Goal: Task Accomplishment & Management: Complete application form

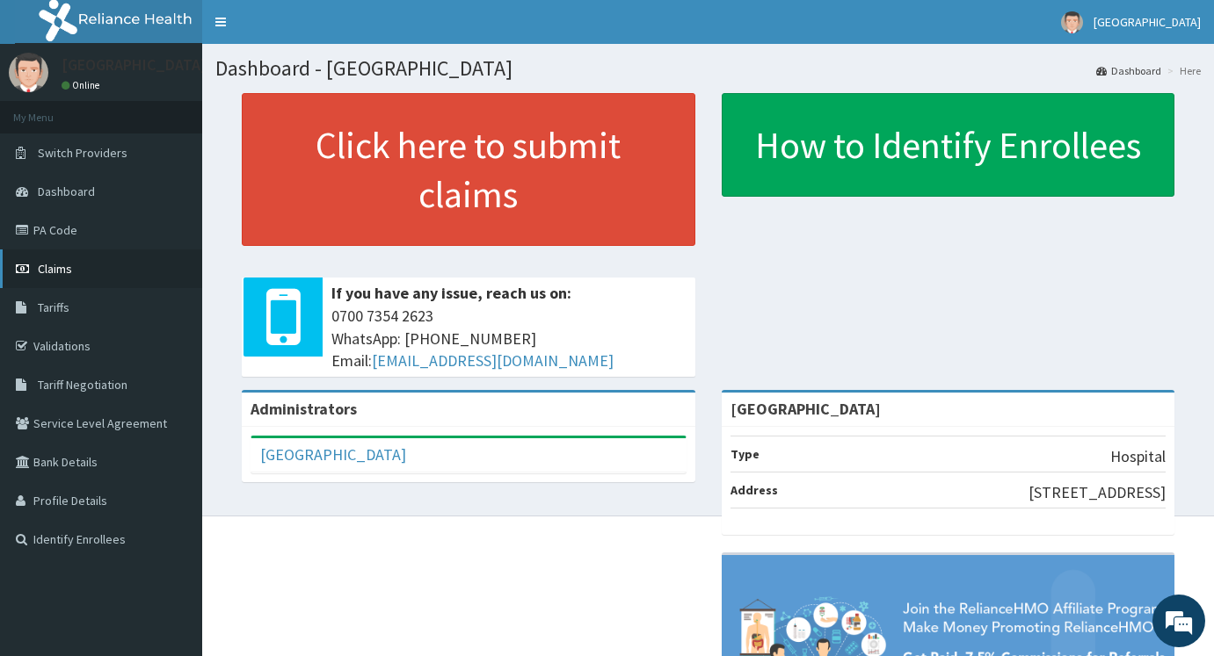
click at [74, 277] on link "Claims" at bounding box center [101, 269] width 202 height 39
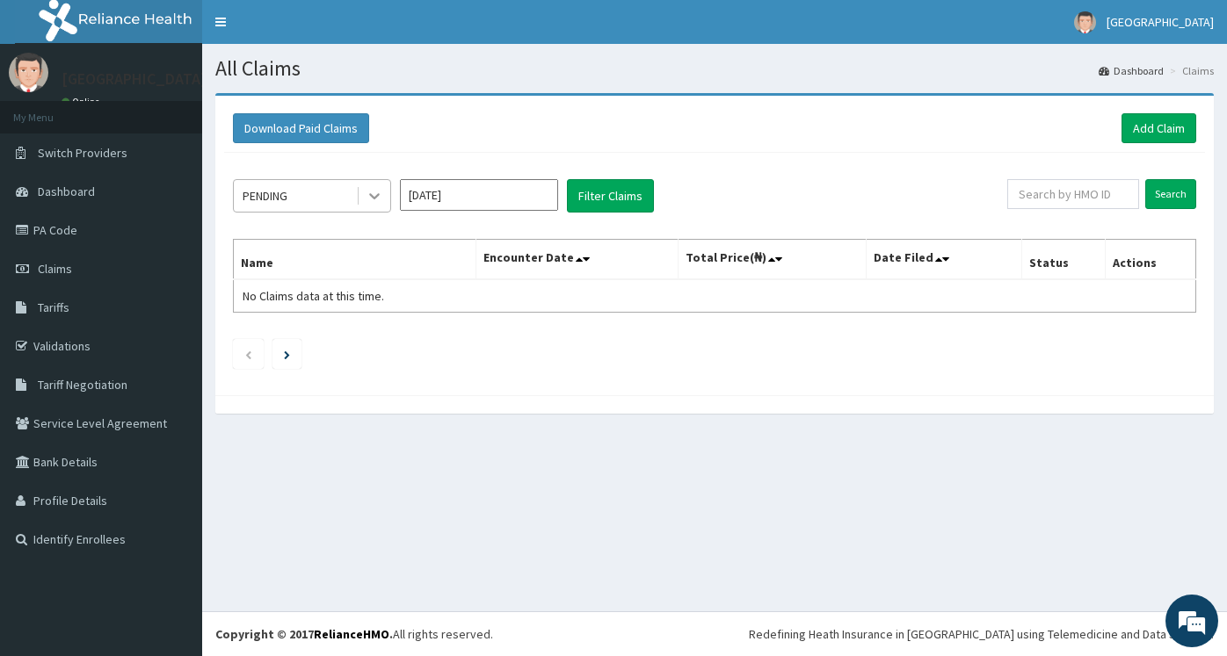
click at [380, 203] on icon at bounding box center [375, 196] width 18 height 18
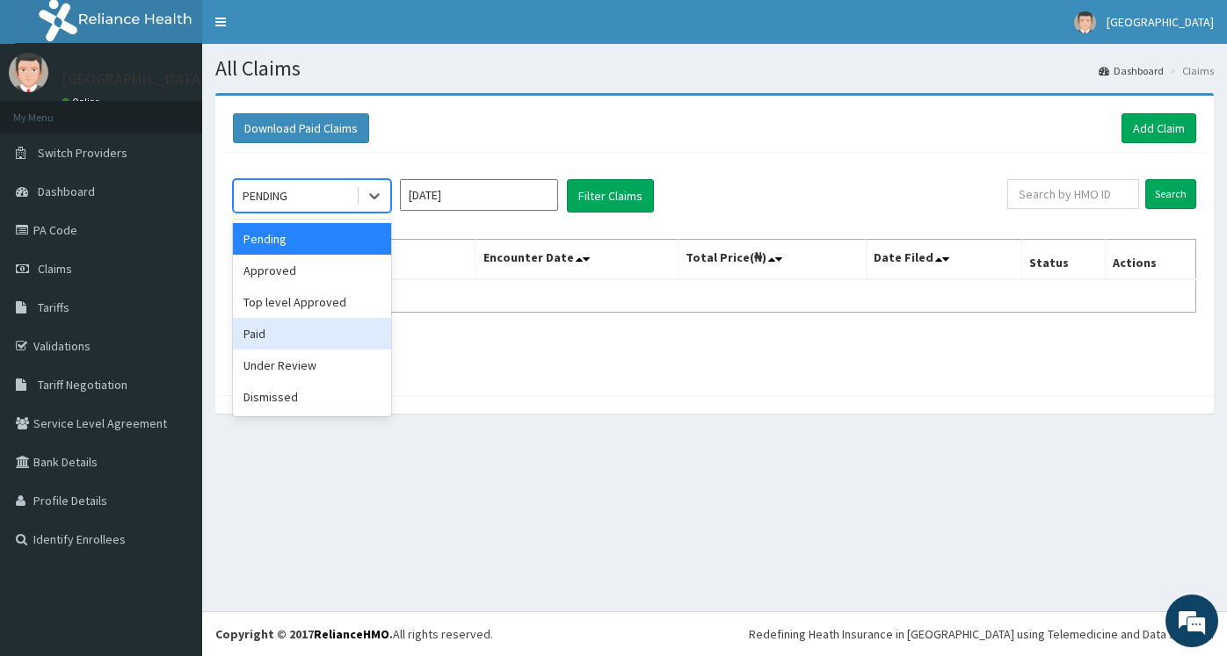
click at [326, 330] on div "Paid" at bounding box center [312, 334] width 158 height 32
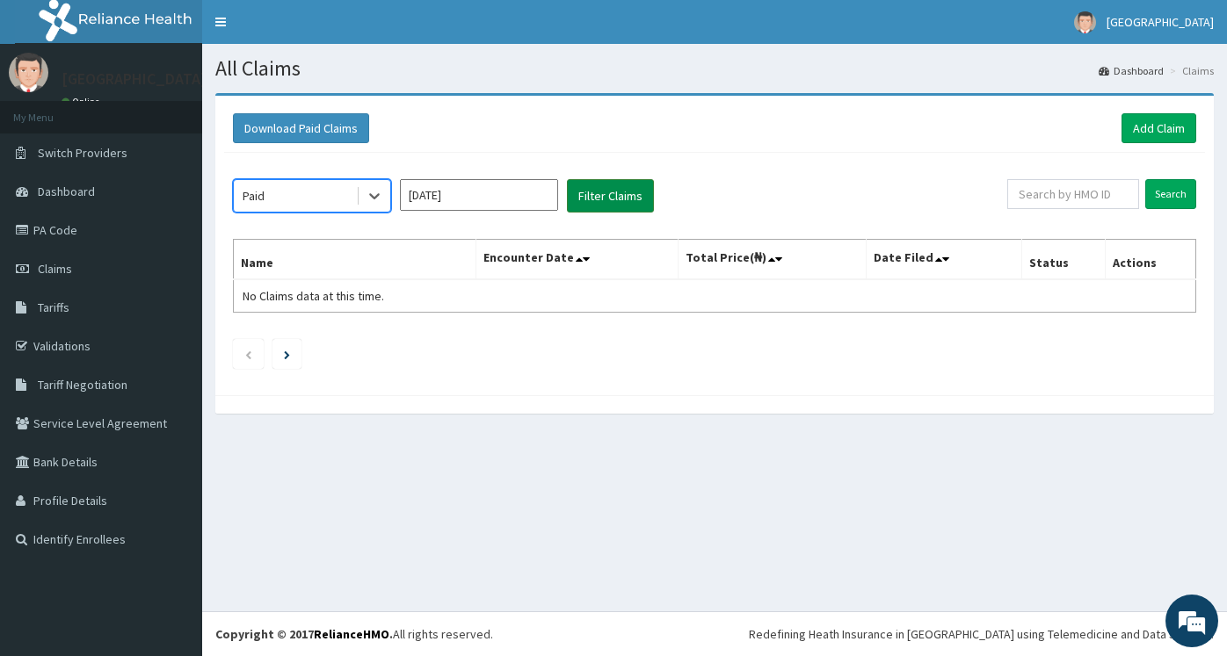
click at [617, 194] on button "Filter Claims" at bounding box center [610, 195] width 87 height 33
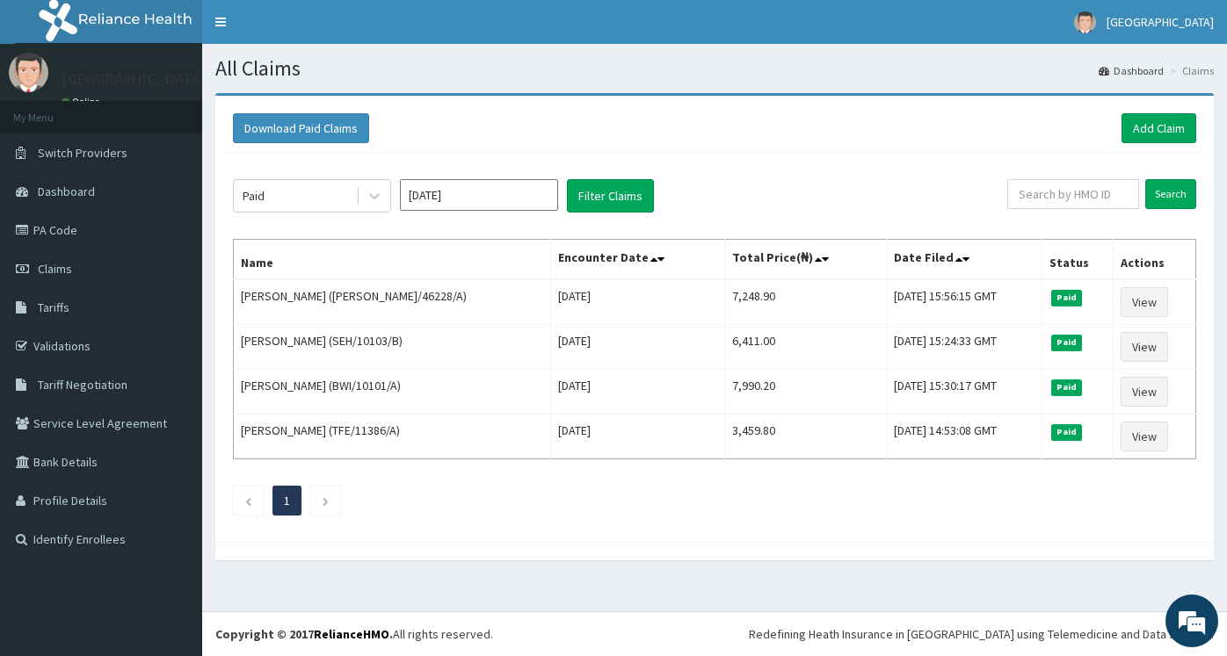
click at [417, 514] on ul "1" at bounding box center [714, 501] width 963 height 30
click at [1160, 123] on link "Add Claim" at bounding box center [1158, 128] width 75 height 30
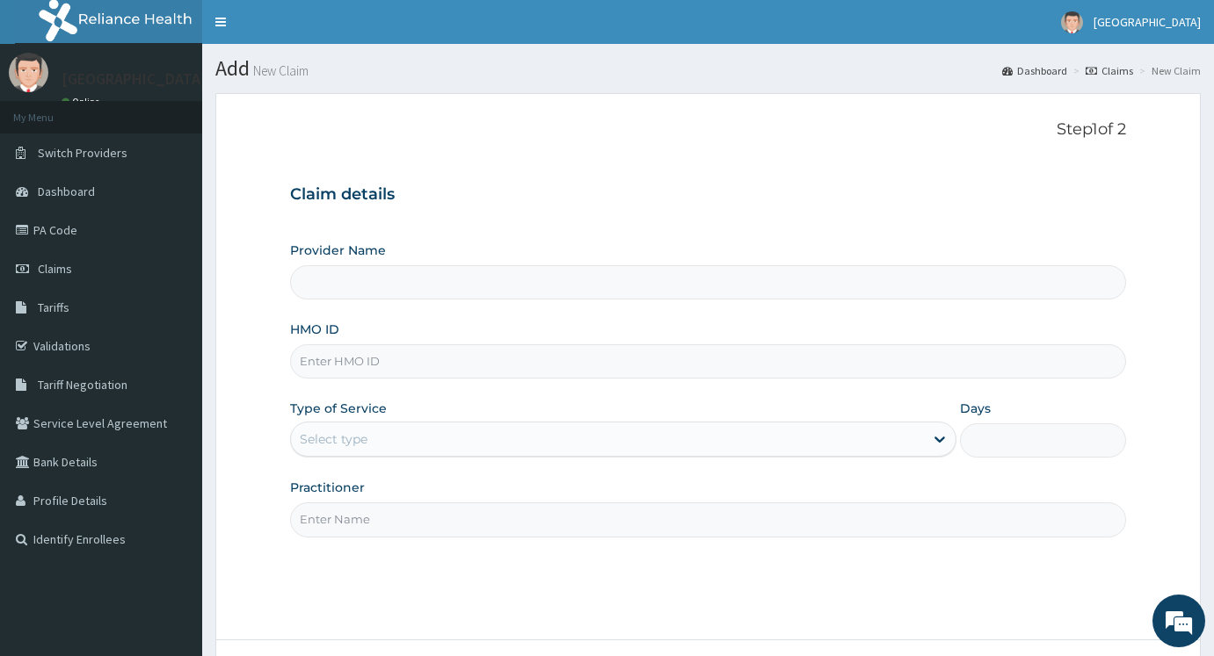
click at [397, 373] on input "HMO ID" at bounding box center [708, 361] width 836 height 34
type input "[GEOGRAPHIC_DATA]"
type input "KEF/110066/A"
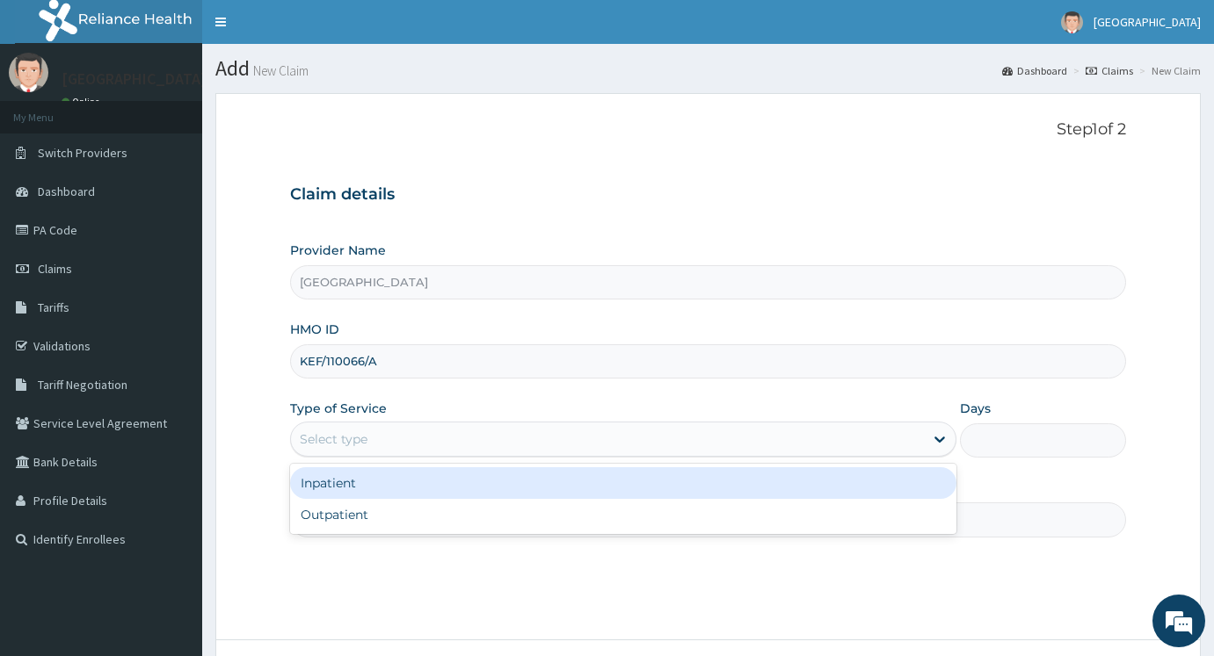
click at [327, 433] on div "Select type" at bounding box center [334, 440] width 68 height 18
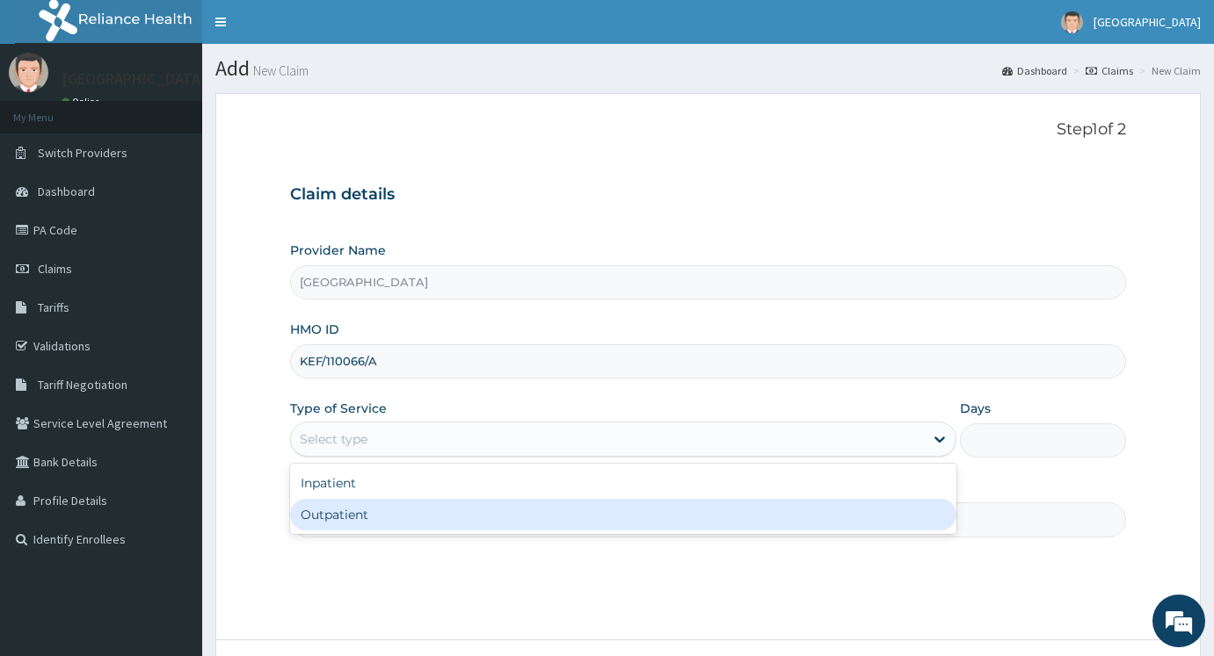
click at [312, 524] on div "Outpatient" at bounding box center [623, 515] width 666 height 32
type input "1"
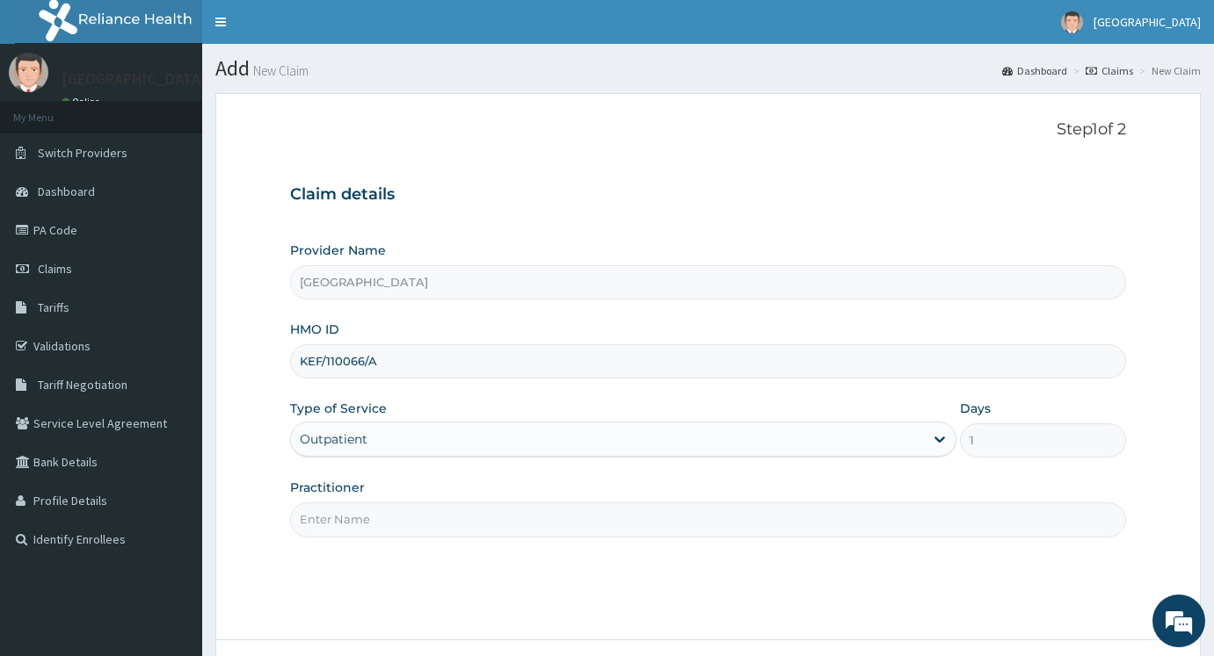
click at [327, 522] on input "Practitioner" at bounding box center [708, 520] width 836 height 34
type input "[PERSON_NAME]"
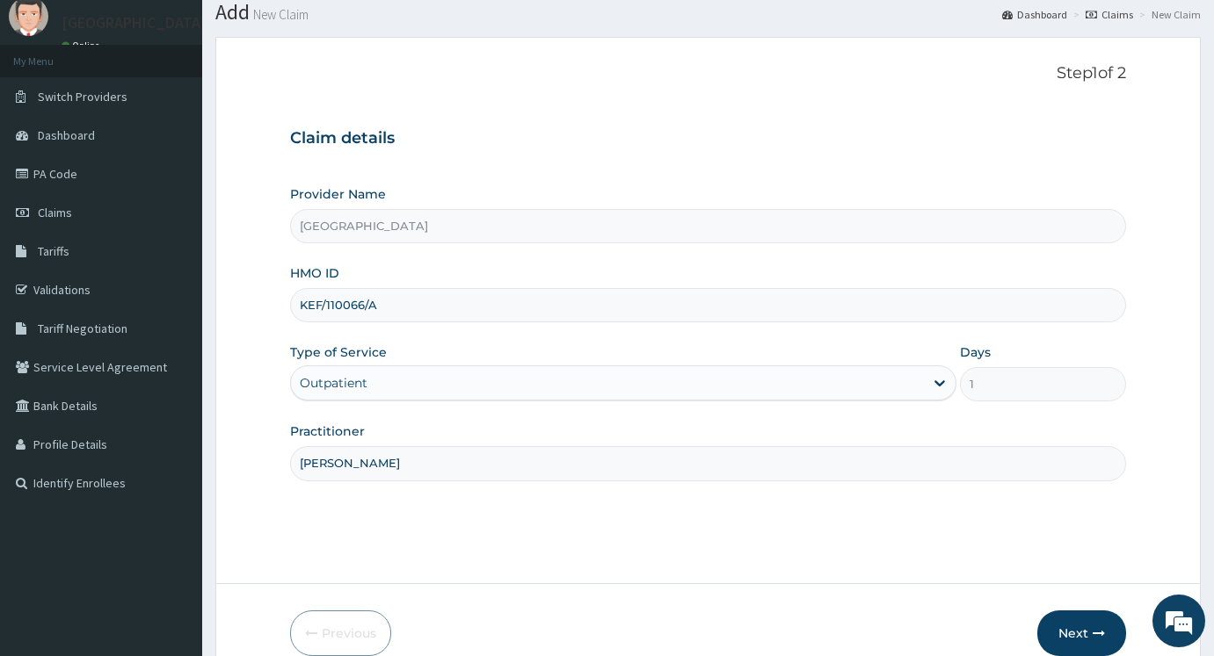
scroll to position [141, 0]
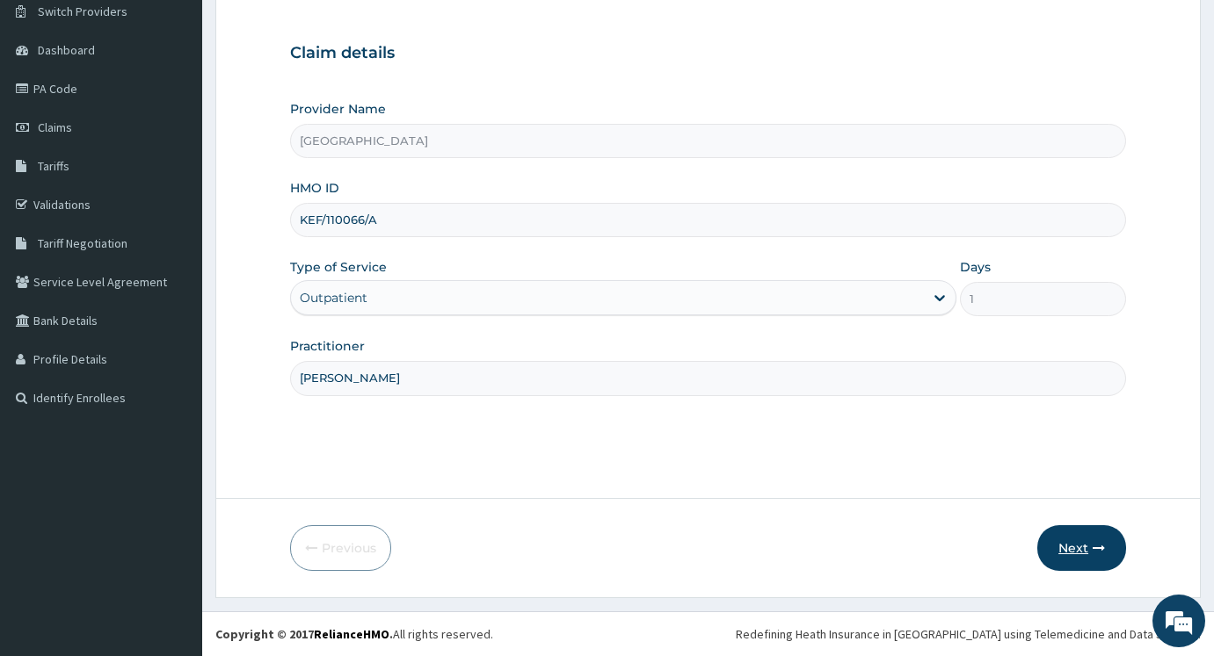
click at [1098, 560] on button "Next" at bounding box center [1081, 548] width 89 height 46
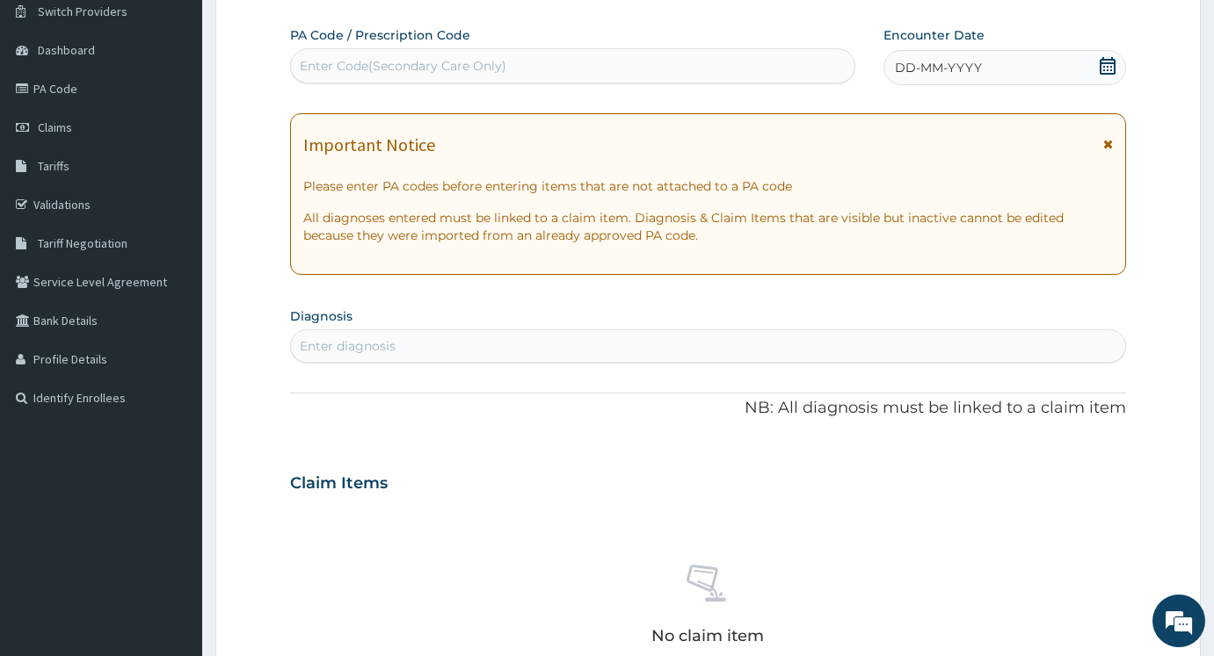
click at [1108, 145] on icon at bounding box center [1108, 144] width 10 height 12
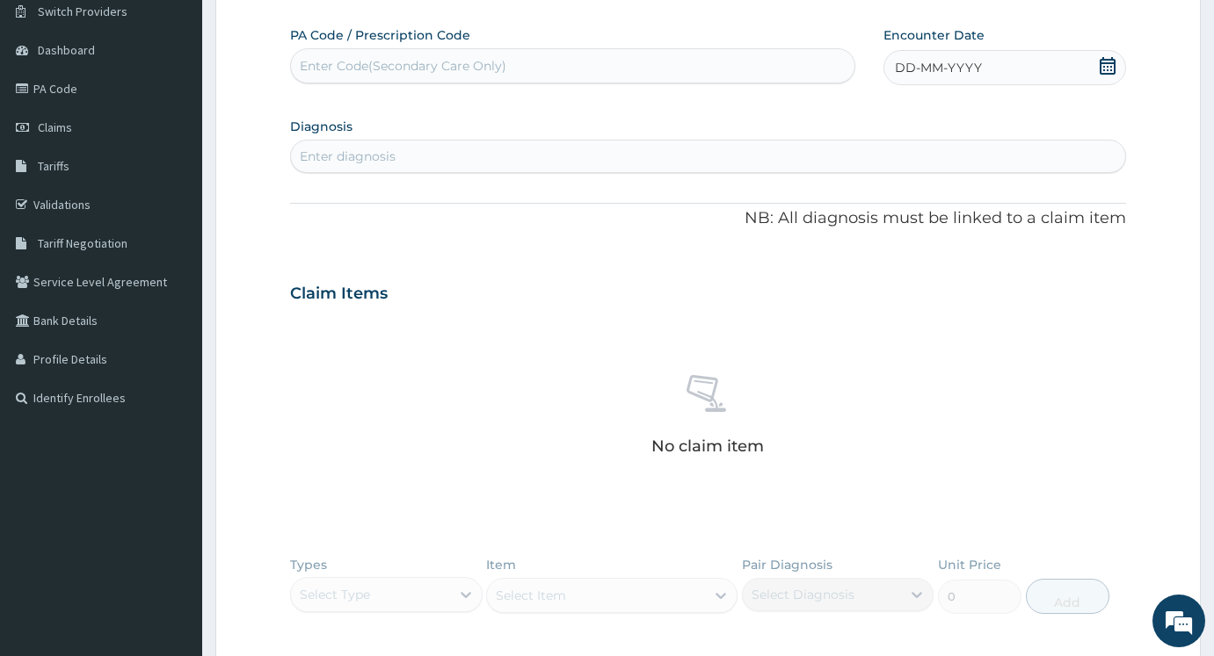
click at [1109, 79] on div "DD-MM-YYYY" at bounding box center [1004, 67] width 243 height 35
click at [460, 163] on div "Enter diagnosis" at bounding box center [708, 156] width 834 height 28
type input "UPPER RESPIRATORY"
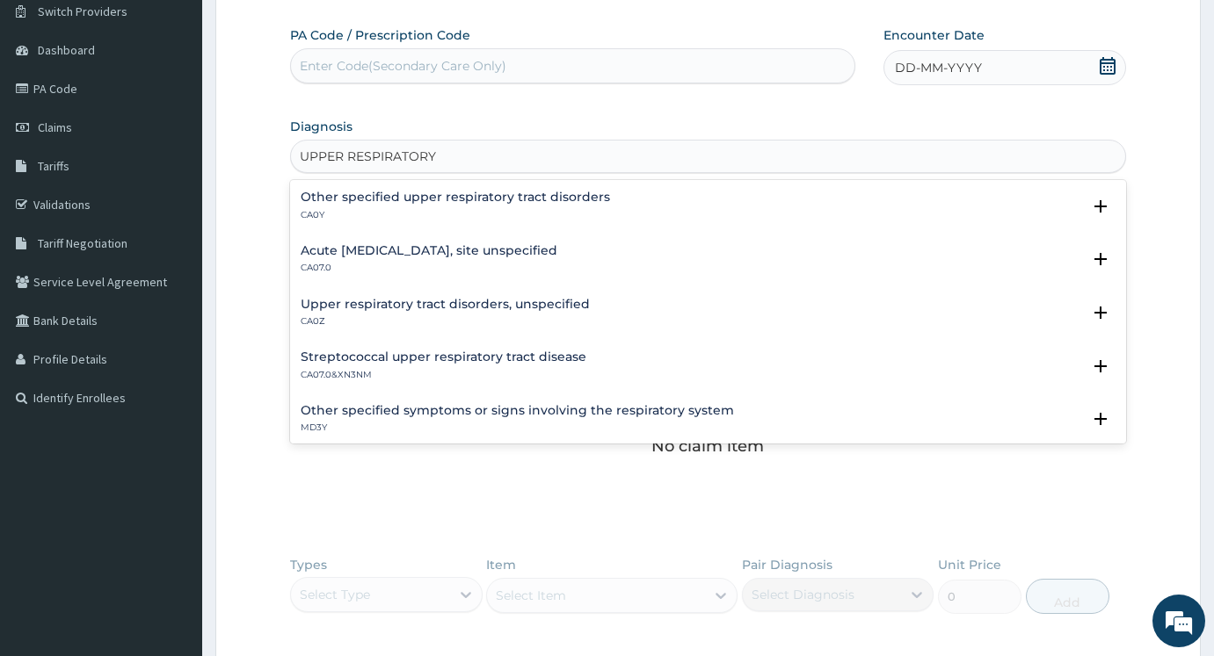
click at [463, 245] on h4 "Acute upper respiratory infection, site unspecified" at bounding box center [429, 250] width 257 height 13
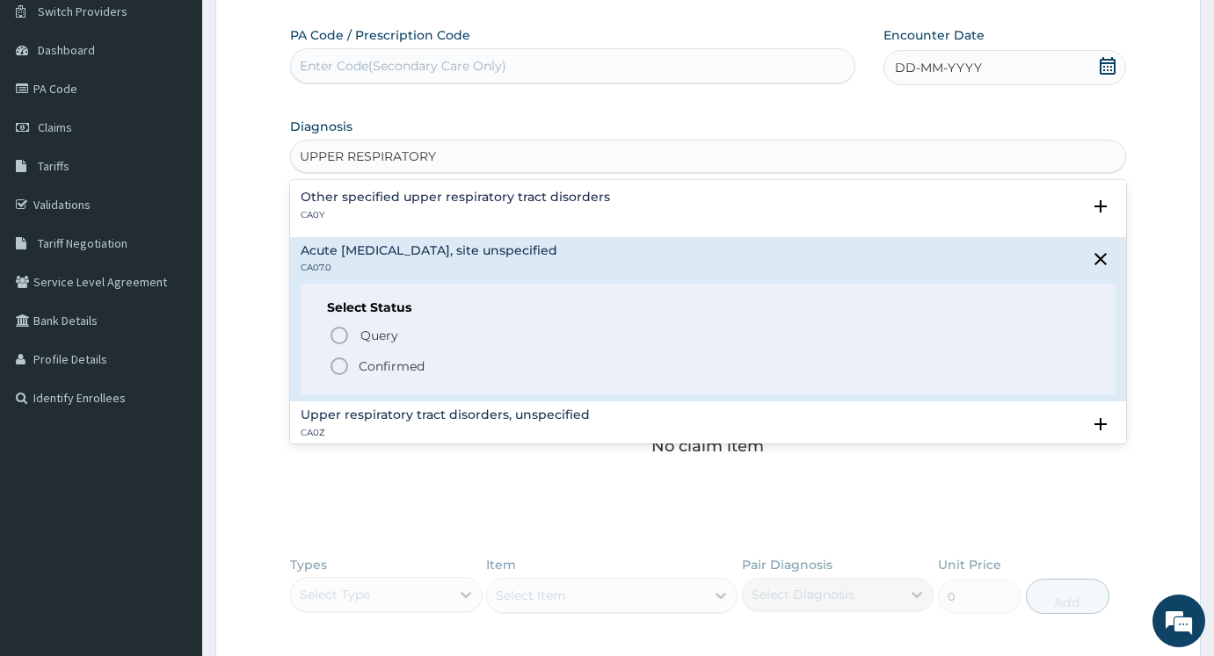
click at [408, 366] on p "Confirmed" at bounding box center [392, 367] width 66 height 18
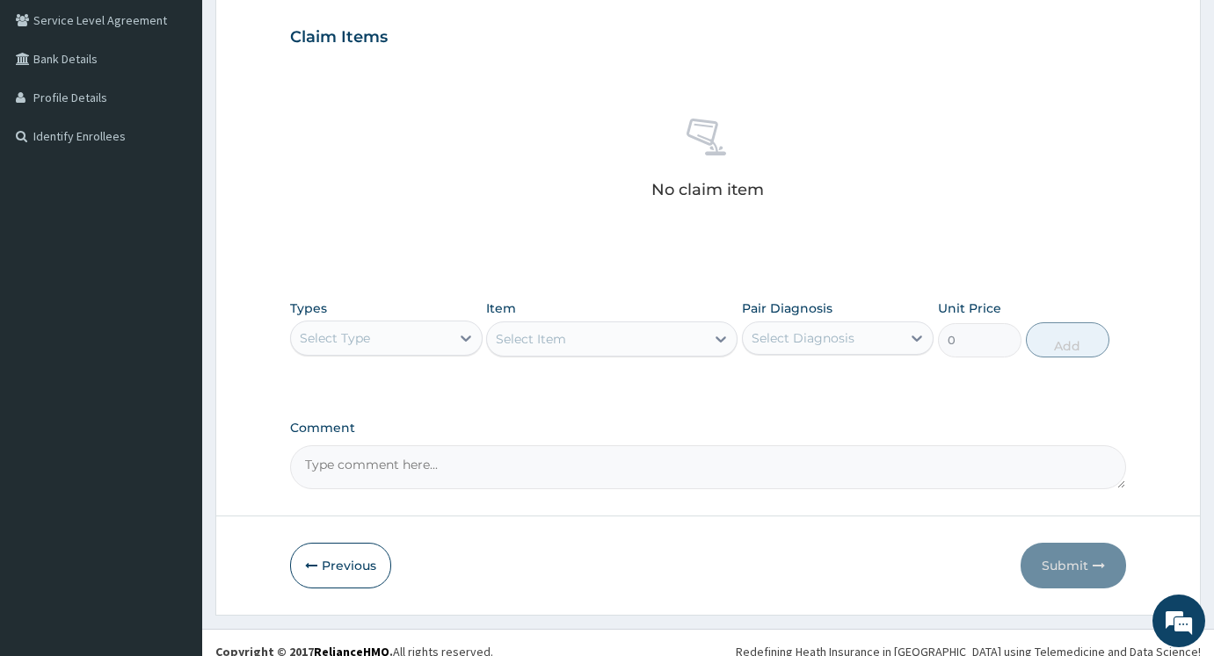
scroll to position [421, 0]
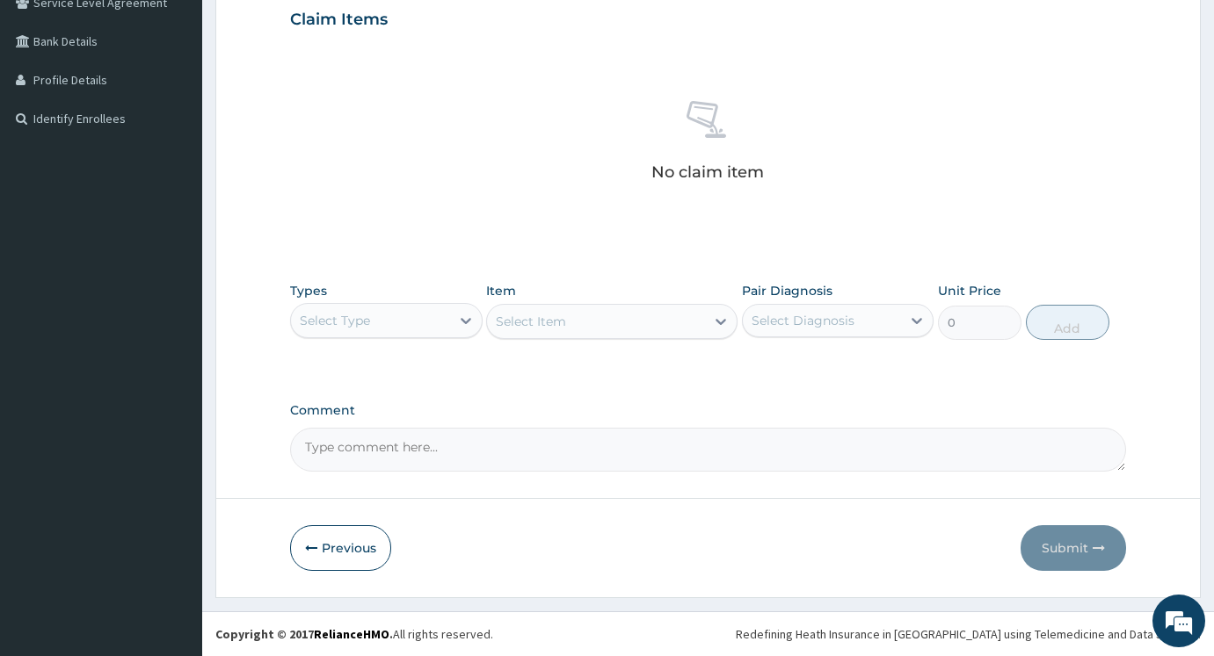
click at [381, 322] on div "Select Type" at bounding box center [370, 321] width 159 height 28
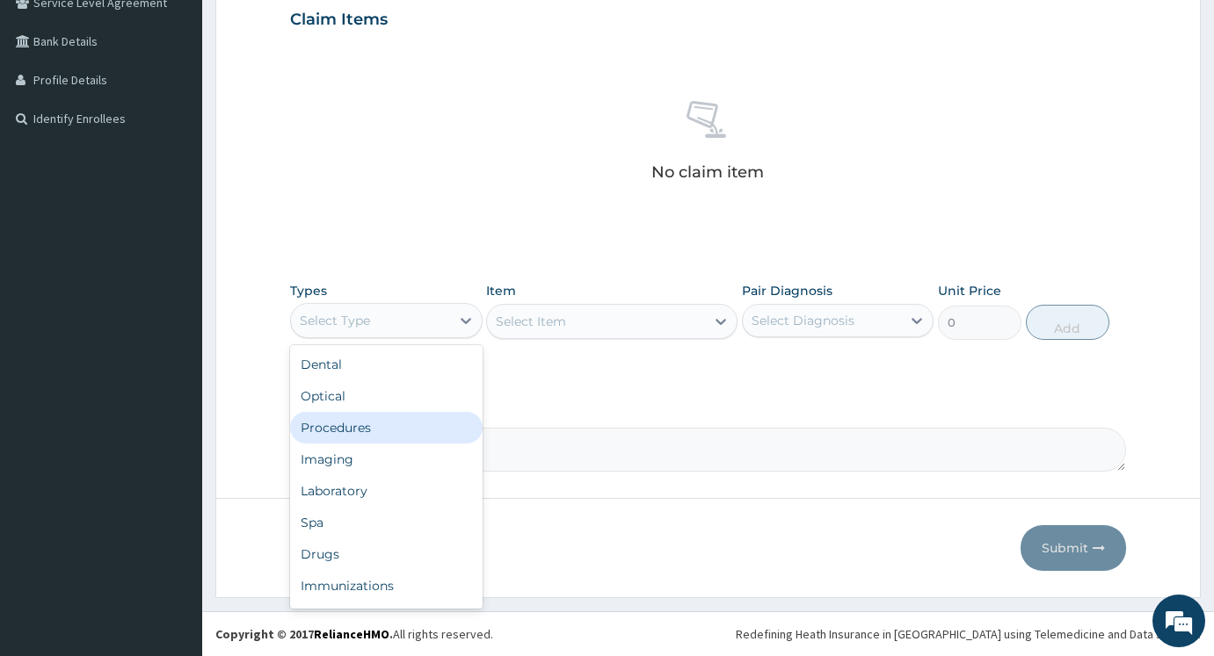
drag, startPoint x: 366, startPoint y: 435, endPoint x: 411, endPoint y: 354, distance: 92.4
click at [367, 435] on div "Procedures" at bounding box center [386, 428] width 192 height 32
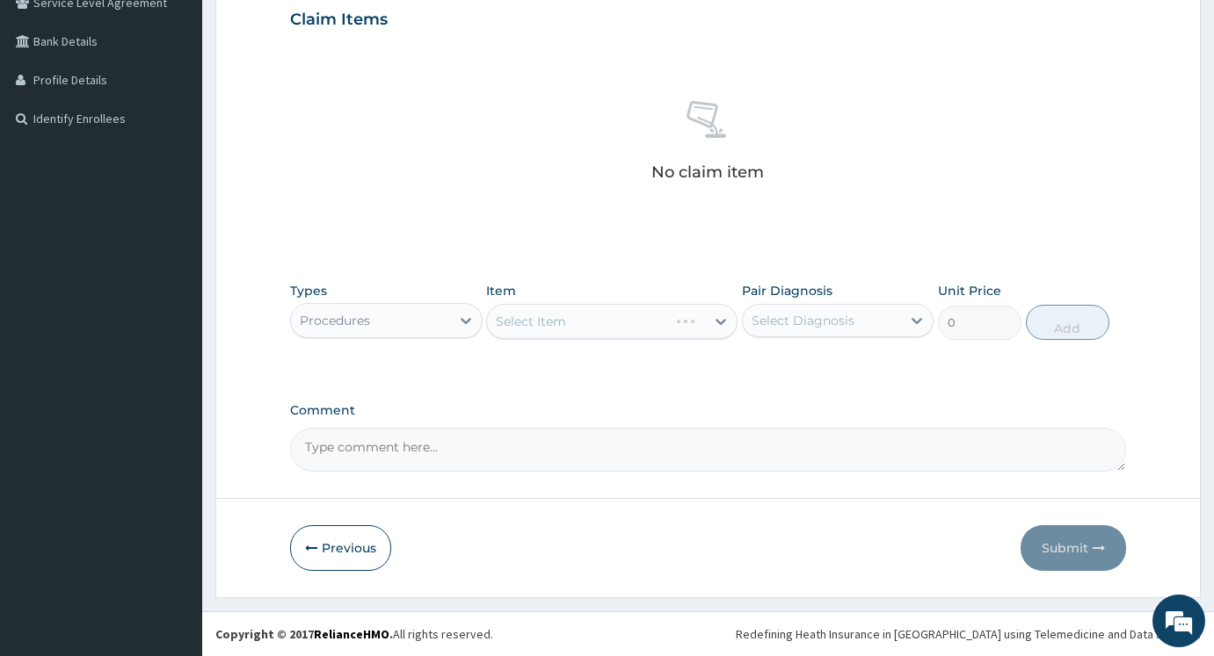
click at [531, 330] on div "Select Item" at bounding box center [611, 321] width 250 height 35
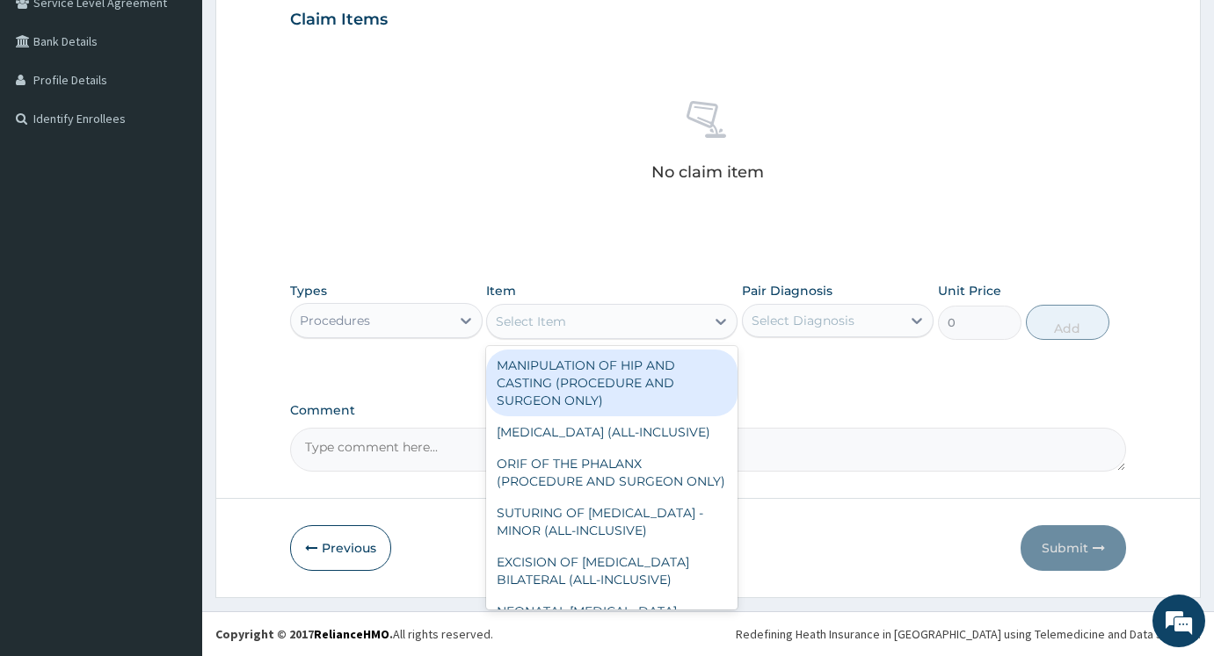
click at [576, 315] on div "Select Item" at bounding box center [595, 322] width 217 height 28
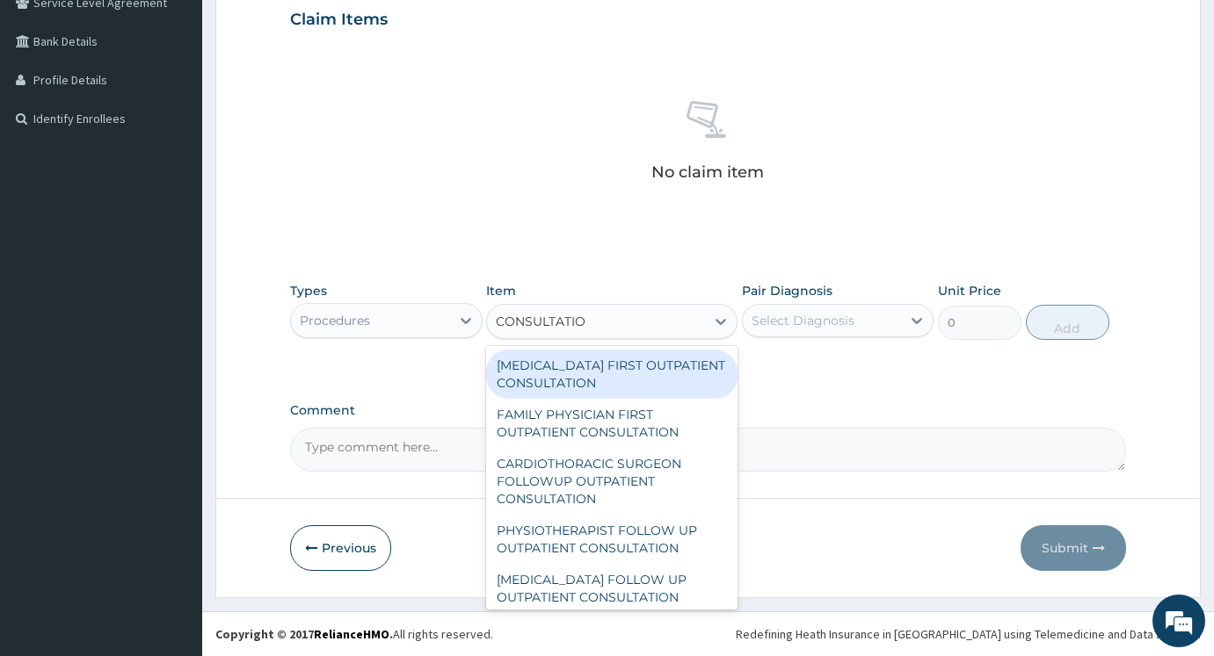
type input "CONSULTATION"
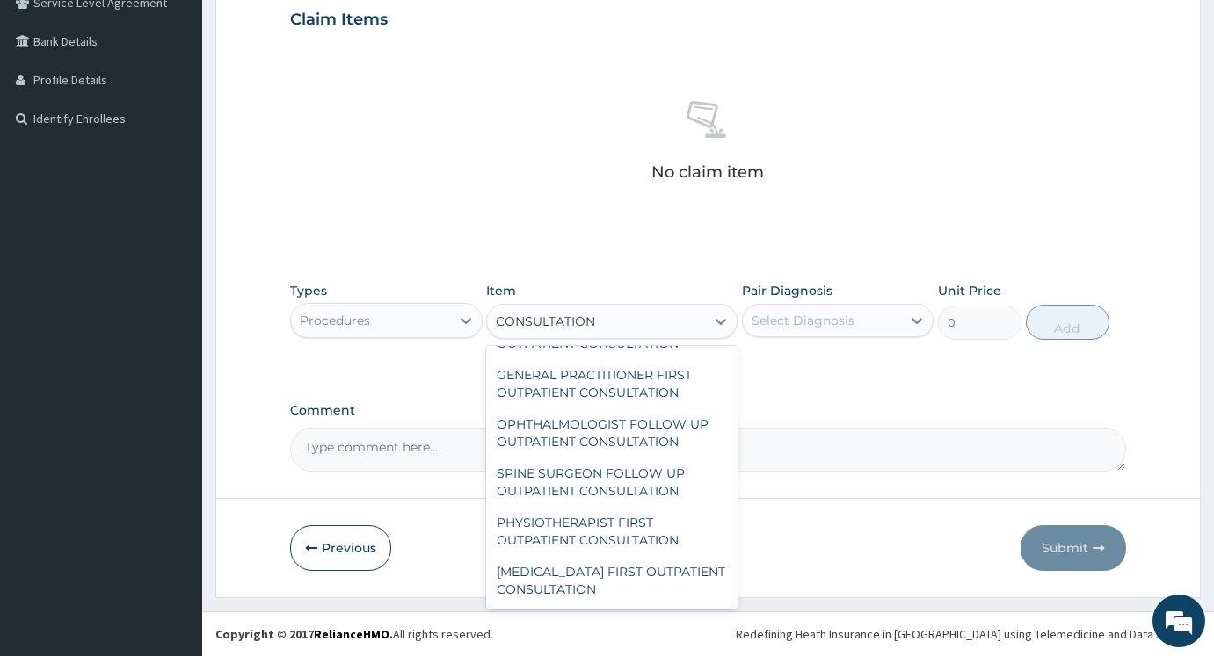
scroll to position [1933, 0]
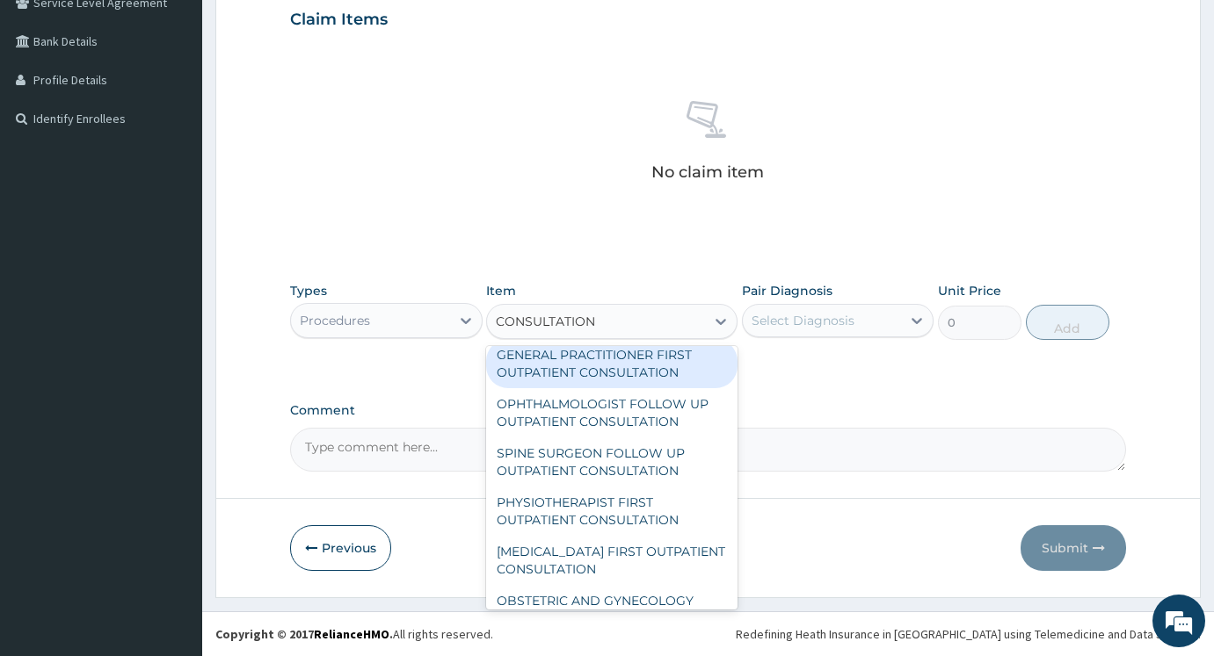
click at [545, 388] on div "GENERAL PRACTITIONER FIRST OUTPATIENT CONSULTATION" at bounding box center [611, 363] width 250 height 49
type input "3750"
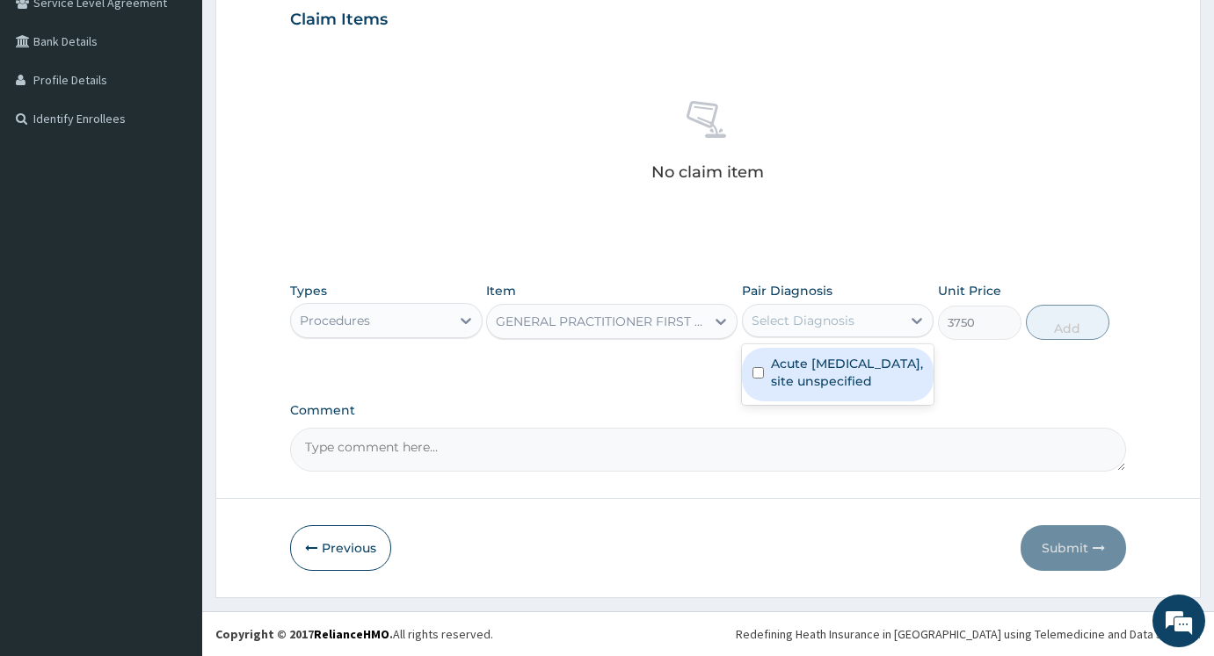
click at [840, 329] on div "Select Diagnosis" at bounding box center [802, 321] width 103 height 18
click at [840, 390] on label "Acute upper respiratory infection, site unspecified" at bounding box center [847, 372] width 153 height 35
checkbox input "true"
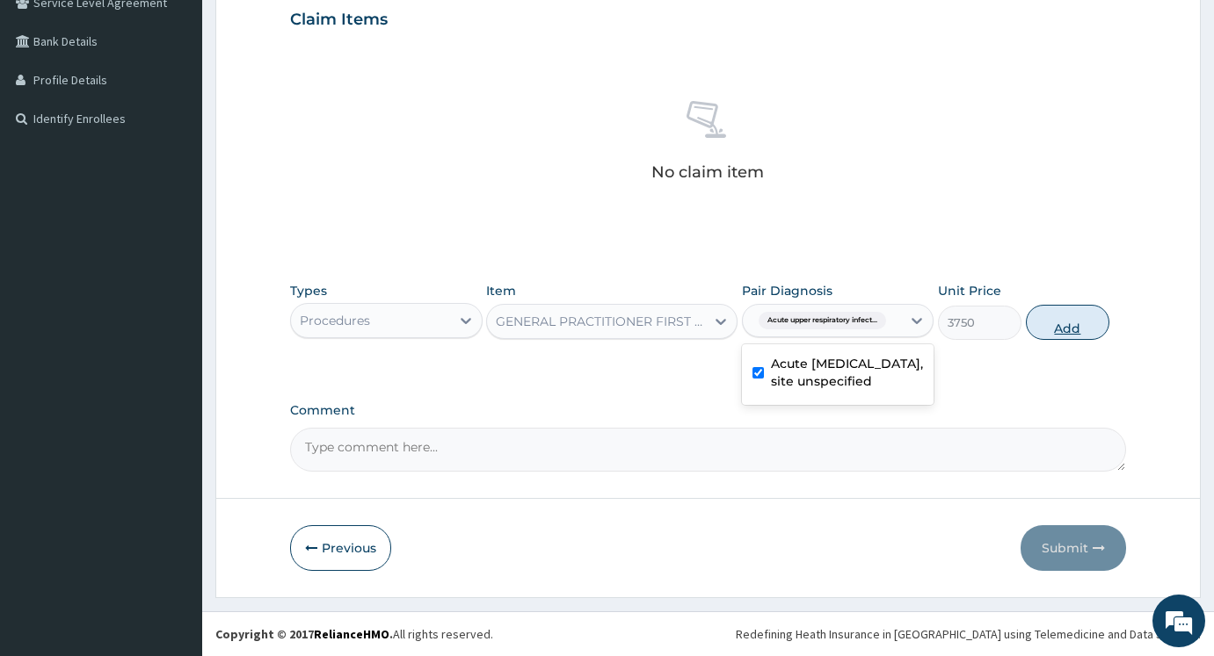
click at [1073, 315] on button "Add" at bounding box center [1066, 322] width 83 height 35
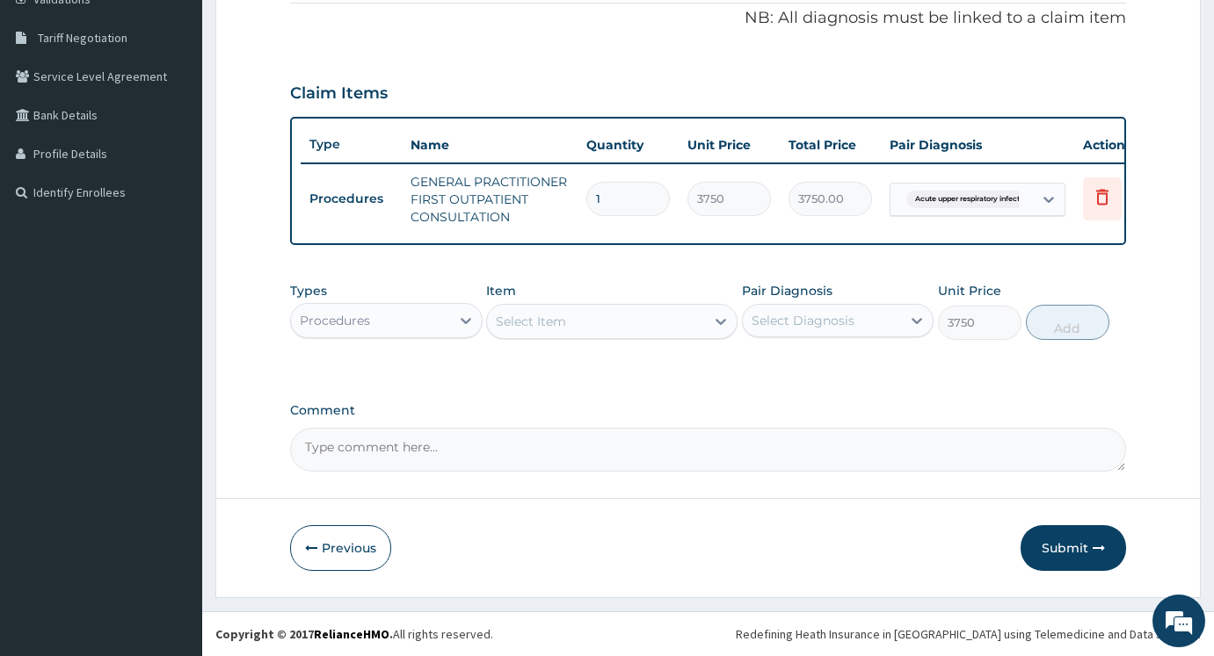
type input "0"
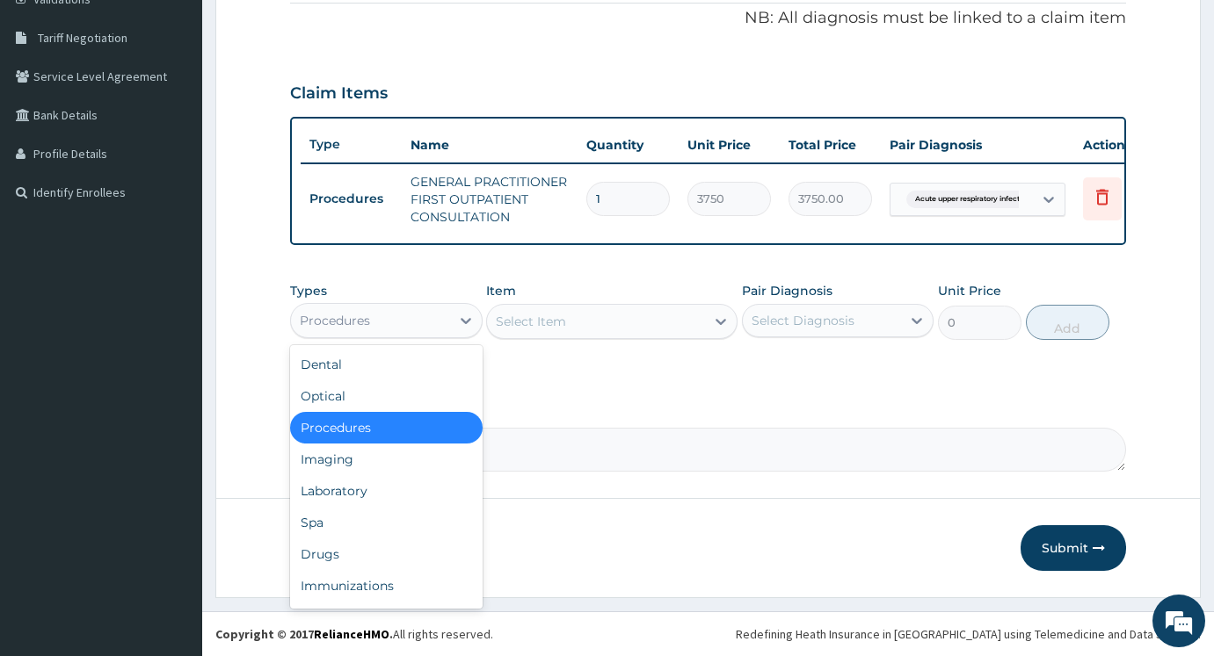
click at [402, 329] on div "Procedures" at bounding box center [370, 321] width 159 height 28
click at [382, 550] on div "Drugs" at bounding box center [386, 555] width 192 height 32
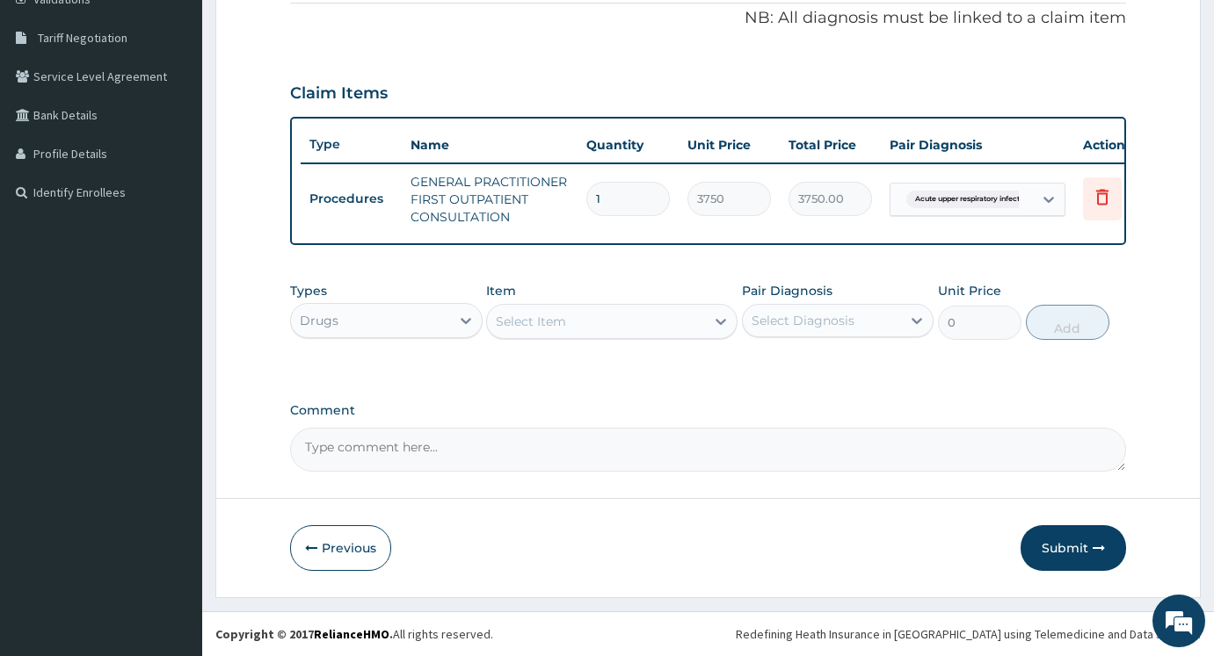
click at [640, 315] on div "Select Item" at bounding box center [595, 322] width 217 height 28
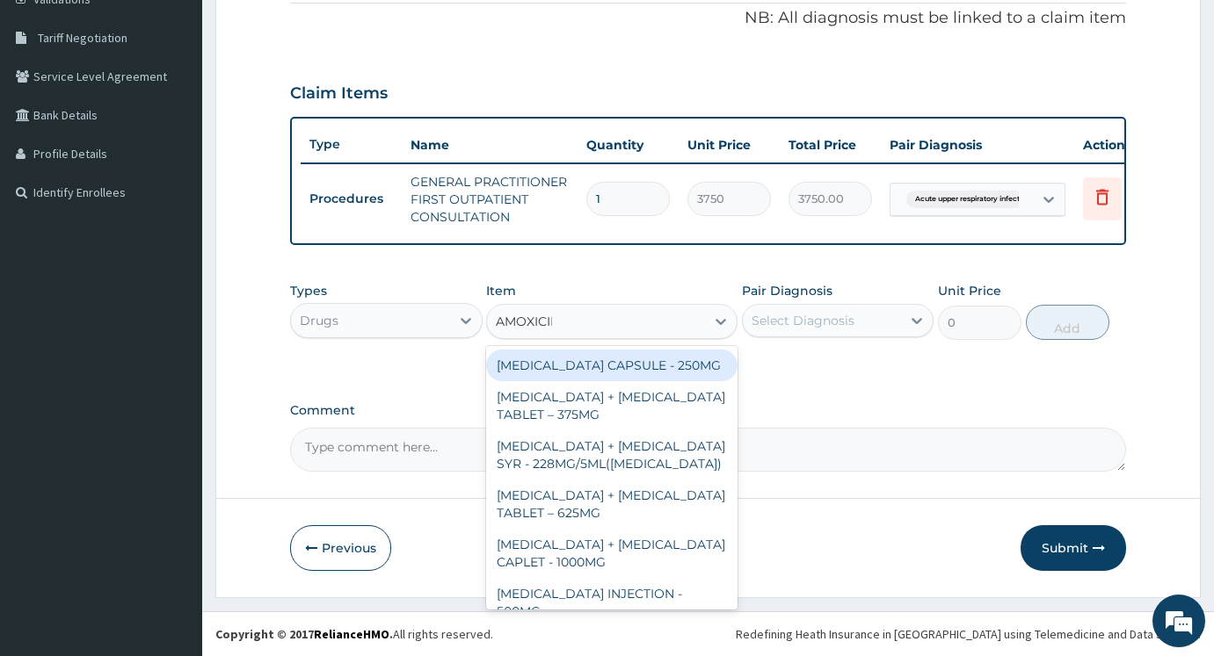
type input "AMOXICILL"
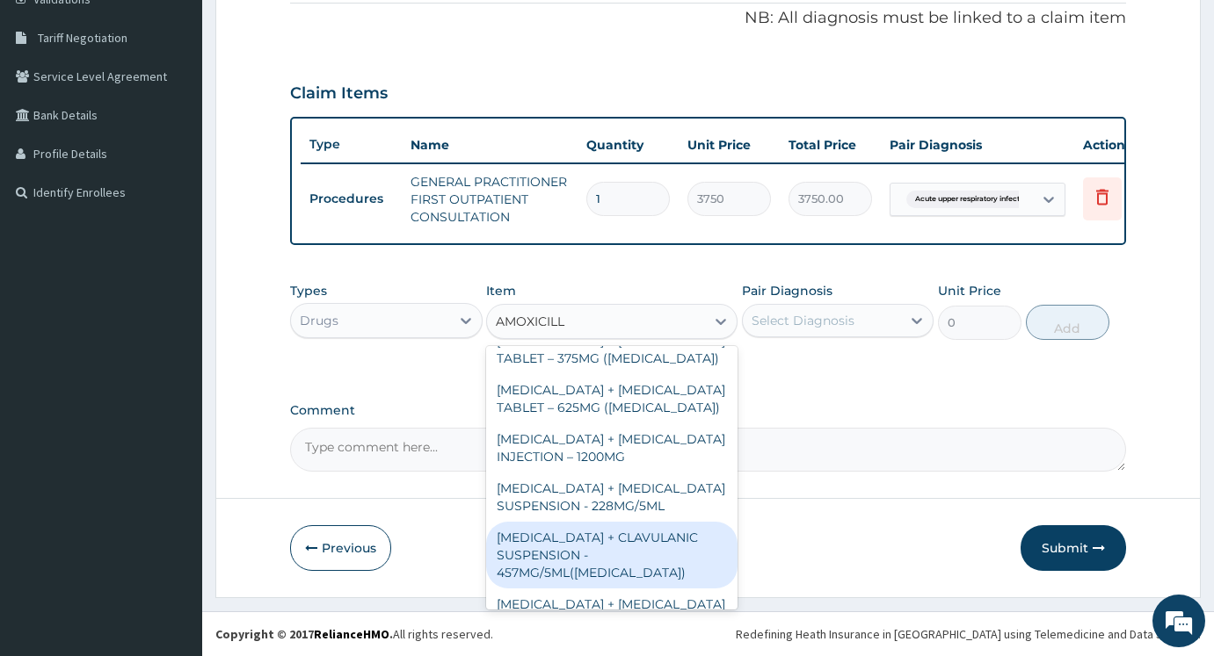
scroll to position [415, 0]
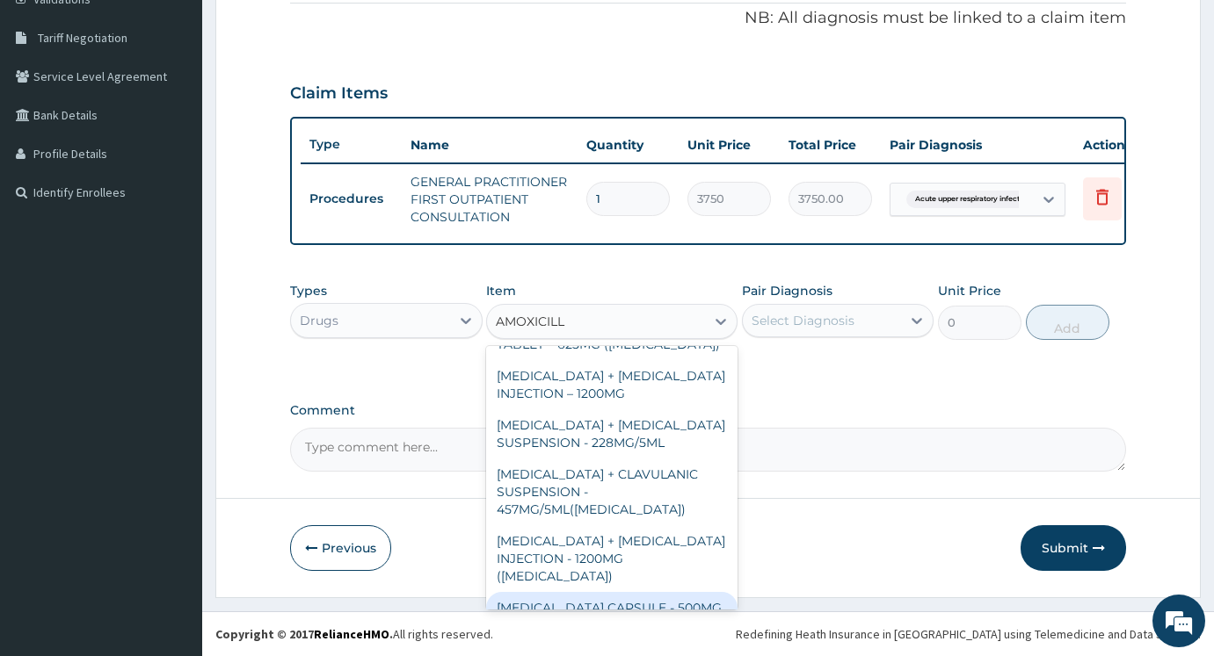
click at [643, 594] on div "AMOXICILLIN CAPSULE - 500MG" at bounding box center [611, 608] width 250 height 32
type input "112"
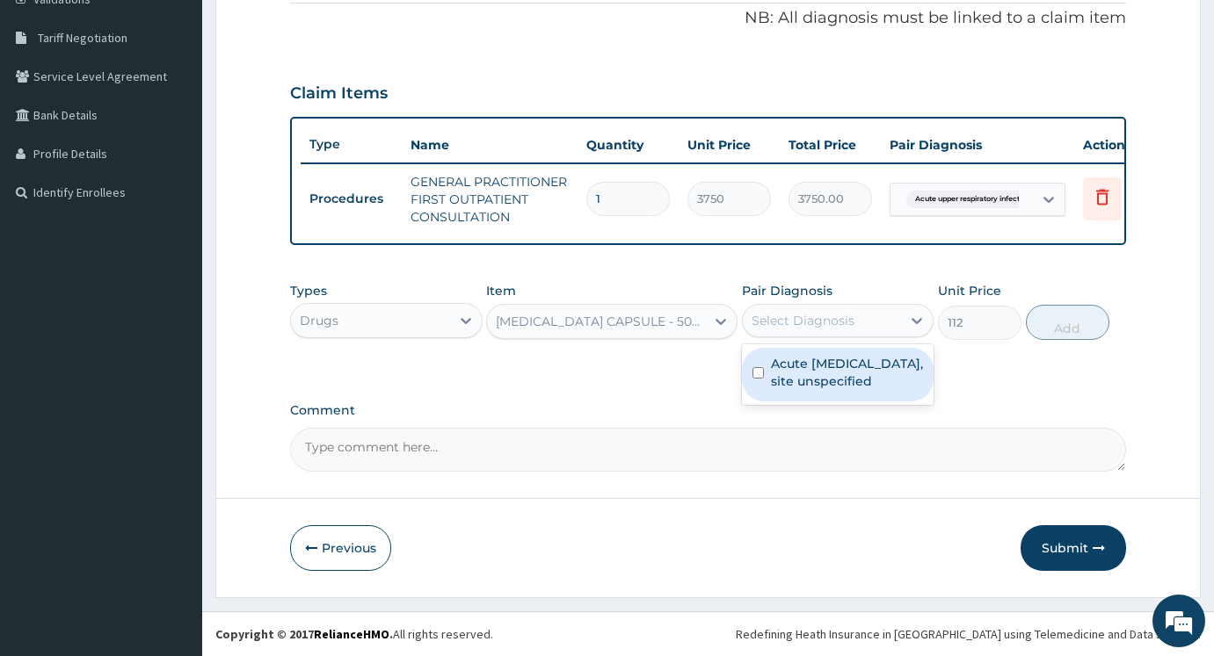
click at [880, 326] on div "Select Diagnosis" at bounding box center [822, 321] width 159 height 28
click at [847, 385] on label "Acute upper respiratory infection, site unspecified" at bounding box center [847, 372] width 153 height 35
checkbox input "true"
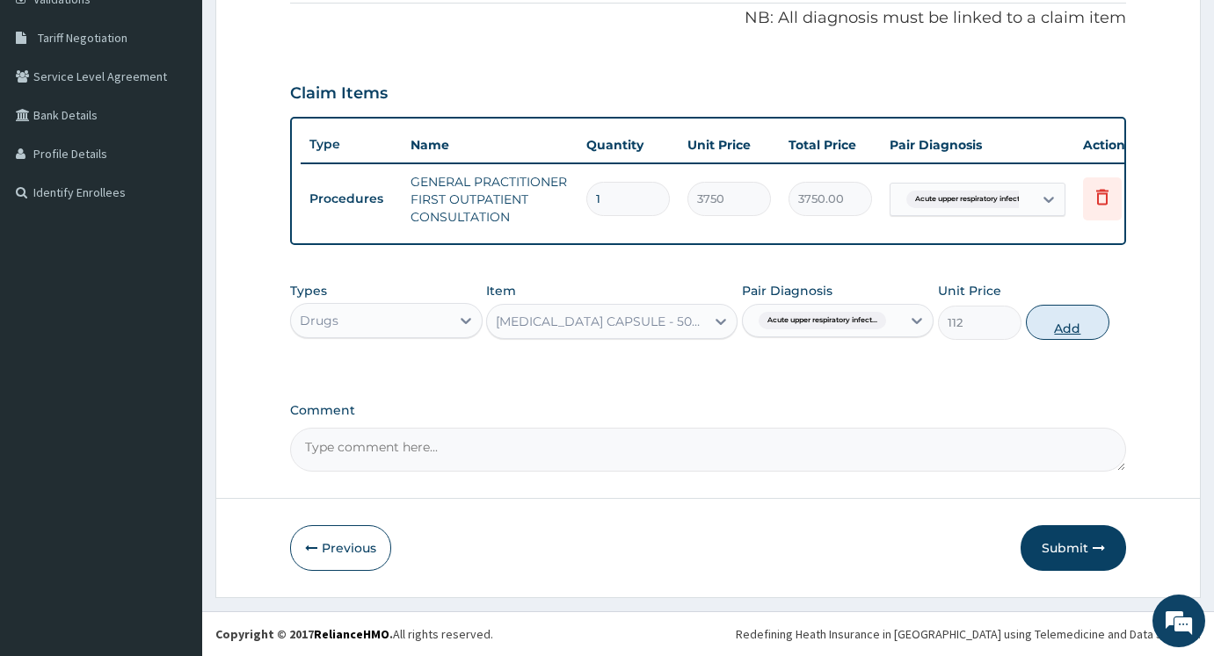
click at [1090, 322] on button "Add" at bounding box center [1066, 322] width 83 height 35
type input "0"
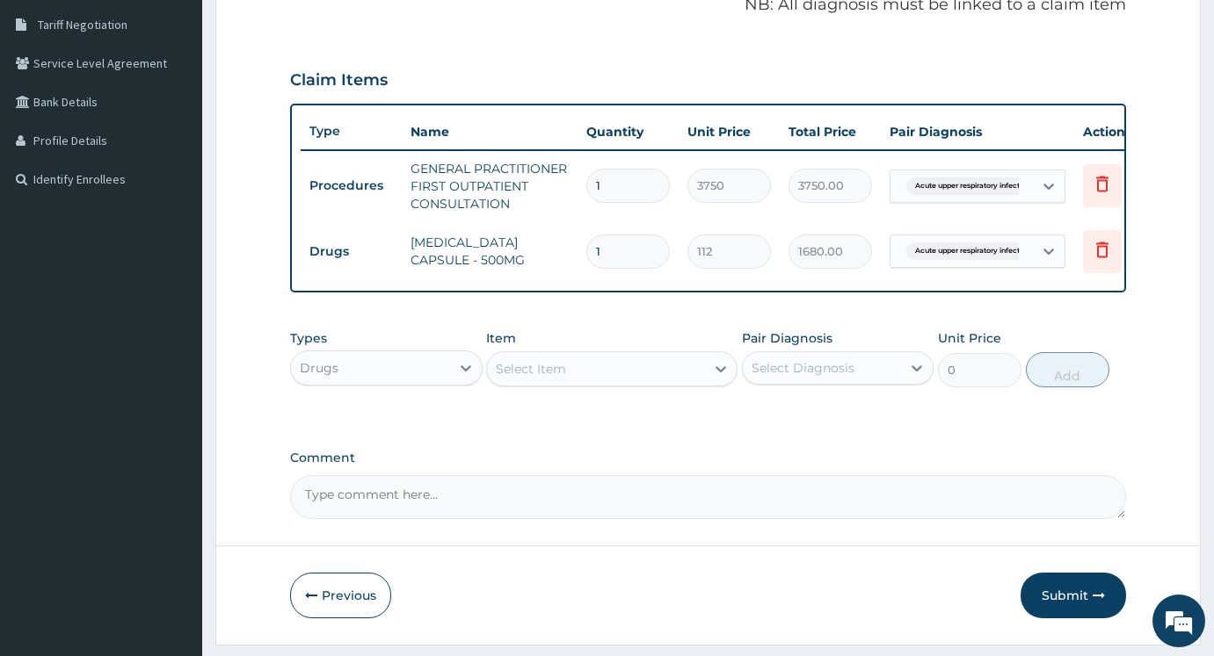
type input "15"
type input "1680.00"
type input "15"
click at [571, 377] on div "Select Item" at bounding box center [595, 369] width 217 height 28
click at [546, 383] on div "Select Item" at bounding box center [595, 369] width 217 height 28
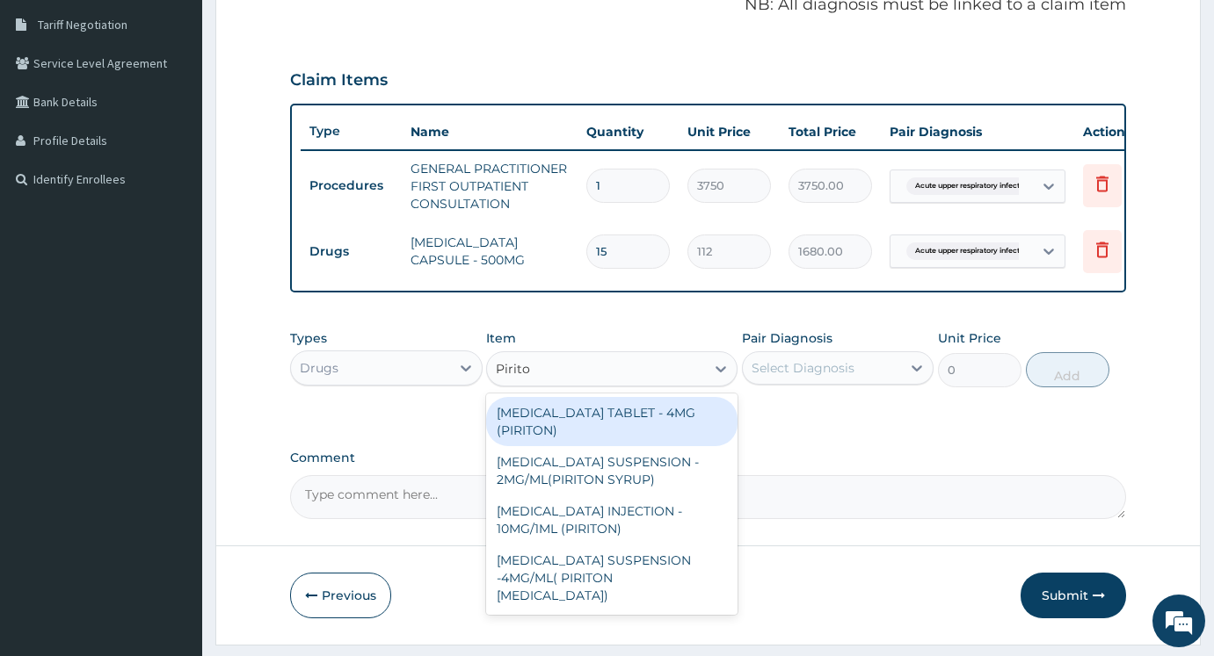
type input "Piriton"
click at [627, 434] on div "[MEDICAL_DATA] TABLET - 4MG (PIRITON)" at bounding box center [611, 421] width 250 height 49
type input "22.4"
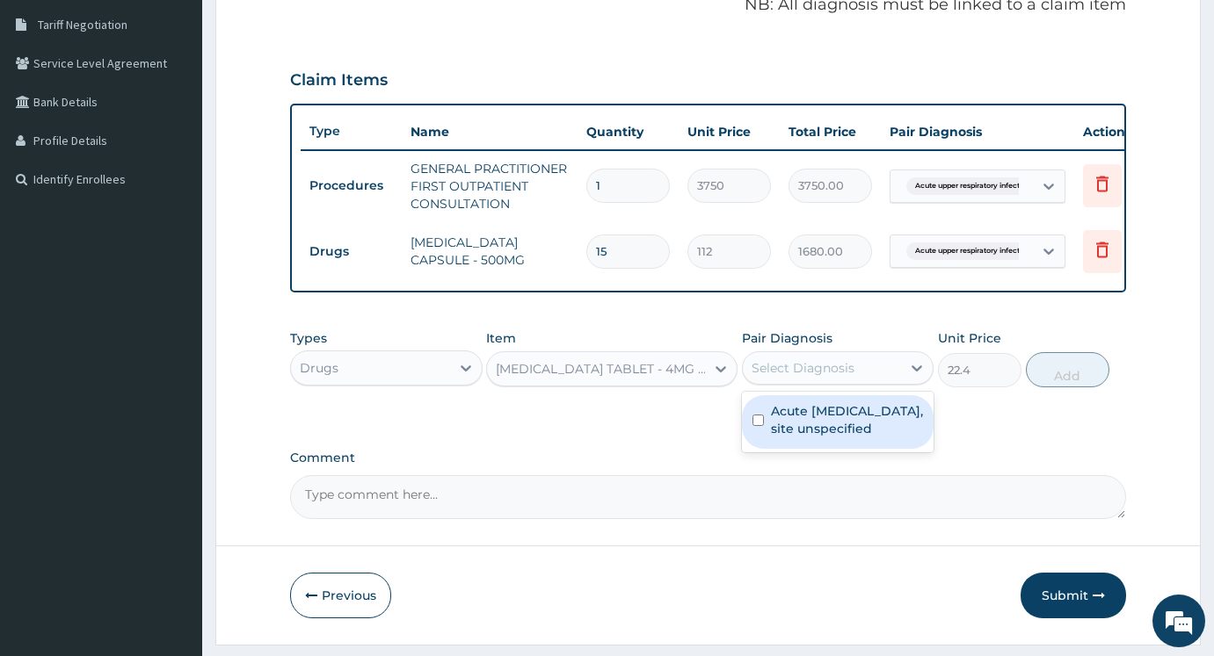
click at [803, 377] on div "Select Diagnosis" at bounding box center [802, 368] width 103 height 18
click at [837, 438] on label "Acute [MEDICAL_DATA], site unspecified" at bounding box center [847, 419] width 153 height 35
checkbox input "true"
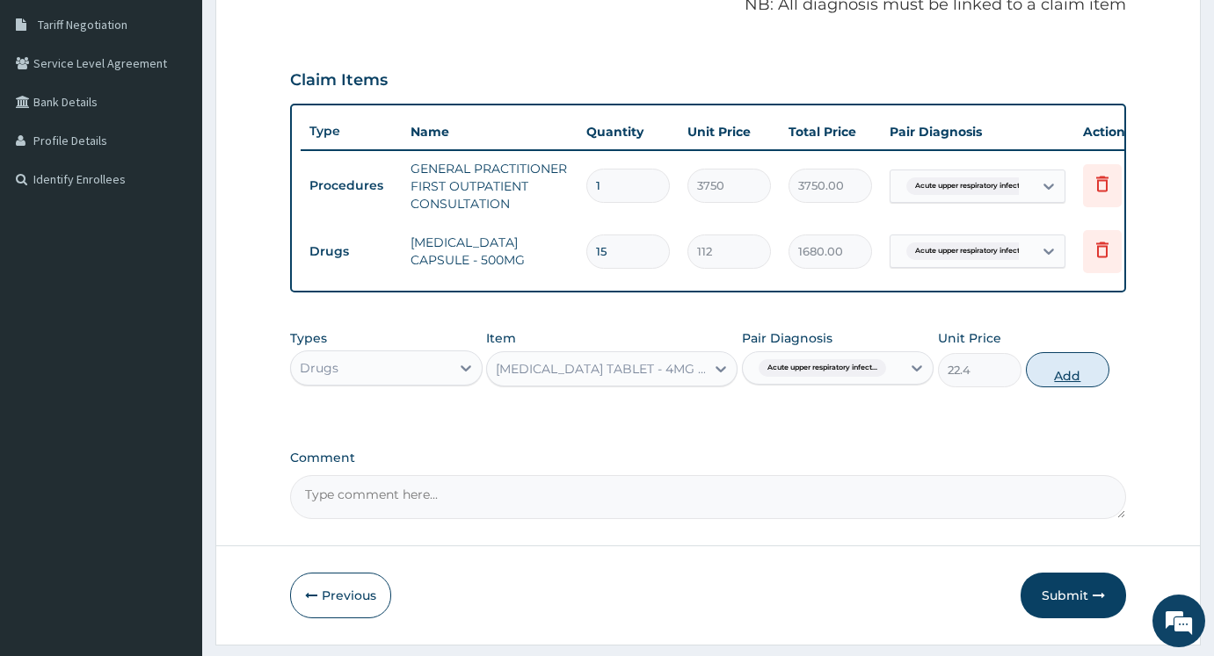
click at [1079, 388] on button "Add" at bounding box center [1066, 369] width 83 height 35
type input "0"
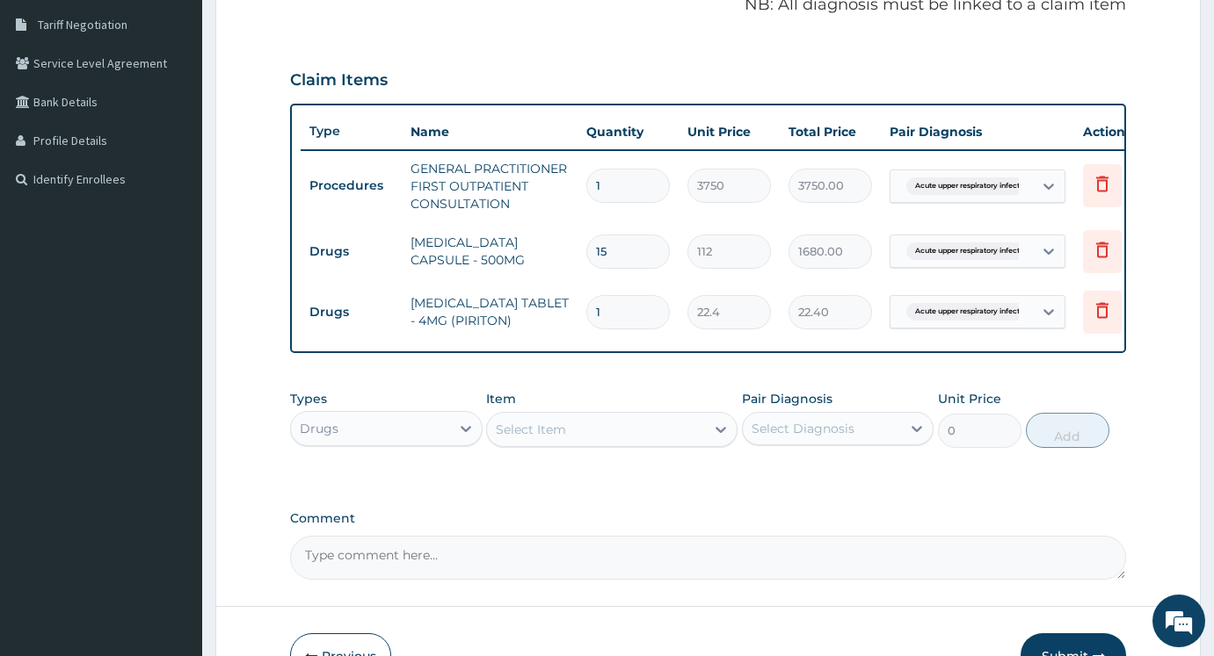
type input "0.00"
type input "6"
type input "134.40"
type input "6"
click at [544, 457] on div "Types Drugs Item Select Item Pair Diagnosis Select Diagnosis Unit Price 0 Add" at bounding box center [708, 419] width 836 height 76
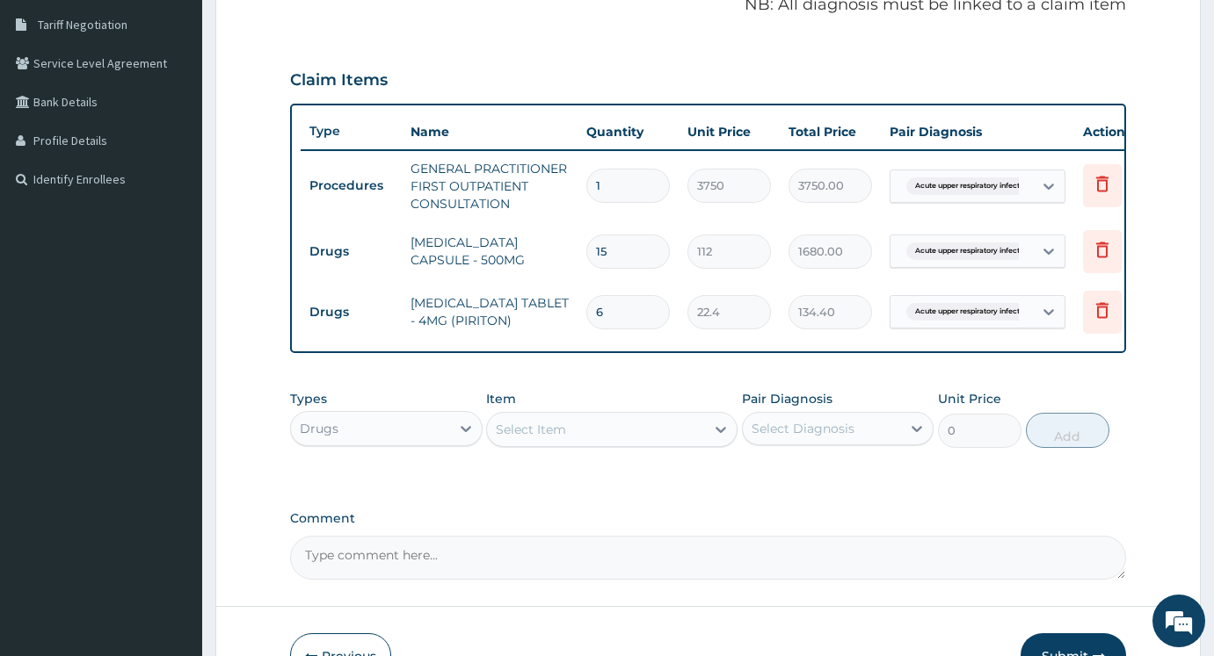
click at [571, 444] on div "Select Item" at bounding box center [595, 430] width 217 height 28
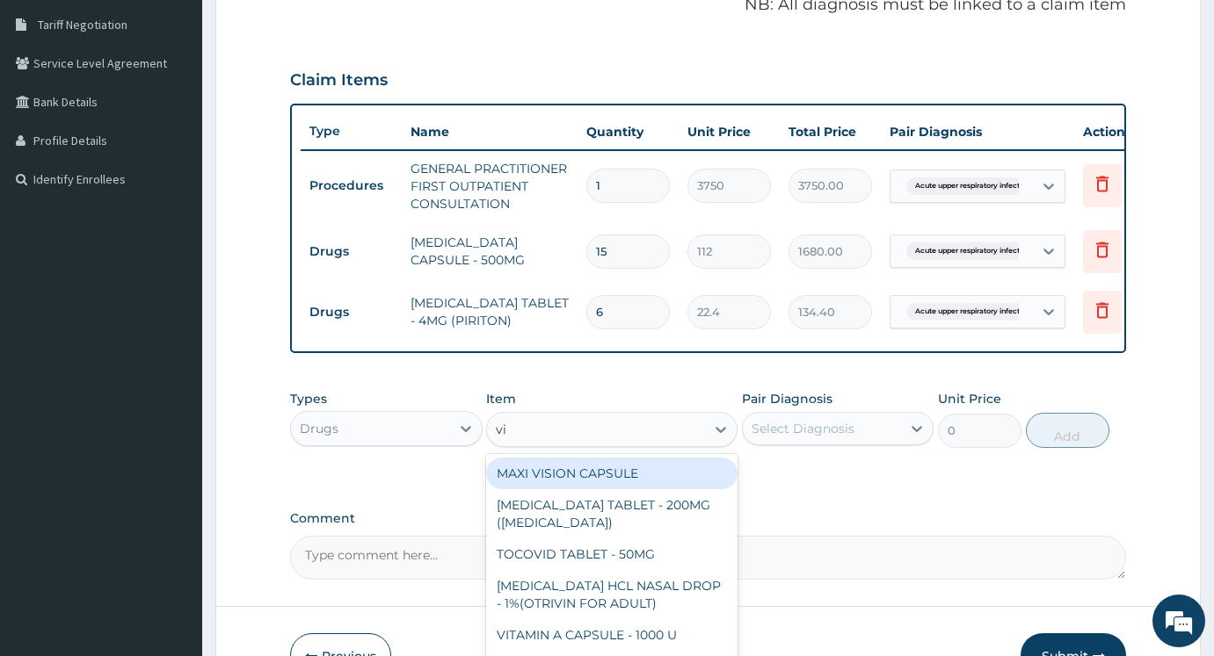
type input "vit"
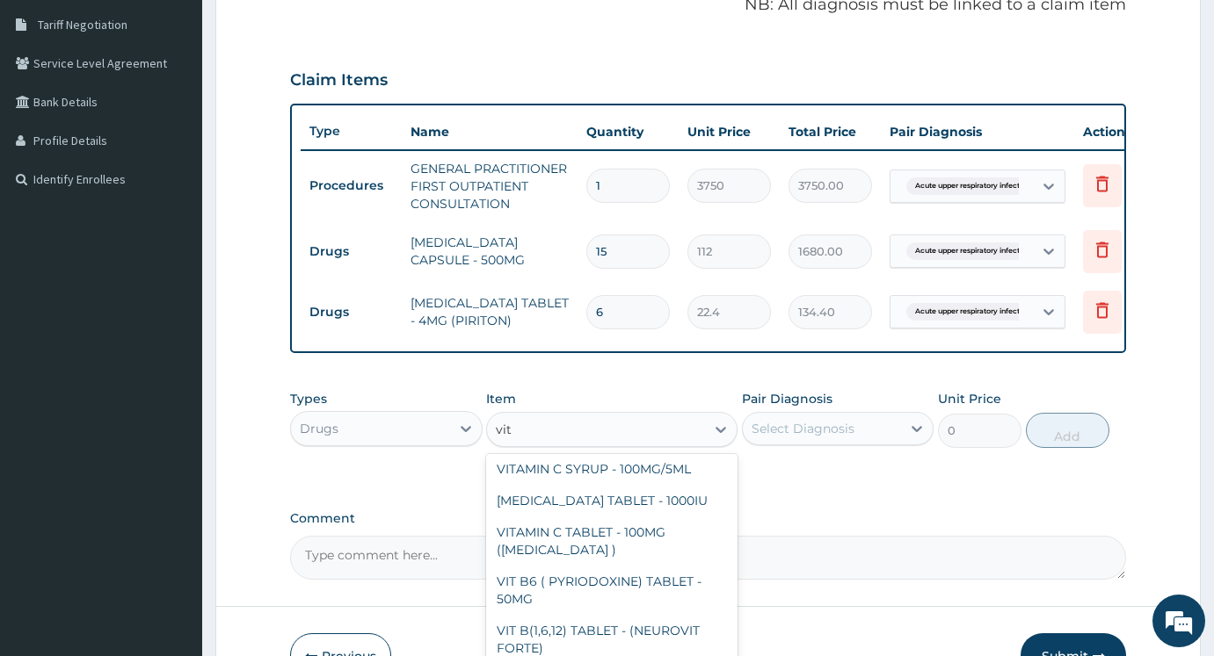
scroll to position [351, 0]
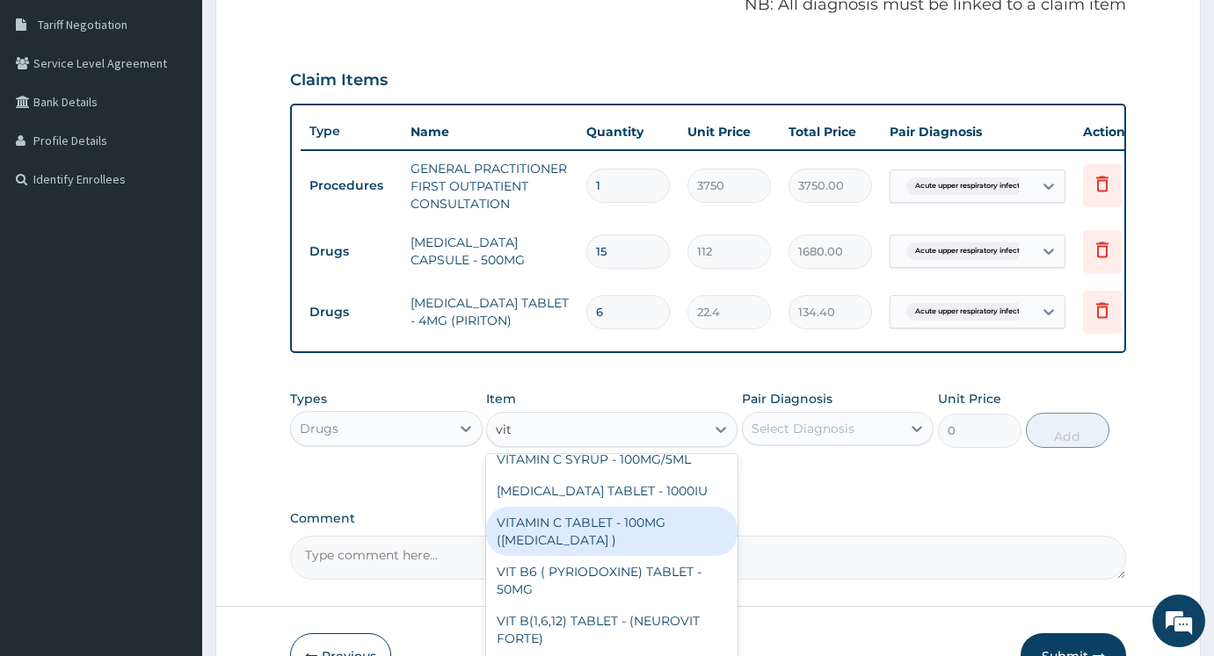
click at [649, 547] on div "VITAMIN C TABLET - 100MG (ASCORBIC ACID )" at bounding box center [611, 531] width 250 height 49
type input "16.799999999999997"
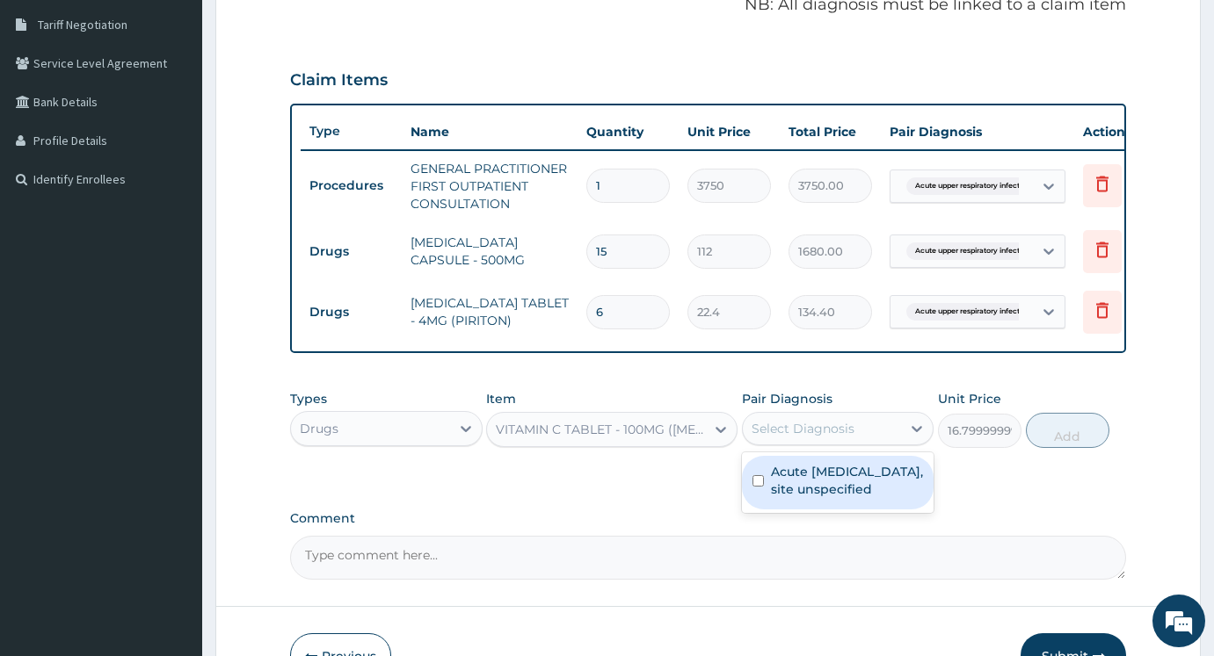
click at [799, 438] on div "Select Diagnosis" at bounding box center [802, 429] width 103 height 18
click at [836, 498] on label "Acute upper respiratory infection, site unspecified" at bounding box center [847, 480] width 153 height 35
checkbox input "true"
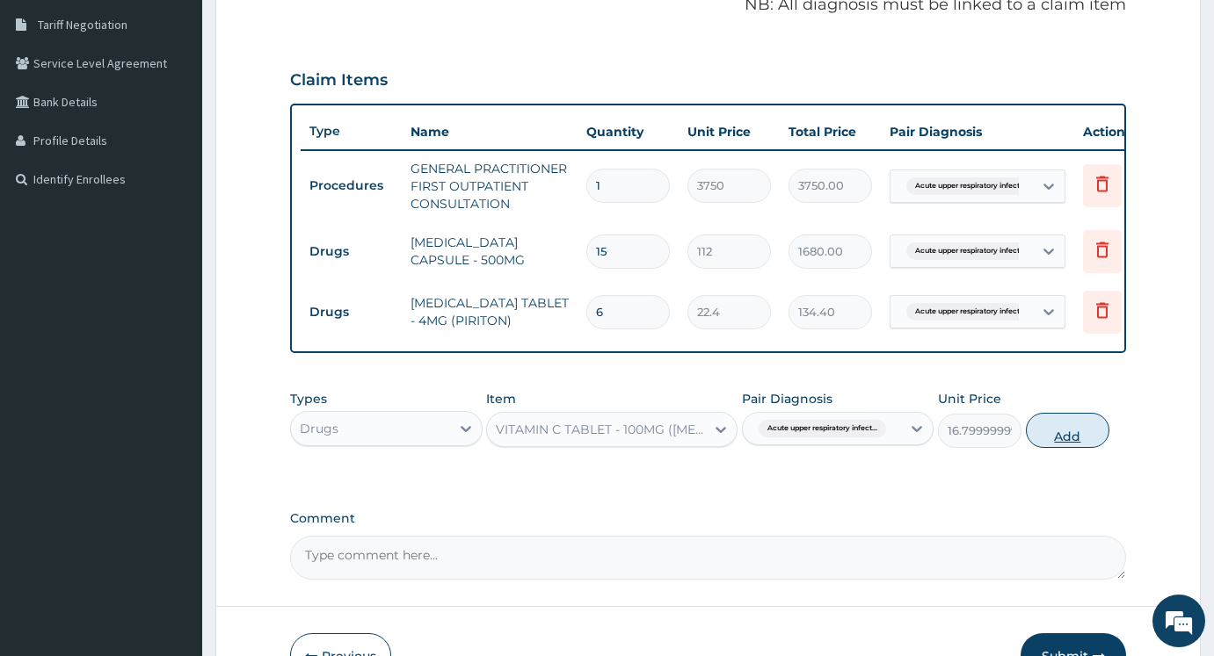
click at [1083, 447] on button "Add" at bounding box center [1066, 430] width 83 height 35
type input "0"
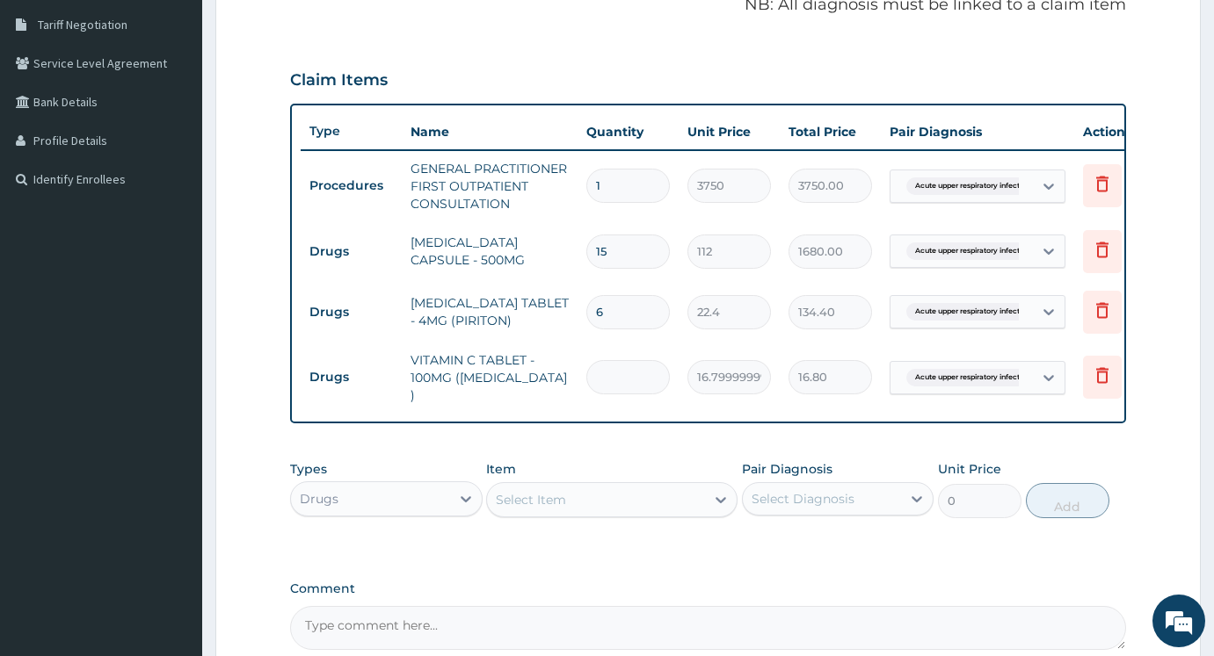
type input "0.00"
type input "1"
type input "16.80"
type input "15"
type input "252.00"
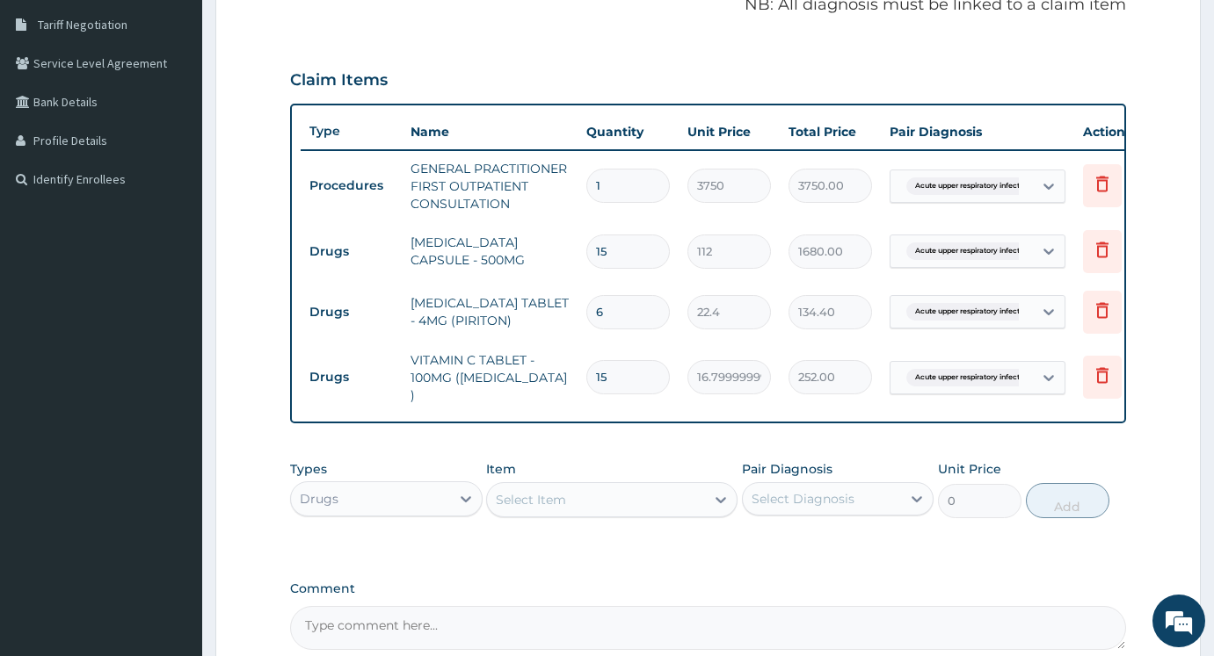
type input "15"
click at [636, 497] on div "Select Item" at bounding box center [595, 500] width 217 height 28
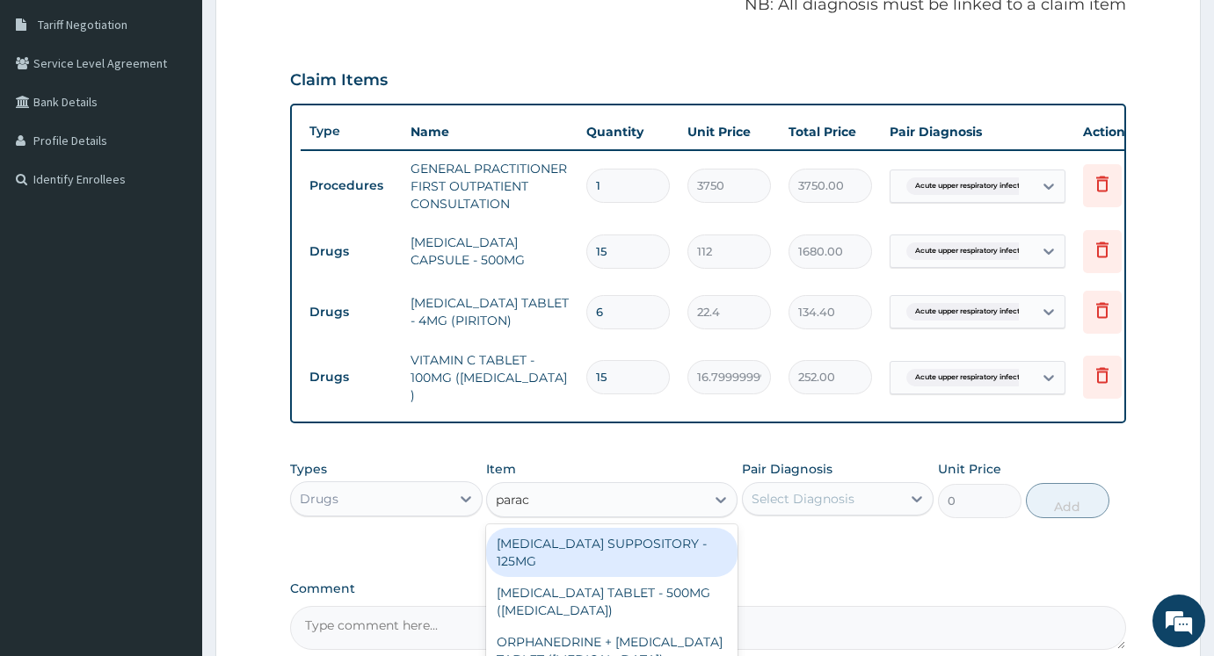
type input "parace"
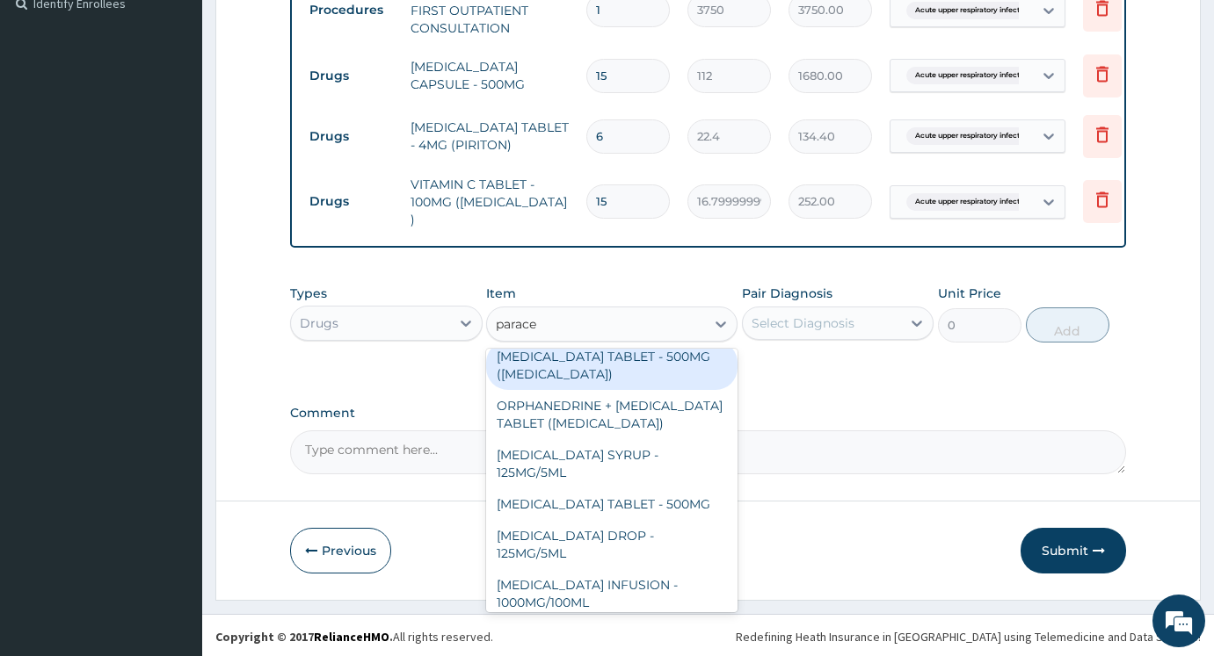
scroll to position [88, 0]
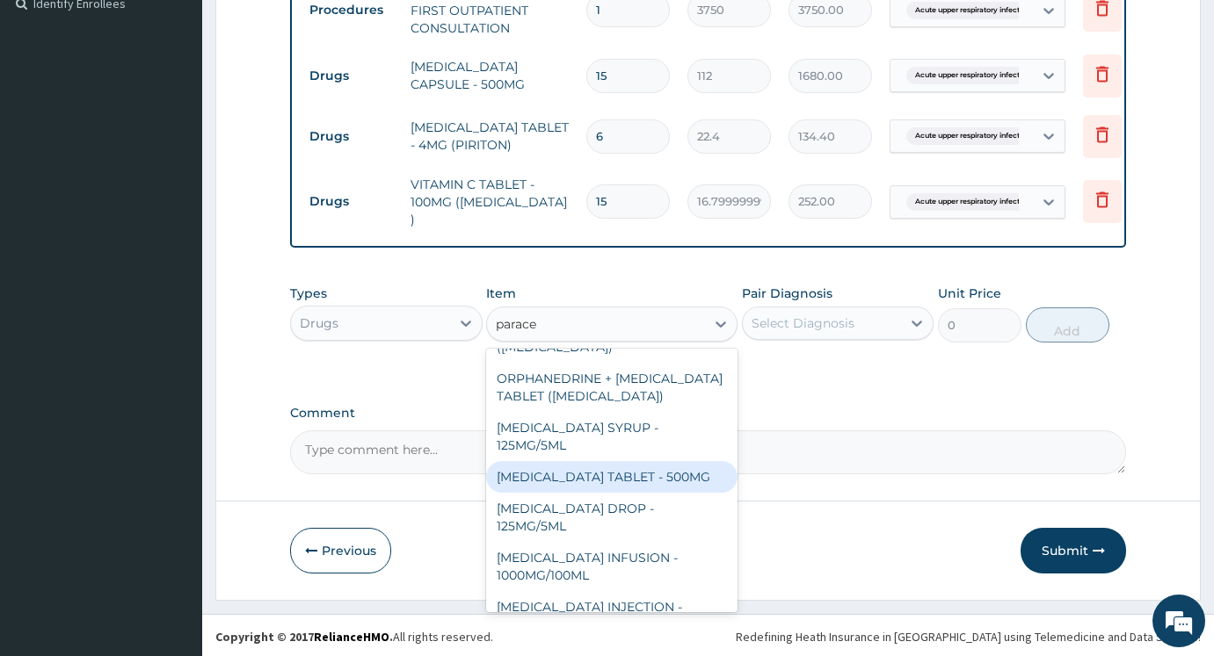
click at [601, 482] on div "PARACETAMOL TABLET - 500MG" at bounding box center [611, 477] width 250 height 32
type input "33.599999999999994"
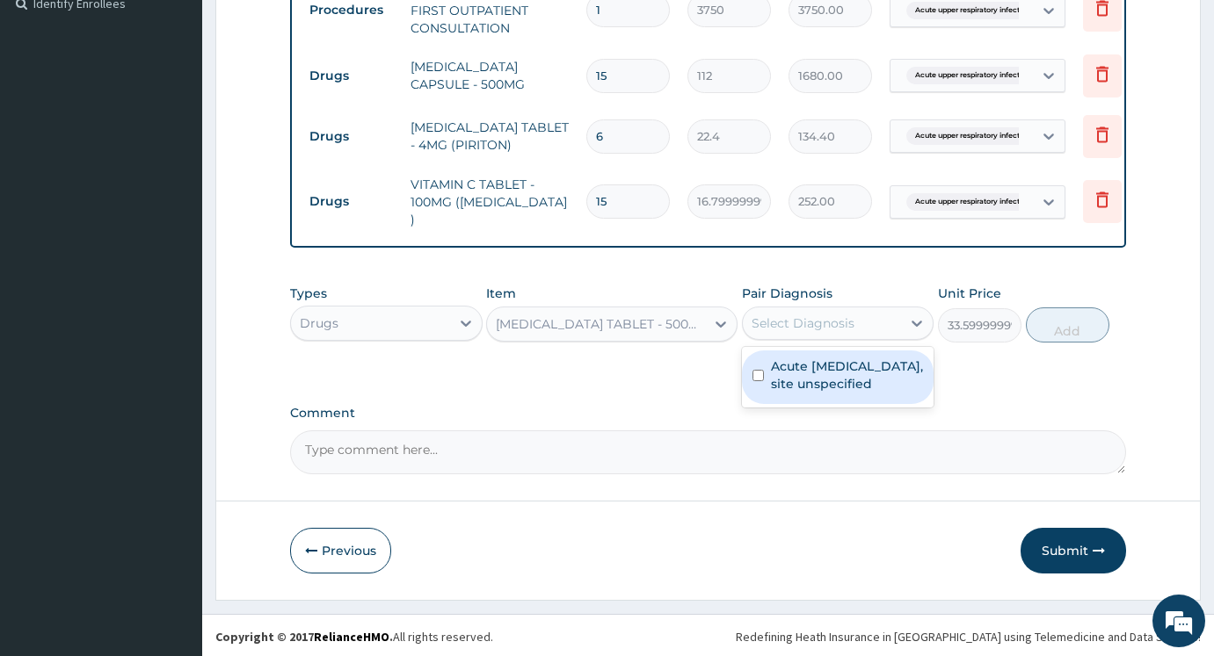
click at [811, 314] on div "Select Diagnosis" at bounding box center [822, 323] width 159 height 28
click at [809, 388] on label "Acute upper respiratory infection, site unspecified" at bounding box center [847, 375] width 153 height 35
checkbox input "true"
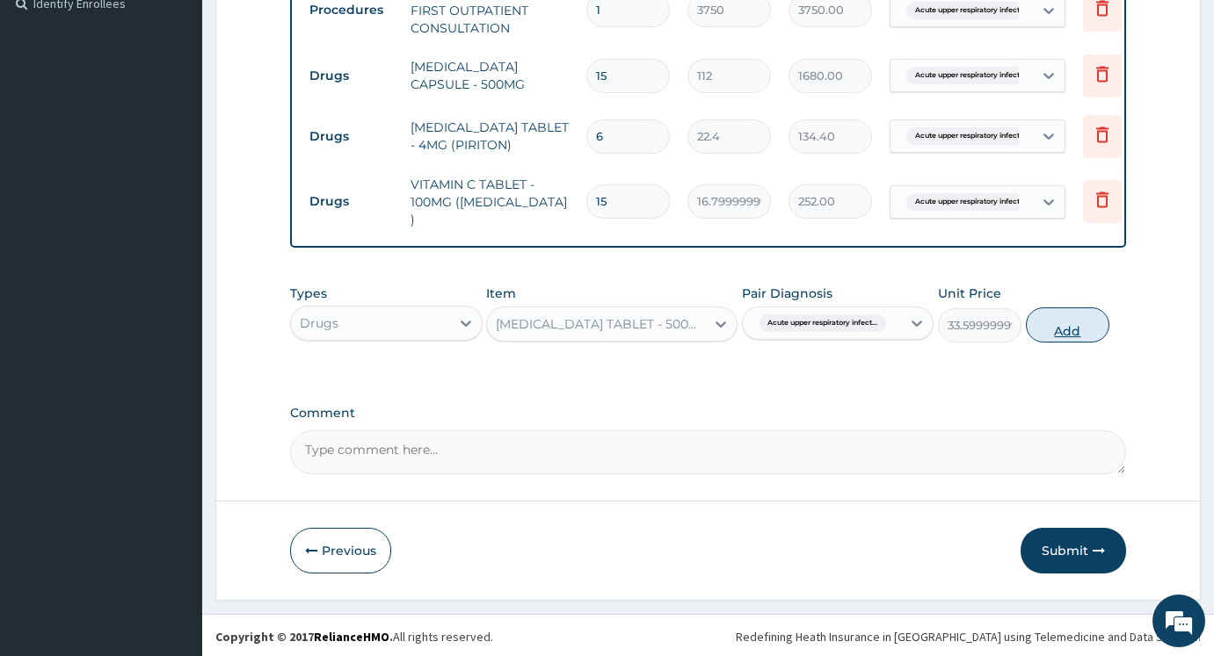
click at [1070, 326] on button "Add" at bounding box center [1066, 325] width 83 height 35
type input "0"
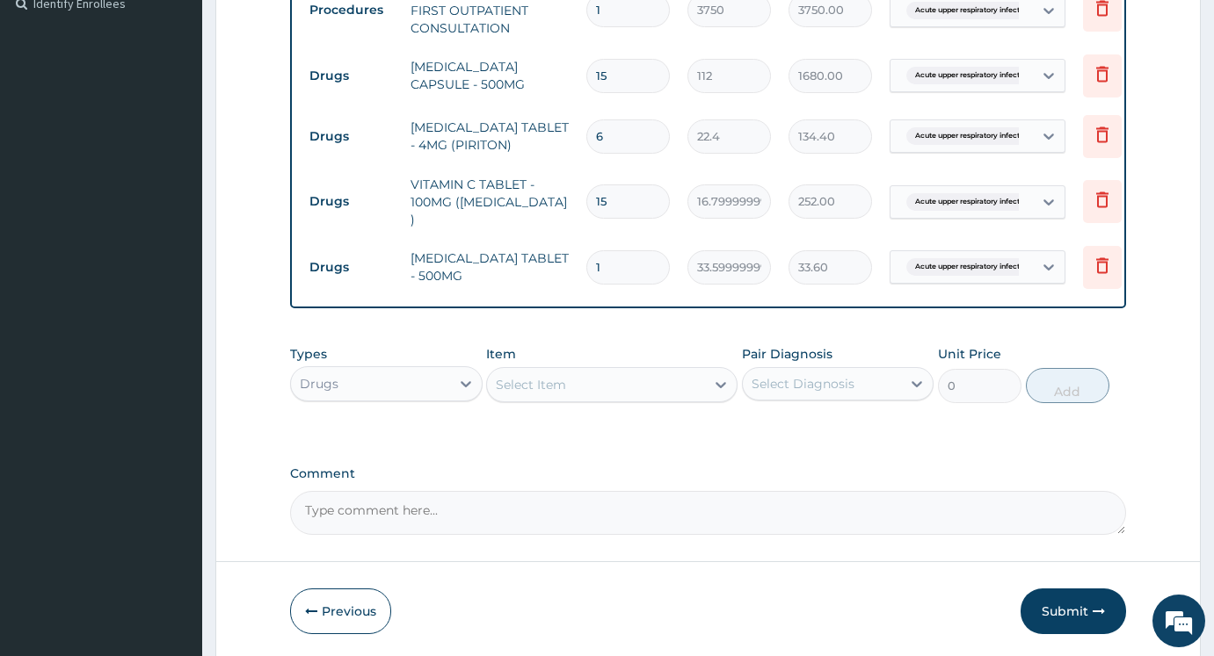
click at [617, 264] on input "1" at bounding box center [627, 267] width 83 height 34
type input "18"
type input "604.80"
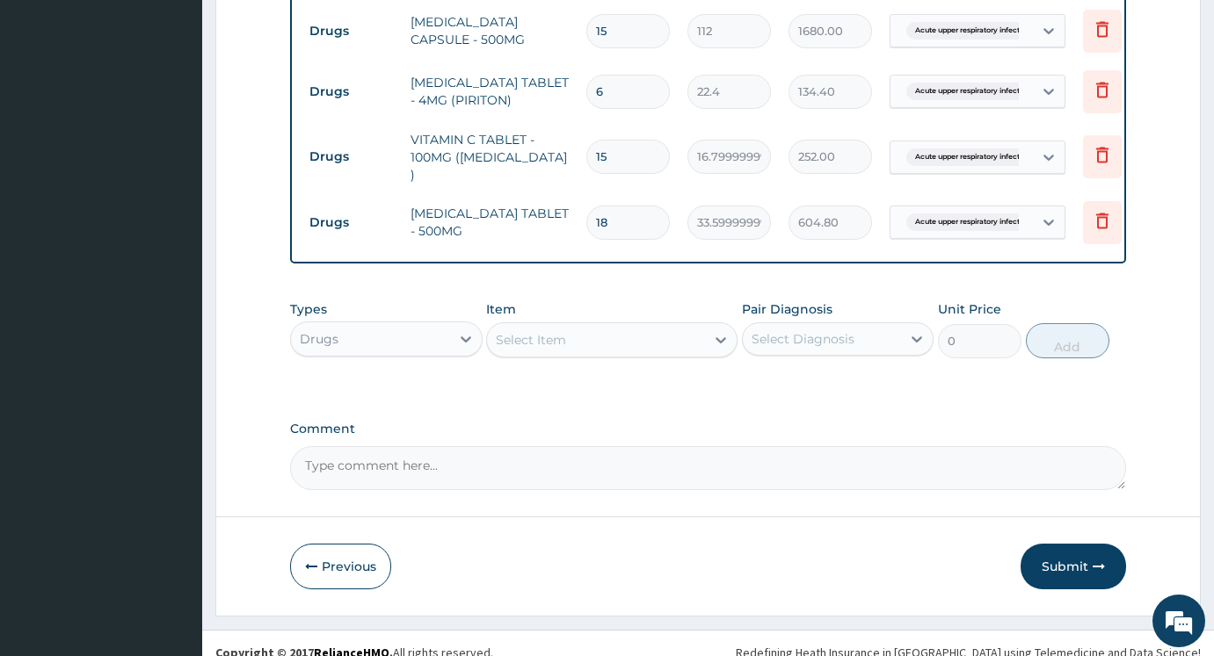
scroll to position [603, 0]
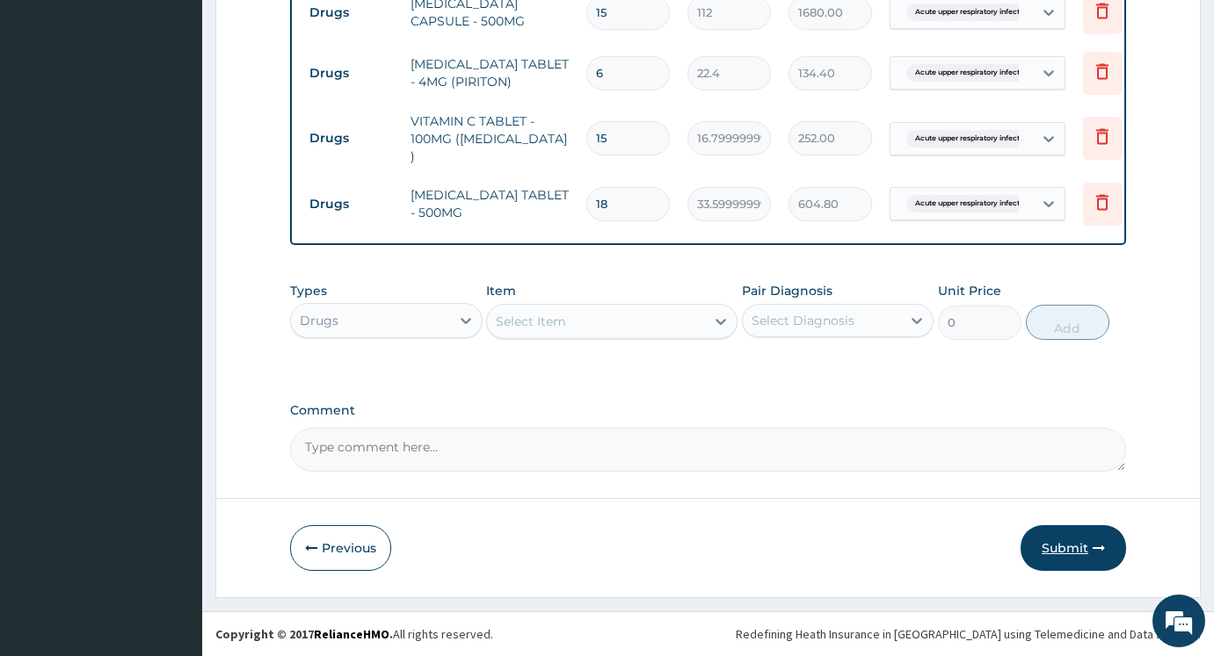
type input "18"
click at [1075, 558] on button "Submit" at bounding box center [1072, 548] width 105 height 46
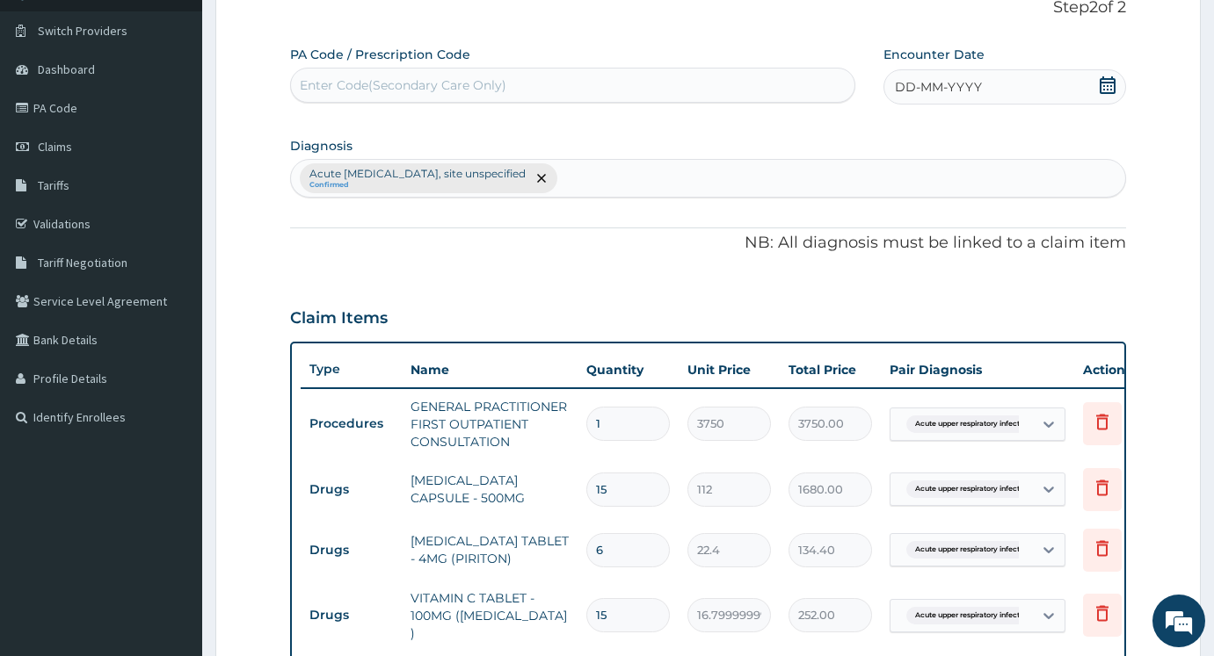
scroll to position [0, 0]
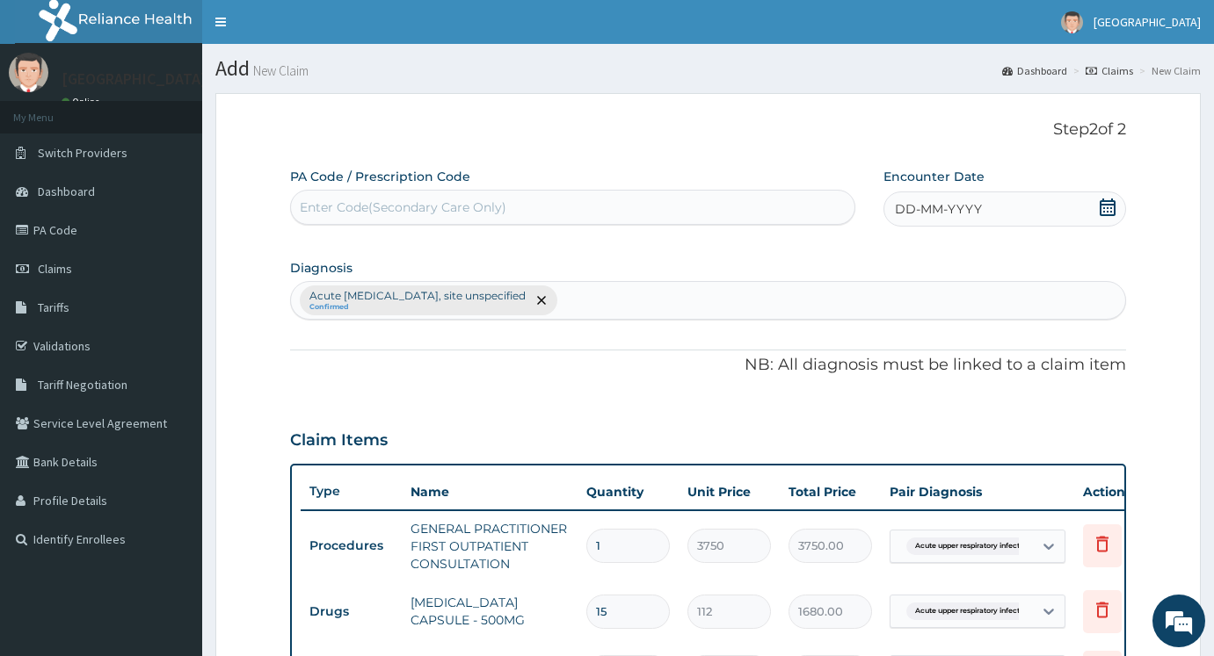
click at [1112, 205] on icon at bounding box center [1107, 208] width 16 height 18
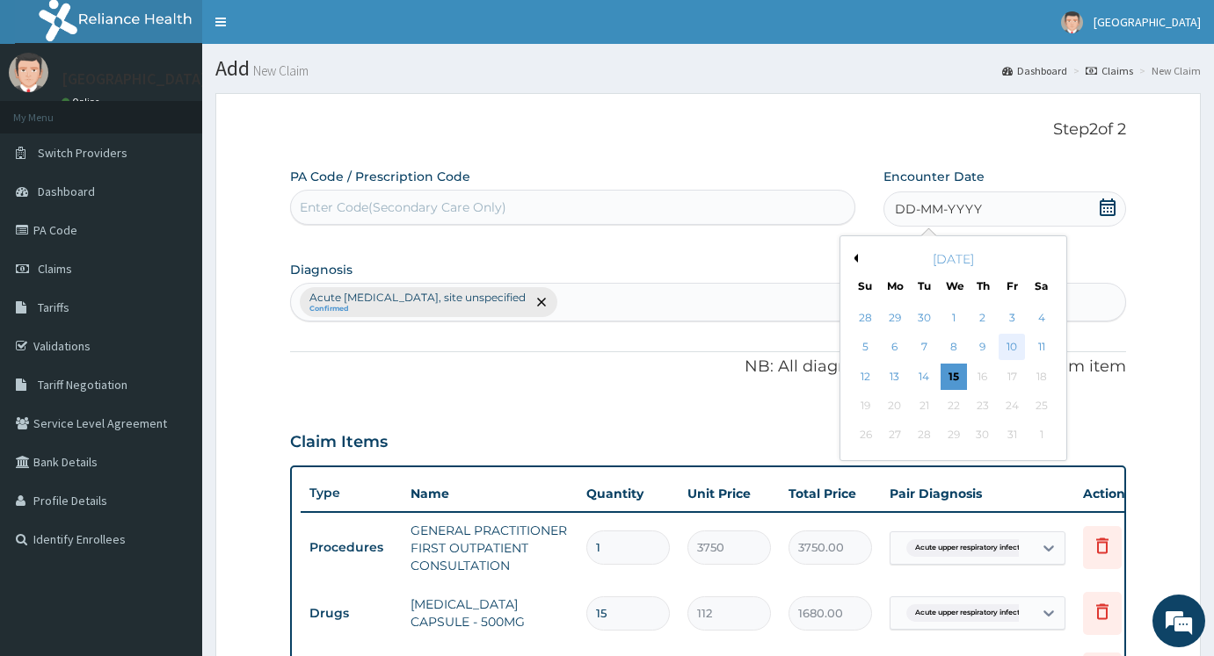
click at [1016, 348] on div "10" at bounding box center [1012, 348] width 26 height 26
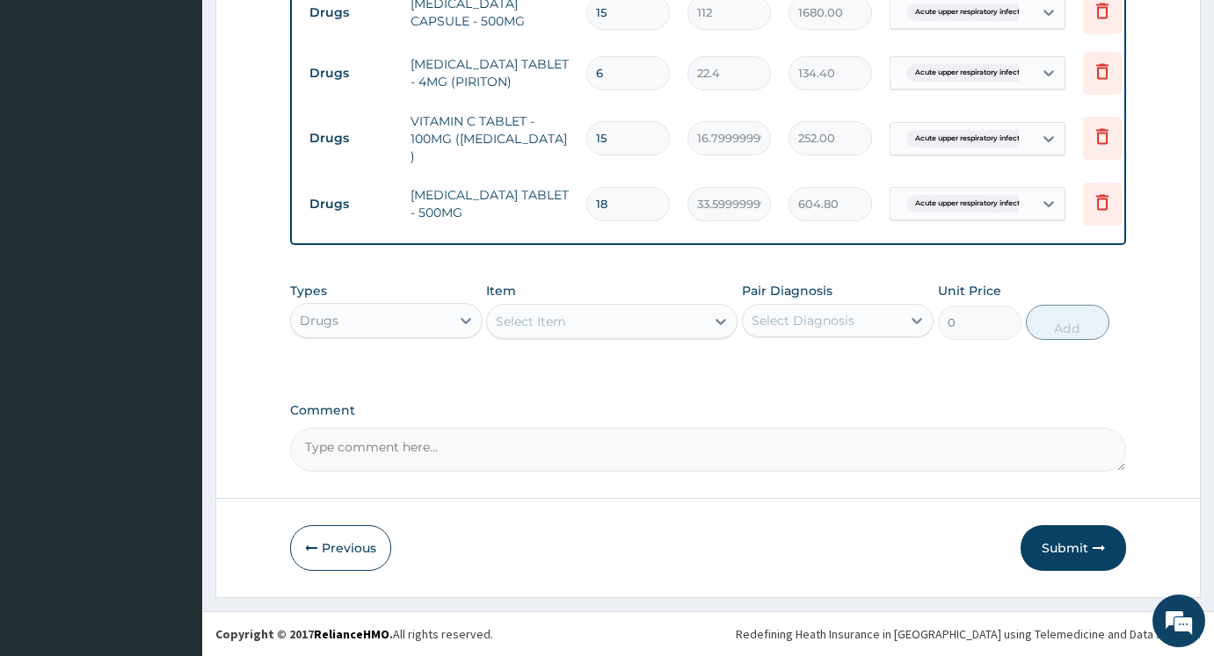
scroll to position [603, 0]
click at [1065, 566] on button "Submit" at bounding box center [1072, 548] width 105 height 46
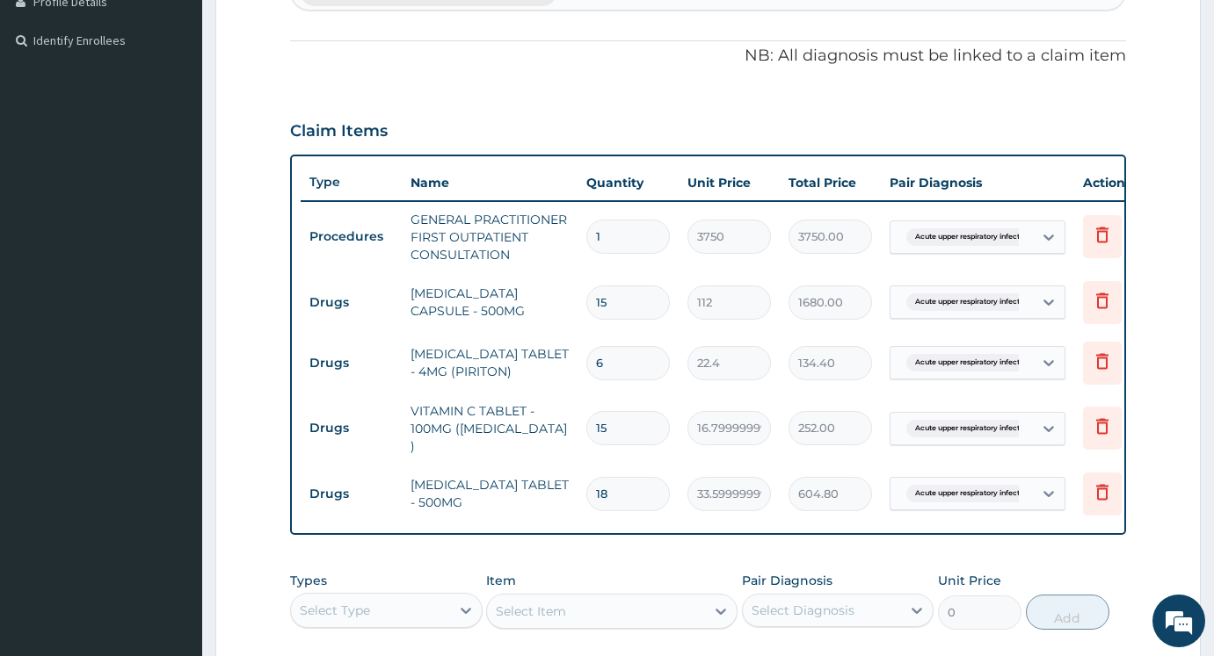
scroll to position [615, 0]
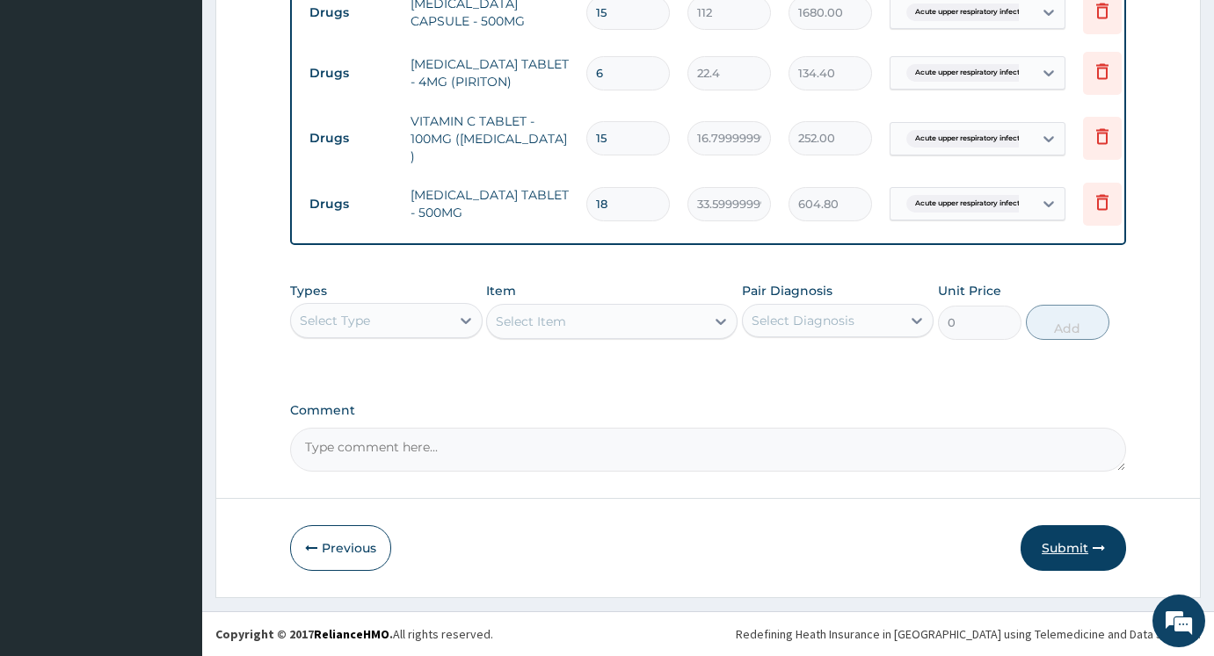
click at [1062, 555] on button "Submit" at bounding box center [1072, 548] width 105 height 46
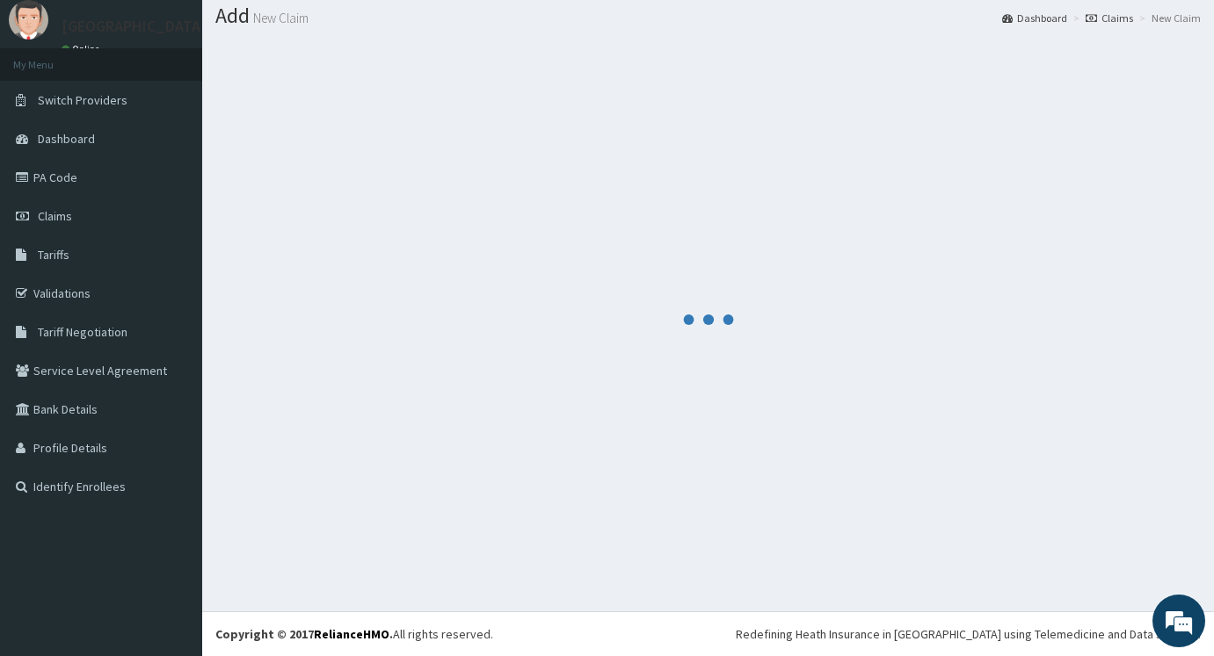
scroll to position [793, 0]
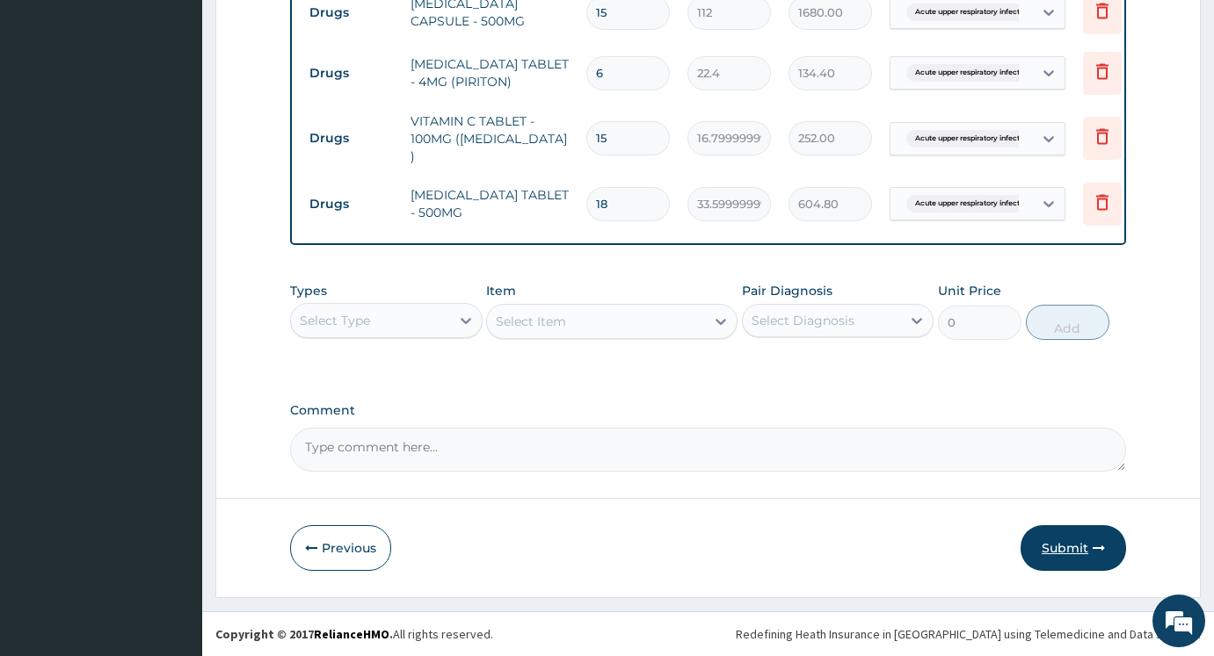
click at [1081, 548] on button "Submit" at bounding box center [1072, 548] width 105 height 46
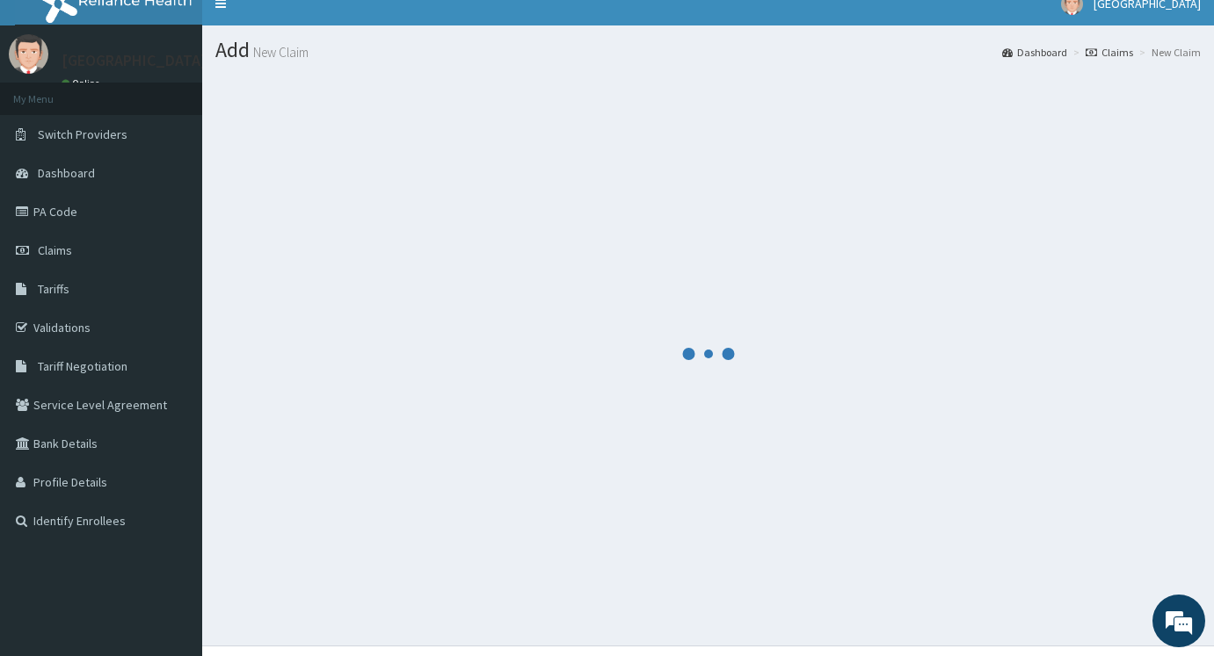
scroll to position [0, 0]
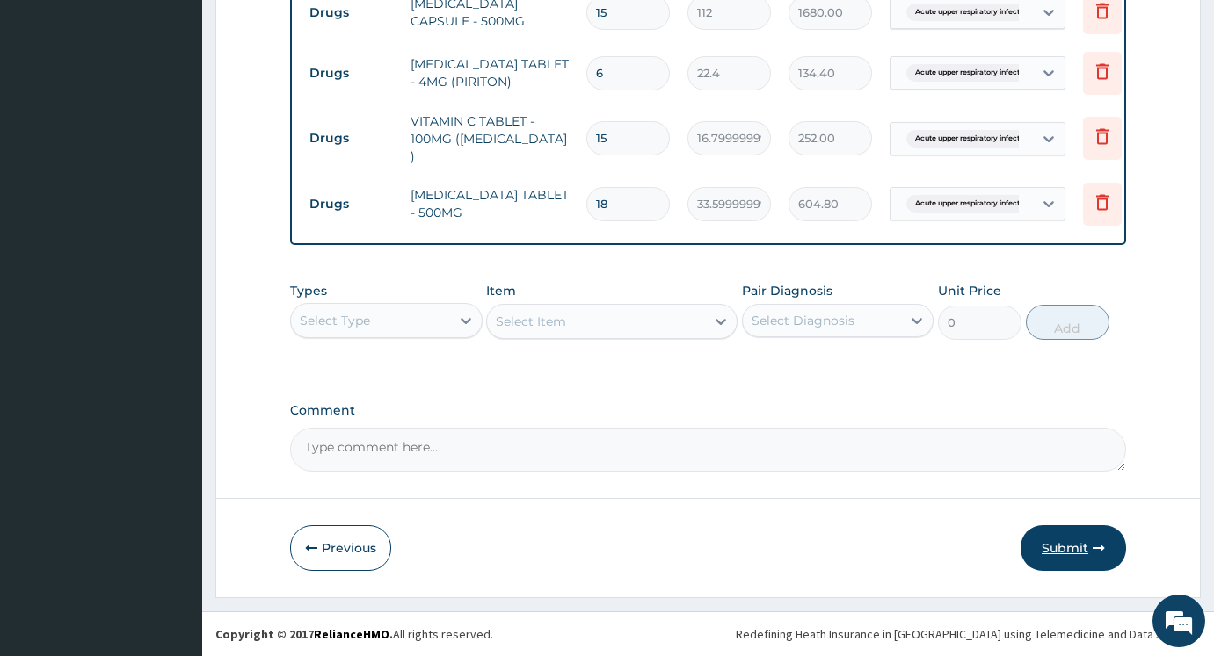
click at [1051, 560] on button "Submit" at bounding box center [1072, 548] width 105 height 46
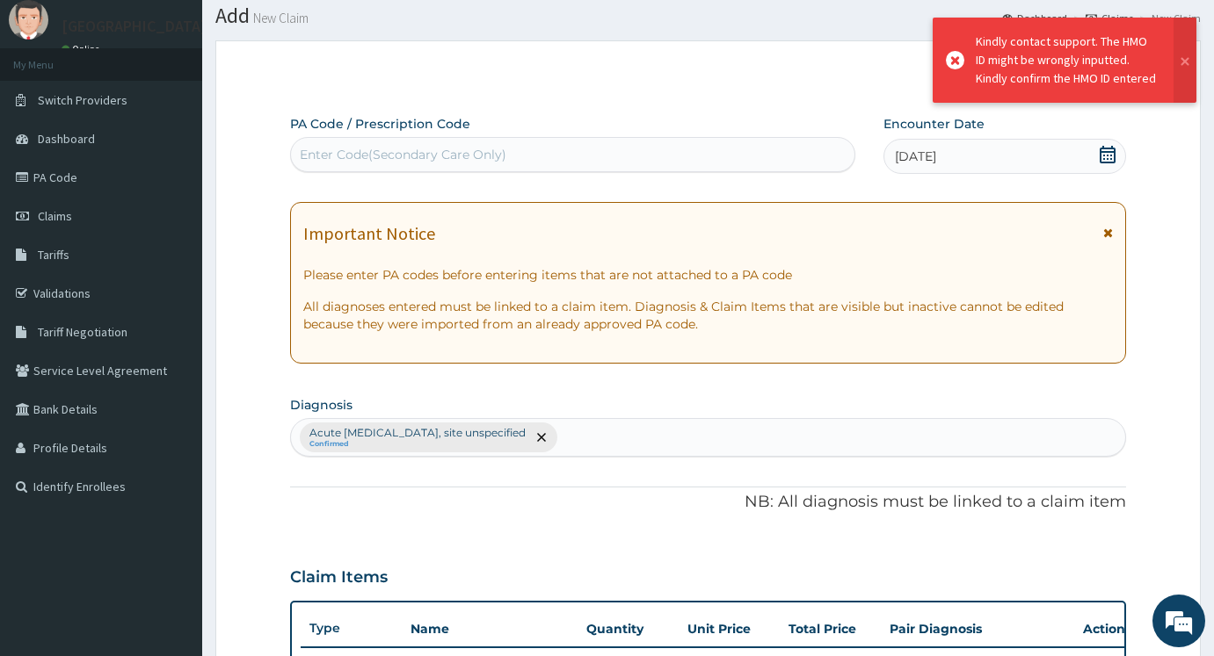
scroll to position [793, 0]
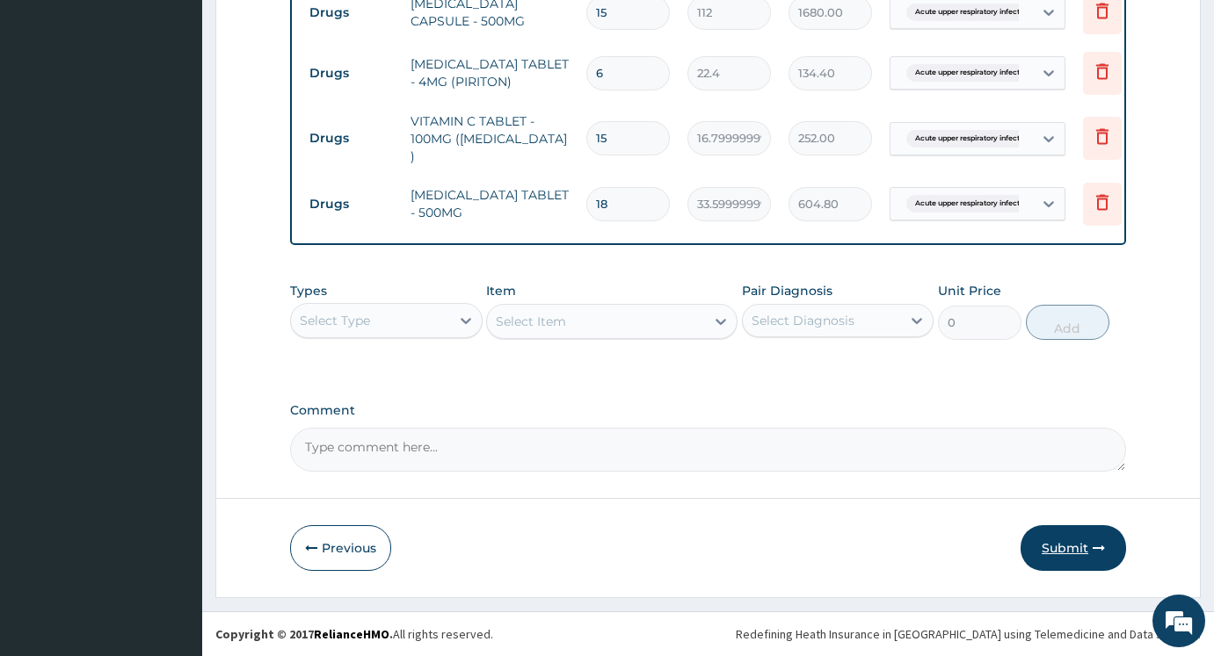
click at [1047, 559] on button "Submit" at bounding box center [1072, 548] width 105 height 46
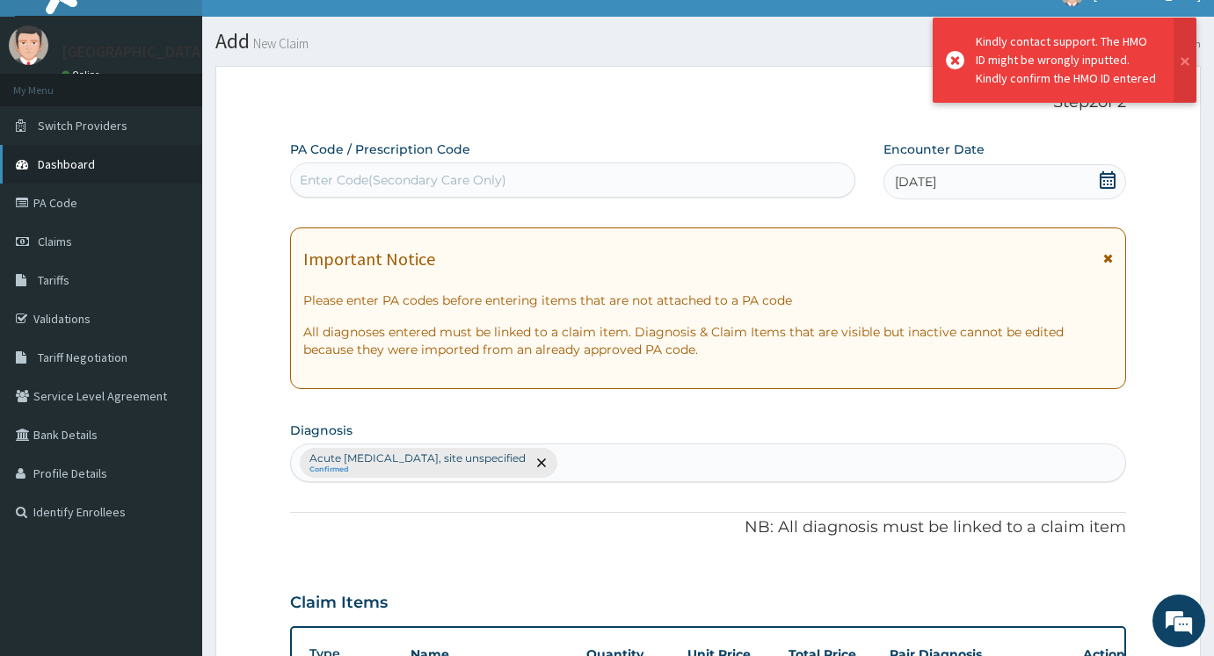
scroll to position [2, 0]
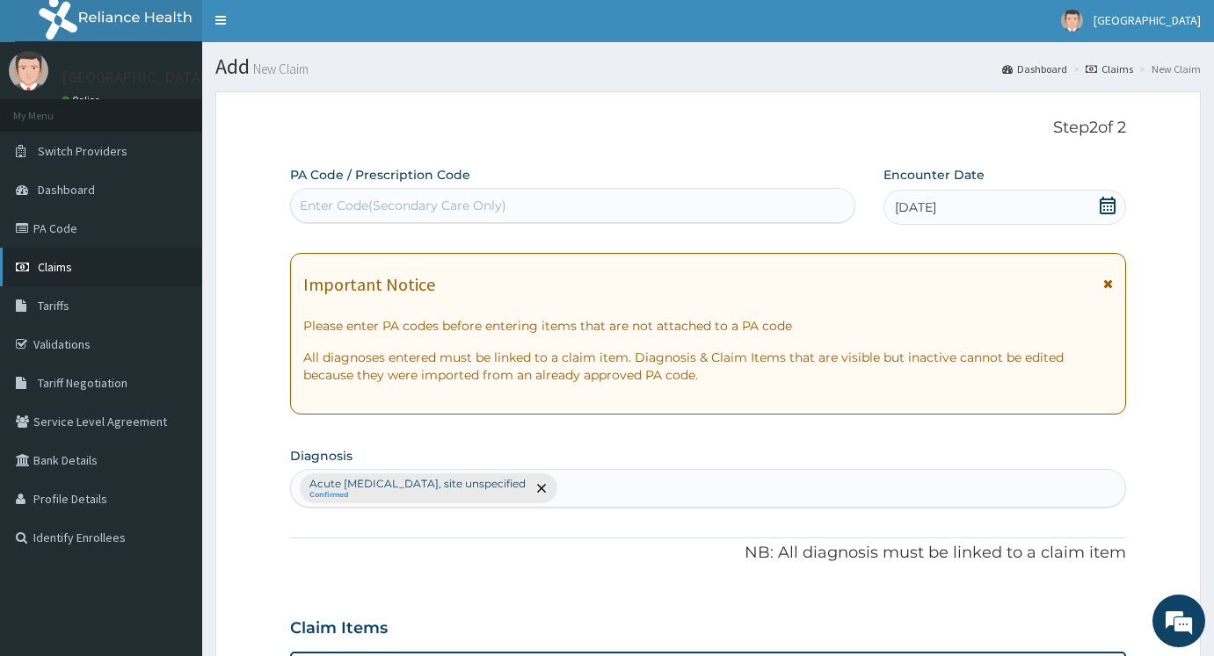
click at [47, 261] on span "Claims" at bounding box center [55, 267] width 34 height 16
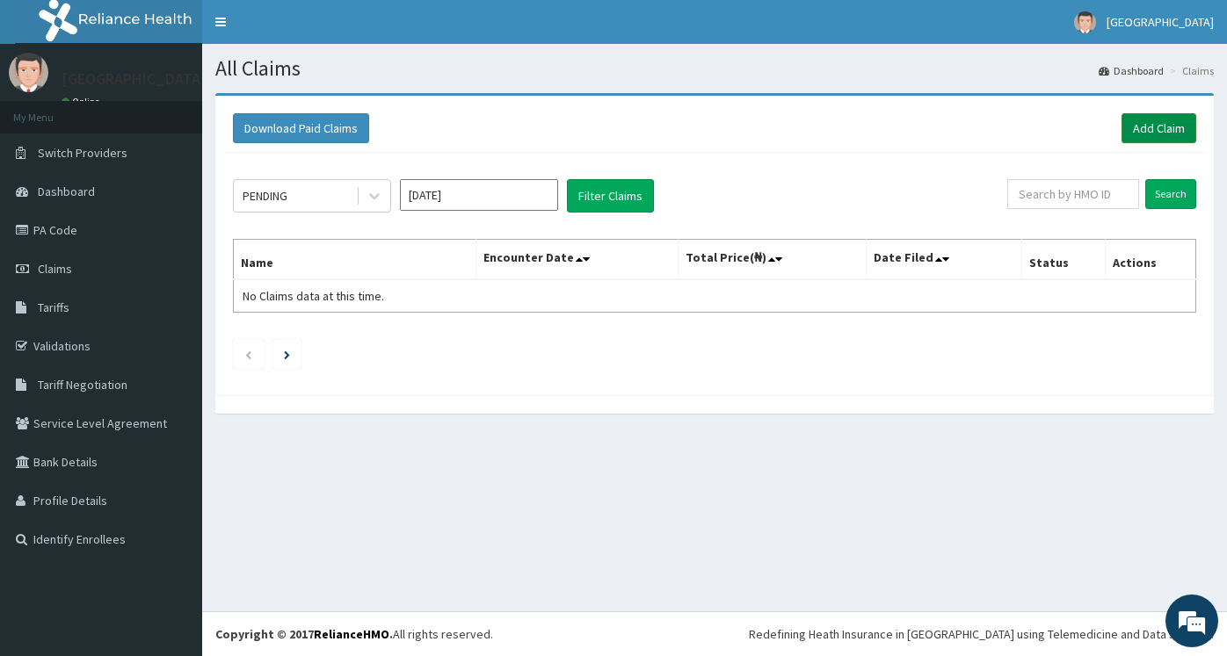
click at [1170, 136] on link "Add Claim" at bounding box center [1158, 128] width 75 height 30
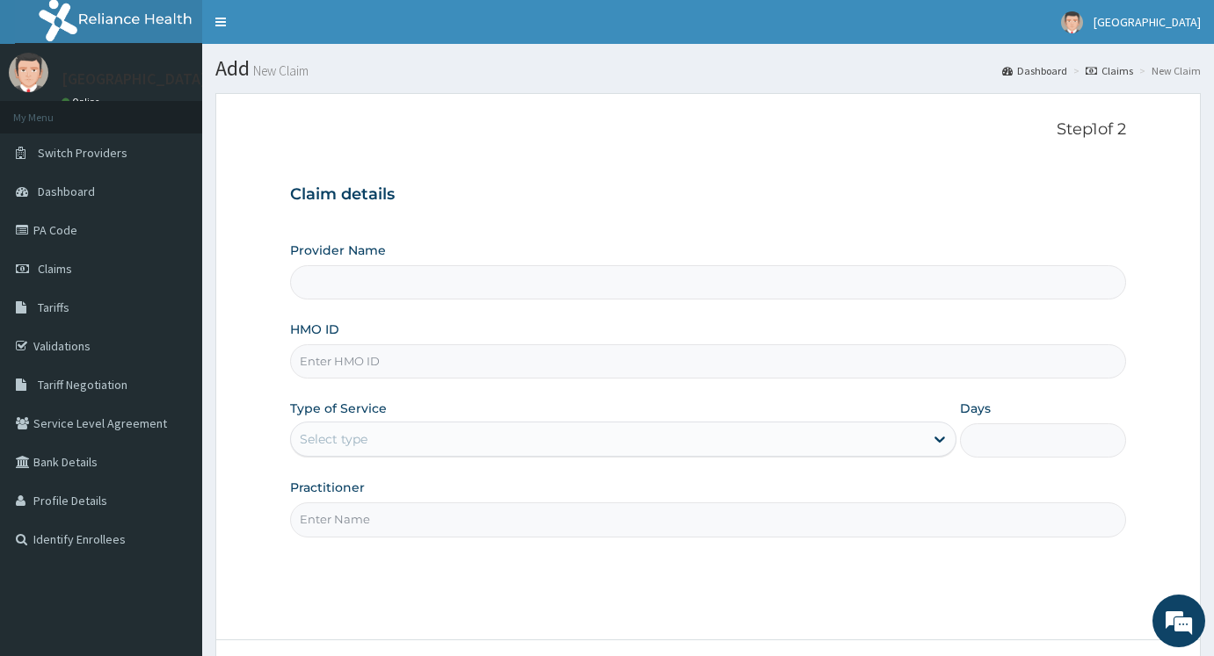
type input "[GEOGRAPHIC_DATA]"
type input "110066/a"
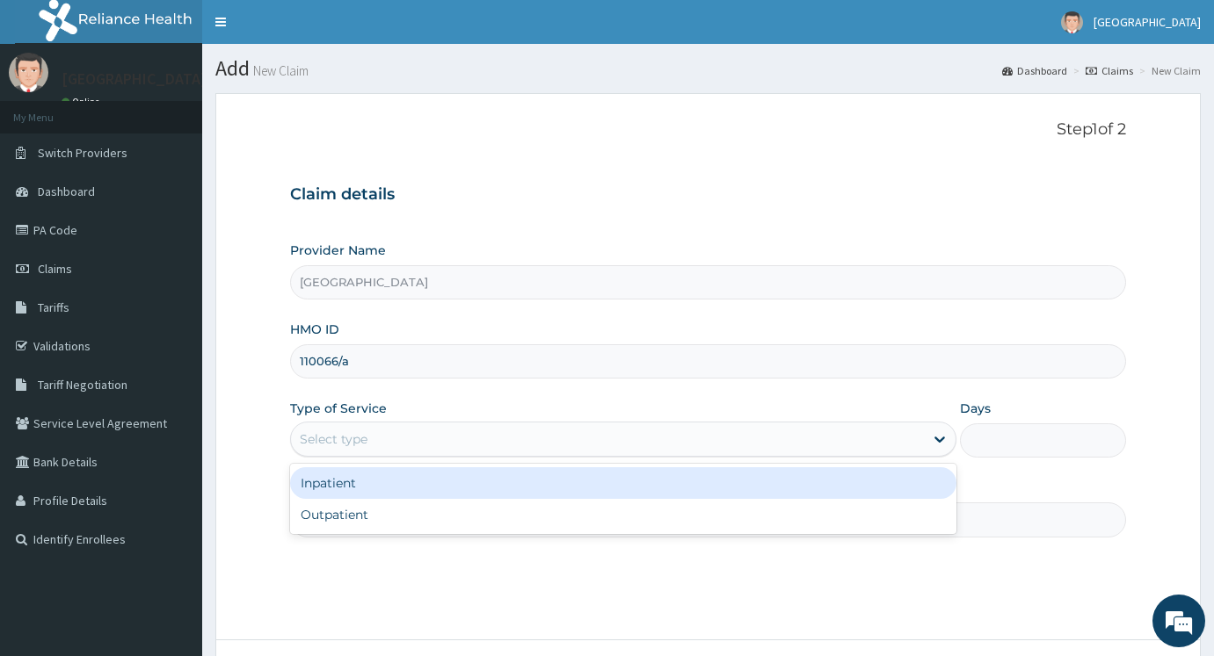
click at [308, 437] on div "Select type" at bounding box center [334, 440] width 68 height 18
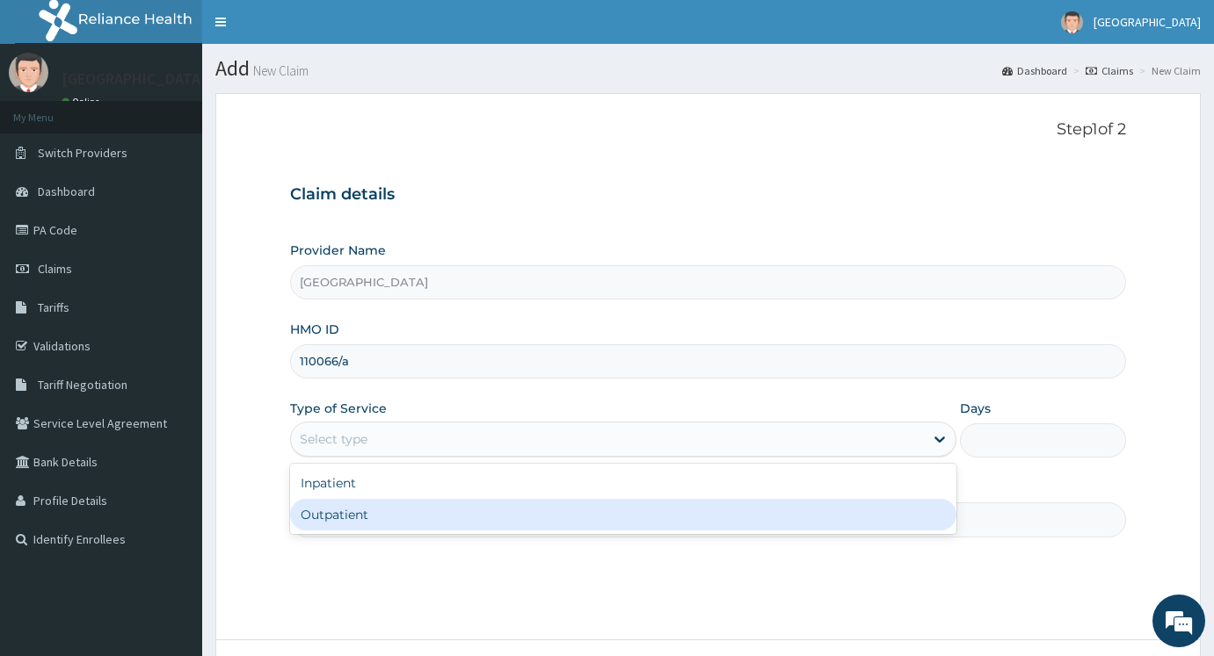
click at [315, 527] on div "Outpatient" at bounding box center [623, 515] width 666 height 32
type input "1"
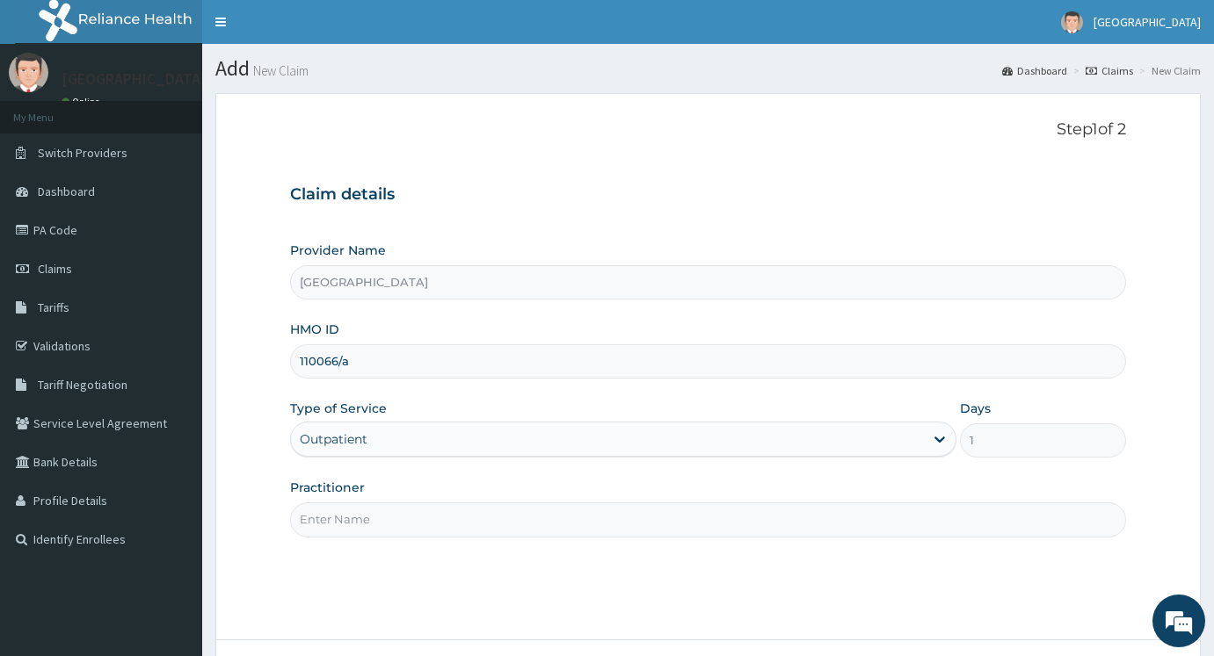
click at [426, 515] on input "Practitioner" at bounding box center [708, 520] width 836 height 34
type input "DR AYODEJI"
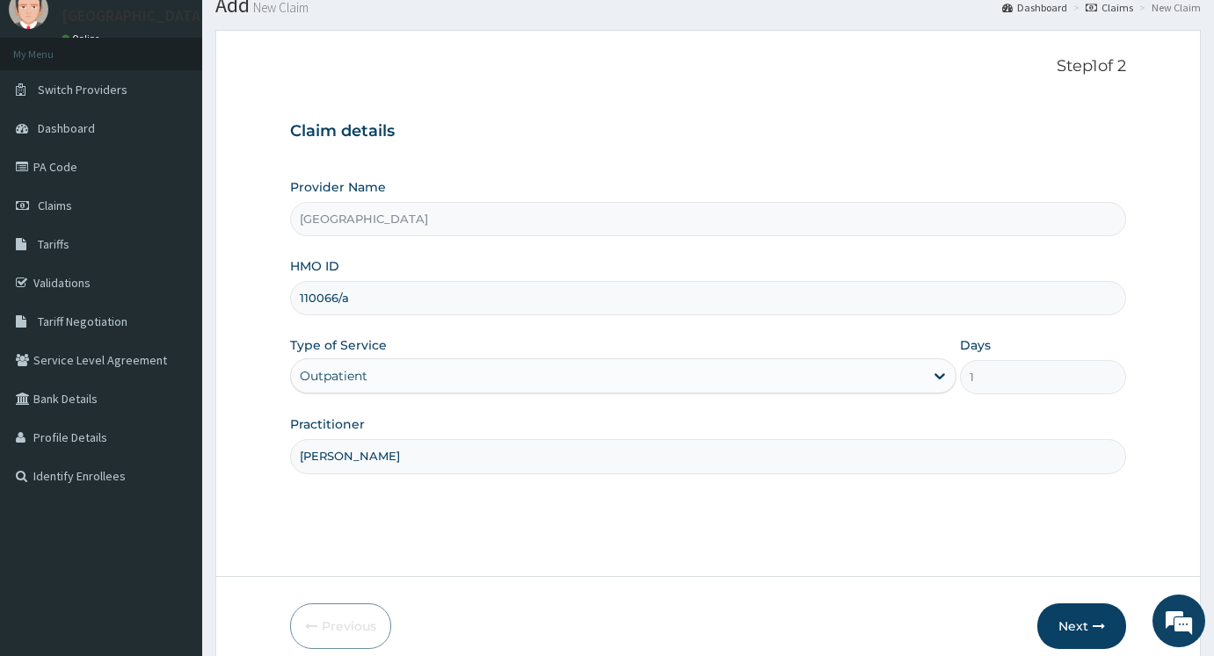
scroll to position [141, 0]
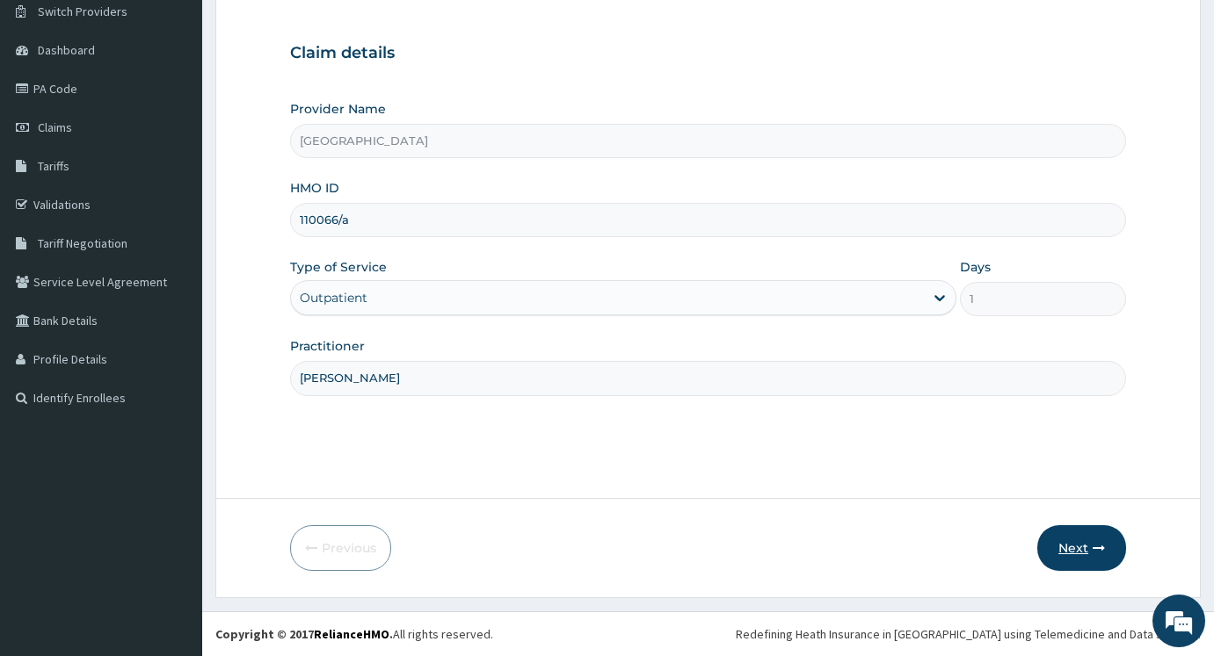
click at [1101, 543] on icon "button" at bounding box center [1098, 548] width 12 height 12
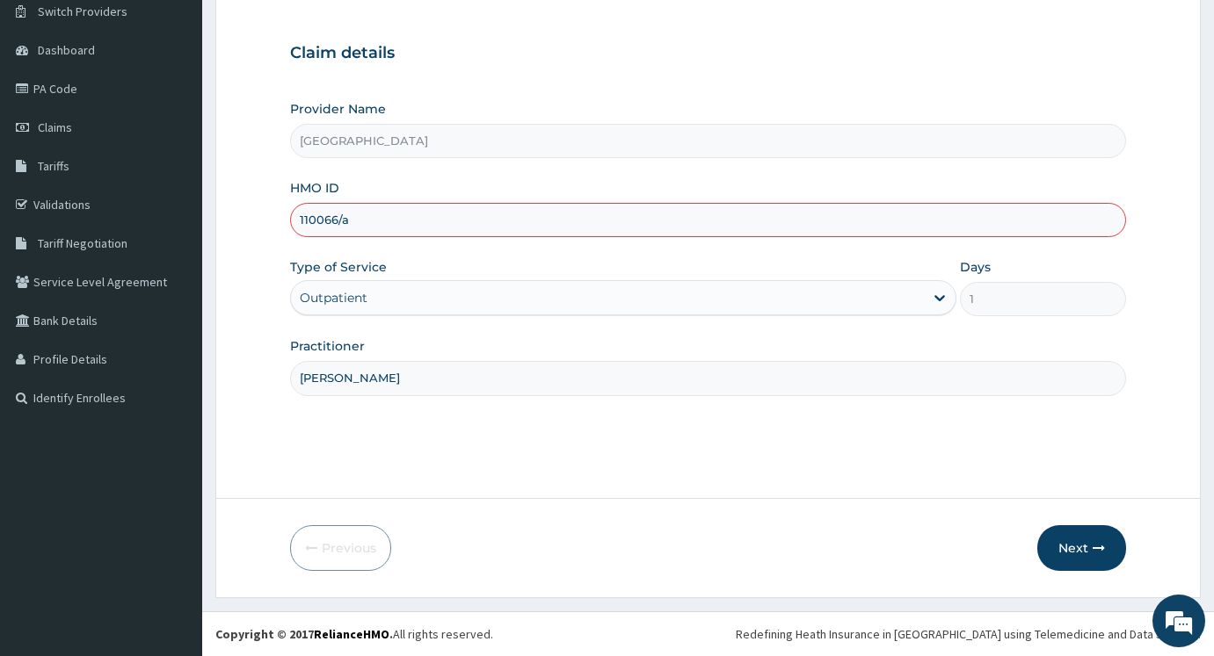
click at [480, 205] on input "110066/a" at bounding box center [708, 220] width 836 height 34
click at [308, 221] on input "110066/a" at bounding box center [708, 220] width 836 height 34
click at [302, 213] on input "10066/a" at bounding box center [708, 220] width 836 height 34
click at [299, 217] on input "10066/a" at bounding box center [708, 220] width 836 height 34
type input "1"
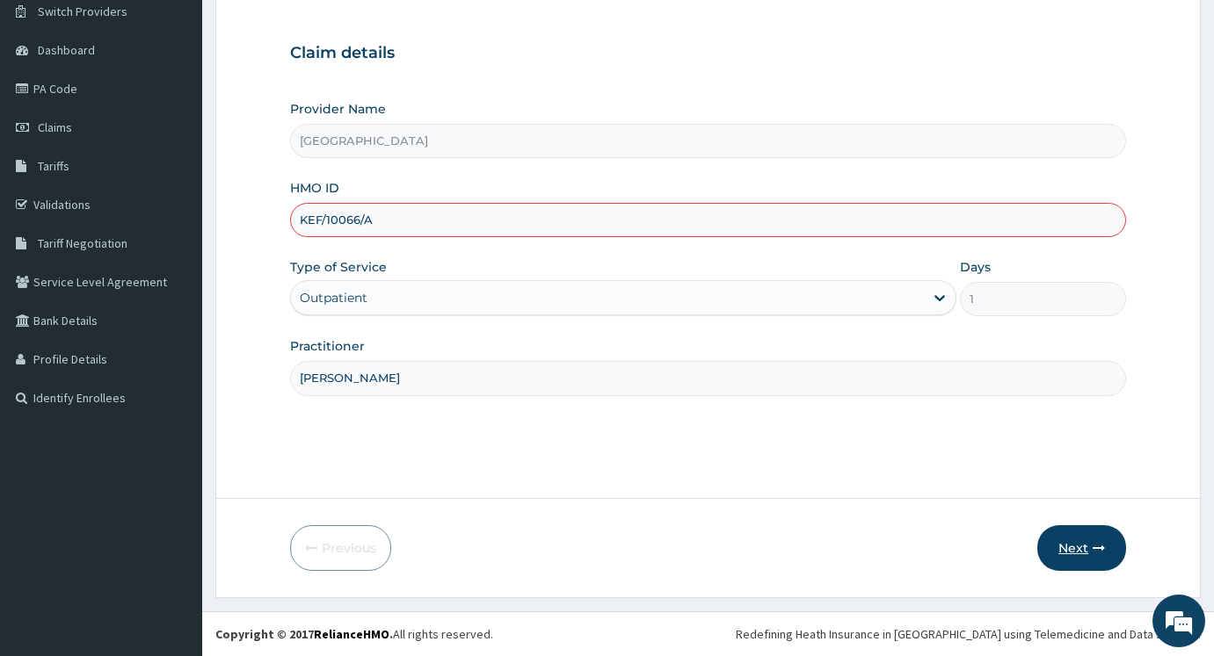
type input "KEF/10066/A"
click at [1097, 550] on icon "button" at bounding box center [1098, 548] width 12 height 12
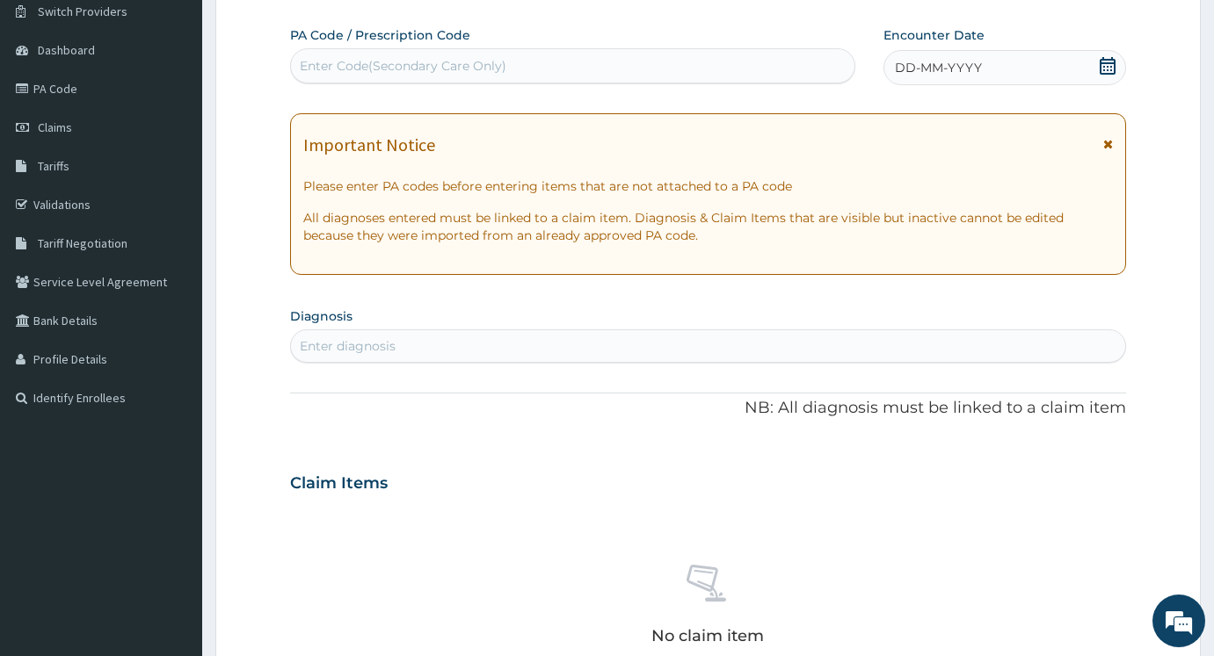
click at [1100, 73] on icon at bounding box center [1107, 66] width 16 height 18
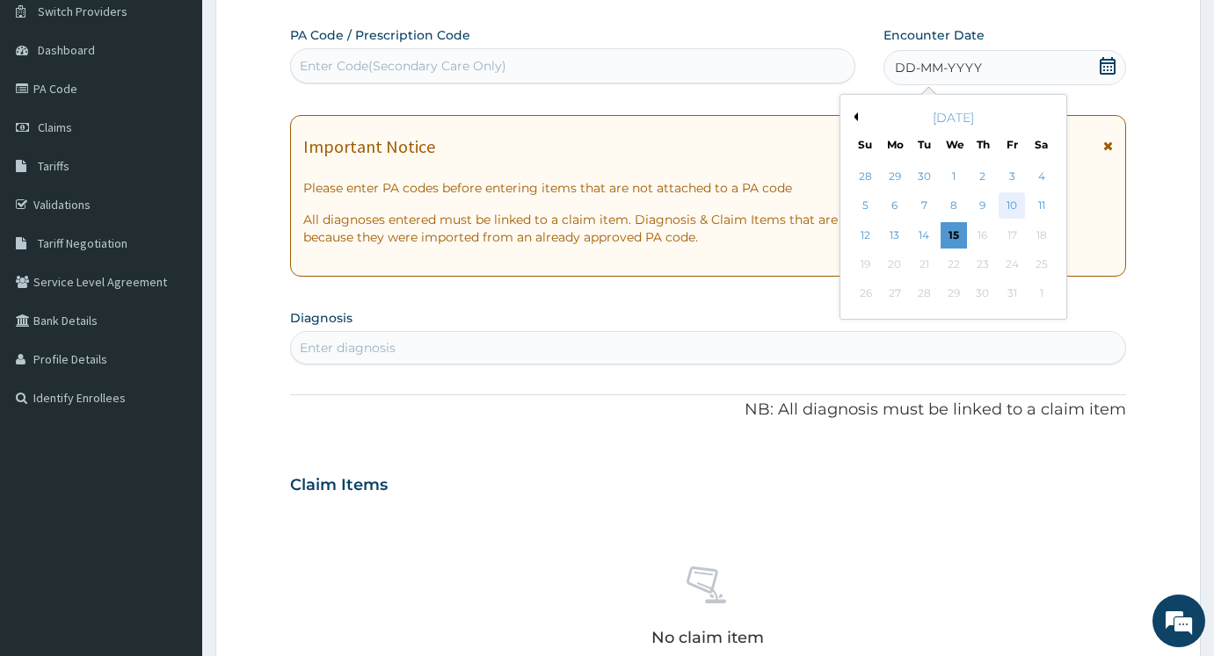
click at [1011, 196] on div "10" at bounding box center [1012, 206] width 26 height 26
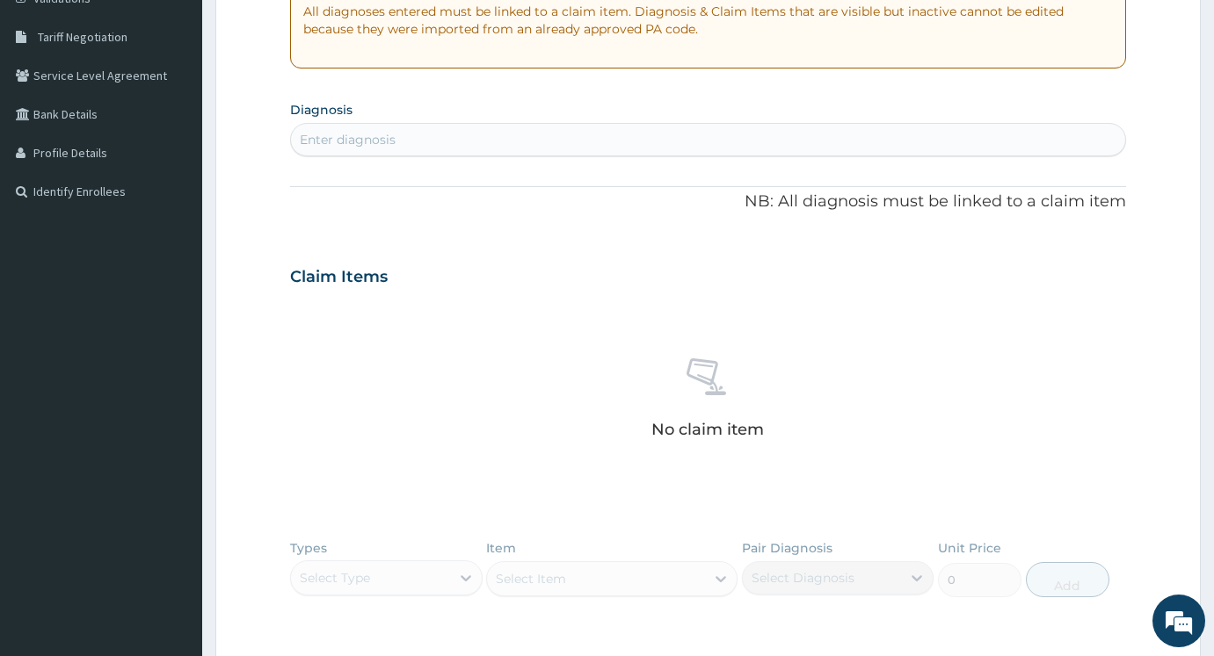
scroll to position [229, 0]
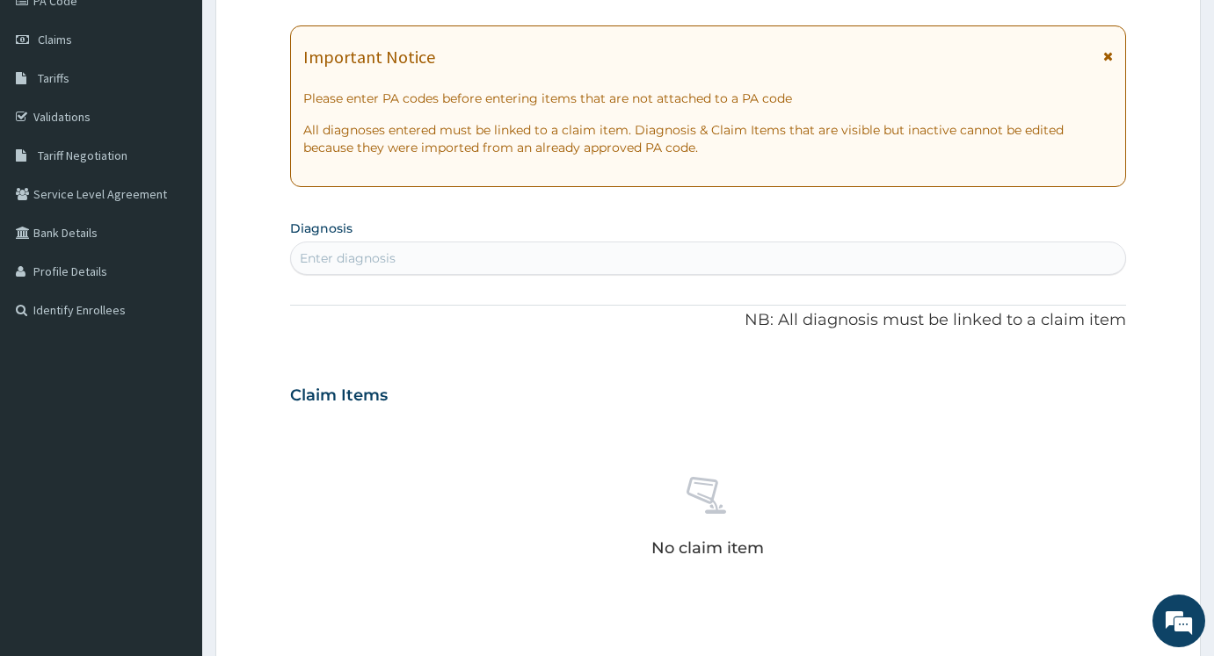
click at [1109, 52] on icon at bounding box center [1108, 56] width 10 height 12
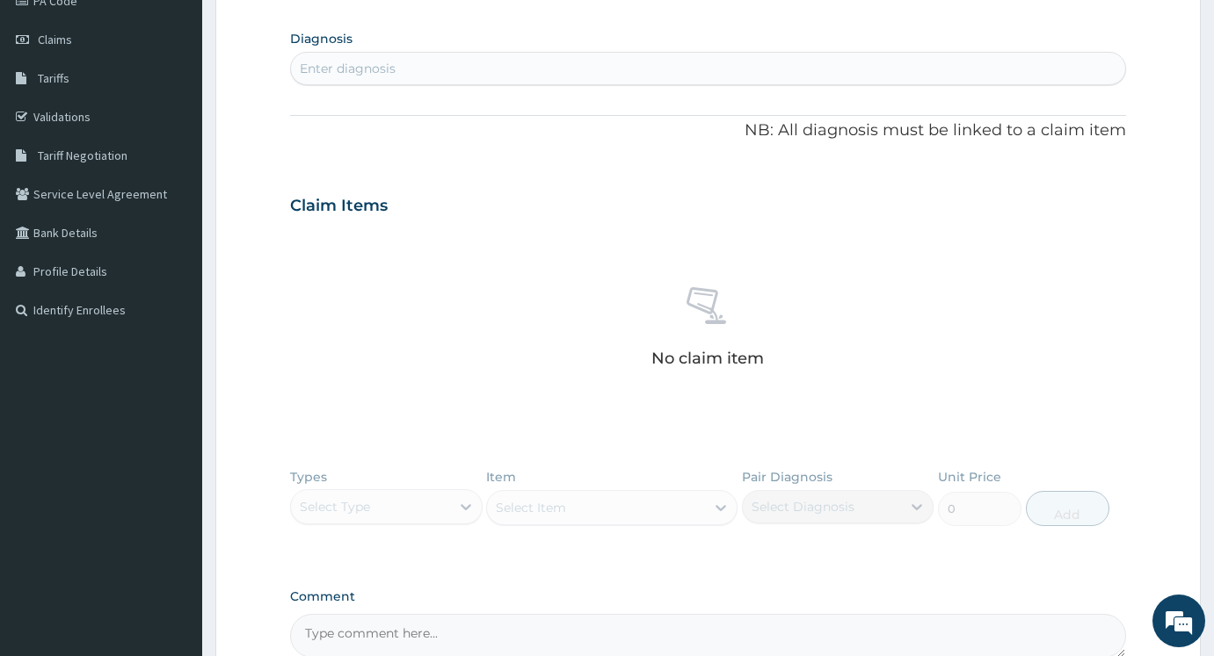
click at [512, 66] on div "Enter diagnosis" at bounding box center [708, 68] width 834 height 28
type input "U"
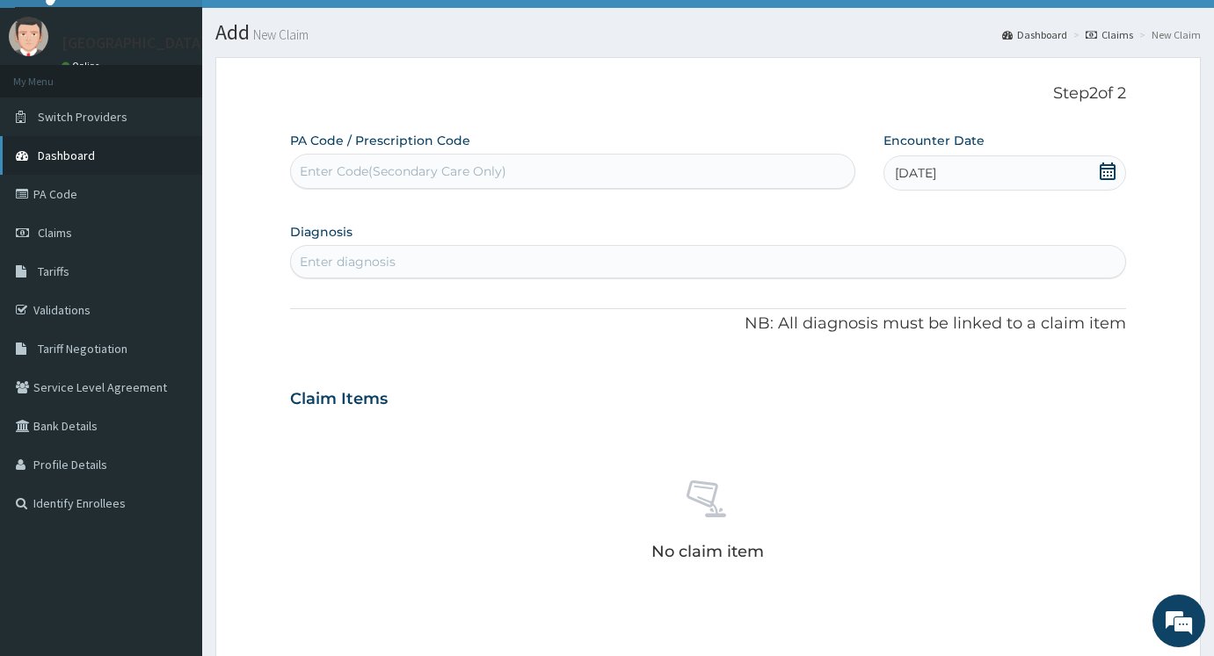
scroll to position [0, 0]
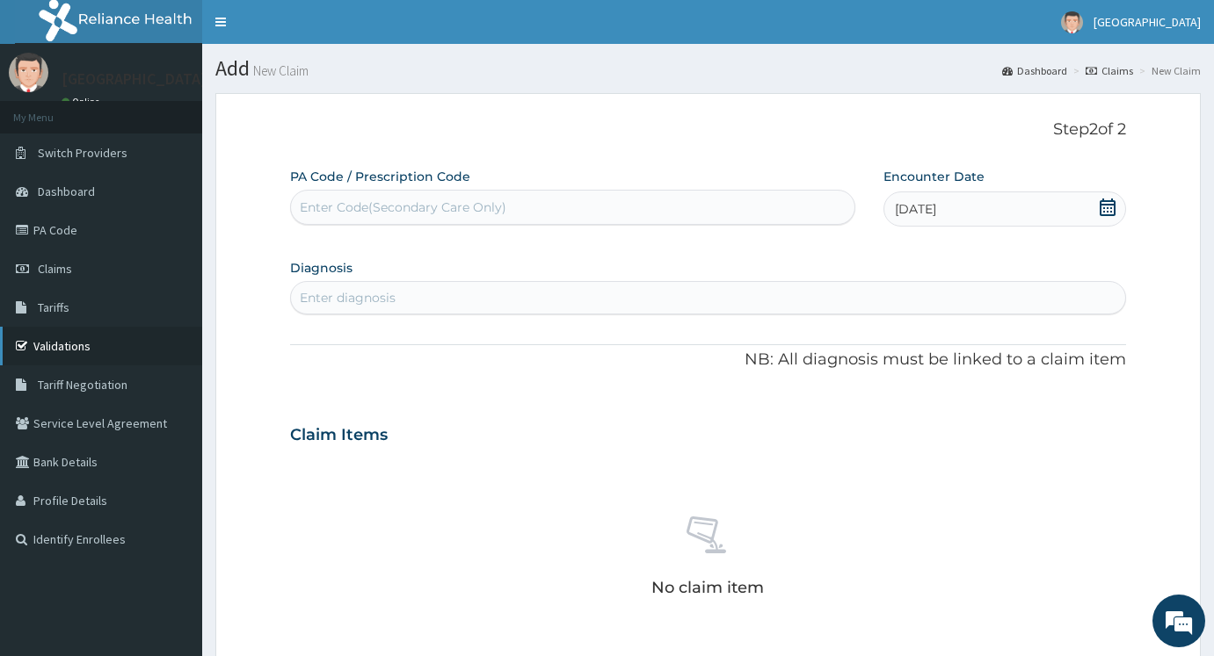
click at [79, 347] on link "Validations" at bounding box center [101, 346] width 202 height 39
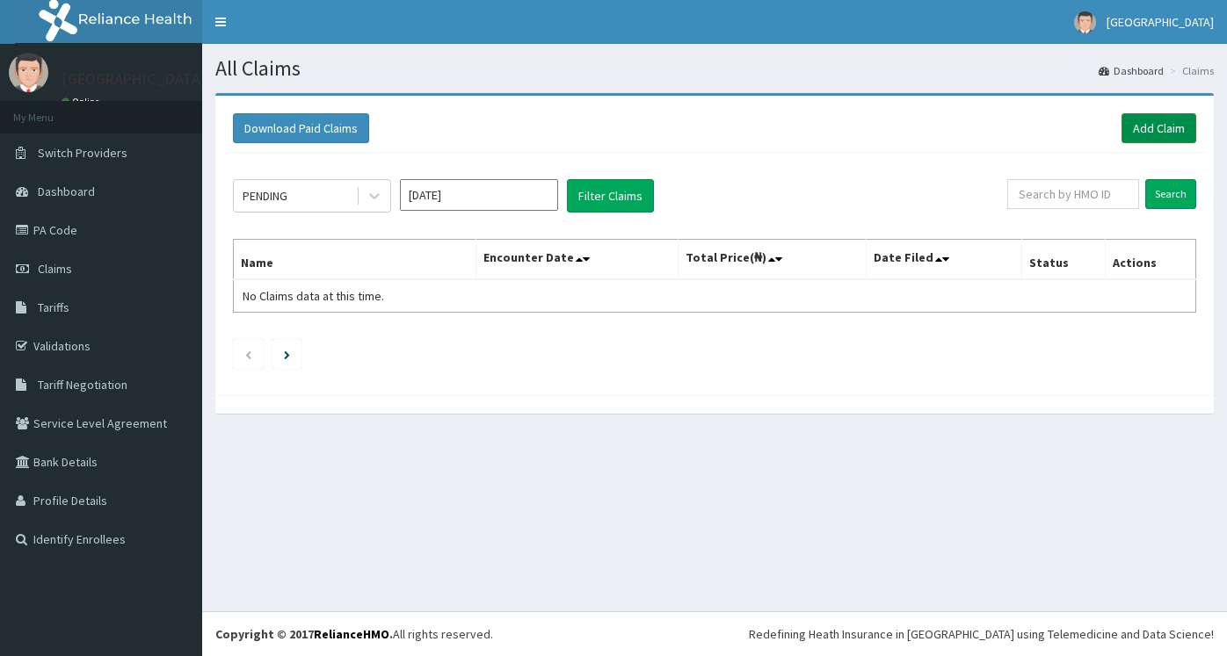
click at [1143, 134] on link "Add Claim" at bounding box center [1158, 128] width 75 height 30
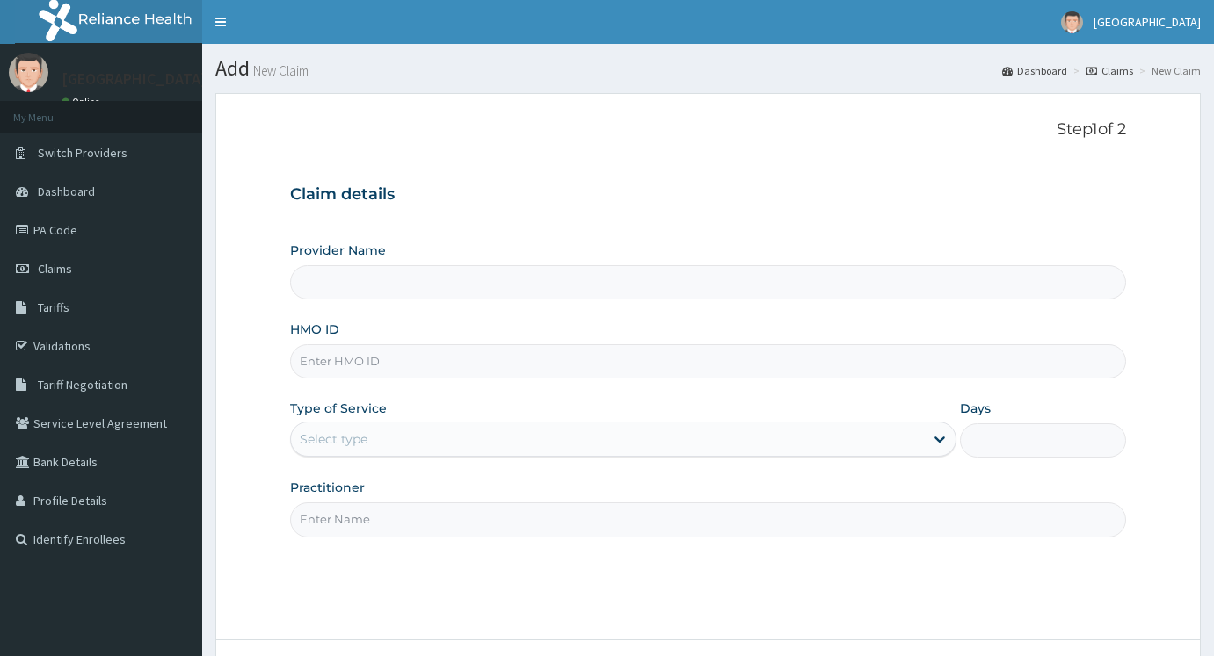
click at [388, 371] on input "HMO ID" at bounding box center [708, 361] width 836 height 34
type input "KEF/"
type input "[GEOGRAPHIC_DATA]"
type input "KEF/10066/A"
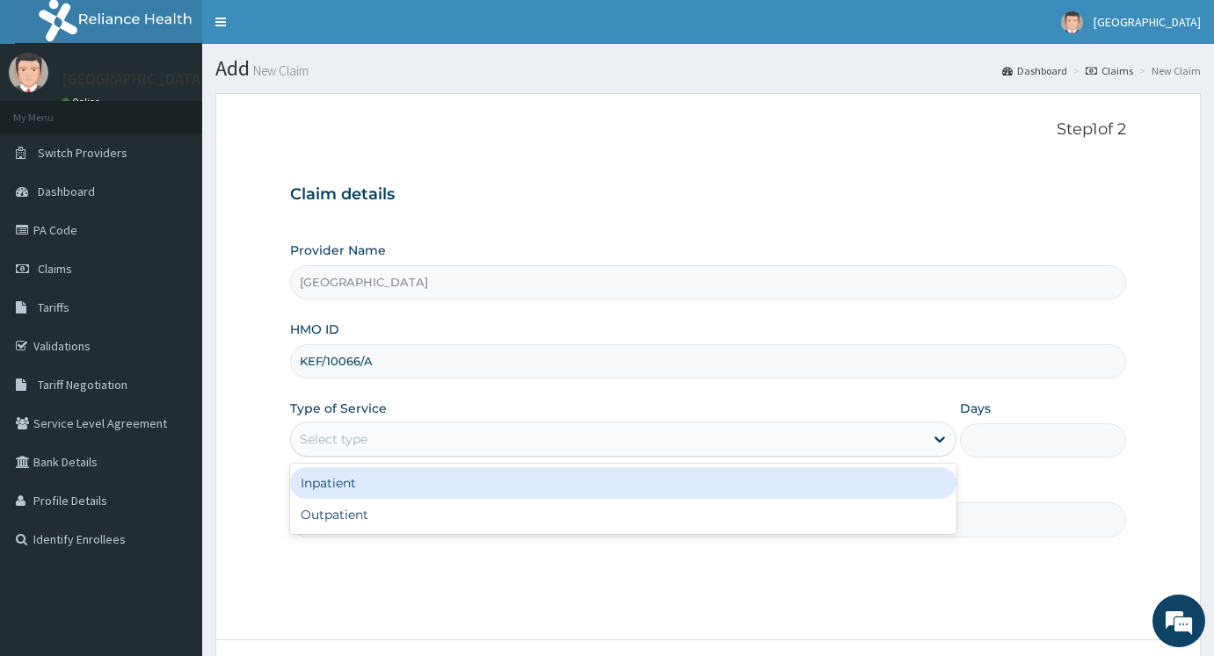
click at [501, 437] on div "Select type" at bounding box center [607, 439] width 633 height 28
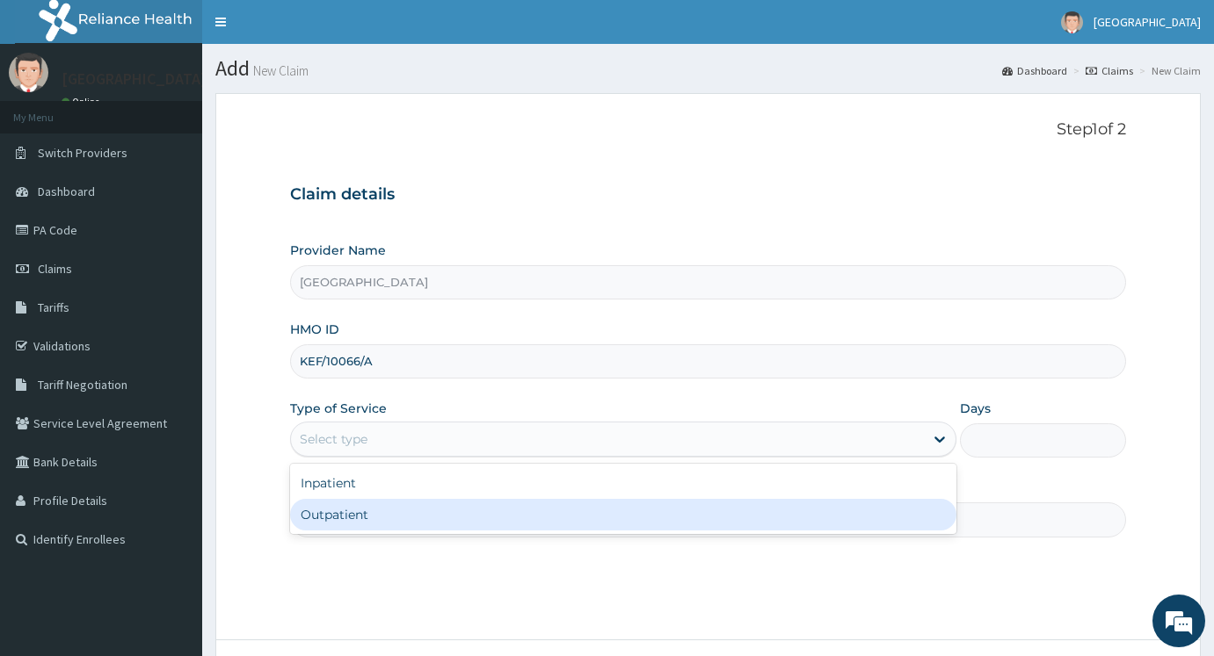
click at [465, 515] on div "Outpatient" at bounding box center [623, 515] width 666 height 32
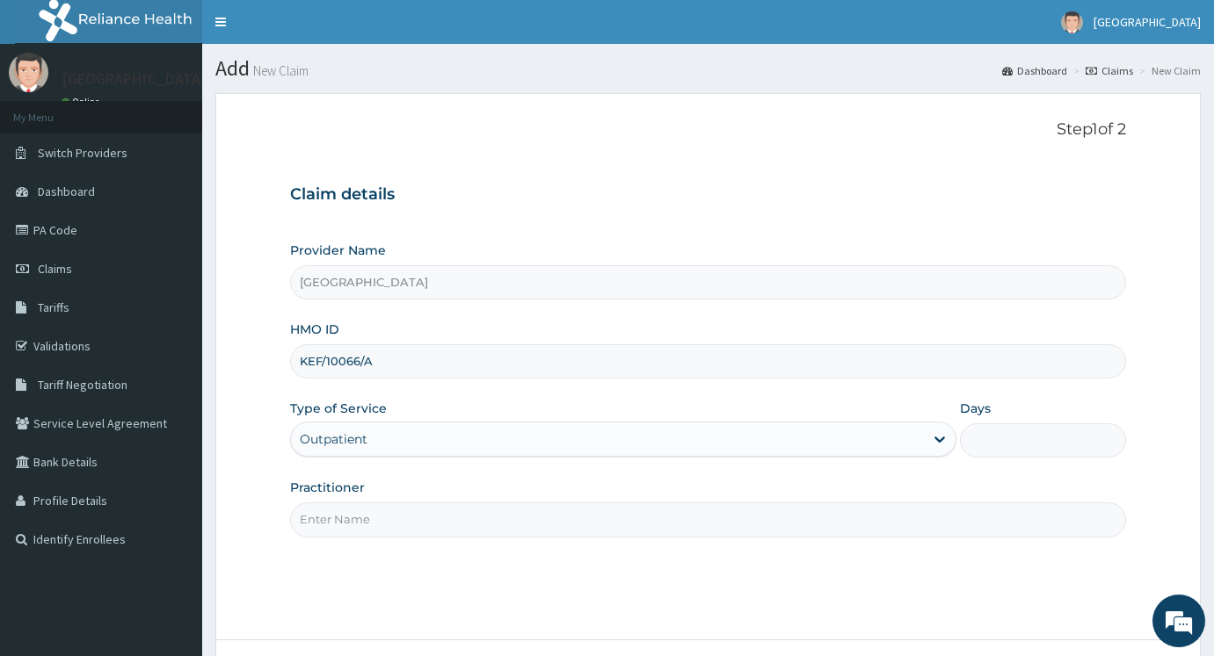
type input "1"
click at [477, 537] on input "Practitioner" at bounding box center [708, 520] width 836 height 34
type input "DR AYODEJI"
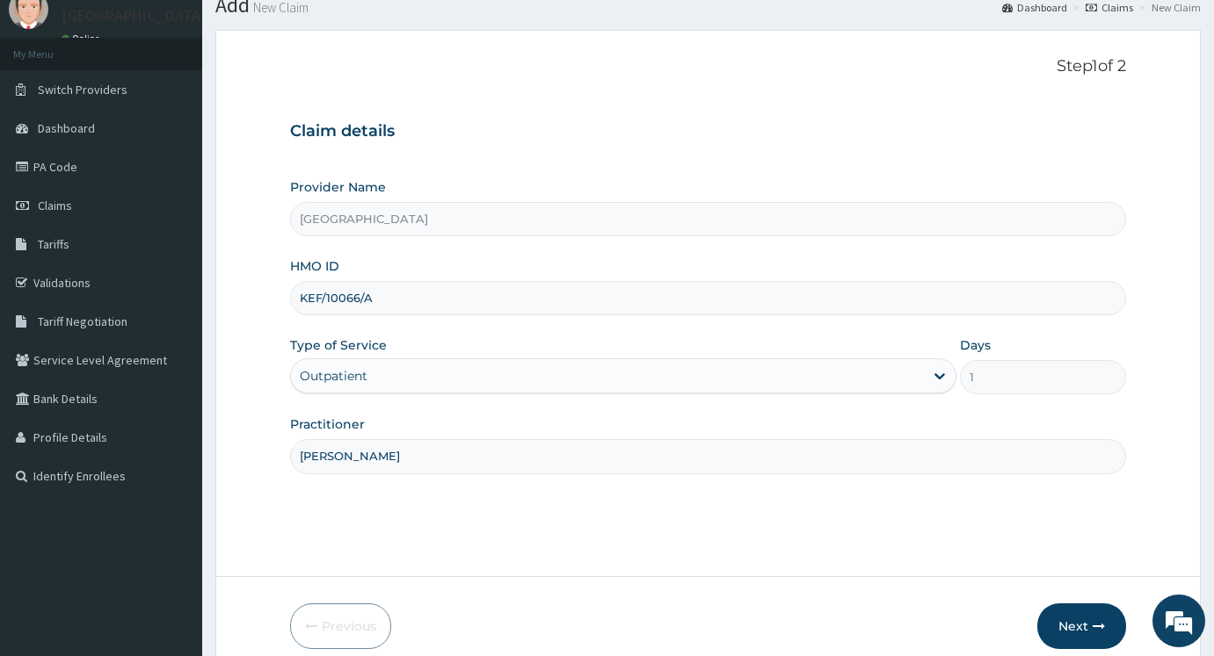
scroll to position [141, 0]
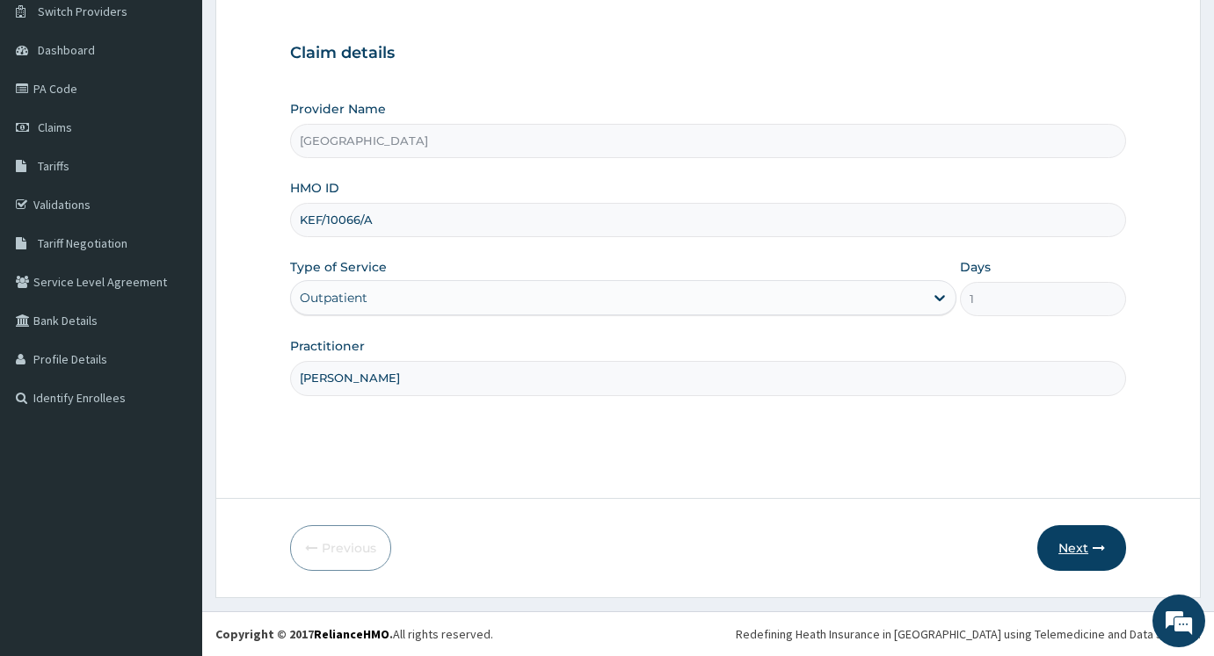
click at [1110, 550] on button "Next" at bounding box center [1081, 548] width 89 height 46
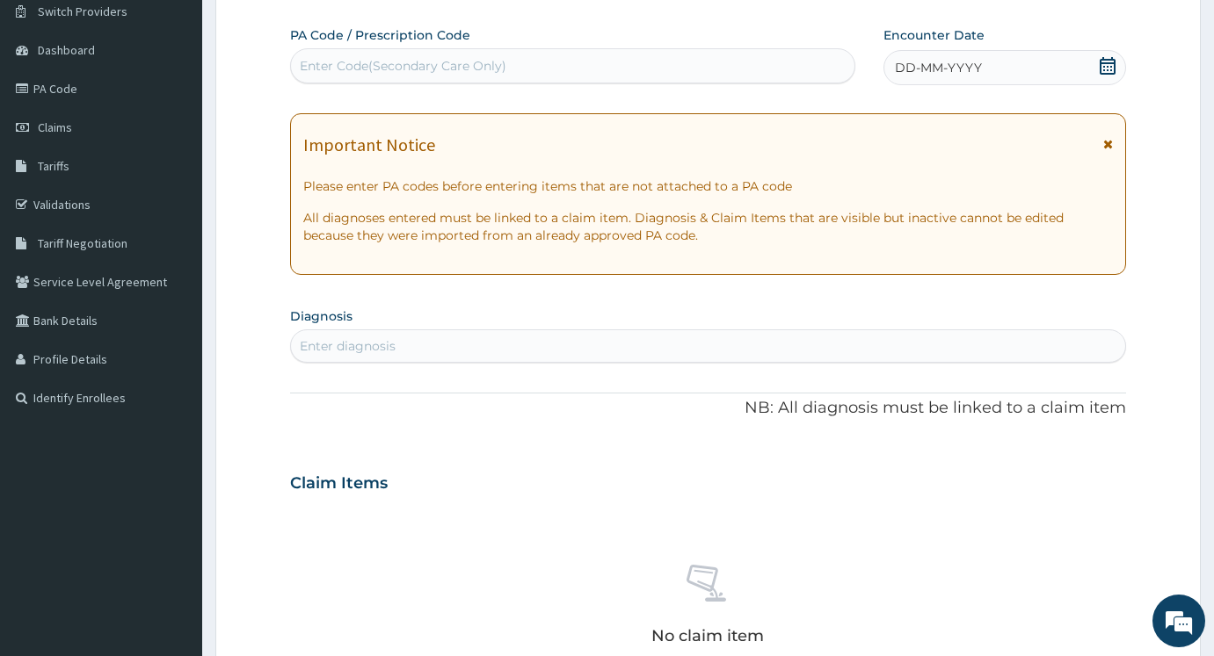
drag, startPoint x: 1105, startPoint y: 60, endPoint x: 1076, endPoint y: 81, distance: 35.1
click at [1105, 61] on icon at bounding box center [1107, 66] width 18 height 18
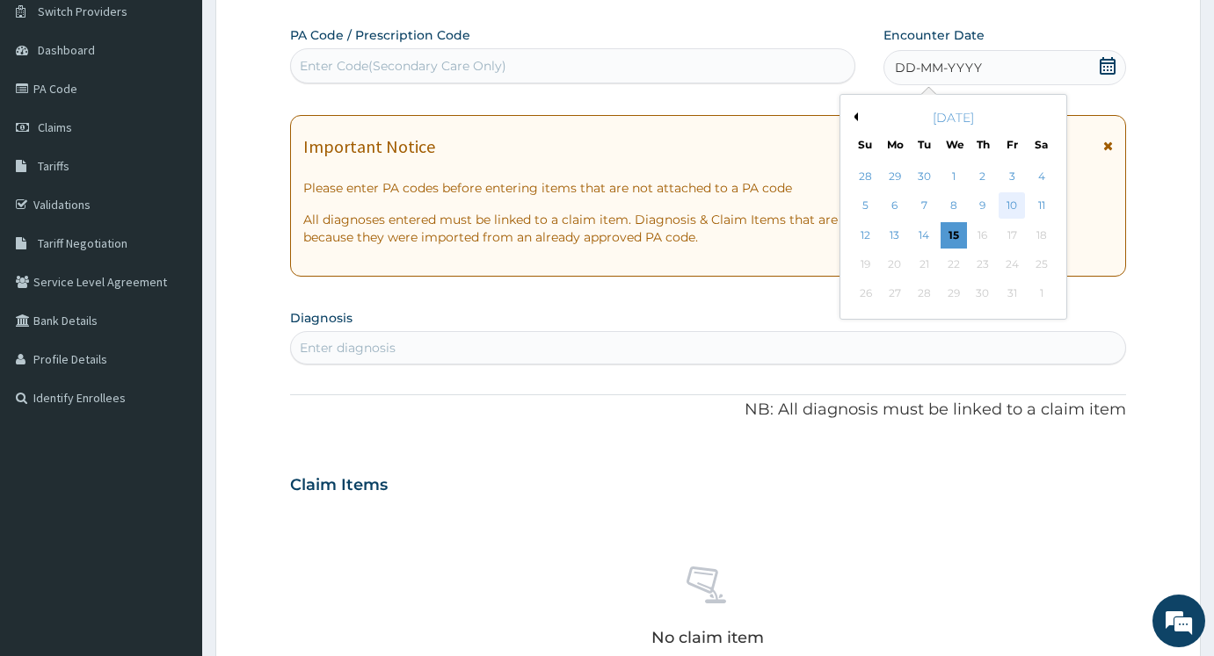
click at [1011, 208] on div "10" at bounding box center [1012, 206] width 26 height 26
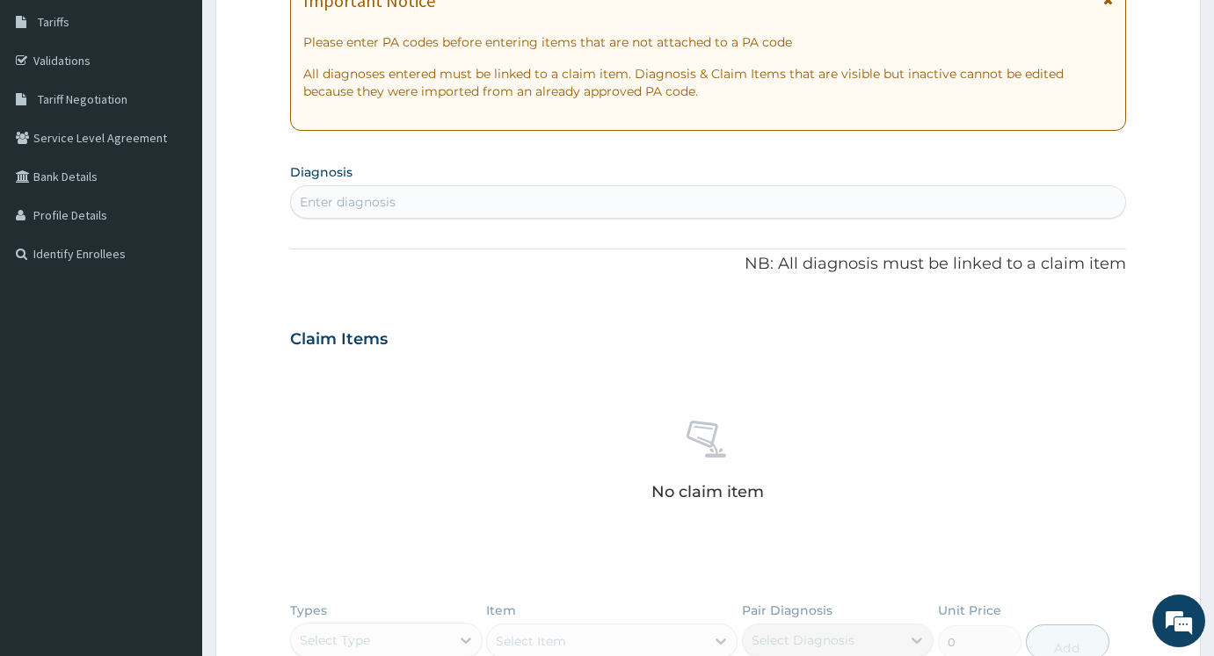
scroll to position [317, 0]
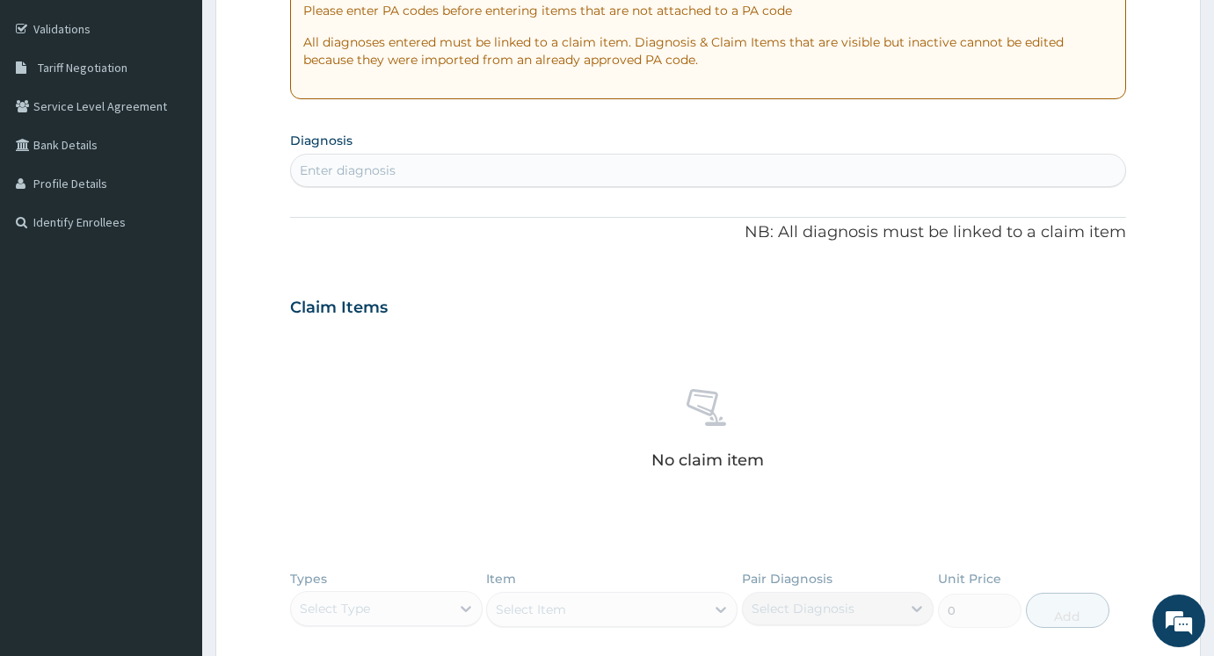
click at [691, 149] on section "Diagnosis Enter diagnosis" at bounding box center [708, 157] width 836 height 60
click at [678, 173] on div "Enter diagnosis" at bounding box center [708, 170] width 834 height 28
type input "UPPER RESPIRATORY"
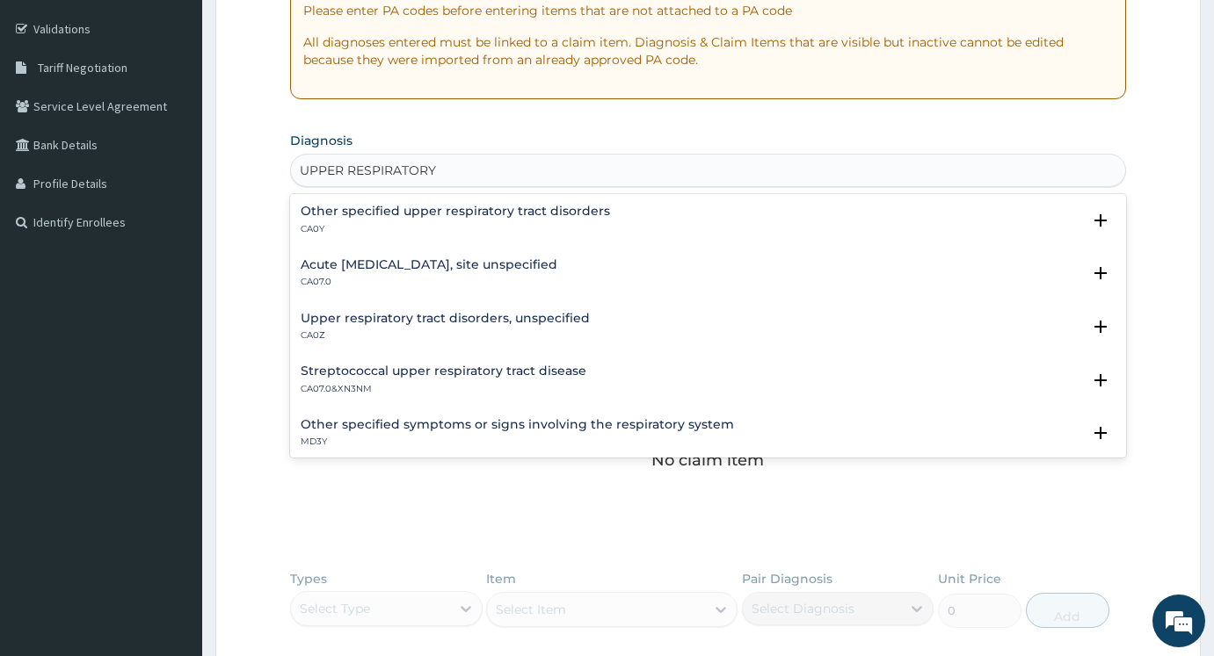
click at [469, 273] on div "Acute upper respiratory infection, site unspecified CA07.0" at bounding box center [429, 273] width 257 height 31
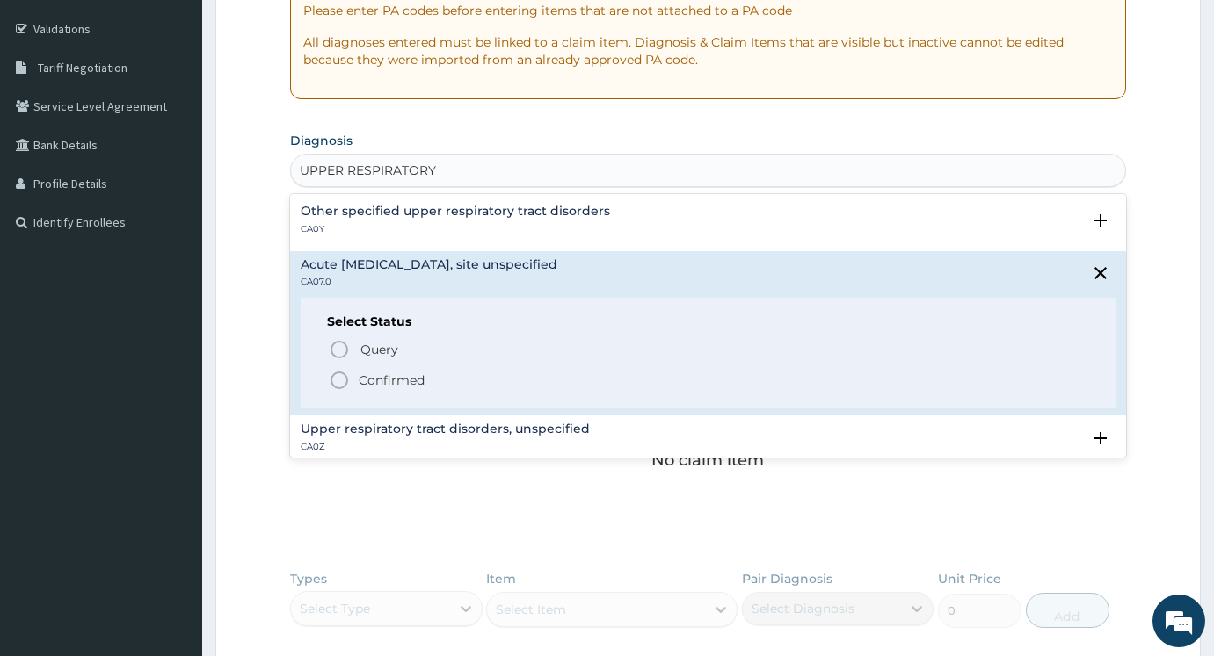
click at [411, 378] on p "Confirmed" at bounding box center [392, 381] width 66 height 18
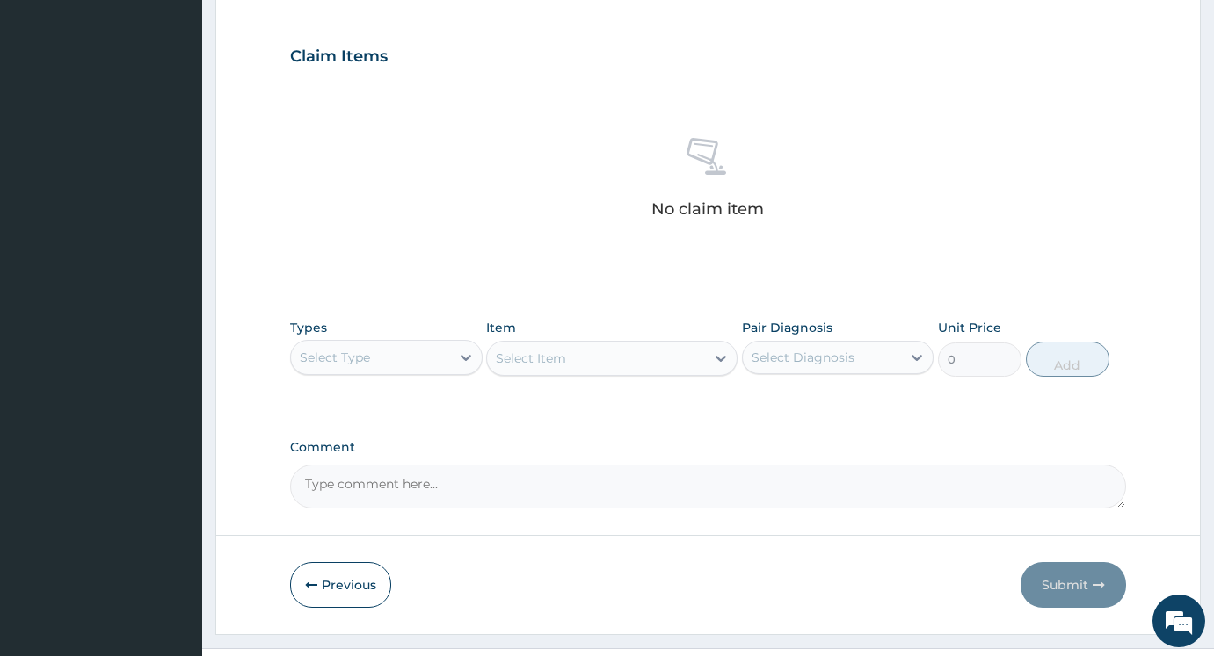
scroll to position [581, 0]
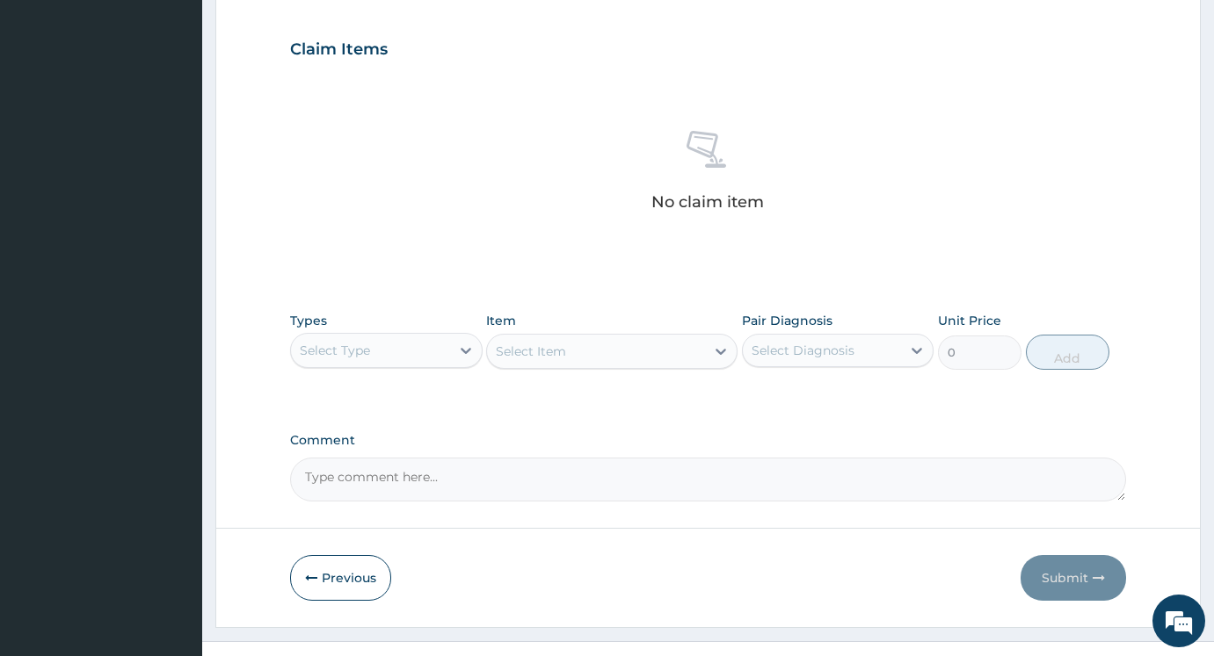
click at [414, 355] on div "Select Type" at bounding box center [370, 351] width 159 height 28
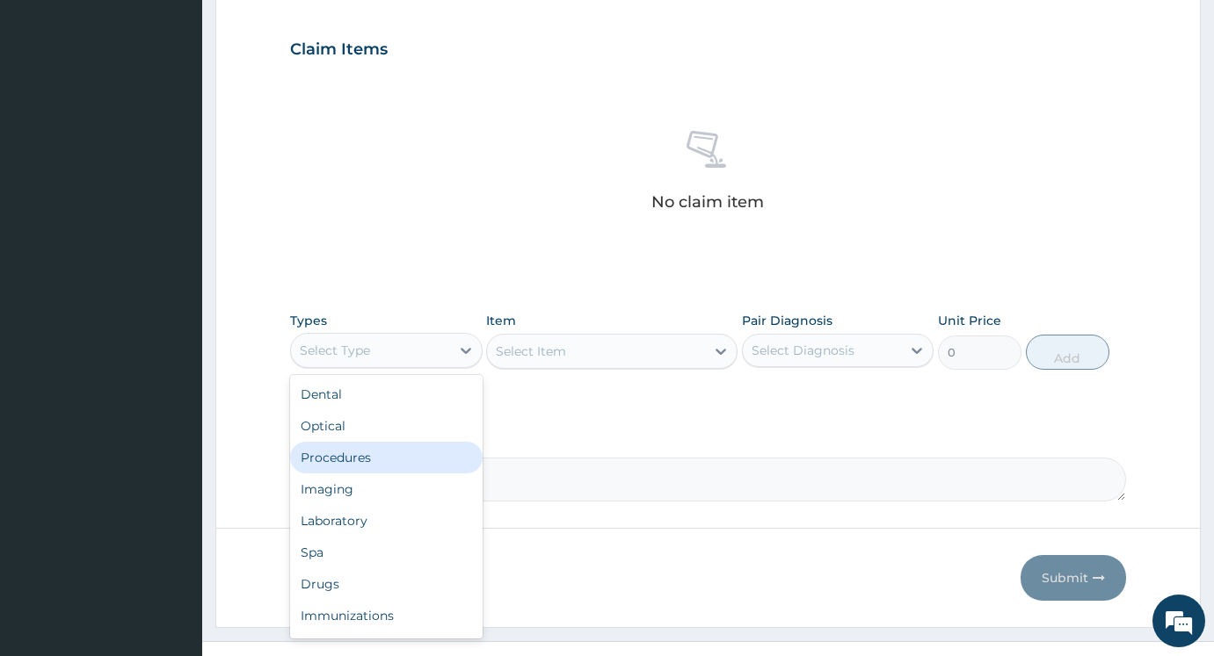
click at [387, 455] on div "Procedures" at bounding box center [386, 458] width 192 height 32
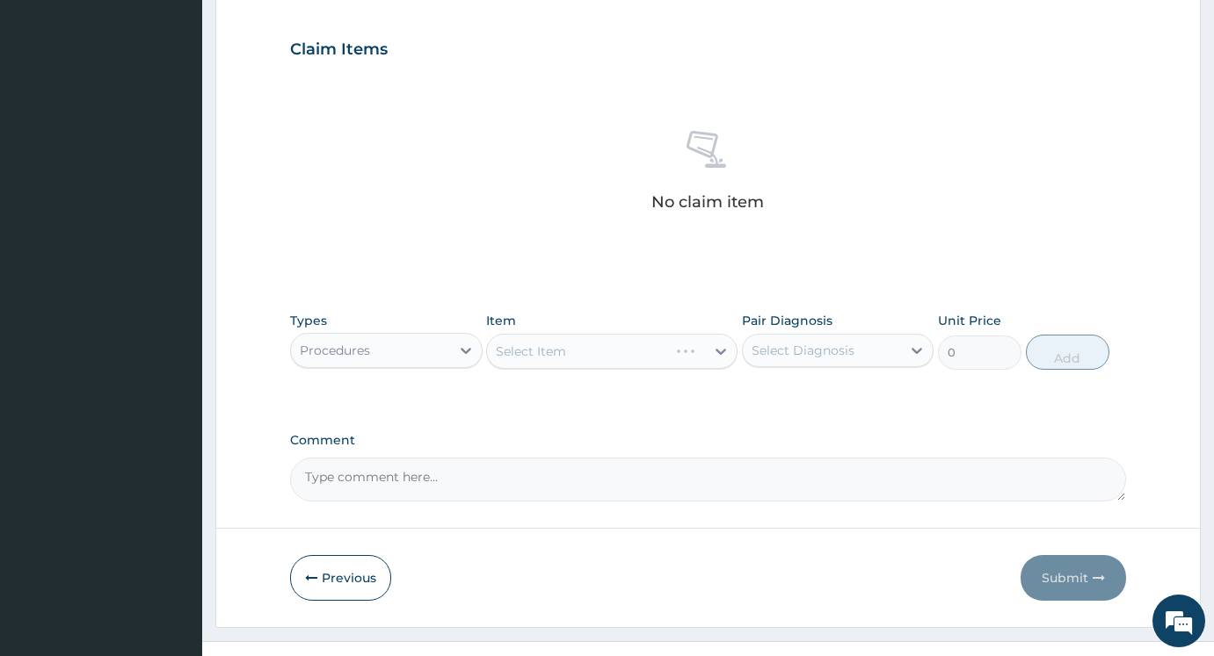
click at [645, 360] on div "Select Item" at bounding box center [611, 351] width 250 height 35
click at [650, 369] on div "Item Select Item" at bounding box center [611, 341] width 250 height 58
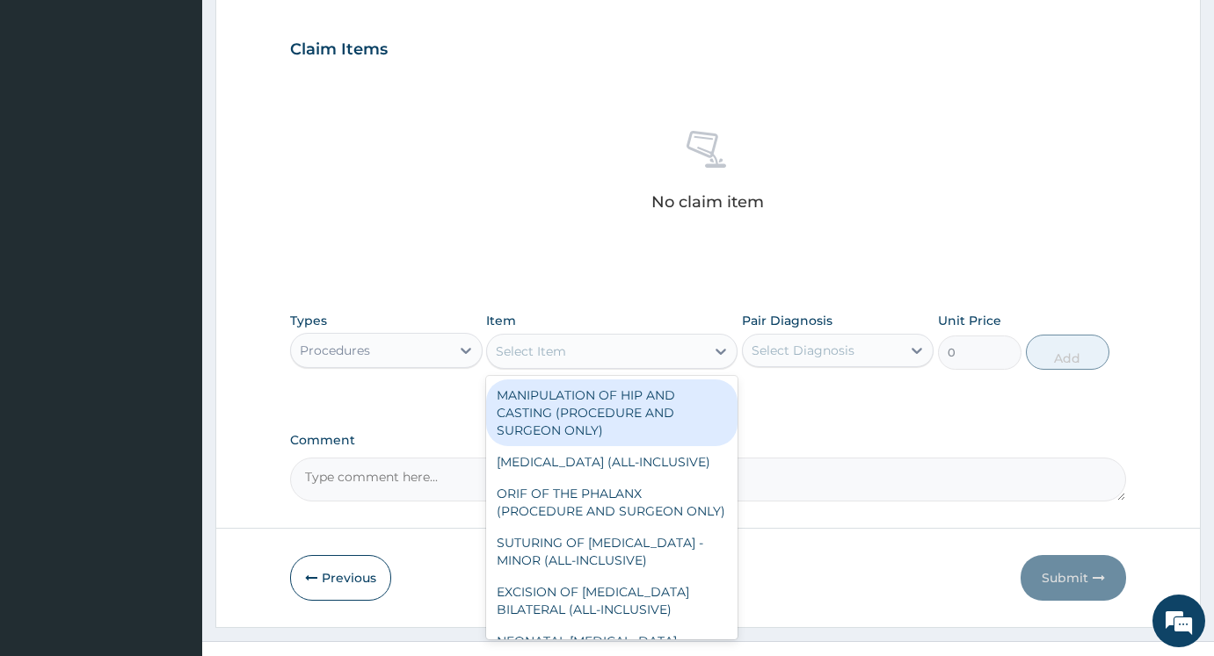
click at [661, 351] on div "Select Item" at bounding box center [595, 351] width 217 height 28
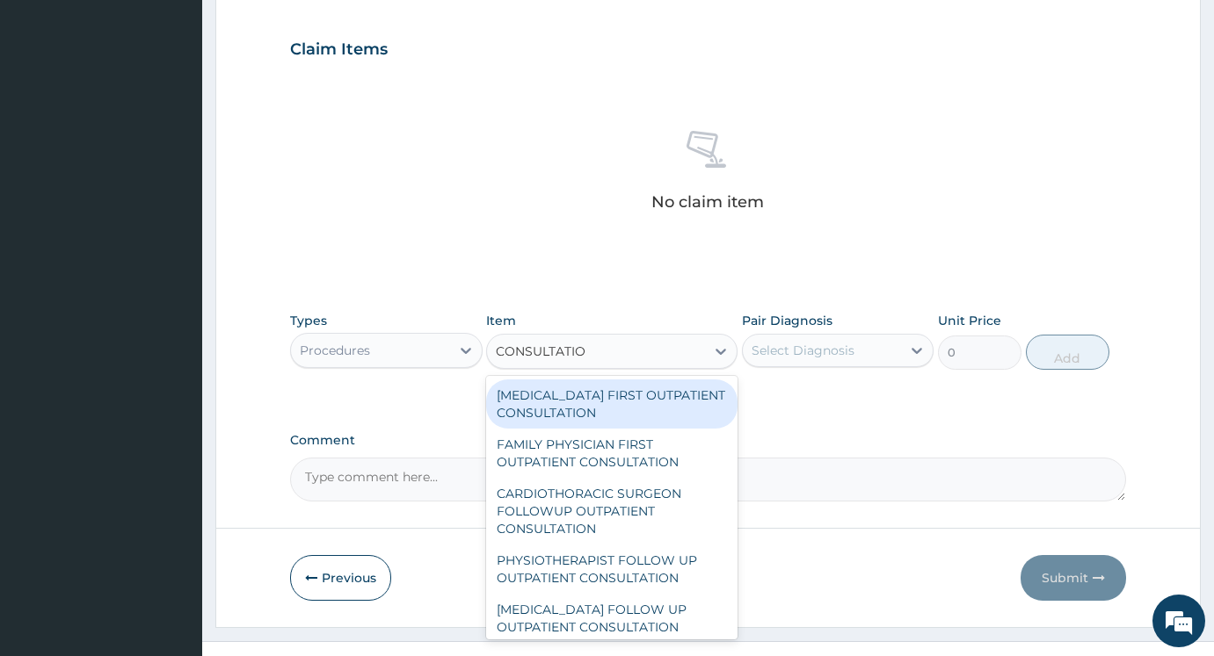
type input "CONSULTATION"
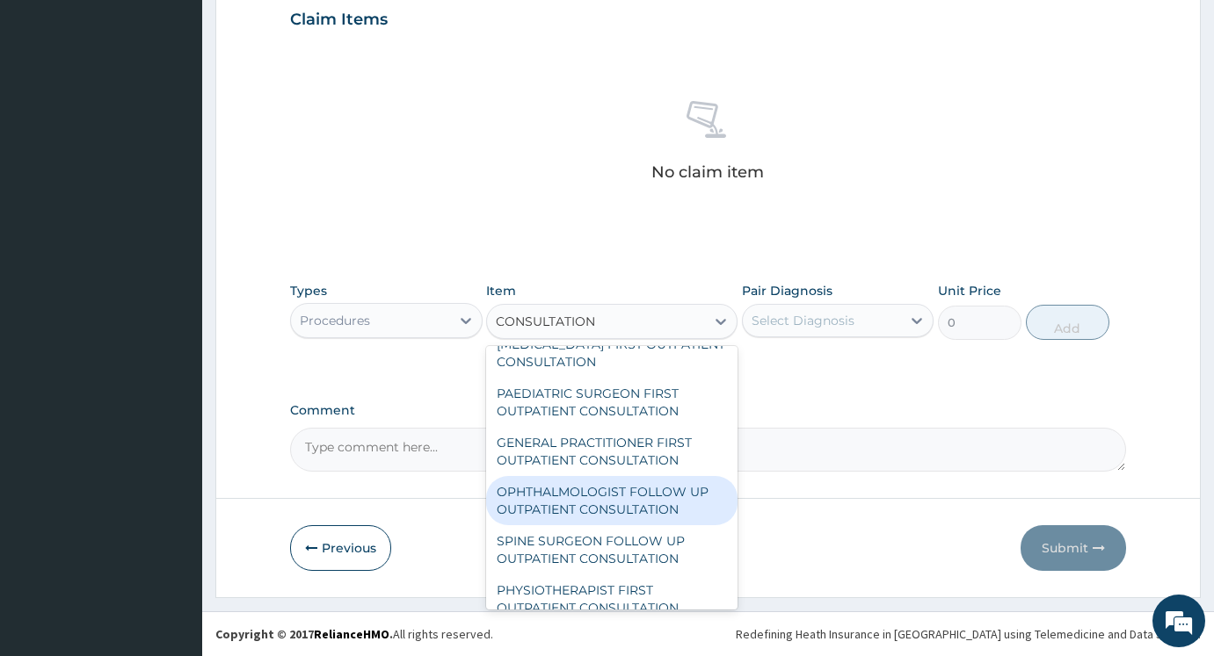
scroll to position [1933, 0]
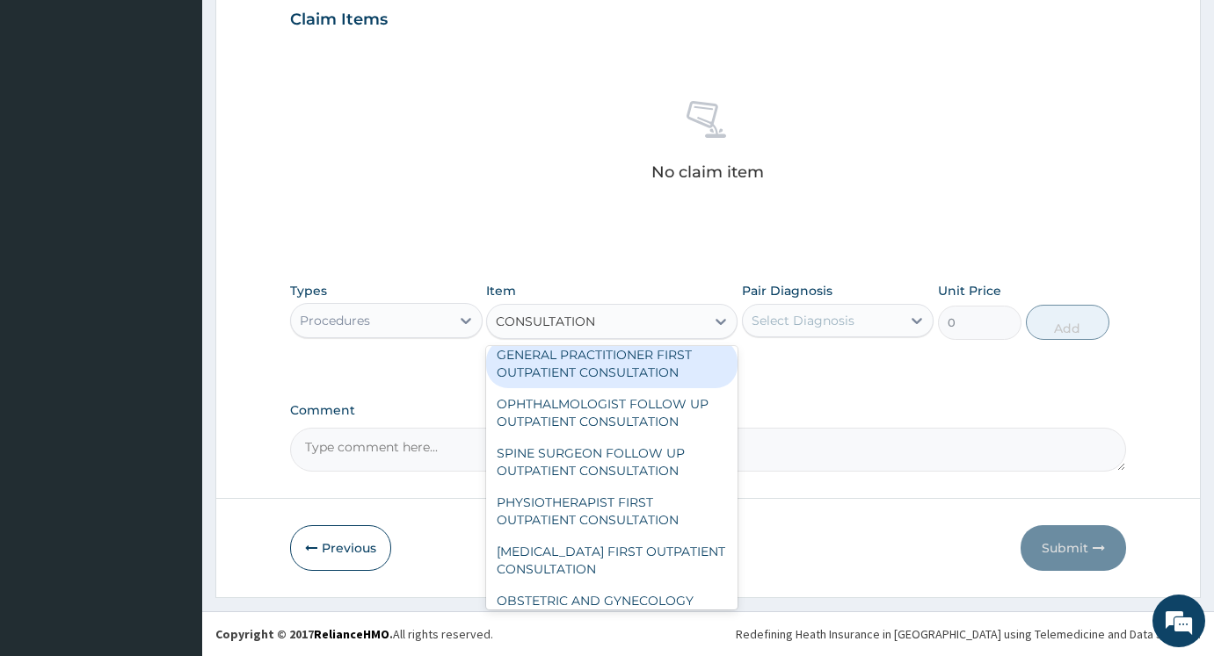
click at [612, 388] on div "GENERAL PRACTITIONER FIRST OUTPATIENT CONSULTATION" at bounding box center [611, 363] width 250 height 49
type input "3750"
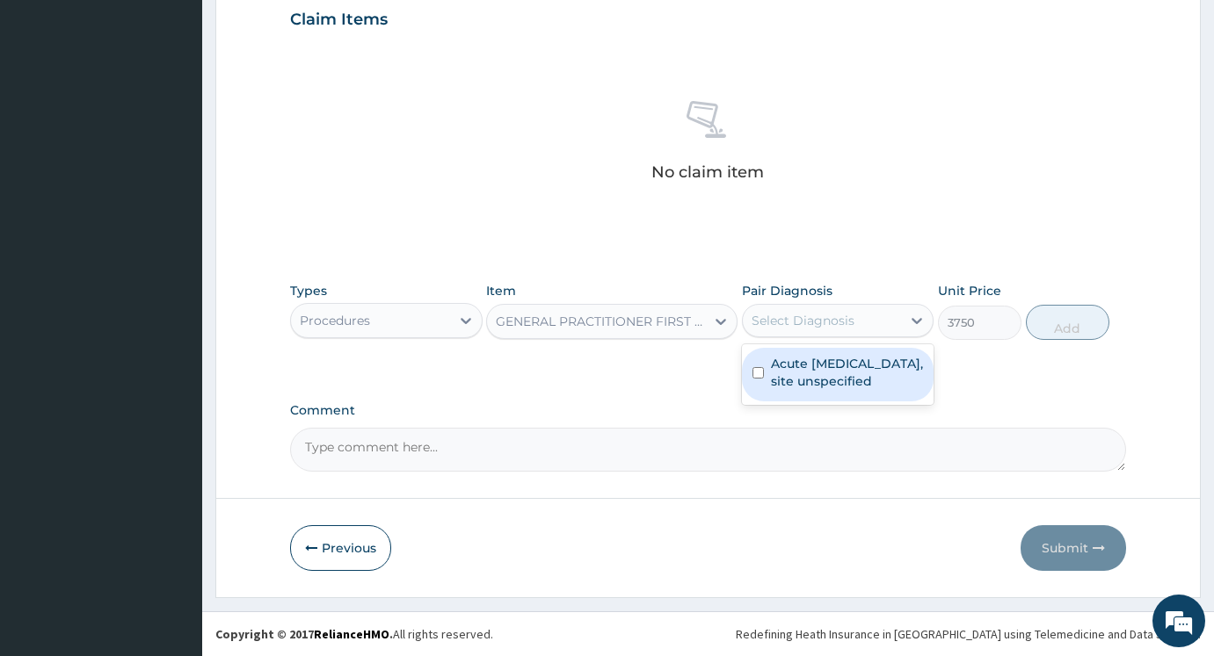
click at [802, 334] on div "Select Diagnosis" at bounding box center [822, 321] width 159 height 28
click at [816, 379] on label "Acute upper respiratory infection, site unspecified" at bounding box center [847, 372] width 153 height 35
checkbox input "true"
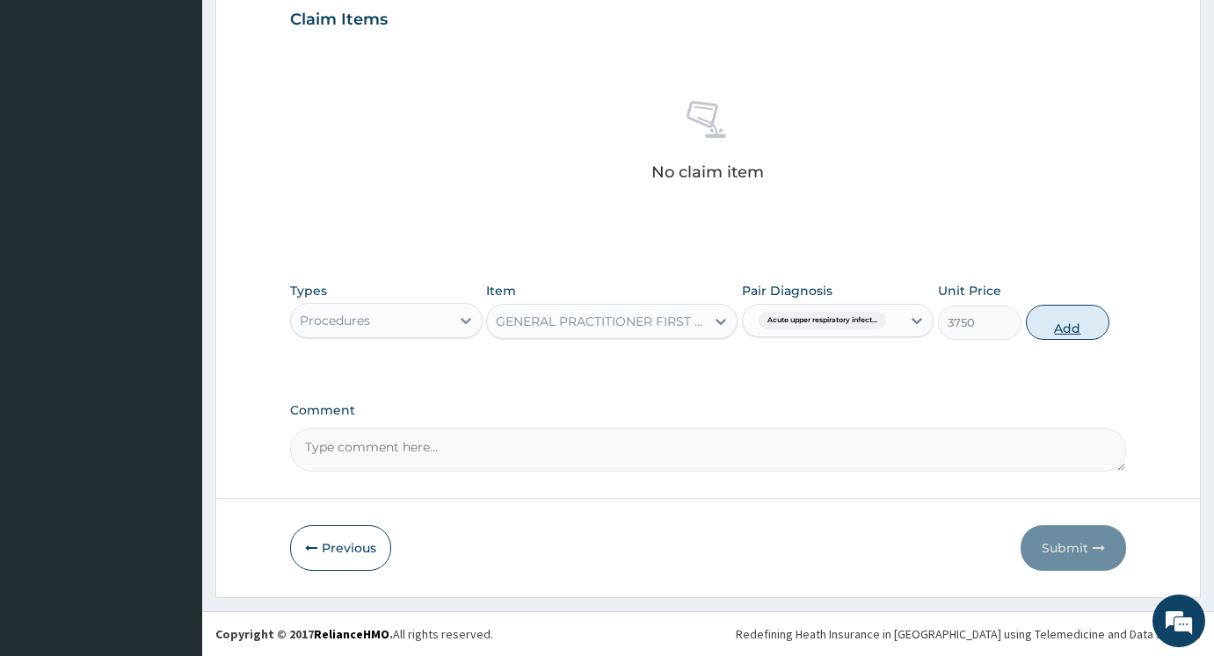
click at [1067, 334] on button "Add" at bounding box center [1066, 322] width 83 height 35
type input "0"
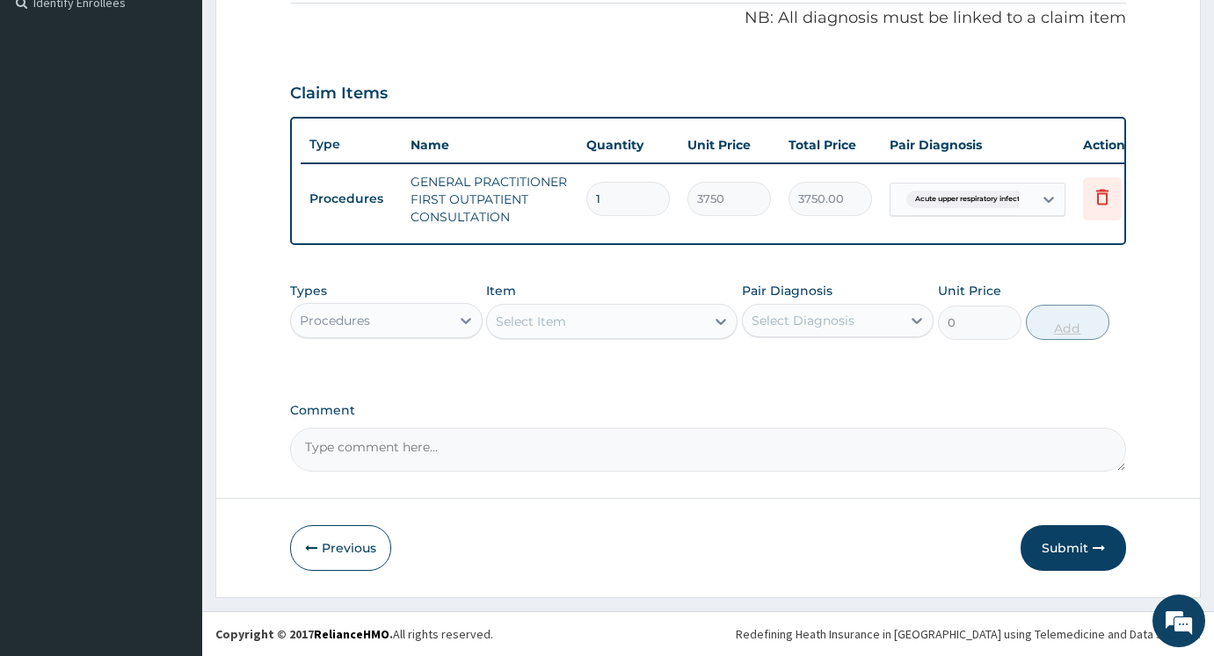
scroll to position [550, 0]
click at [431, 338] on div "Types Procedures" at bounding box center [386, 311] width 192 height 58
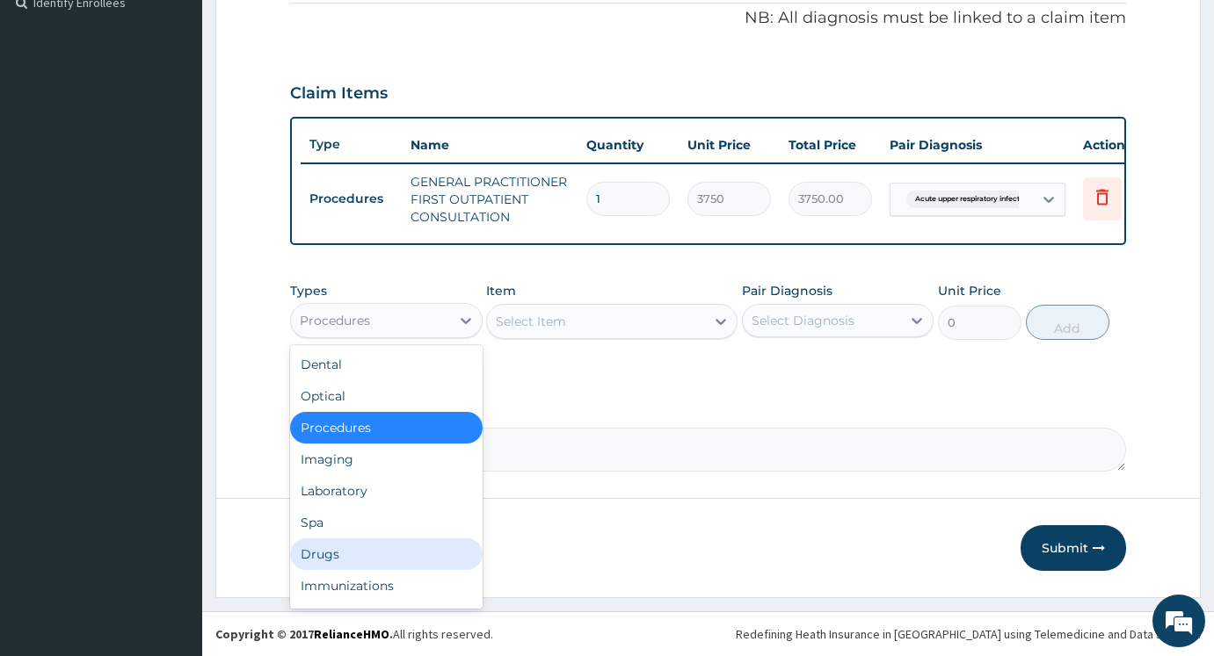
click at [378, 547] on div "Drugs" at bounding box center [386, 555] width 192 height 32
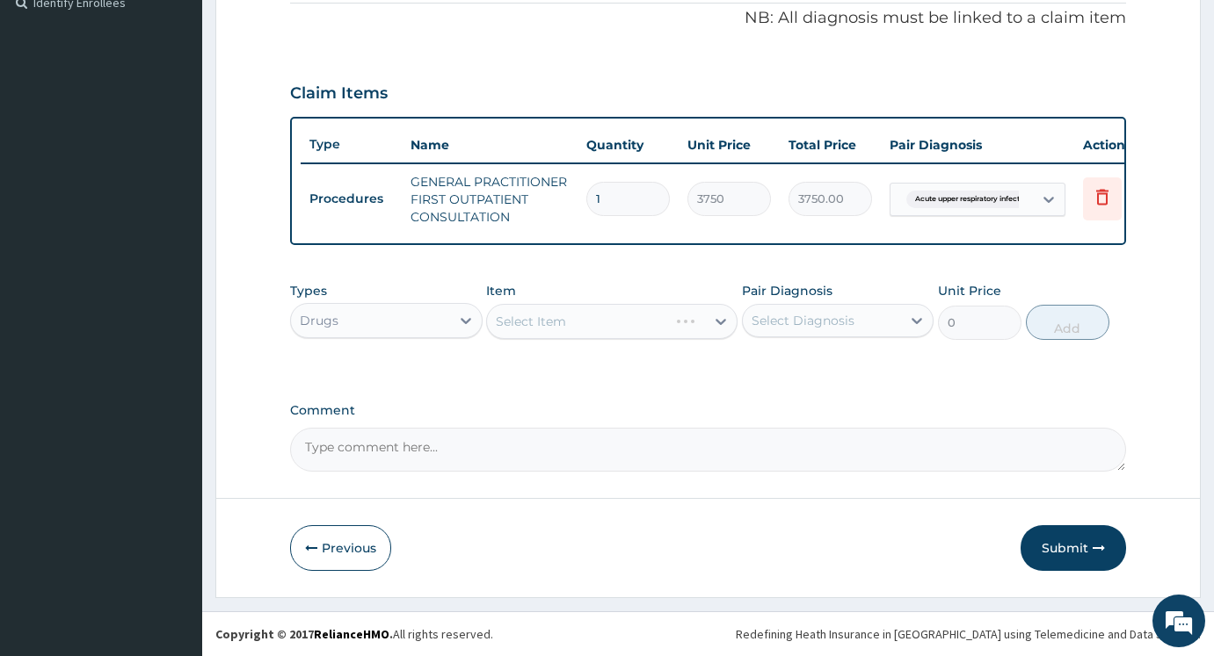
click at [549, 335] on div "Select Item" at bounding box center [611, 321] width 250 height 35
click at [579, 304] on div "Select Item" at bounding box center [611, 321] width 250 height 35
click at [574, 317] on div "Select Item" at bounding box center [611, 321] width 250 height 35
click at [589, 329] on div "Select Item" at bounding box center [611, 321] width 250 height 35
click at [588, 352] on div "Types Drugs Item Select Item Pair Diagnosis Select Diagnosis Unit Price 0 Add" at bounding box center [708, 324] width 836 height 102
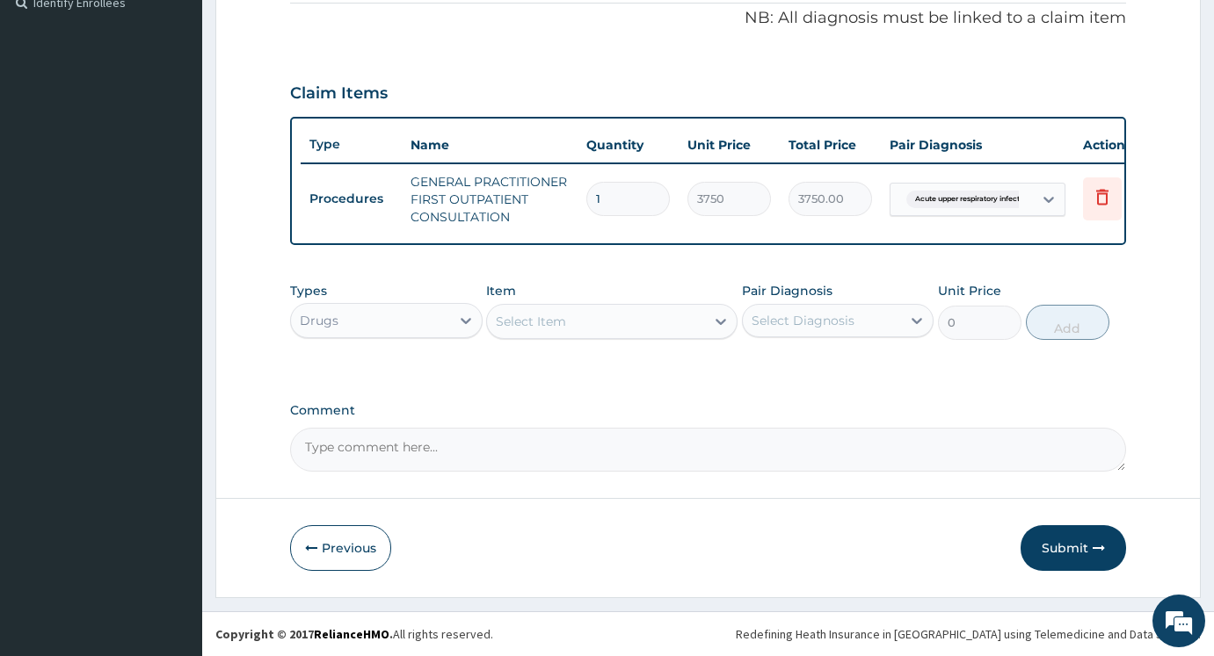
click at [601, 330] on div "Select Item" at bounding box center [595, 322] width 217 height 28
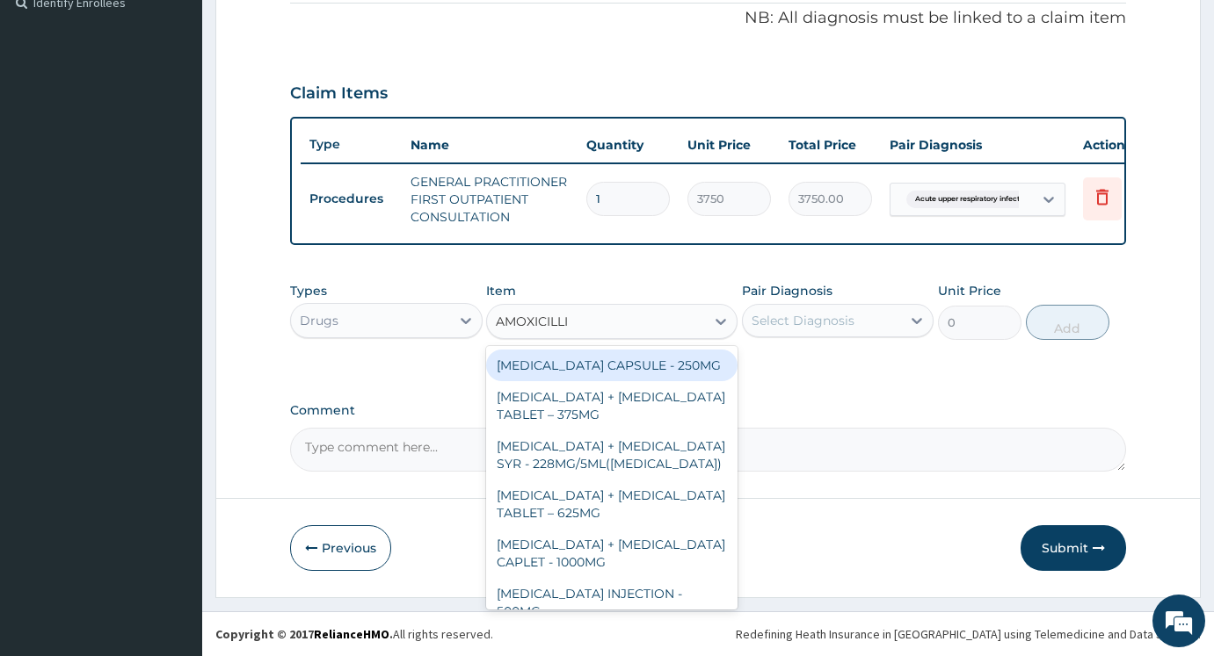
type input "AMOXICILLIN"
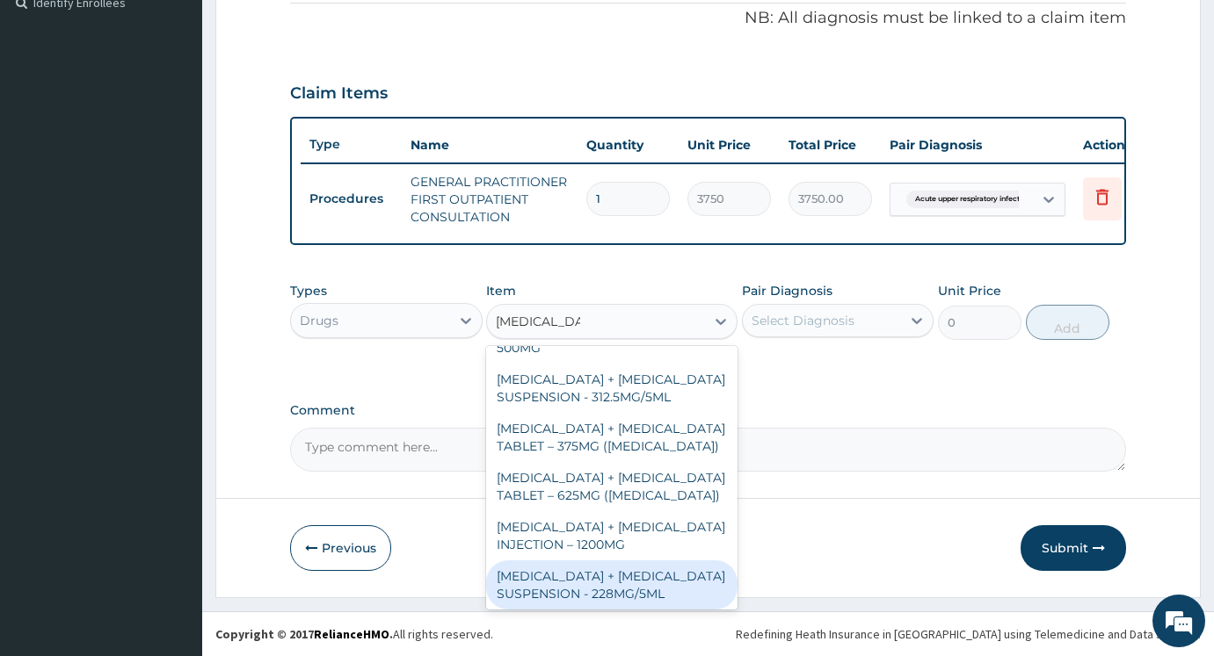
scroll to position [415, 0]
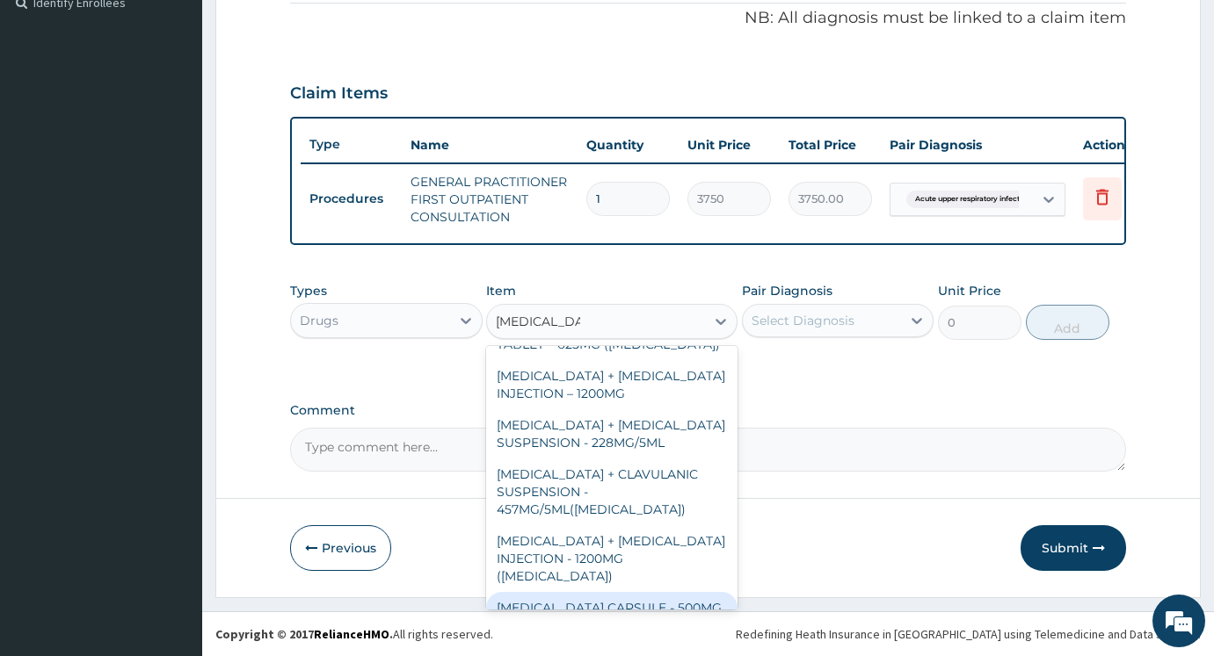
click at [622, 592] on div "AMOXICILLIN CAPSULE - 500MG" at bounding box center [611, 608] width 250 height 32
type input "112"
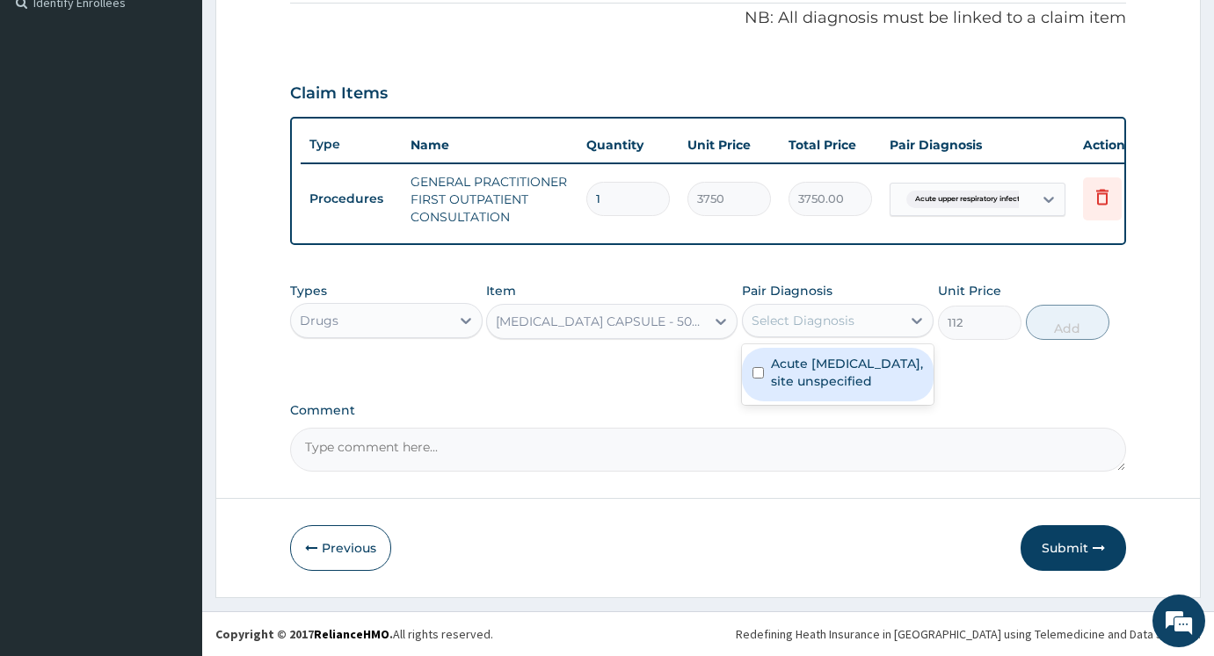
click at [822, 322] on div "Select Diagnosis" at bounding box center [802, 321] width 103 height 18
drag, startPoint x: 817, startPoint y: 370, endPoint x: 830, endPoint y: 360, distance: 15.6
click at [818, 371] on label "Acute upper respiratory infection, site unspecified" at bounding box center [847, 372] width 153 height 35
checkbox input "true"
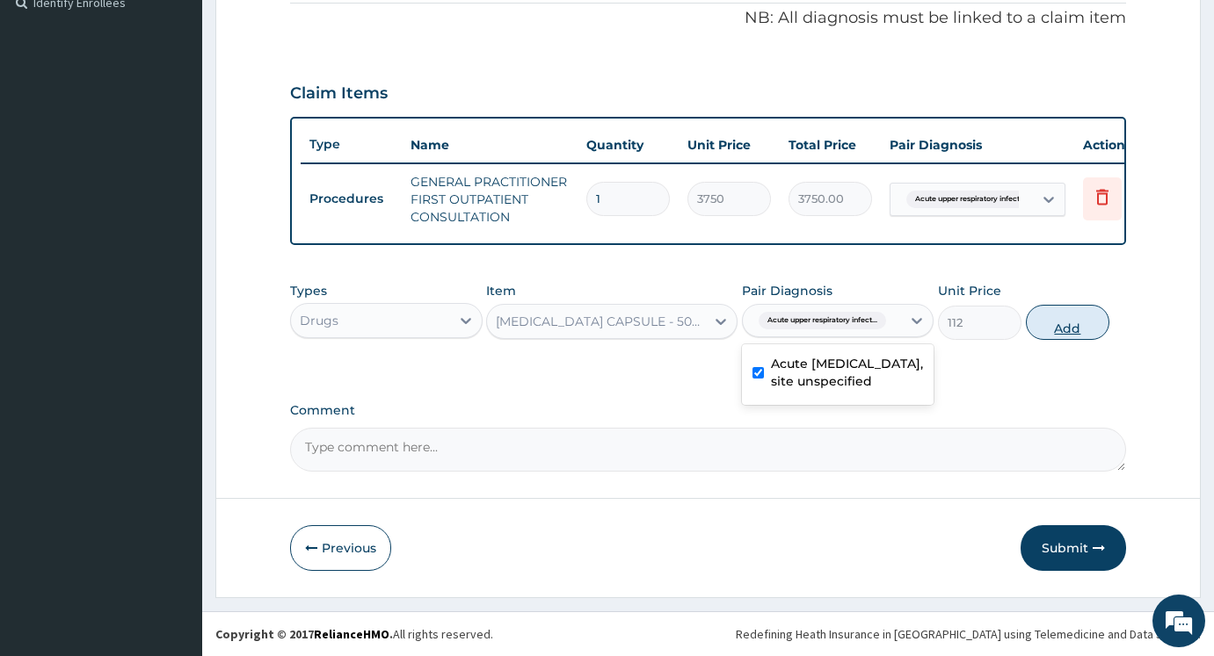
click at [1047, 323] on button "Add" at bounding box center [1066, 322] width 83 height 35
type input "0"
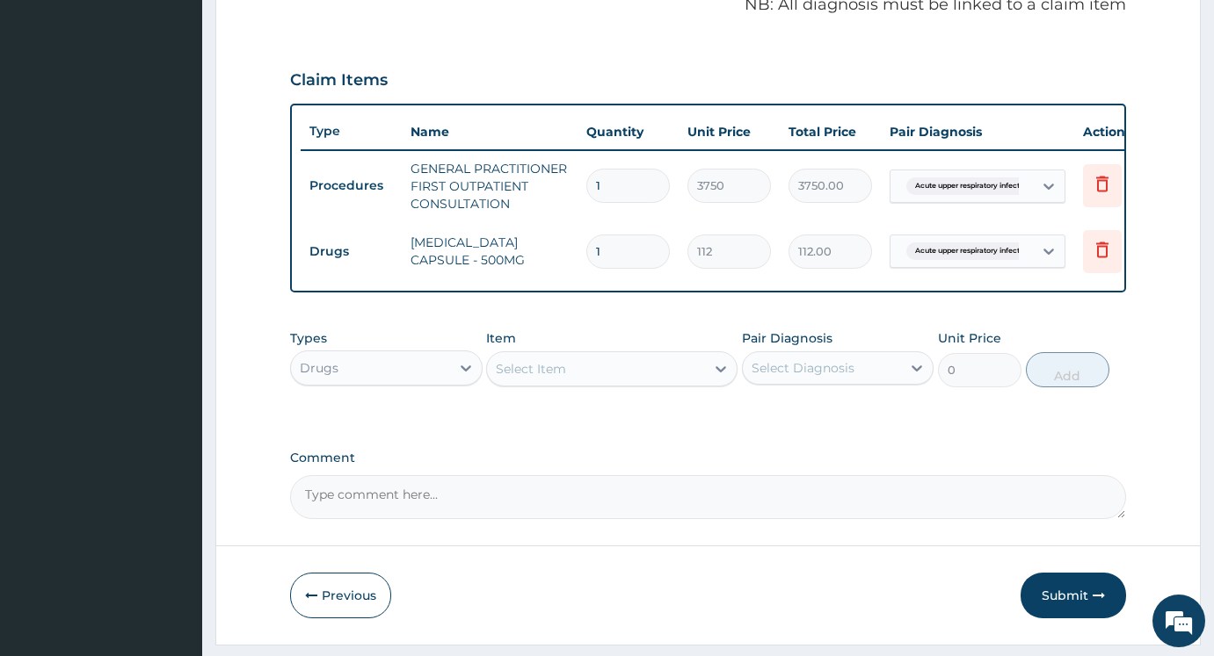
click at [540, 388] on div "Item Select Item" at bounding box center [611, 359] width 250 height 58
click at [545, 378] on div "Select Item" at bounding box center [531, 369] width 70 height 18
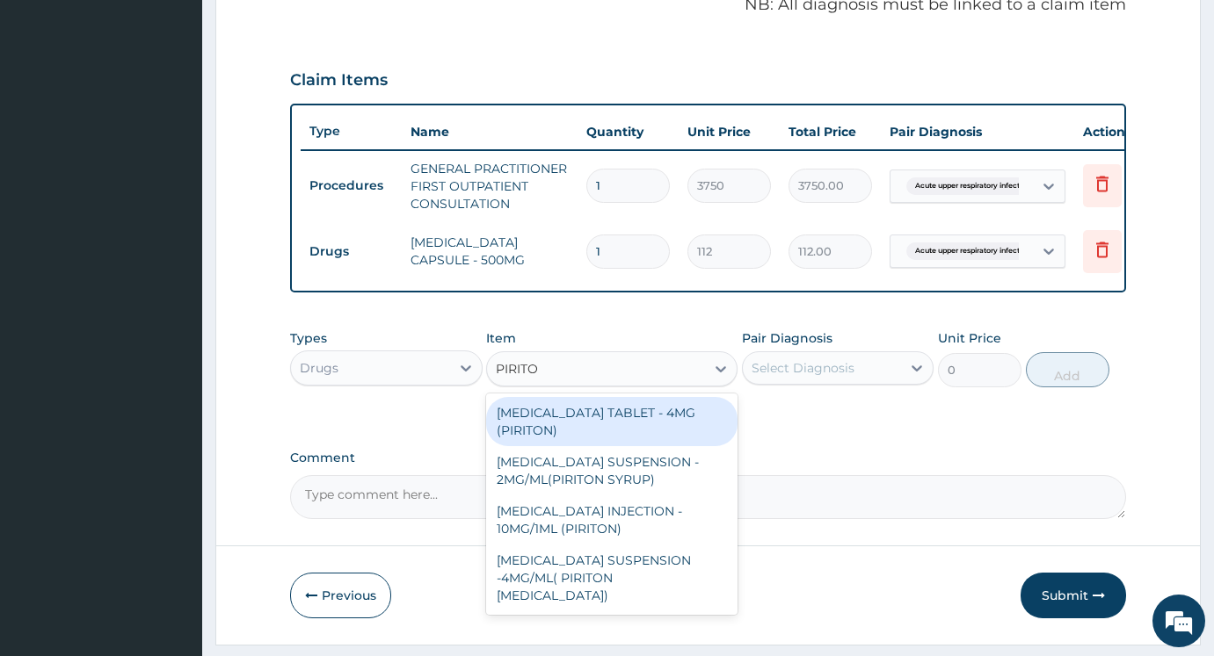
type input "PIRITON"
click at [644, 438] on div "CHLORPHENIRAMINE TABLET - 4MG (PIRITON)" at bounding box center [611, 421] width 250 height 49
type input "22.4"
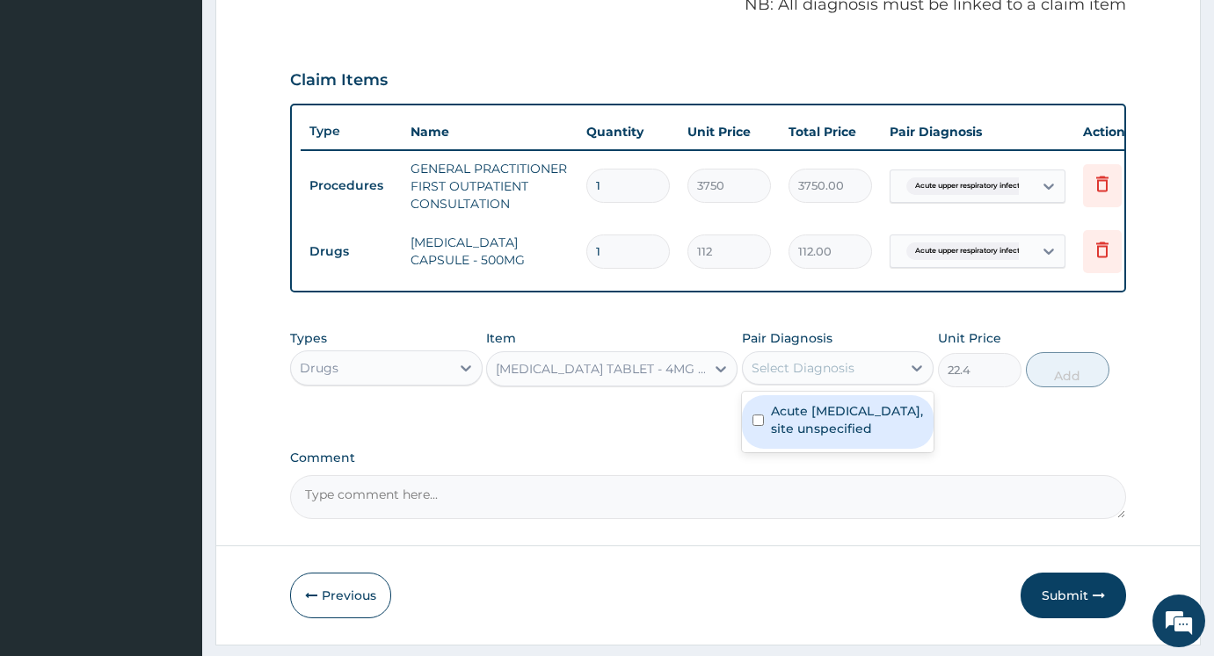
click at [819, 374] on div "Select Diagnosis" at bounding box center [802, 368] width 103 height 18
click at [823, 438] on label "Acute upper respiratory infection, site unspecified" at bounding box center [847, 419] width 153 height 35
checkbox input "true"
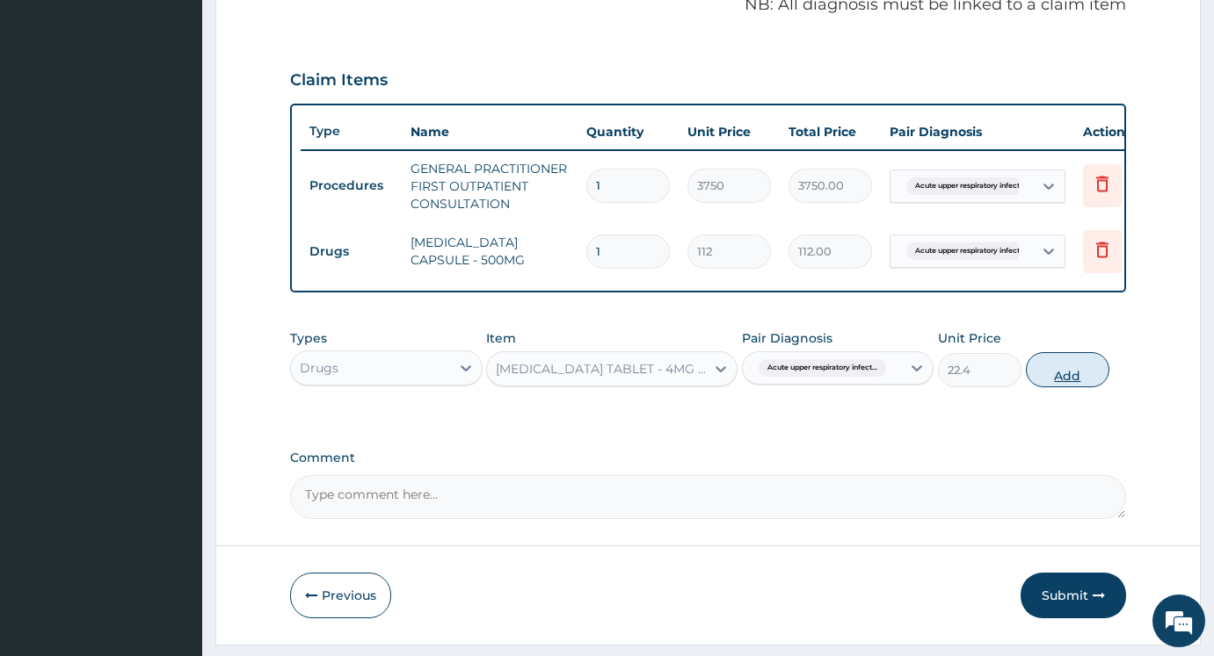
click at [1079, 388] on button "Add" at bounding box center [1066, 369] width 83 height 35
type input "0"
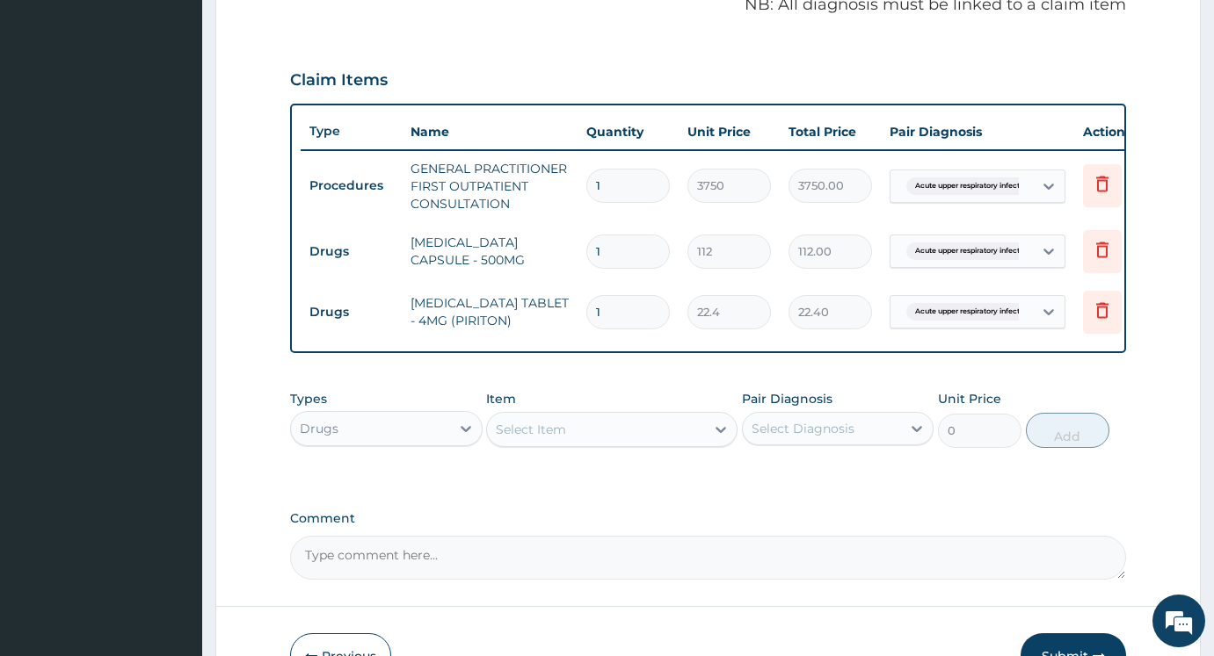
type input "15"
type input "336.00"
type input "15"
click at [574, 407] on div "Item Select Item" at bounding box center [611, 419] width 250 height 58
click at [569, 439] on div "Select Item" at bounding box center [595, 430] width 217 height 28
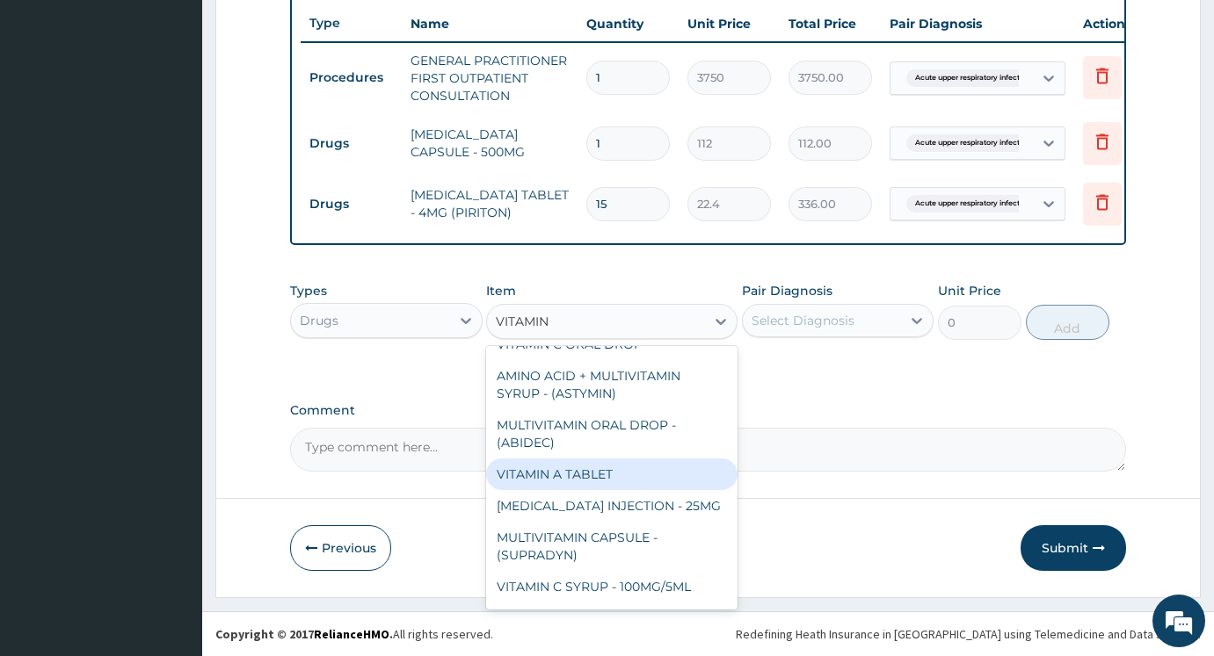
scroll to position [0, 0]
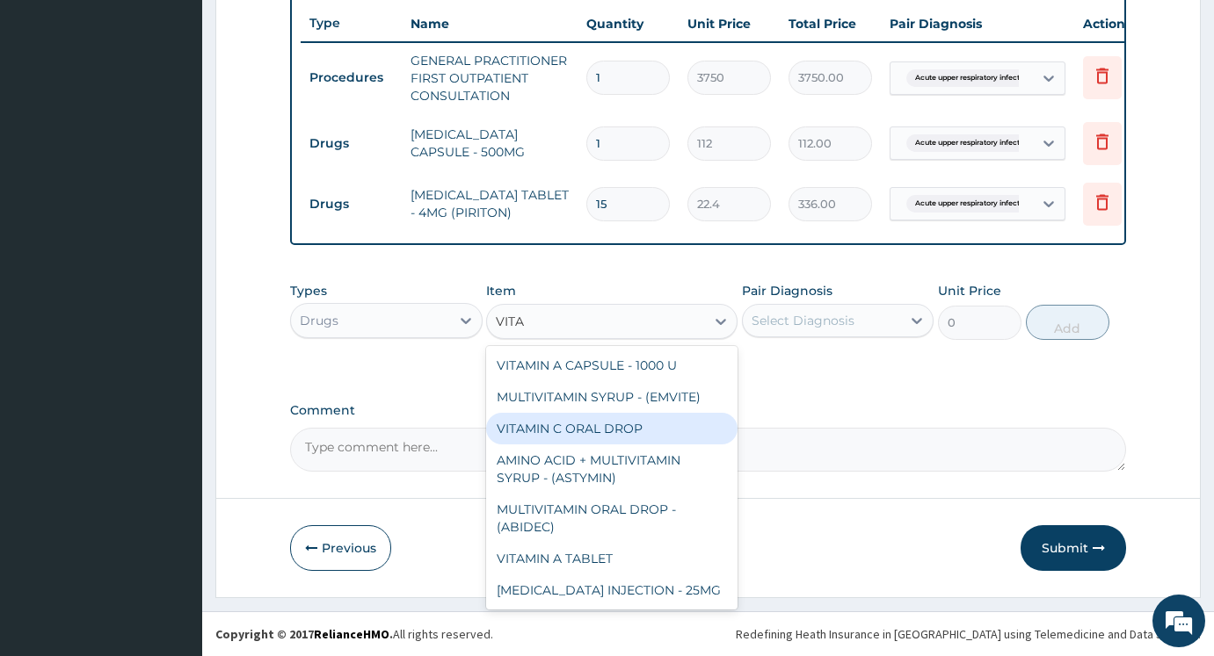
type input "VIT"
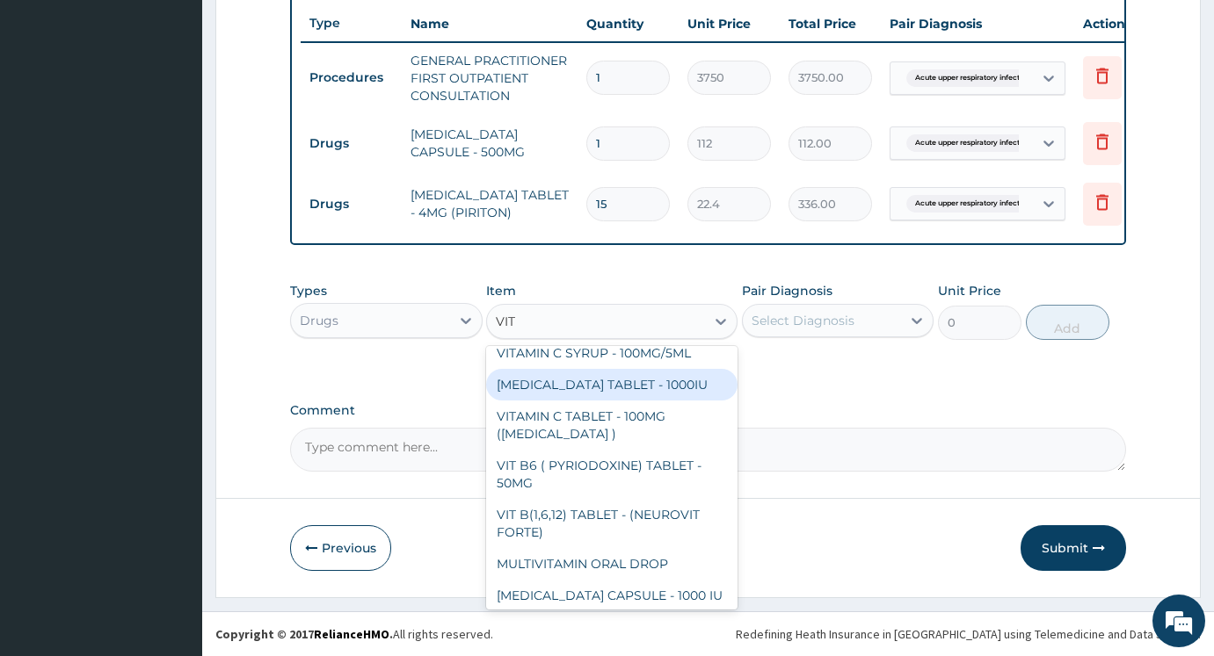
scroll to position [351, 0]
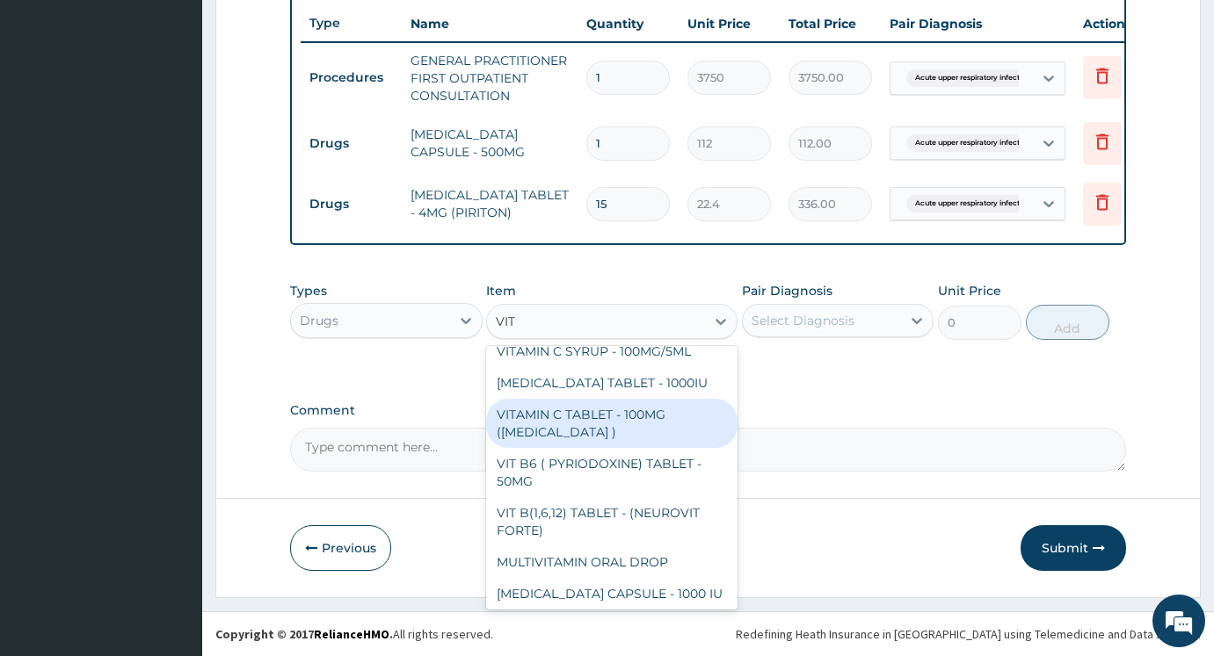
click at [604, 417] on div "VITAMIN C TABLET - 100MG (ASCORBIC ACID )" at bounding box center [611, 423] width 250 height 49
type input "16.799999999999997"
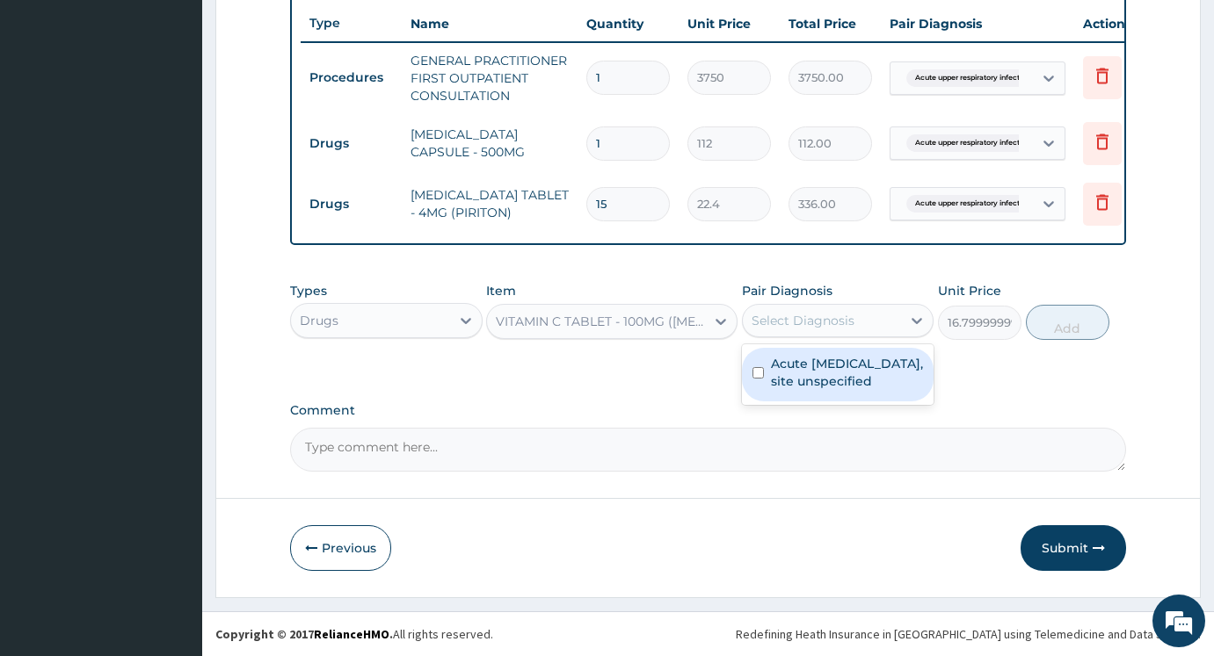
click at [851, 323] on div "Select Diagnosis" at bounding box center [802, 321] width 103 height 18
click at [836, 428] on textarea "Comment" at bounding box center [708, 450] width 836 height 44
click at [835, 329] on div "Select Diagnosis" at bounding box center [802, 321] width 103 height 18
click at [824, 373] on label "Acute upper respiratory infection, site unspecified" at bounding box center [847, 372] width 153 height 35
checkbox input "true"
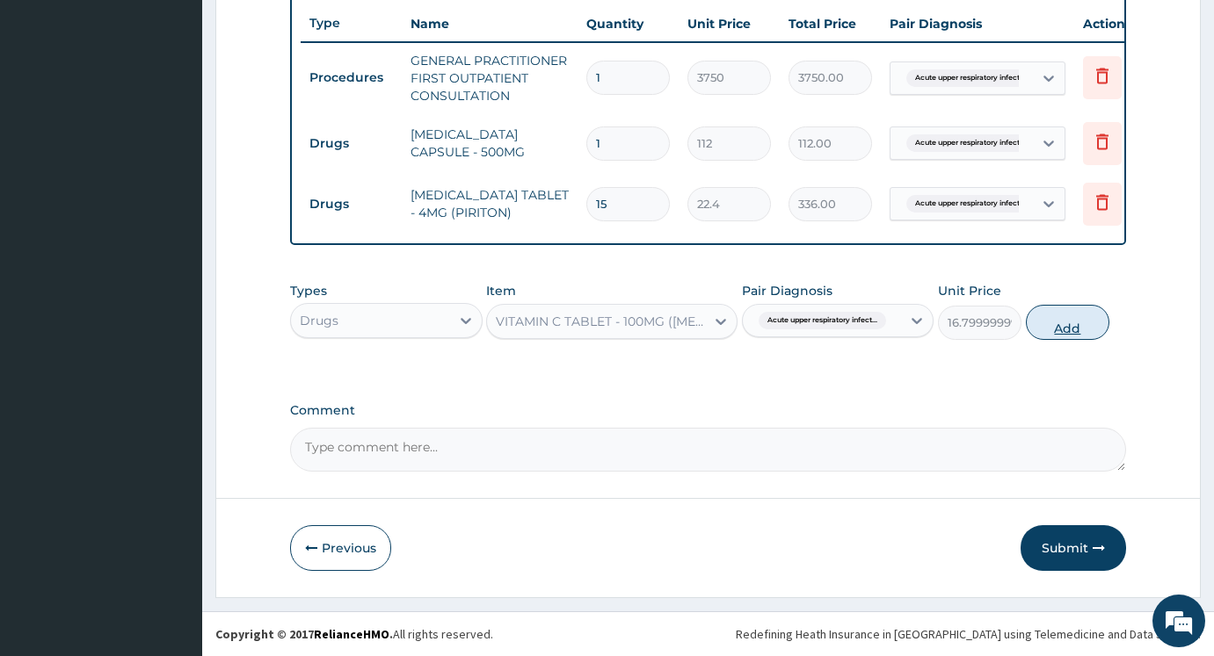
click at [1086, 322] on button "Add" at bounding box center [1066, 322] width 83 height 35
type input "0"
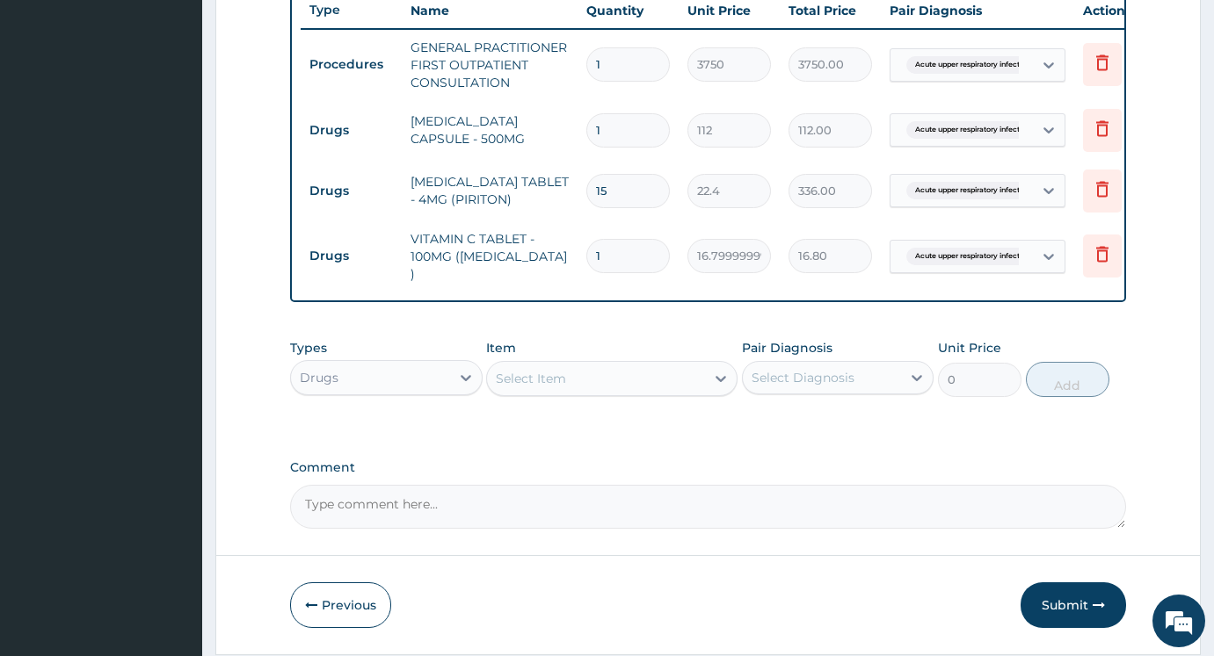
type input "15"
type input "252.00"
type input "15"
click at [553, 374] on div "Select Item" at bounding box center [531, 379] width 70 height 18
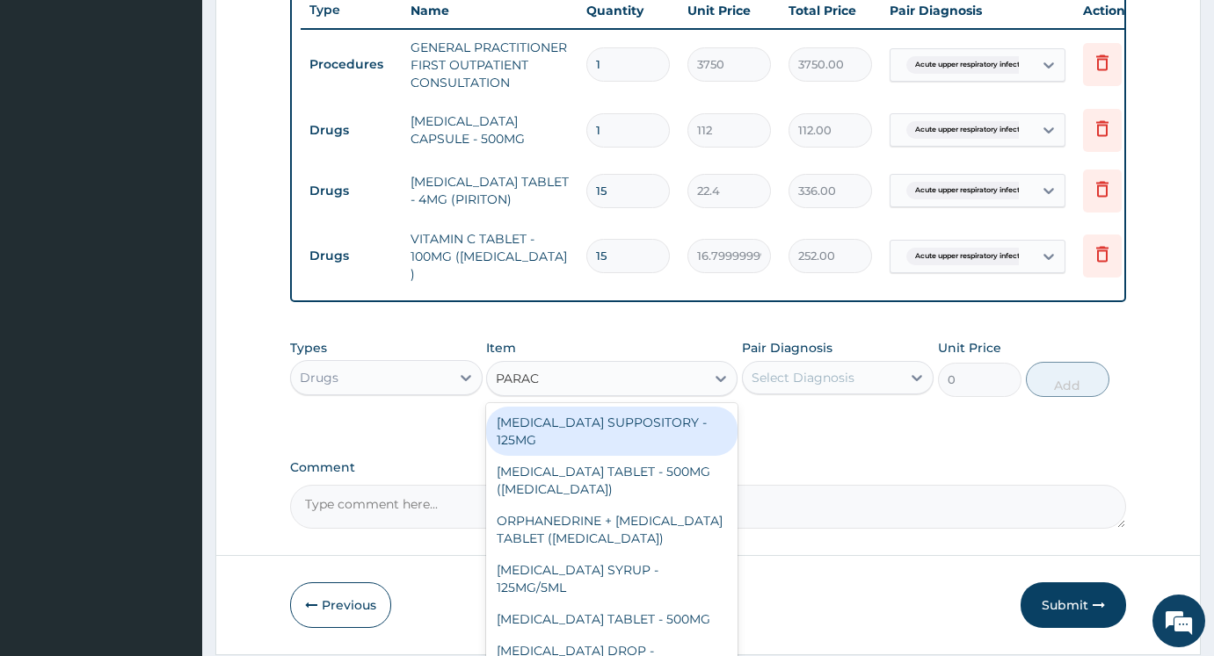
type input "PARACE"
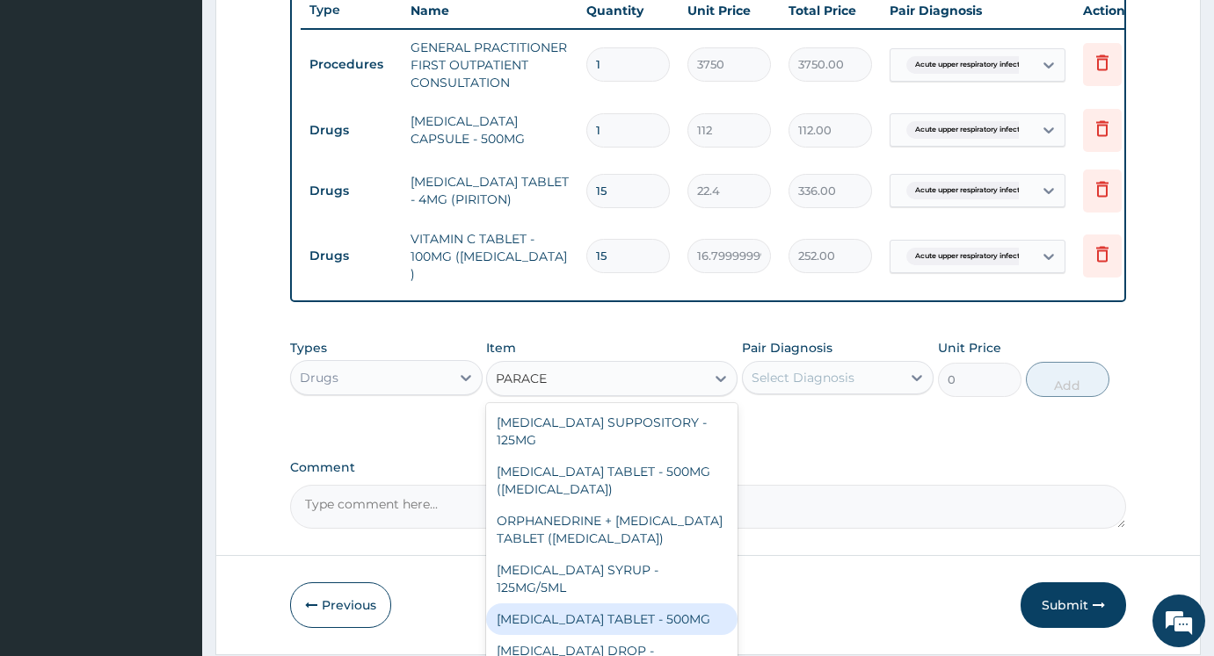
click at [692, 628] on div "[MEDICAL_DATA] TABLET - 500MG" at bounding box center [611, 620] width 250 height 32
type input "33.599999999999994"
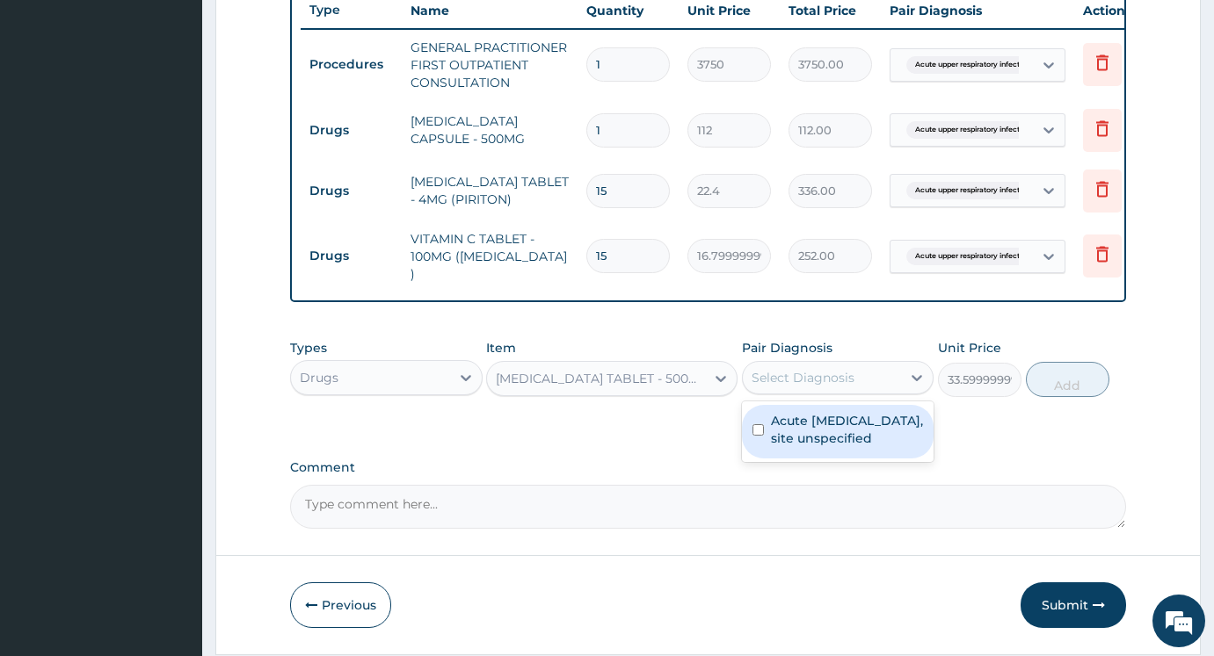
click at [823, 386] on div "Select Diagnosis" at bounding box center [802, 378] width 103 height 18
click at [822, 442] on label "Acute [MEDICAL_DATA], site unspecified" at bounding box center [847, 429] width 153 height 35
checkbox input "true"
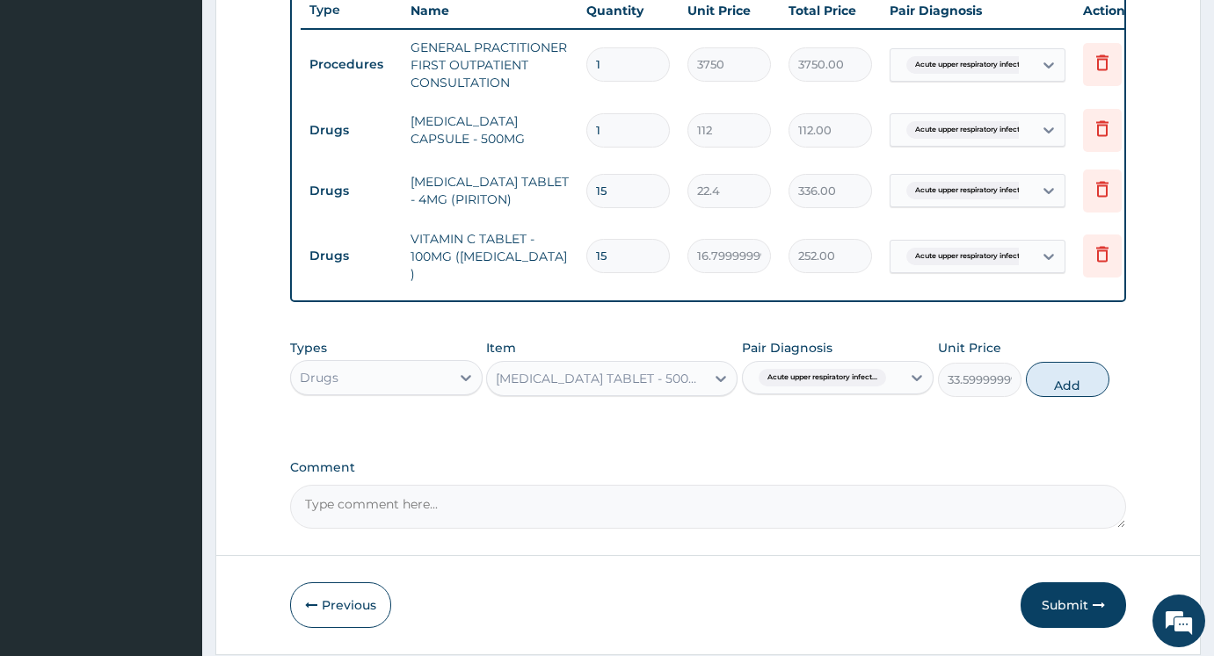
click at [1075, 405] on div "Types Drugs Item PARACETAMOL TABLET - 500MG Pair Diagnosis Acute upper respirat…" at bounding box center [708, 368] width 836 height 76
click at [1075, 395] on button "Add" at bounding box center [1066, 379] width 83 height 35
type input "0"
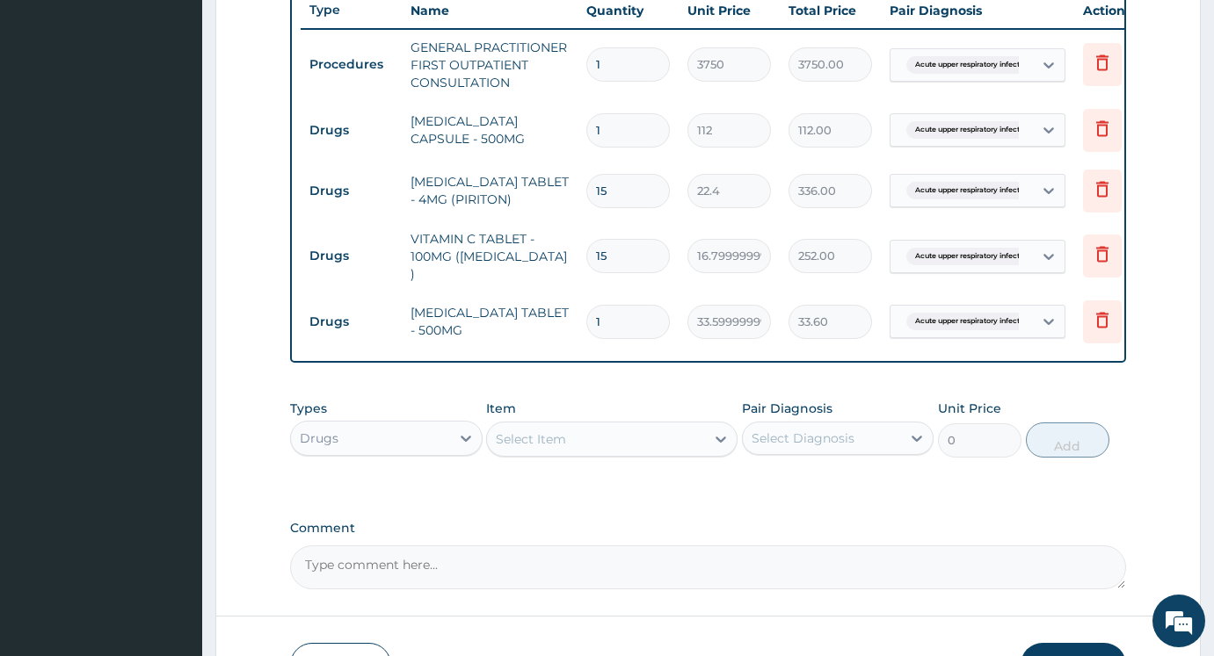
type input "18"
type input "604.80"
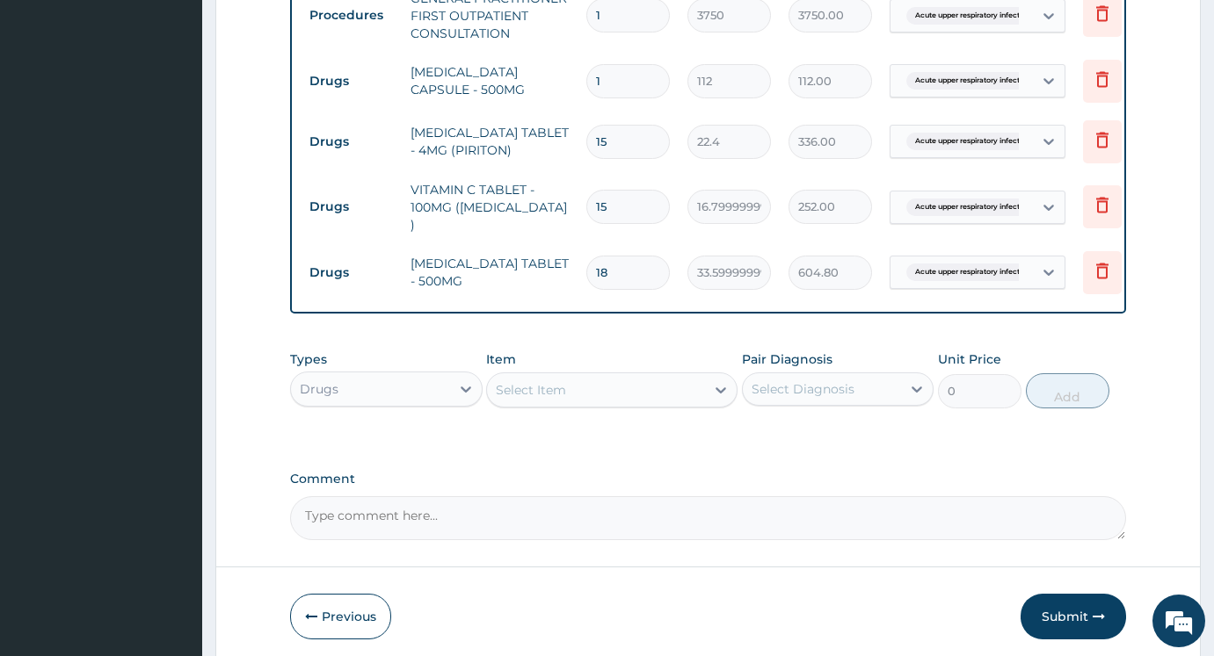
scroll to position [793, 0]
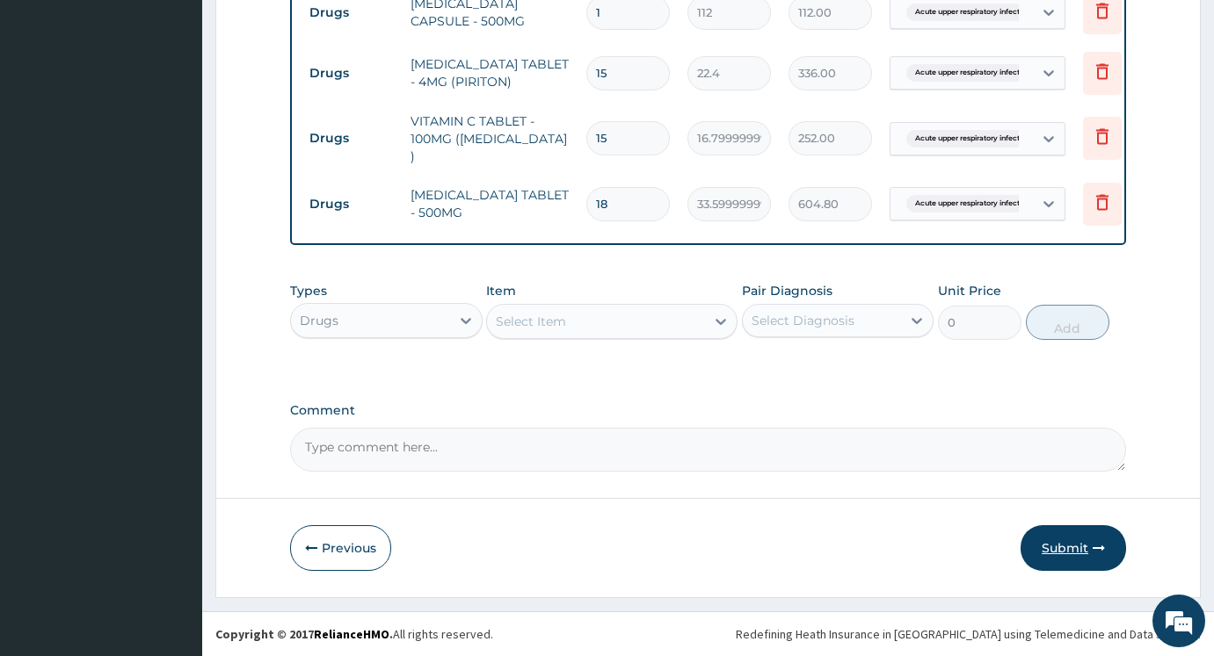
type input "18"
click at [1081, 558] on button "Submit" at bounding box center [1072, 548] width 105 height 46
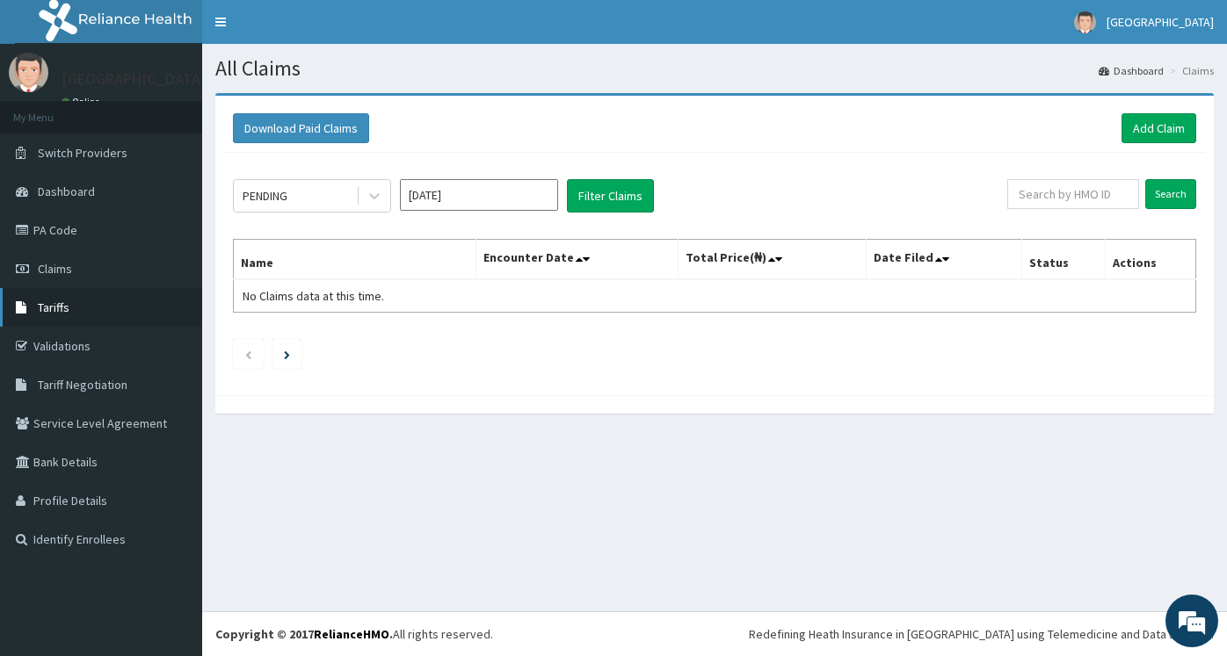
click at [50, 308] on span "Tariffs" at bounding box center [54, 308] width 32 height 16
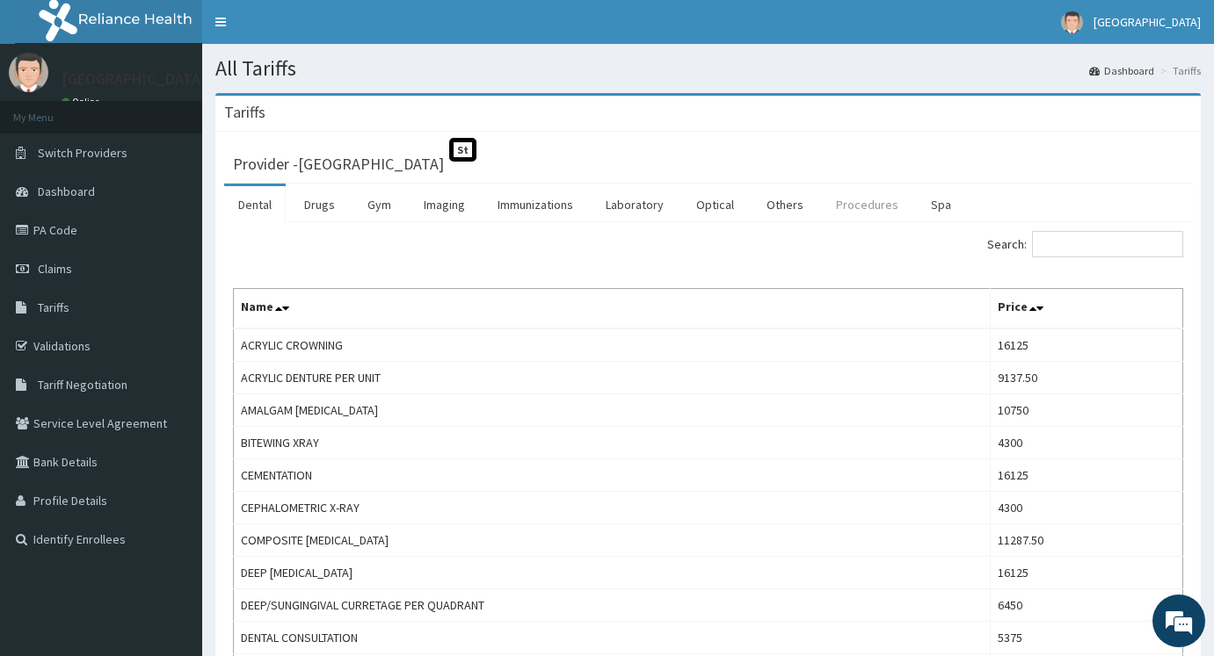
click at [872, 206] on link "Procedures" at bounding box center [867, 204] width 91 height 37
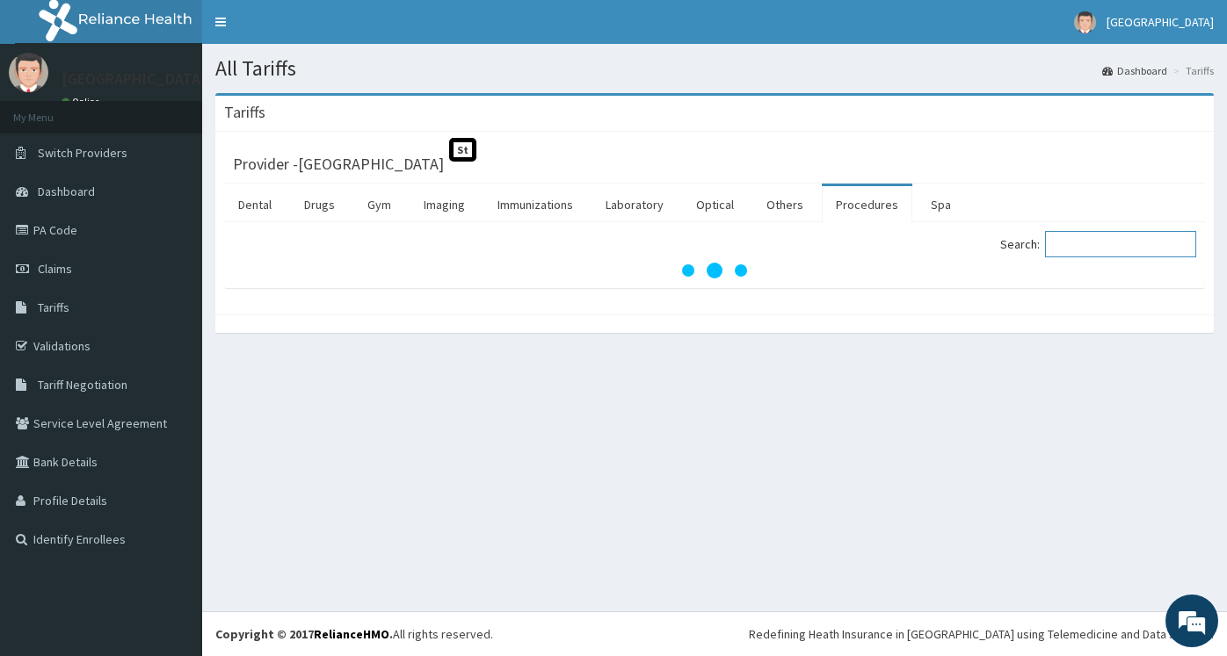
click at [1119, 239] on input "Search:" at bounding box center [1120, 244] width 151 height 26
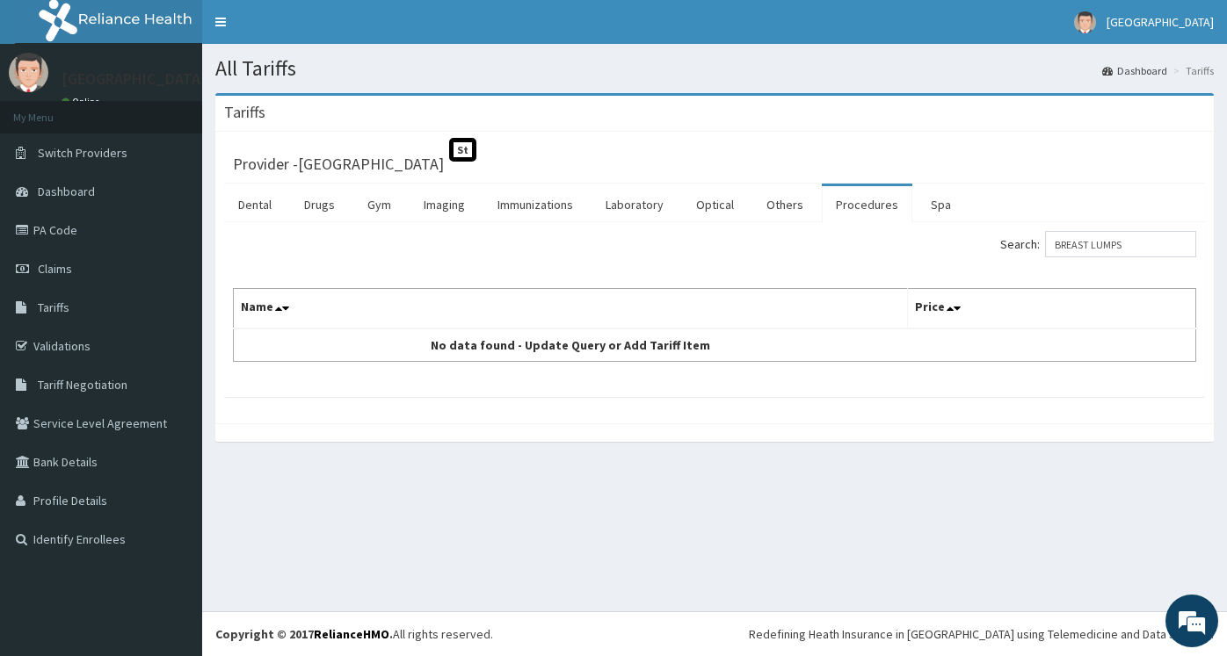
click at [966, 223] on div "Search: BREAST LUMPS Name Price No data found - Update Query or Add Tariff Item" at bounding box center [714, 309] width 981 height 175
click at [1160, 248] on input "BREAST LUMPS" at bounding box center [1120, 244] width 151 height 26
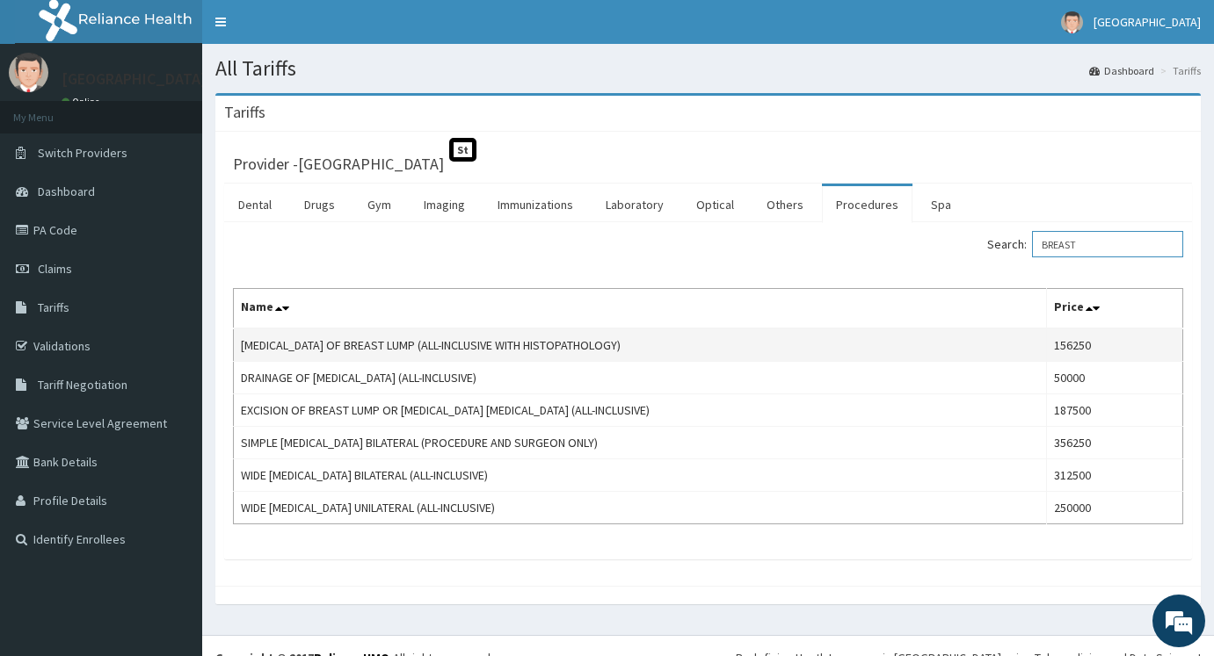
type input "BREAST"
click at [1076, 349] on td "156250" at bounding box center [1114, 345] width 136 height 33
click at [46, 268] on span "Claims" at bounding box center [55, 269] width 34 height 16
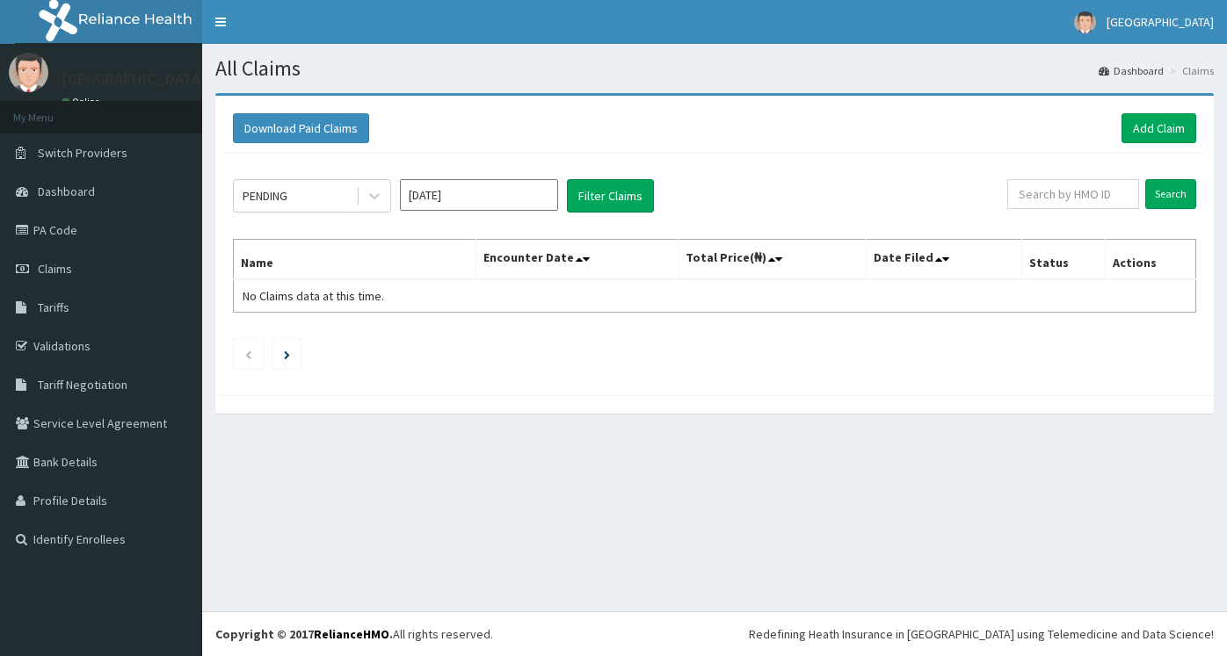
click at [1168, 134] on link "Add Claim" at bounding box center [1158, 128] width 75 height 30
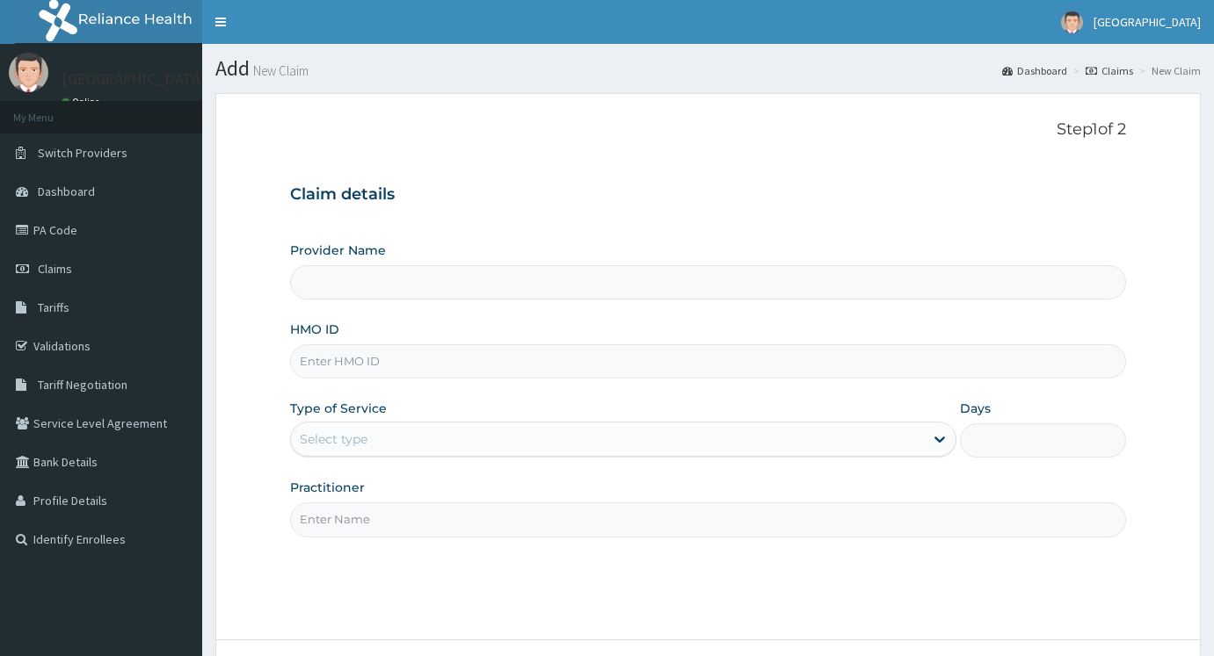
click at [417, 373] on input "HMO ID" at bounding box center [708, 361] width 836 height 34
type input "[GEOGRAPHIC_DATA]"
type input "KEF/10067/A"
click at [435, 430] on div "Select type" at bounding box center [607, 439] width 633 height 28
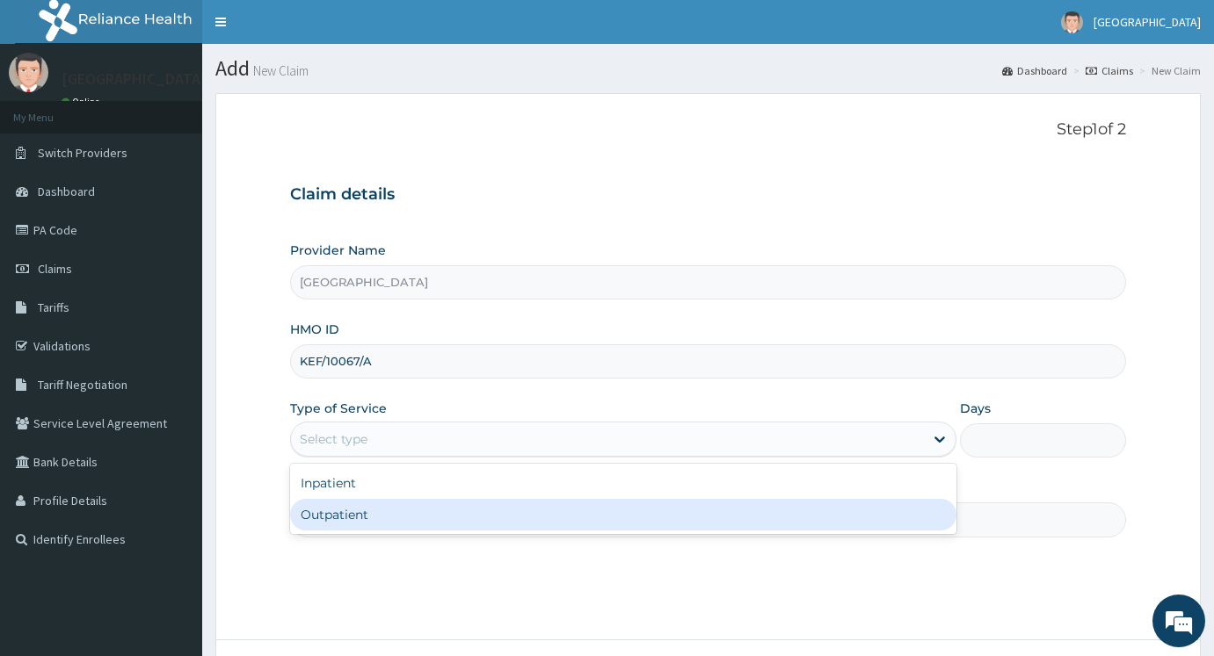
click at [390, 517] on div "Outpatient" at bounding box center [623, 515] width 666 height 32
type input "1"
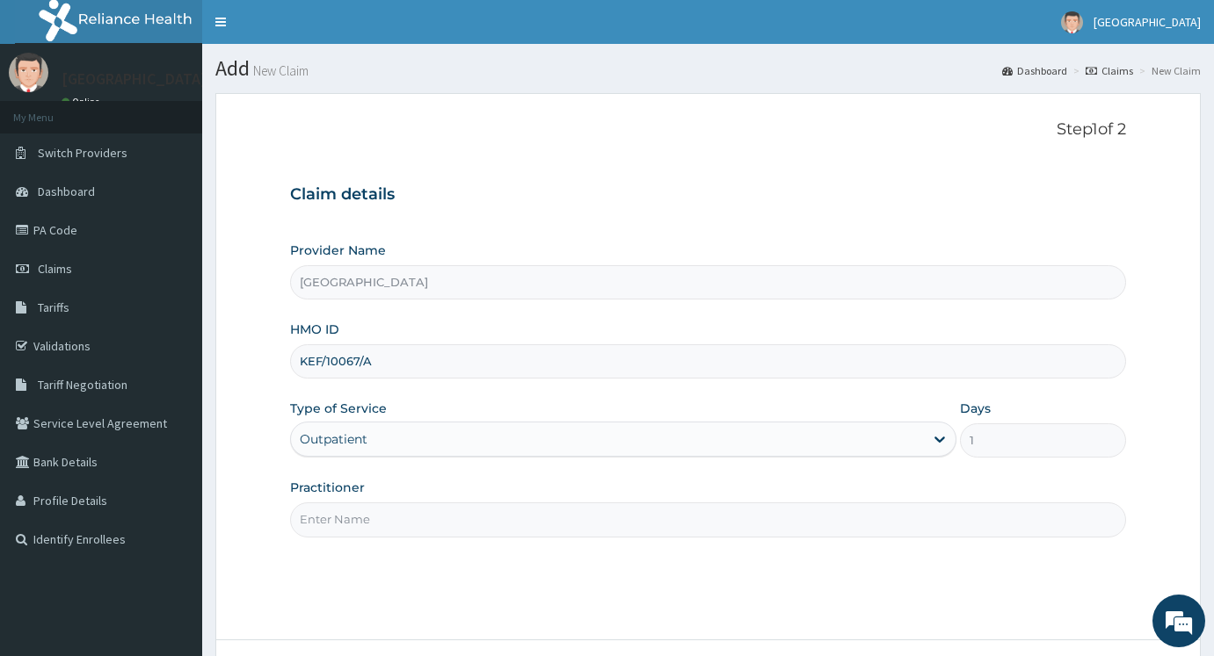
click at [409, 521] on input "Practitioner" at bounding box center [708, 520] width 836 height 34
type input "DR AYODEJI"
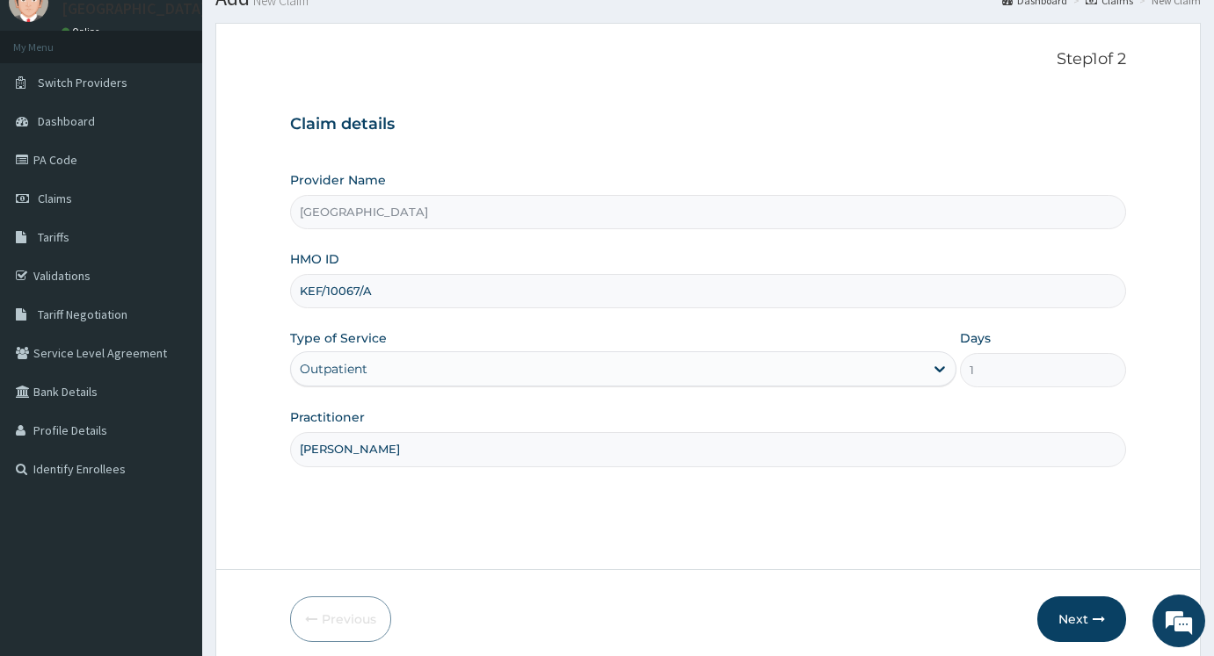
scroll to position [141, 0]
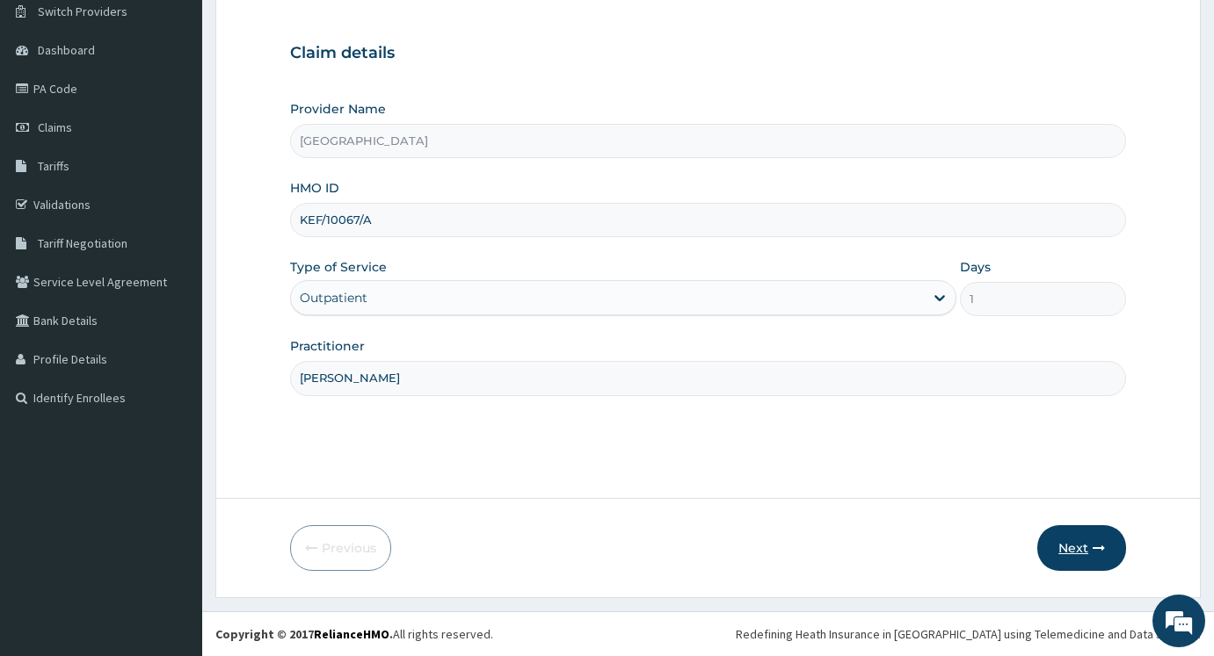
click at [1061, 543] on button "Next" at bounding box center [1081, 548] width 89 height 46
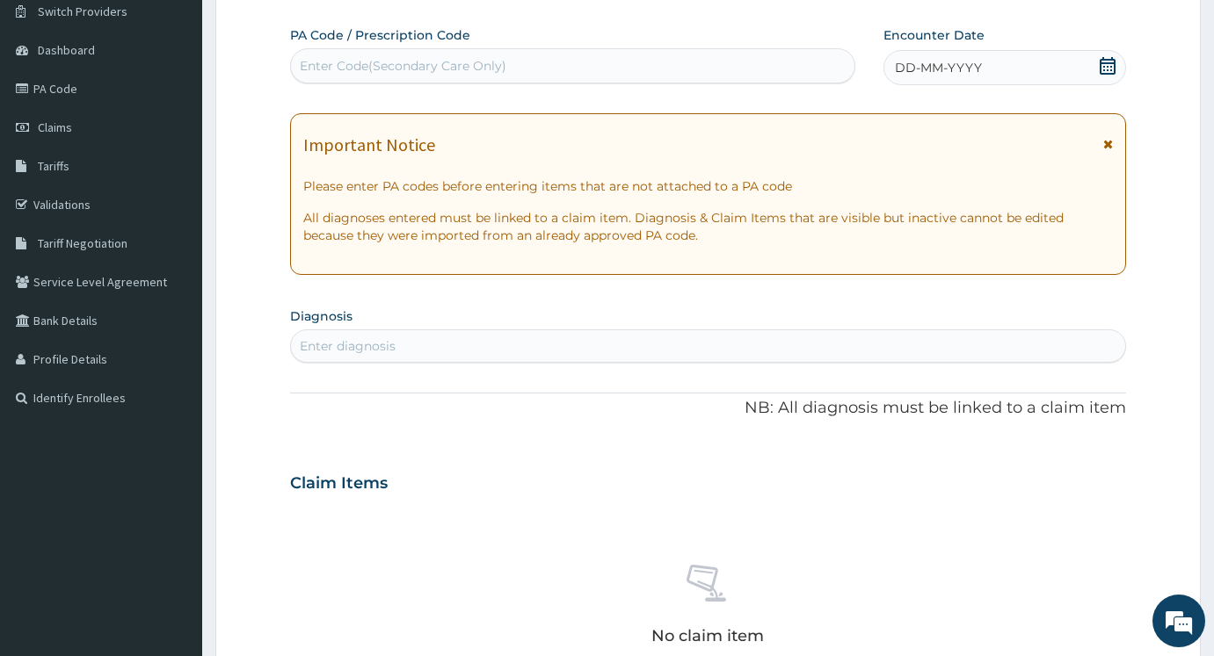
click at [1105, 143] on icon at bounding box center [1108, 144] width 10 height 12
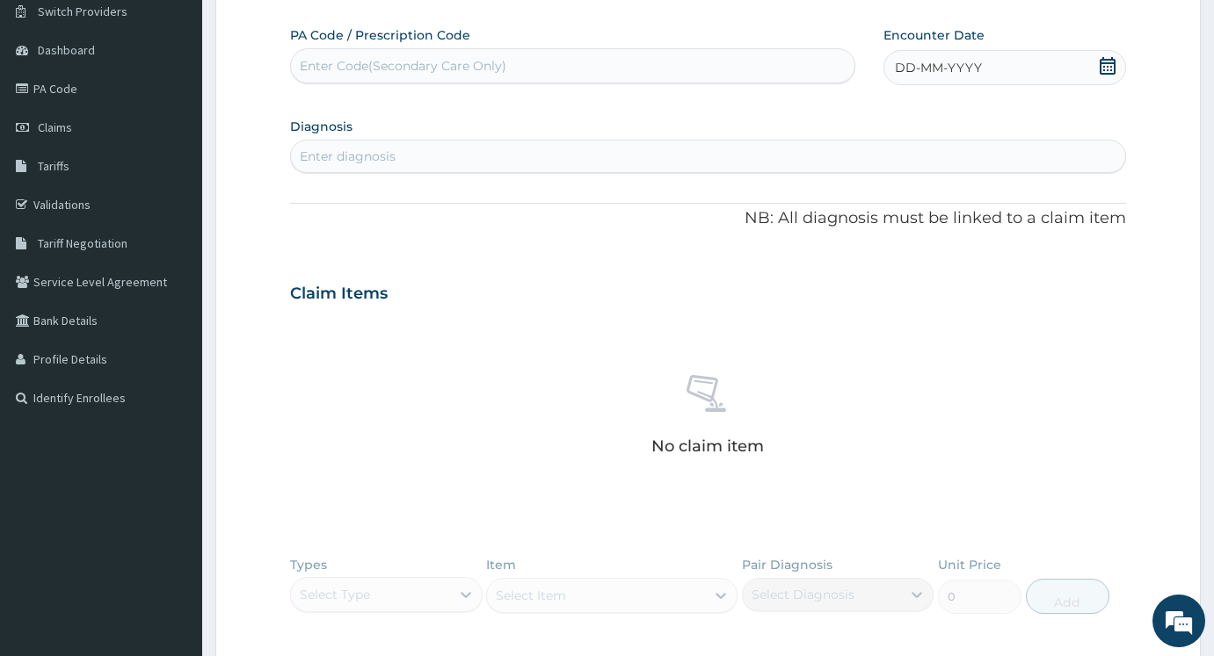
click at [1110, 76] on span at bounding box center [1107, 68] width 18 height 22
click at [1009, 207] on div "10" at bounding box center [1012, 206] width 26 height 26
click at [649, 166] on div "Enter diagnosis" at bounding box center [708, 156] width 834 height 28
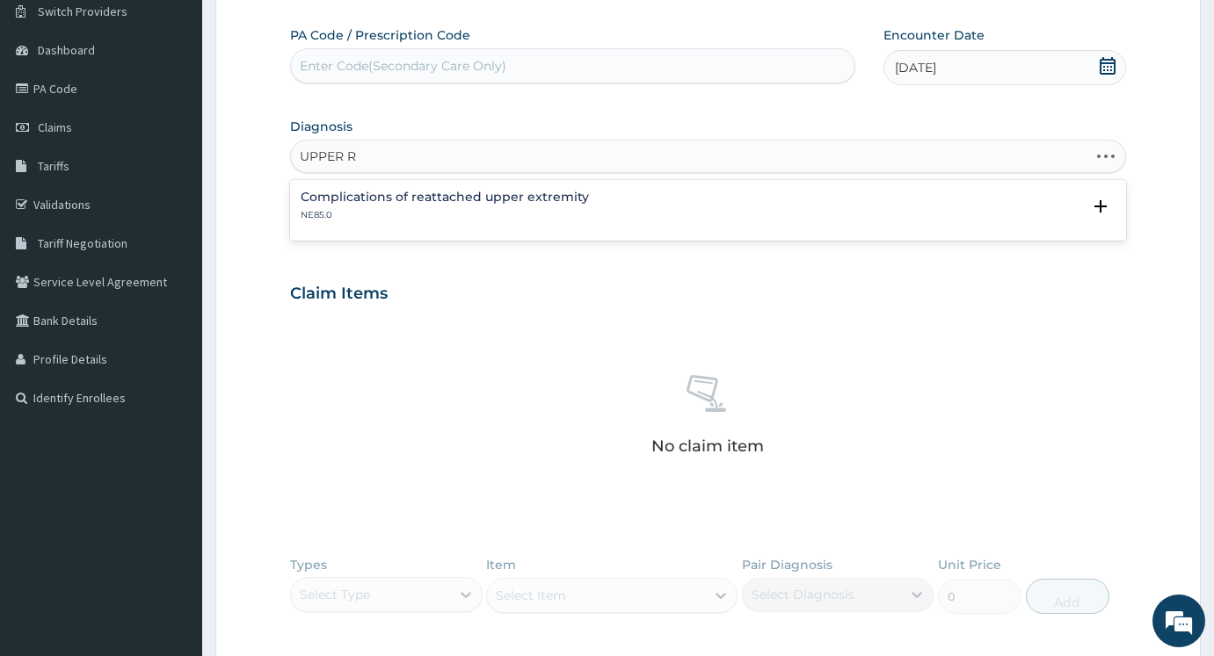
type input "UPPER"
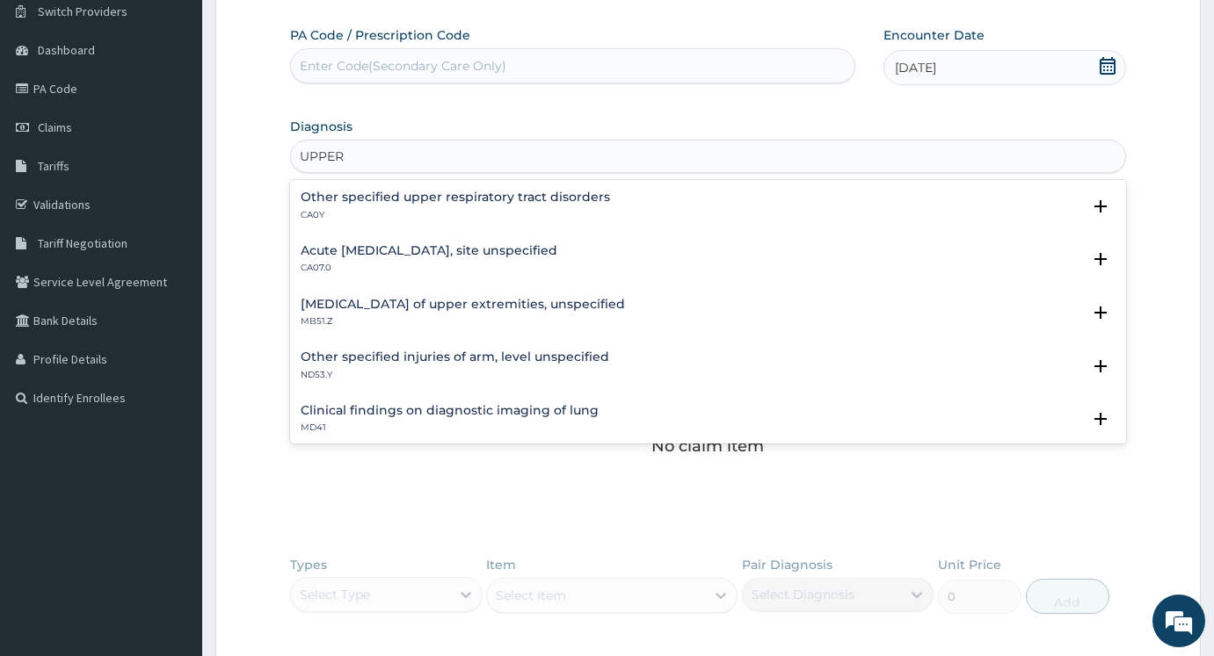
click at [516, 275] on div "Acute upper respiratory infection, site unspecified CA07.0 Select Status Query …" at bounding box center [708, 264] width 815 height 40
click at [519, 262] on p "CA07.0" at bounding box center [429, 268] width 257 height 12
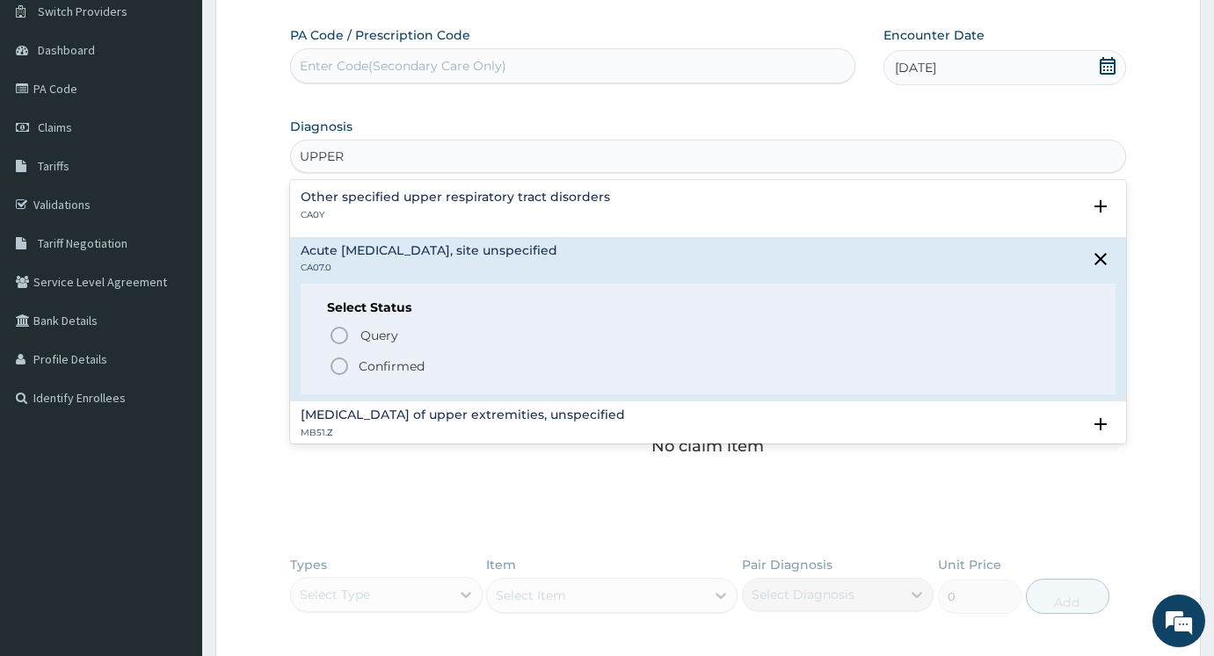
click at [373, 363] on p "Confirmed" at bounding box center [392, 367] width 66 height 18
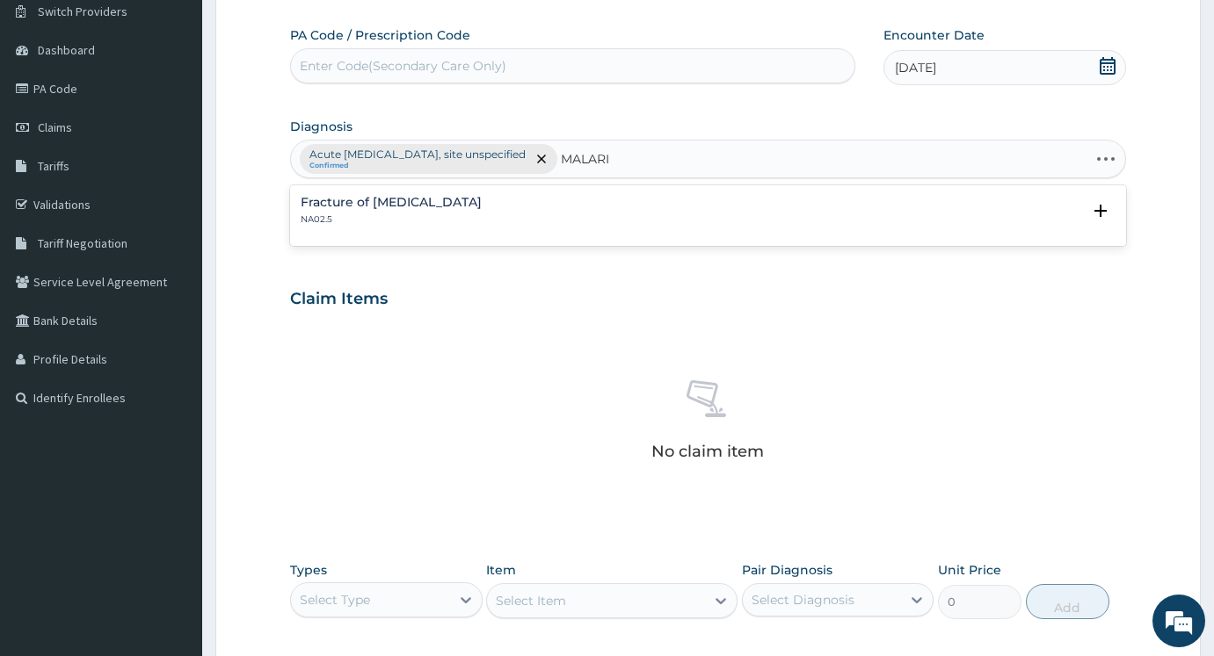
type input "MALARIA"
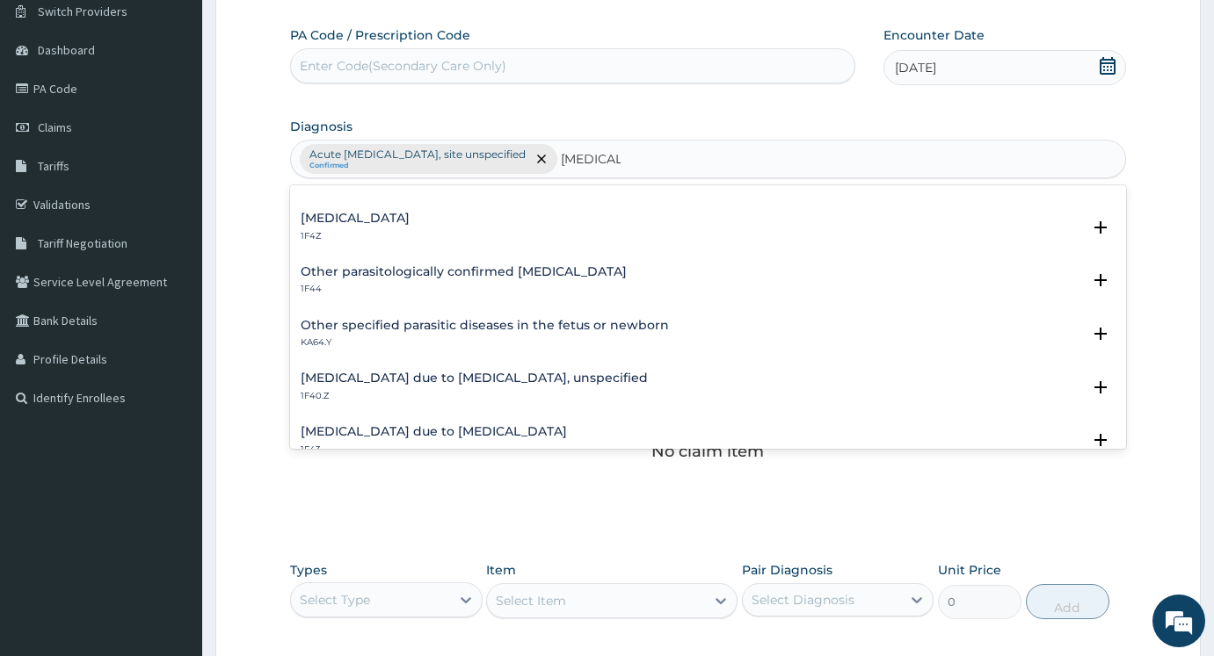
scroll to position [0, 0]
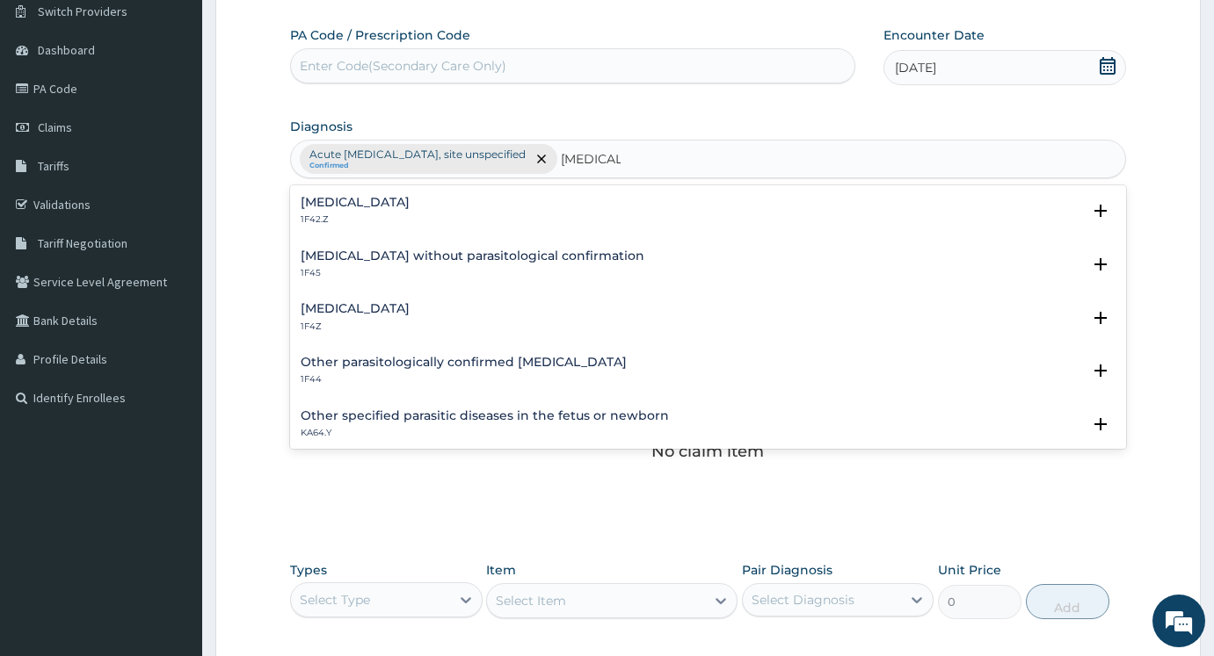
click at [365, 306] on h4 "Malaria, unspecified" at bounding box center [355, 308] width 109 height 13
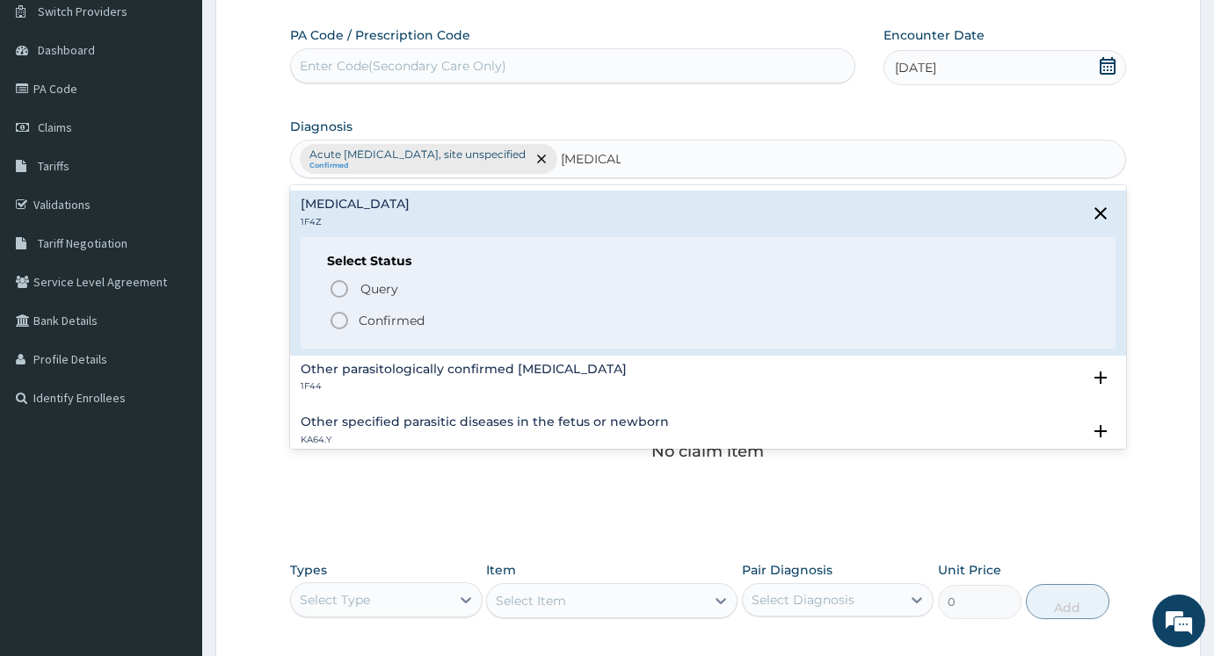
scroll to position [88, 0]
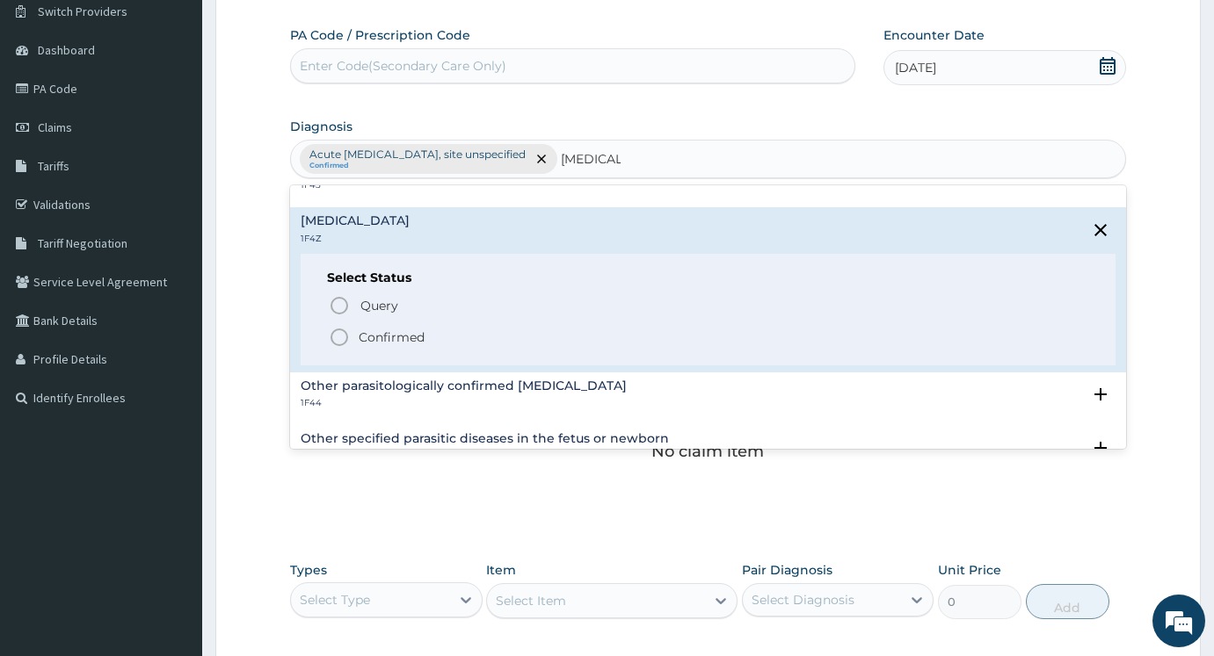
click at [392, 339] on p "Confirmed" at bounding box center [392, 338] width 66 height 18
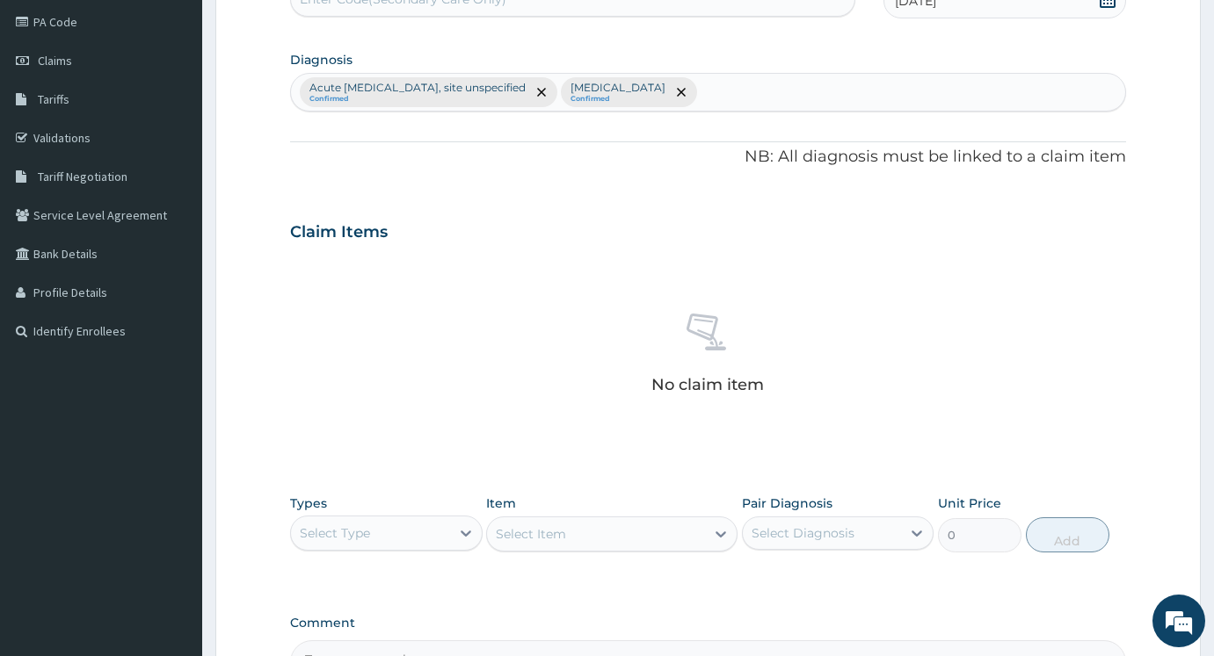
scroll to position [317, 0]
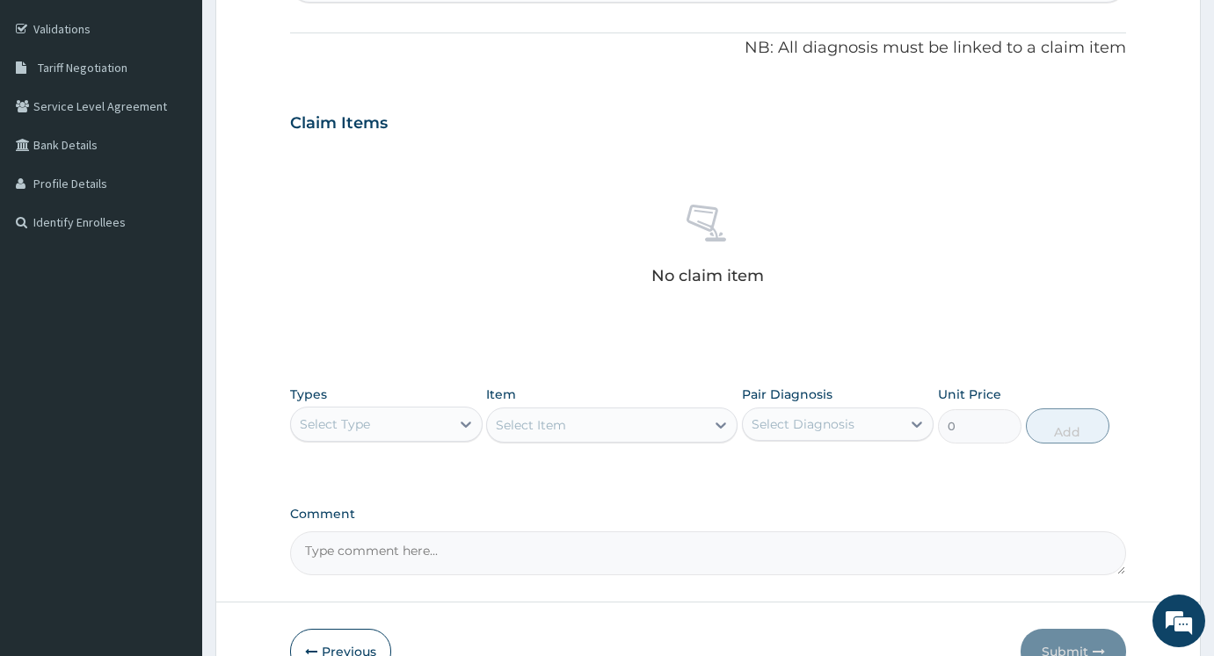
drag, startPoint x: 392, startPoint y: 422, endPoint x: 392, endPoint y: 431, distance: 9.7
click at [392, 431] on div "Select Type" at bounding box center [370, 424] width 159 height 28
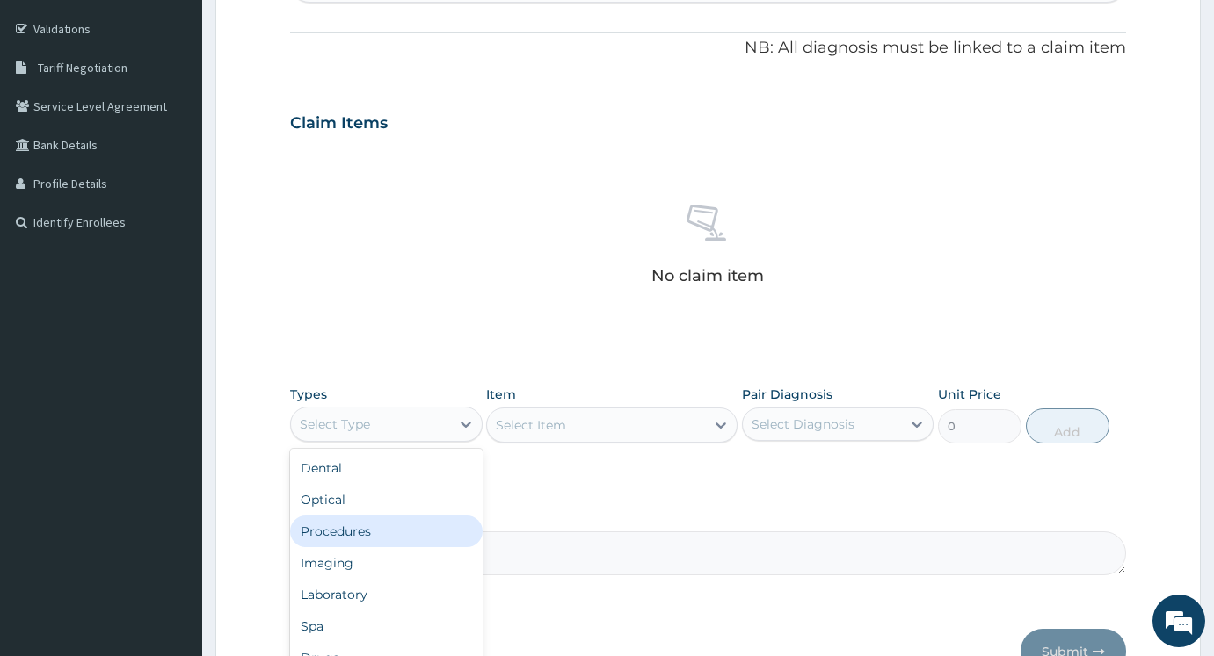
click at [351, 538] on div "Procedures" at bounding box center [386, 532] width 192 height 32
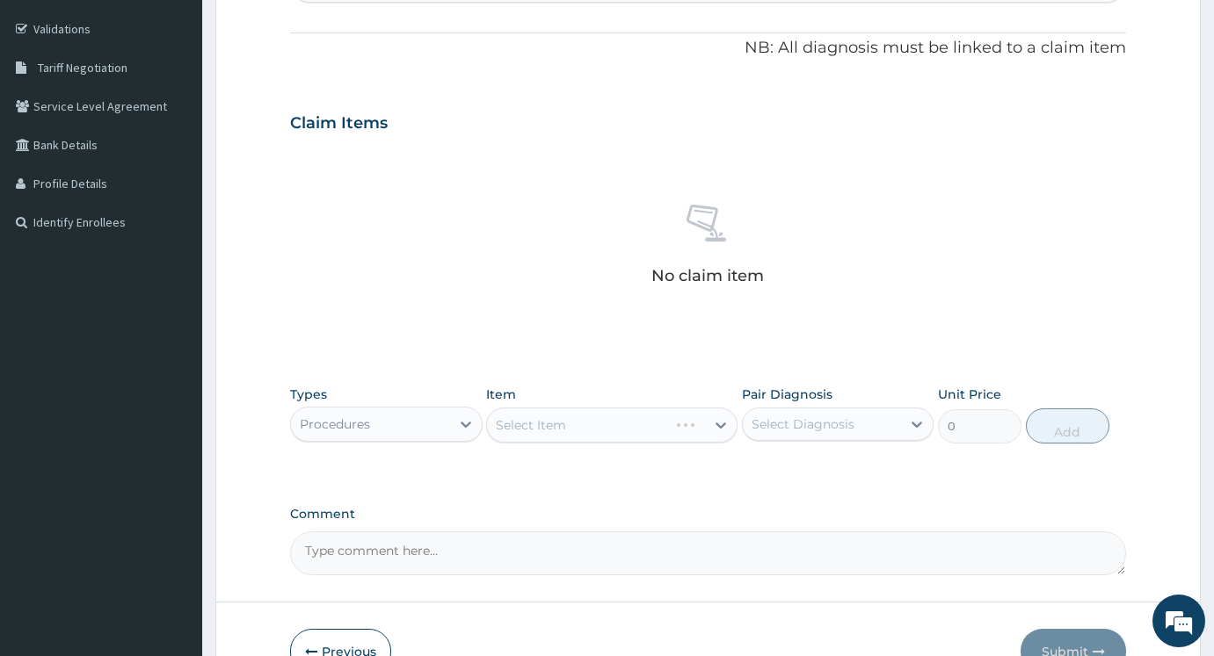
click at [539, 434] on div "Select Item" at bounding box center [611, 425] width 250 height 35
click at [557, 437] on div "Select Item" at bounding box center [611, 425] width 250 height 35
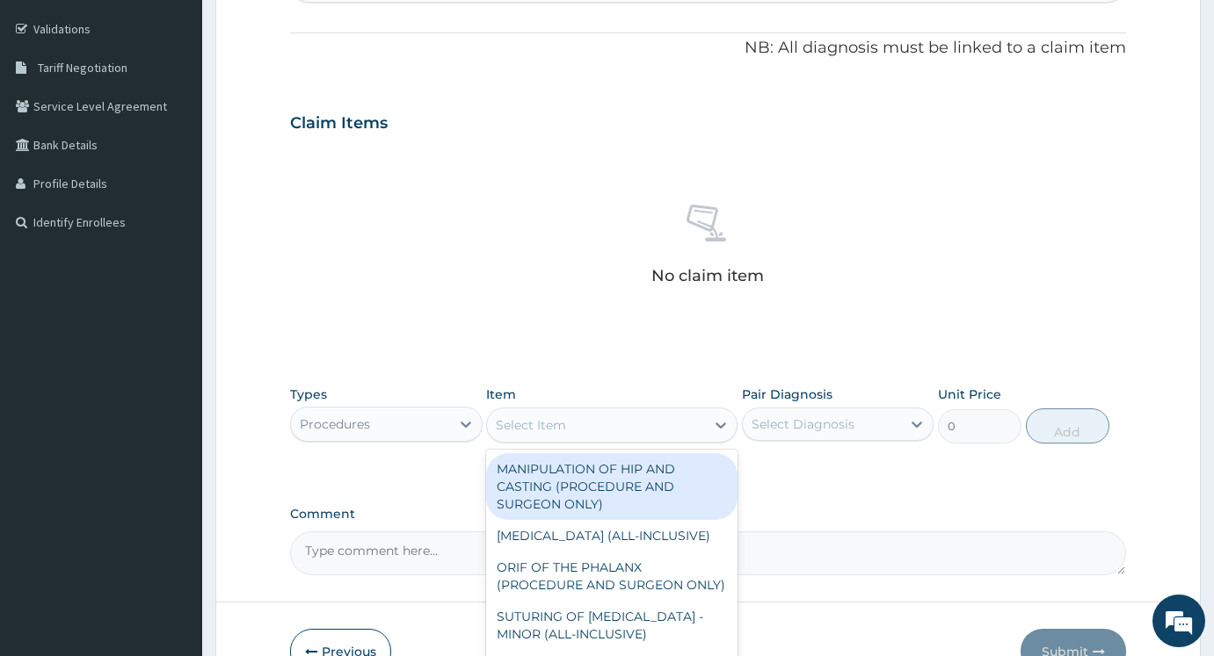
click at [564, 433] on div "Select Item" at bounding box center [531, 426] width 70 height 18
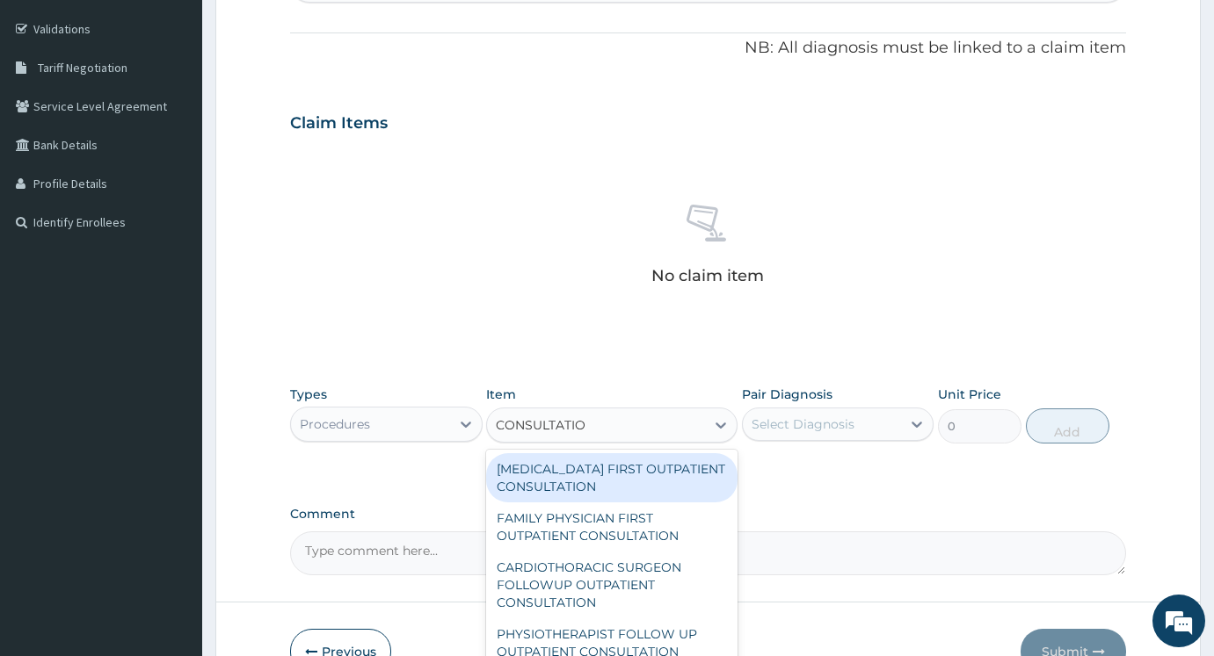
type input "CONSULTATION"
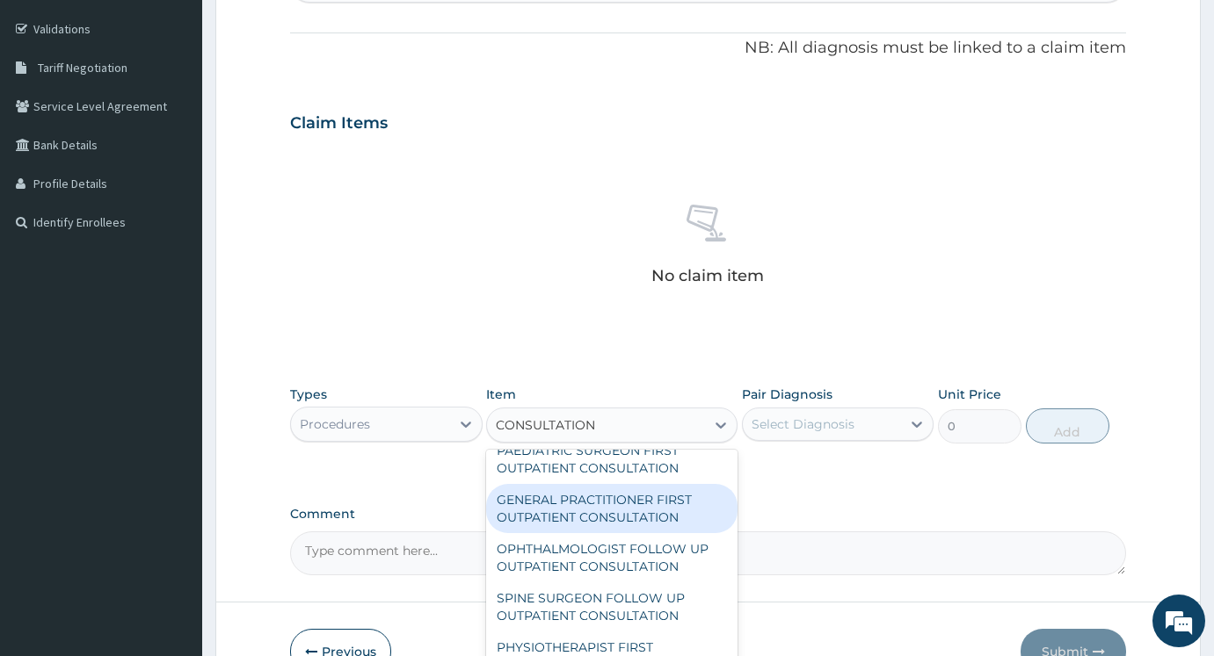
scroll to position [1933, 0]
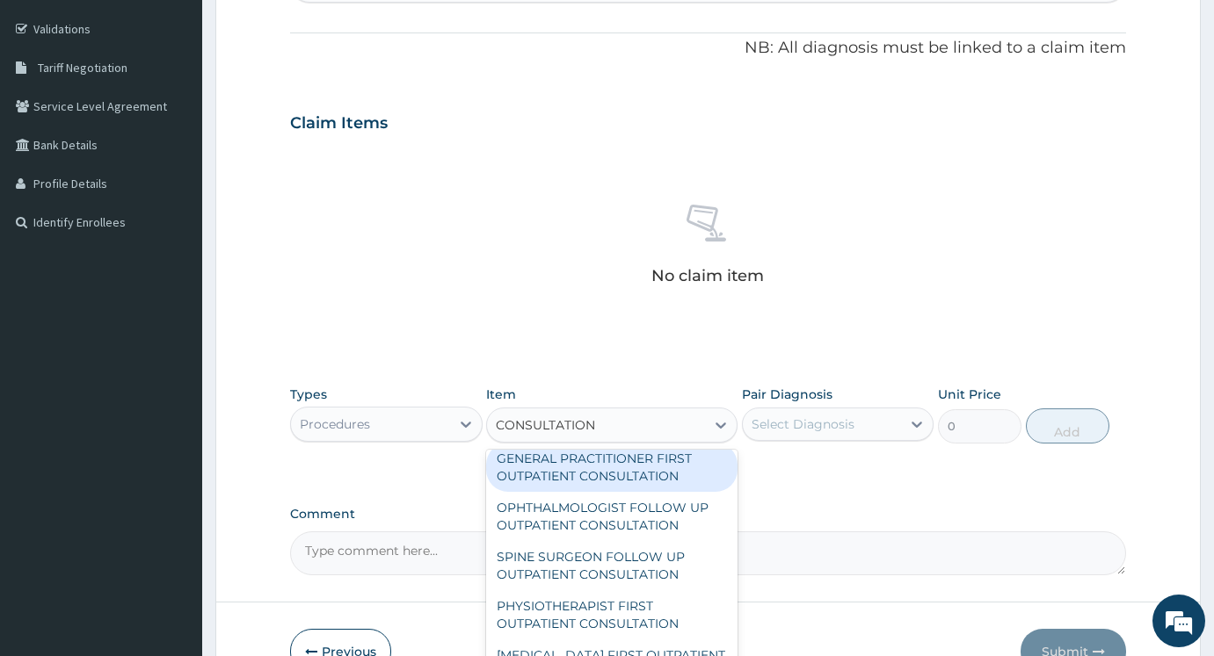
click at [625, 473] on div "GENERAL PRACTITIONER FIRST OUTPATIENT CONSULTATION" at bounding box center [611, 467] width 250 height 49
type input "3750"
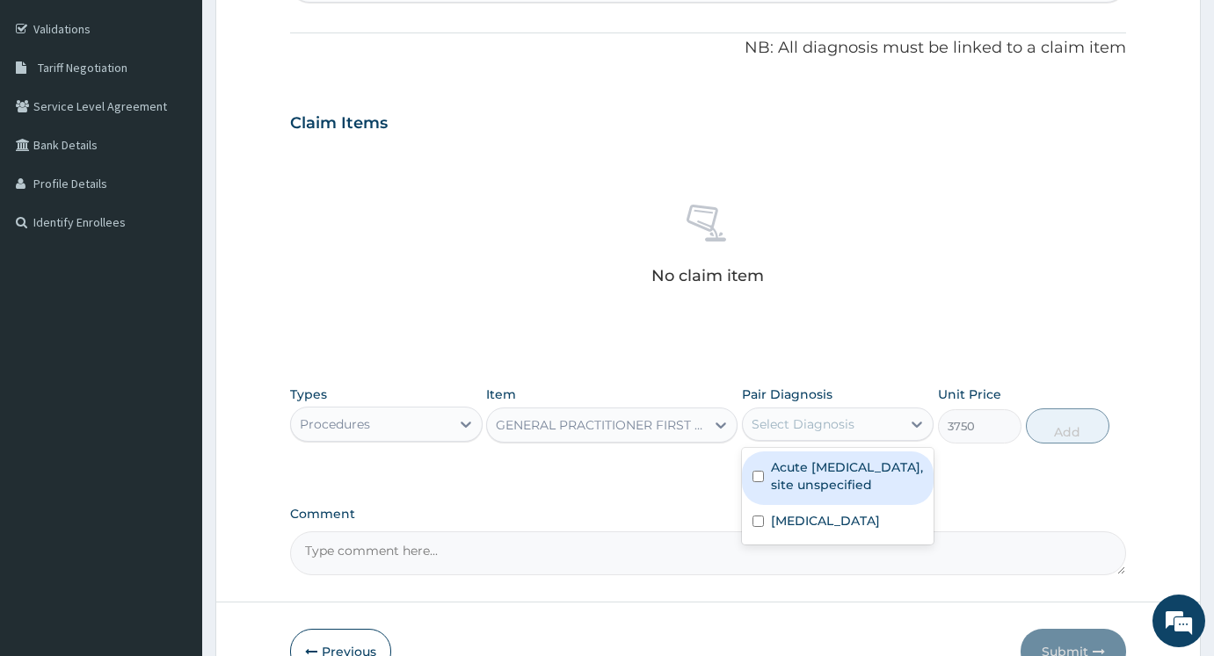
click at [771, 433] on div "Select Diagnosis" at bounding box center [822, 424] width 159 height 28
click at [789, 494] on label "Acute upper respiratory infection, site unspecified" at bounding box center [847, 476] width 153 height 35
checkbox input "true"
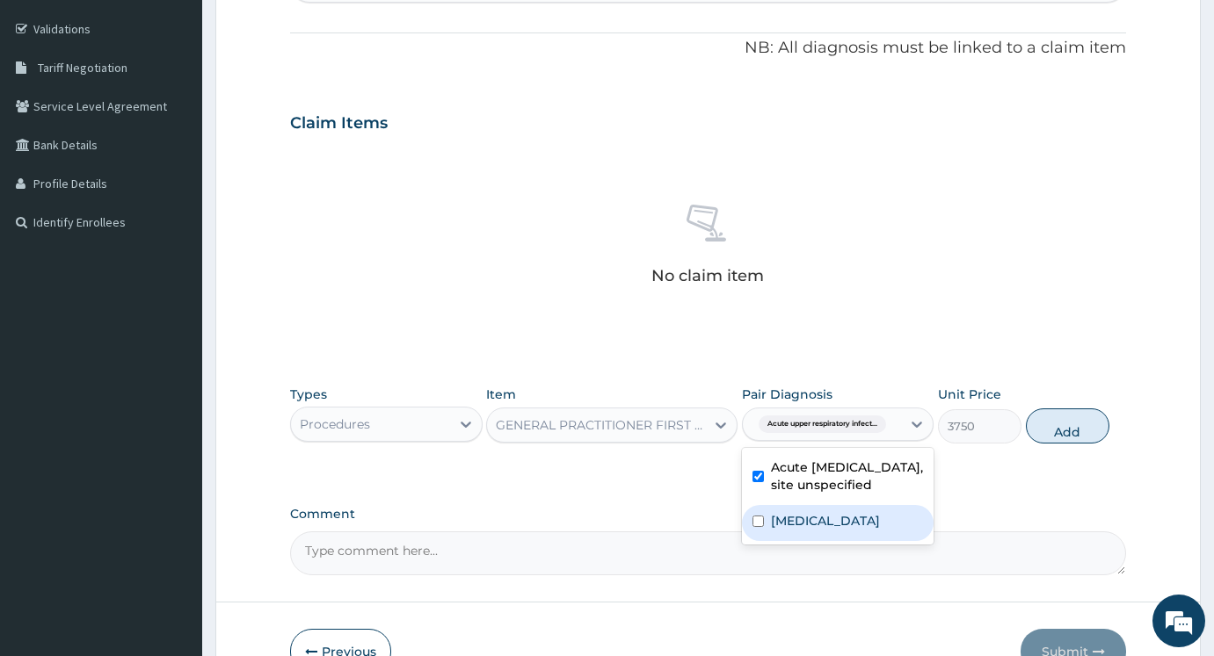
click at [792, 530] on label "Malaria, unspecified" at bounding box center [825, 521] width 109 height 18
checkbox input "true"
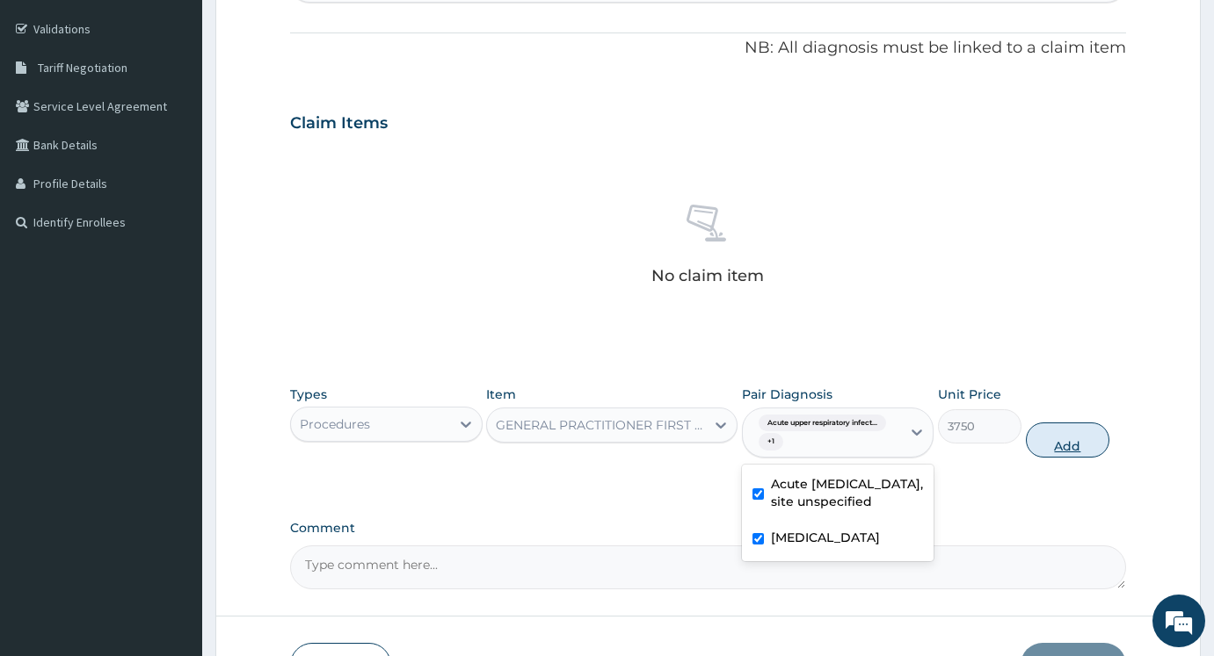
click at [1077, 442] on button "Add" at bounding box center [1066, 440] width 83 height 35
type input "0"
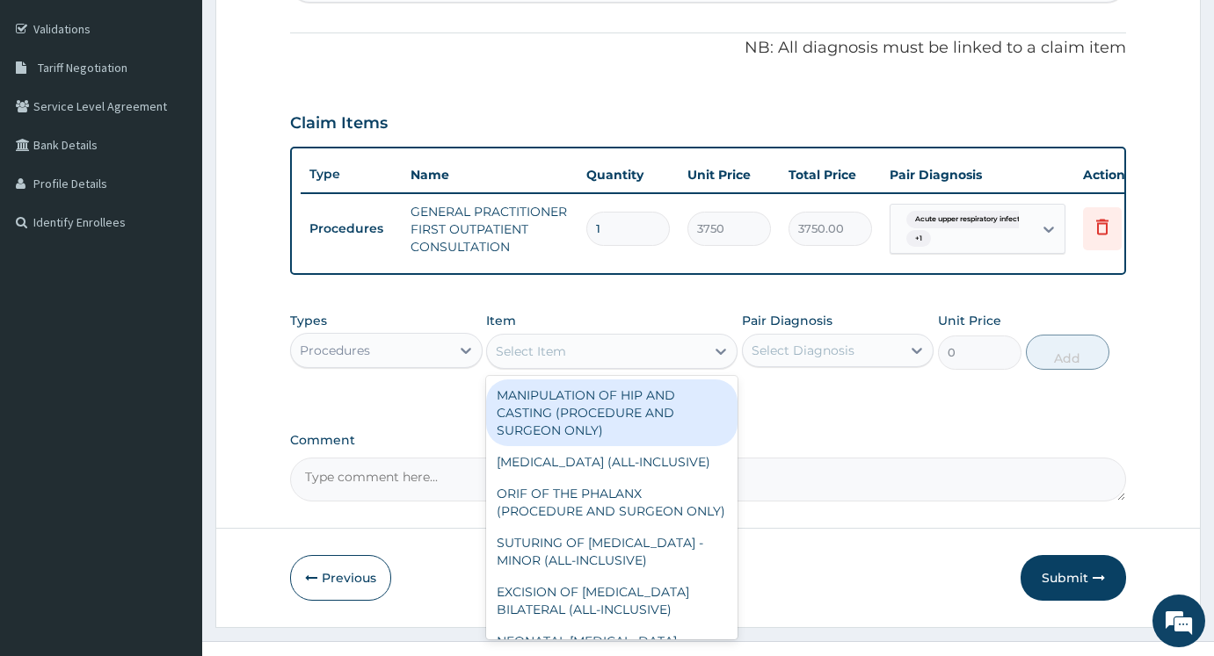
click at [651, 366] on div "Select Item" at bounding box center [595, 351] width 217 height 28
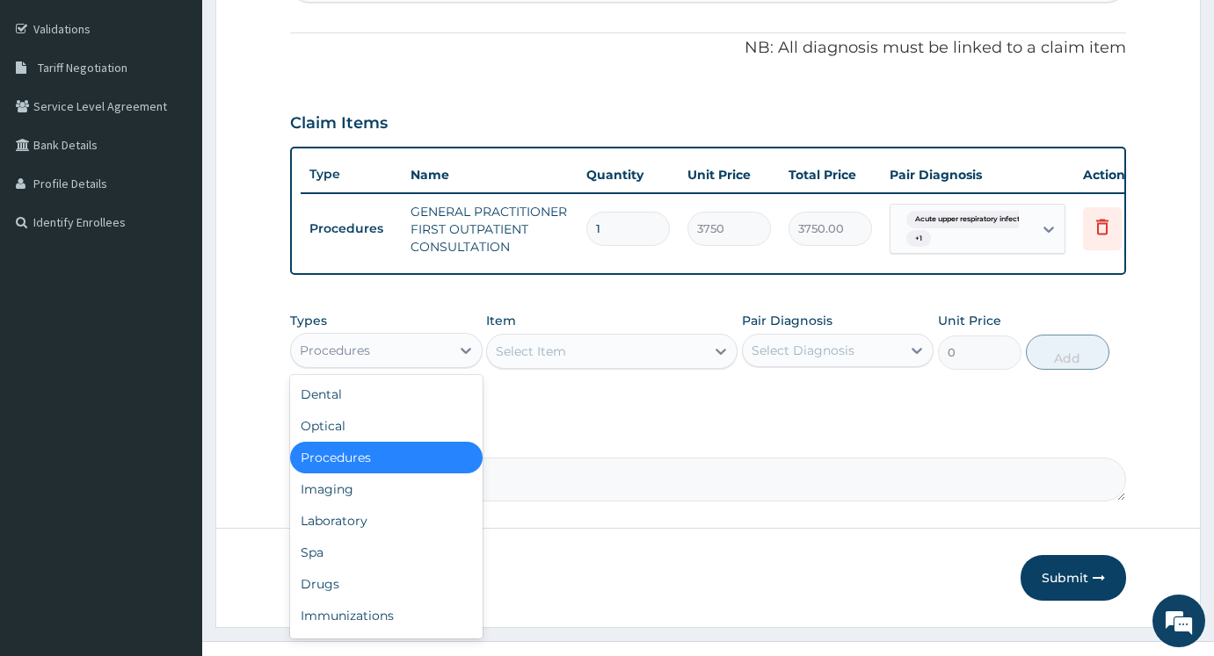
click at [391, 357] on div "Procedures" at bounding box center [370, 351] width 159 height 28
click at [315, 599] on div "Drugs" at bounding box center [386, 585] width 192 height 32
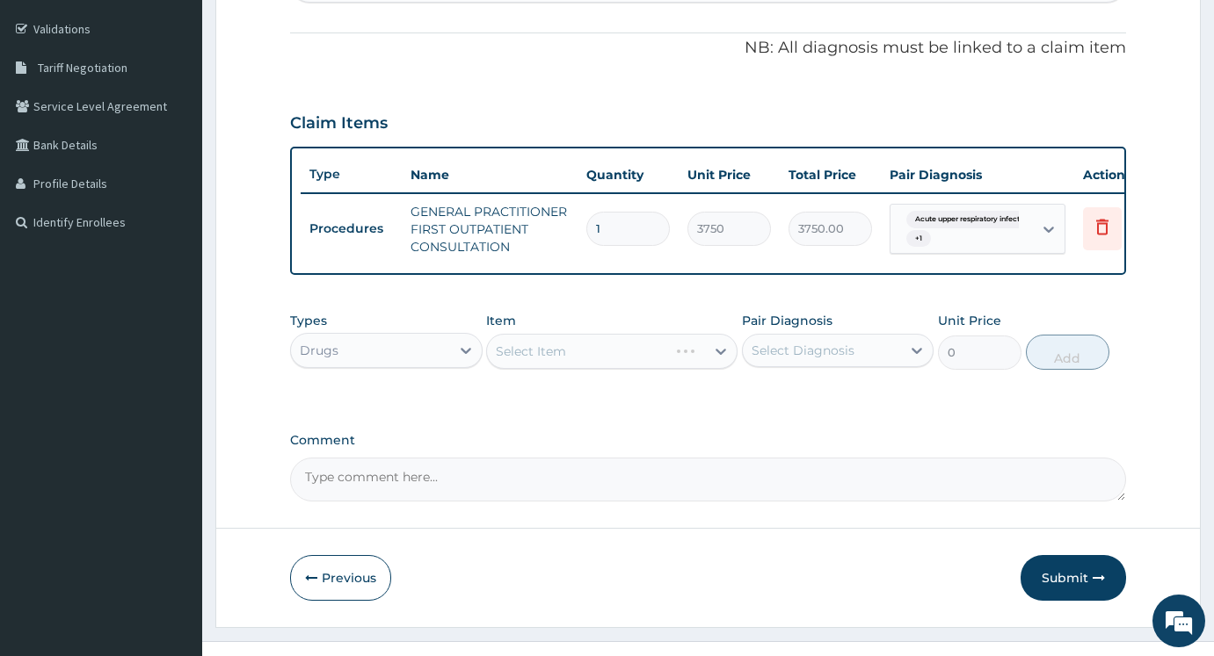
click at [617, 379] on div "Types Drugs Item Select Item Pair Diagnosis Select Diagnosis Unit Price 0 Add" at bounding box center [708, 341] width 836 height 76
click at [633, 365] on div "Select Item" at bounding box center [611, 351] width 250 height 35
click at [631, 367] on div "Select Item" at bounding box center [611, 351] width 250 height 35
click at [653, 366] on div "Select Item" at bounding box center [595, 351] width 217 height 28
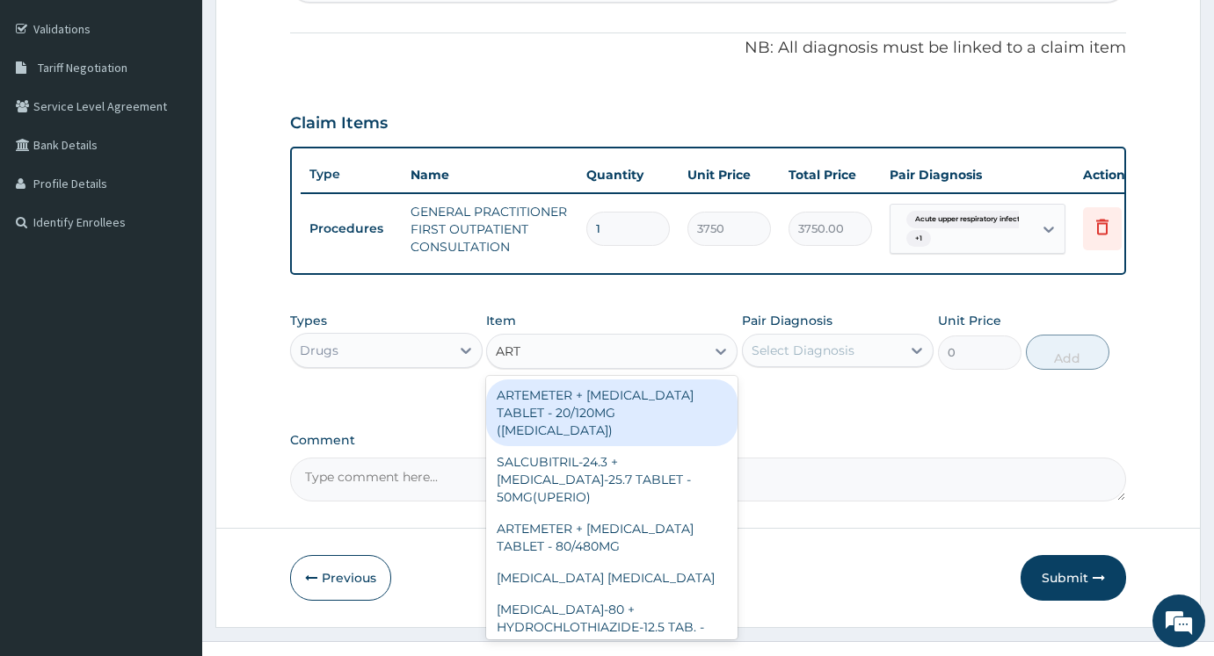
type input "ARTE"
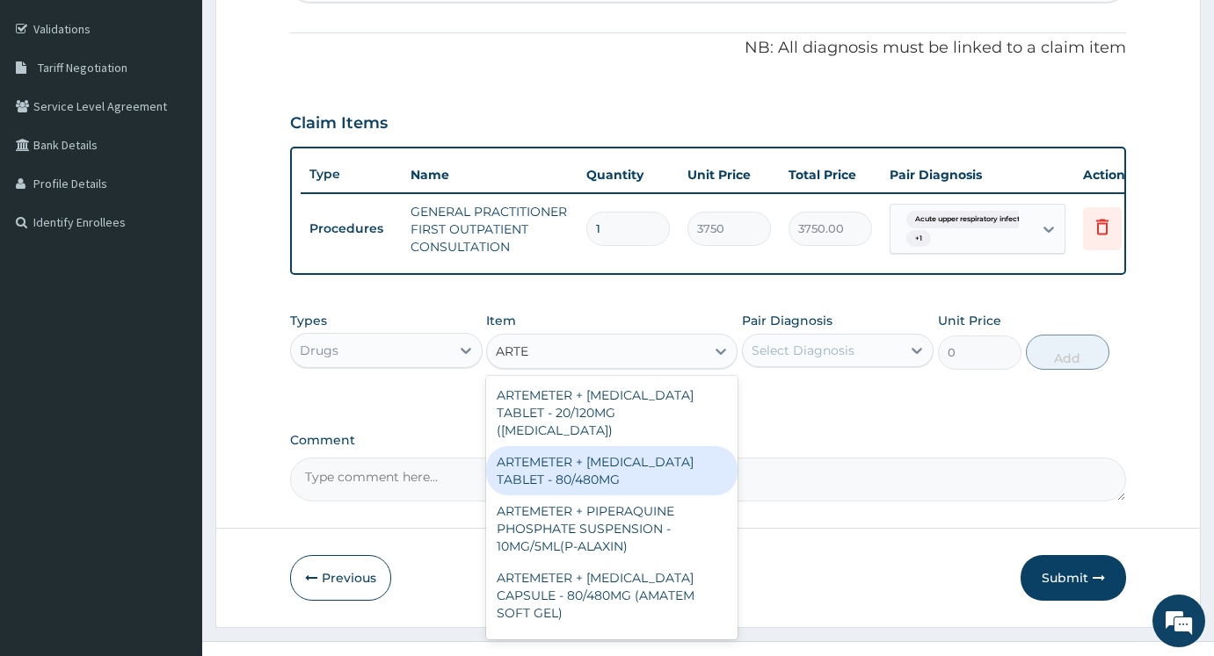
click at [632, 482] on div "ARTEMETER + LUMEFANTRINE TABLET - 80/480MG" at bounding box center [611, 470] width 250 height 49
type input "364"
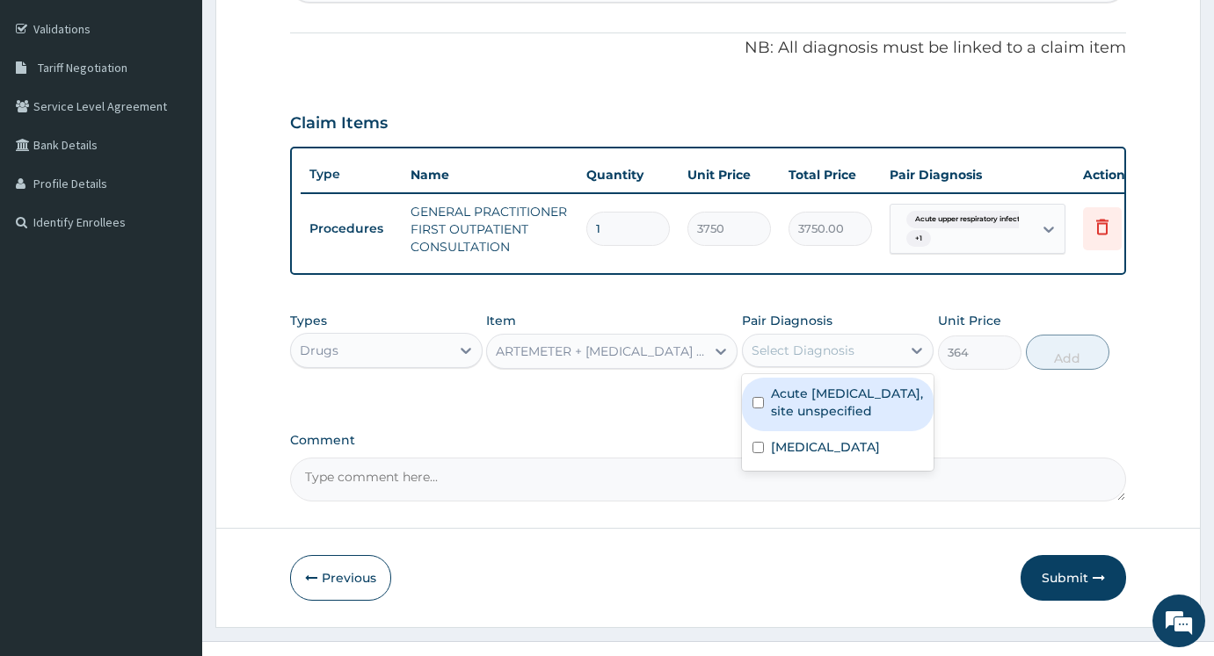
drag, startPoint x: 860, startPoint y: 360, endPoint x: 840, endPoint y: 428, distance: 70.6
click at [860, 361] on div "Select Diagnosis" at bounding box center [822, 351] width 159 height 28
click at [840, 420] on label "Acute upper respiratory infection, site unspecified" at bounding box center [847, 402] width 153 height 35
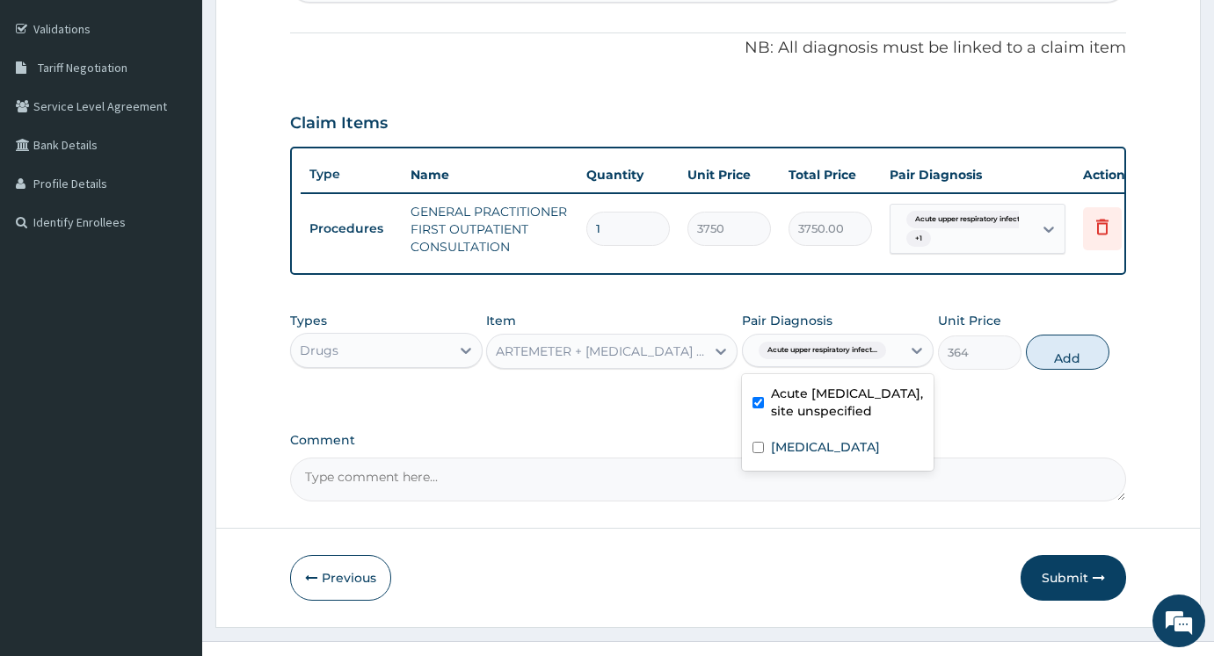
click at [843, 416] on label "Acute upper respiratory infection, site unspecified" at bounding box center [847, 402] width 153 height 35
checkbox input "false"
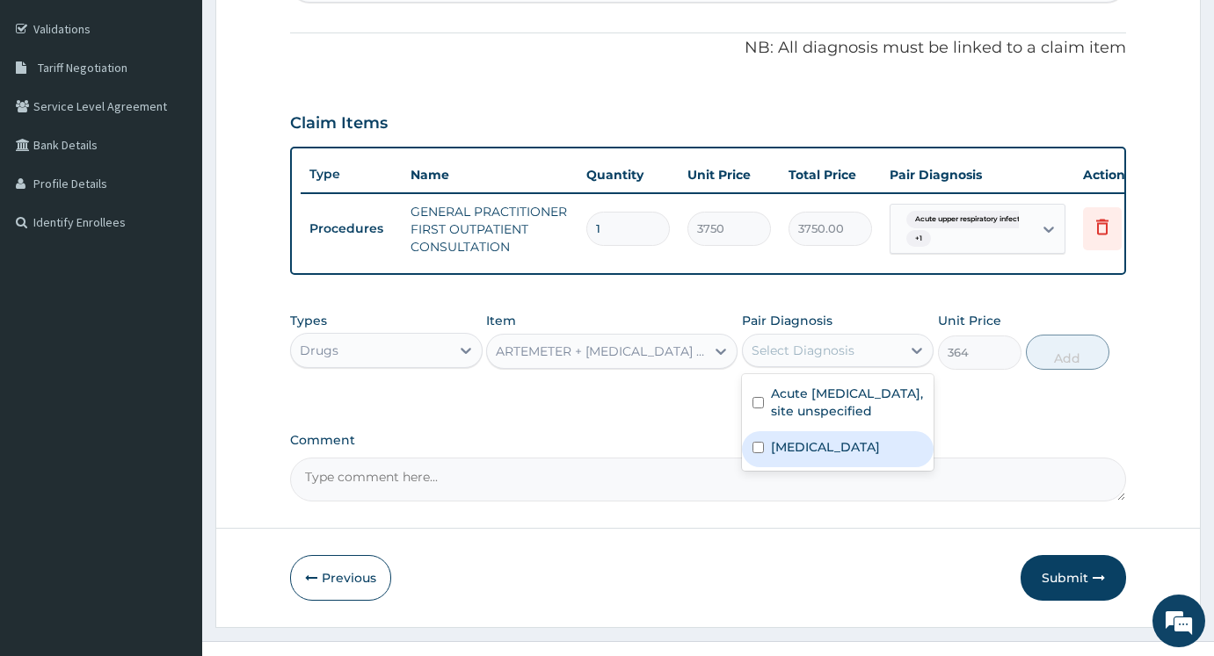
click at [826, 456] on label "Malaria, unspecified" at bounding box center [825, 447] width 109 height 18
checkbox input "true"
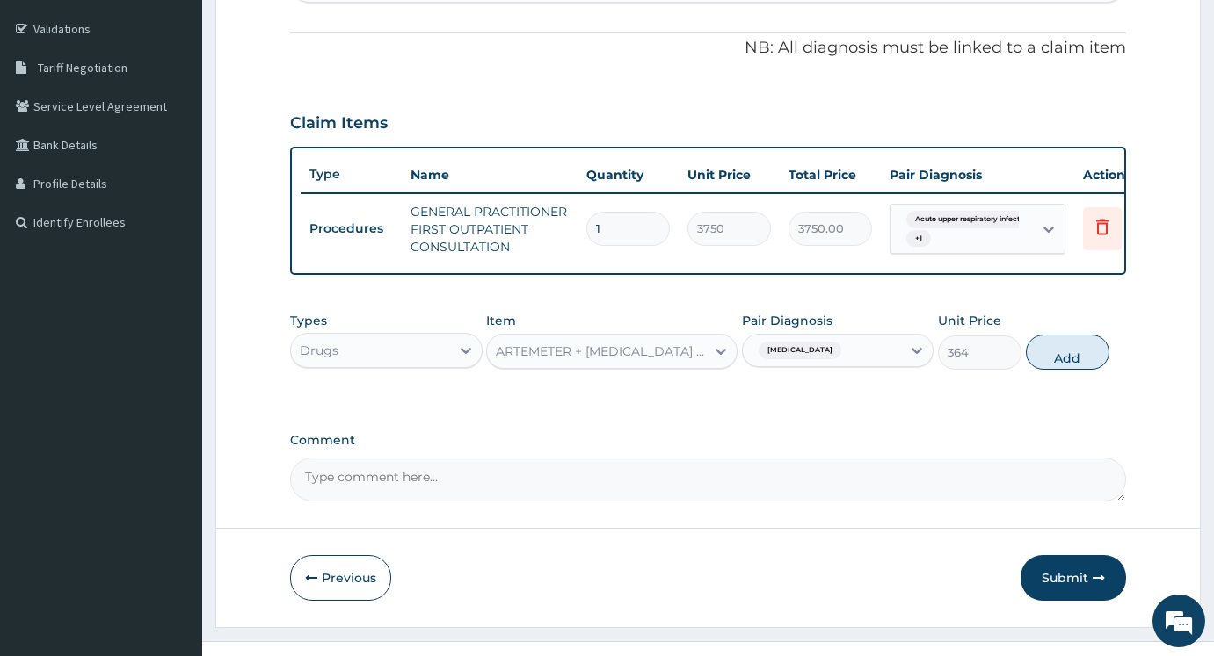
click at [1065, 370] on button "Add" at bounding box center [1066, 352] width 83 height 35
type input "0"
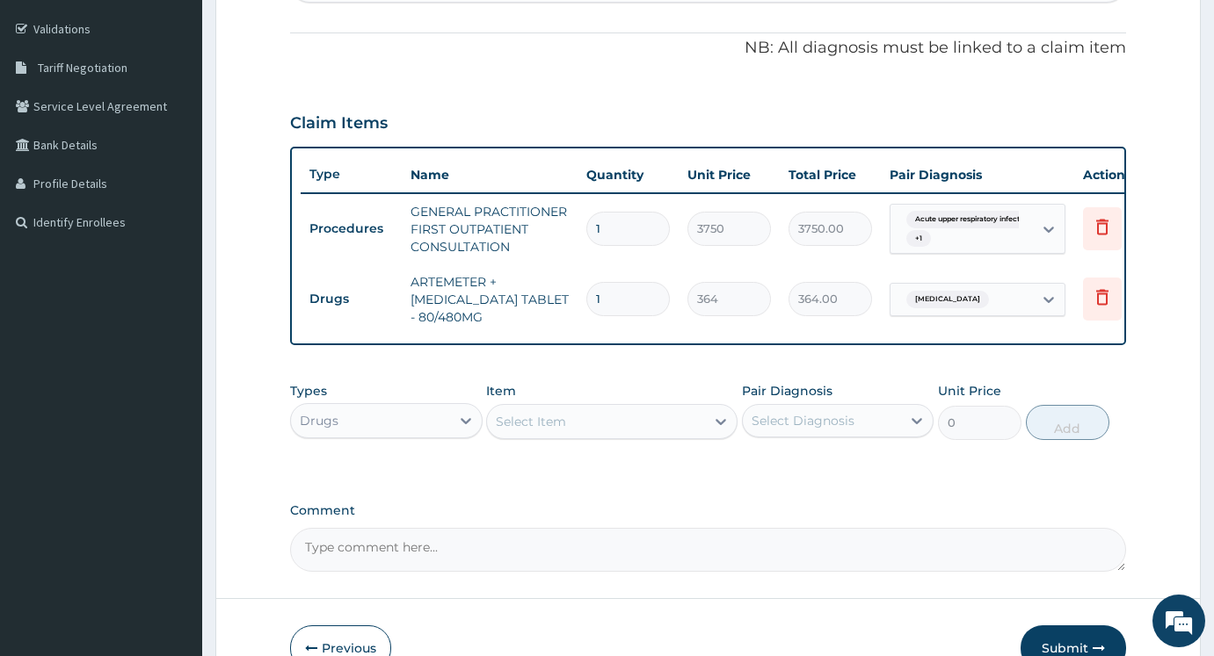
type input "0.00"
type input "6"
type input "2184.00"
type input "6"
click at [627, 432] on div "Select Item" at bounding box center [595, 422] width 217 height 28
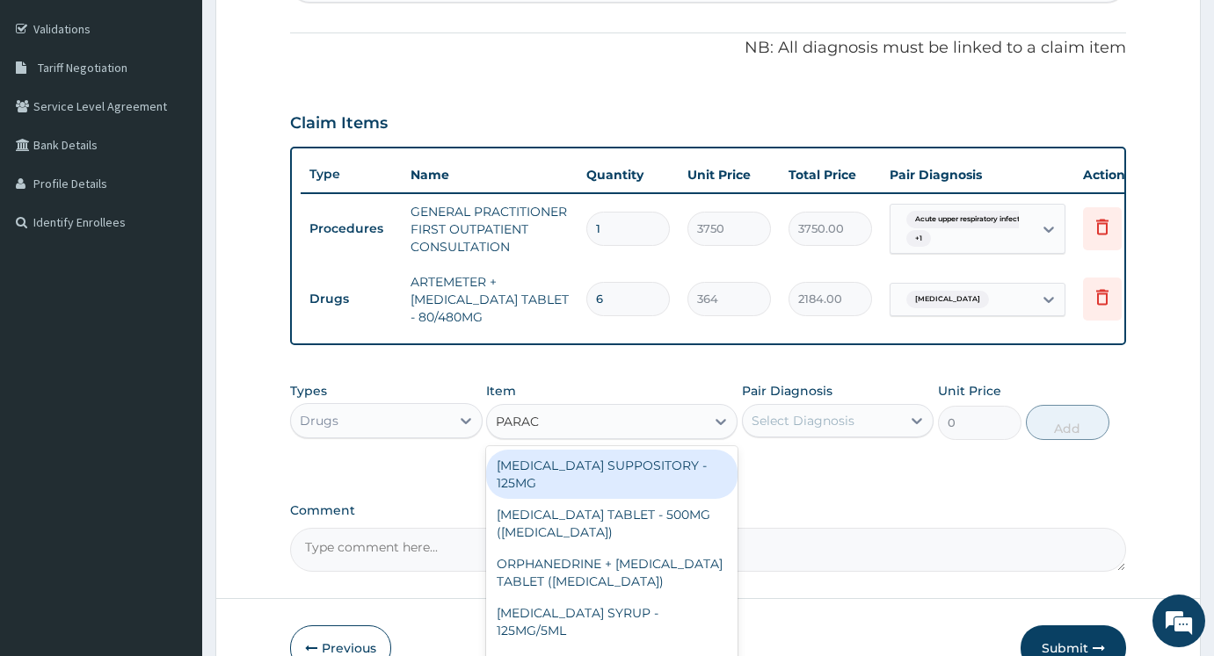
type input "PARACE"
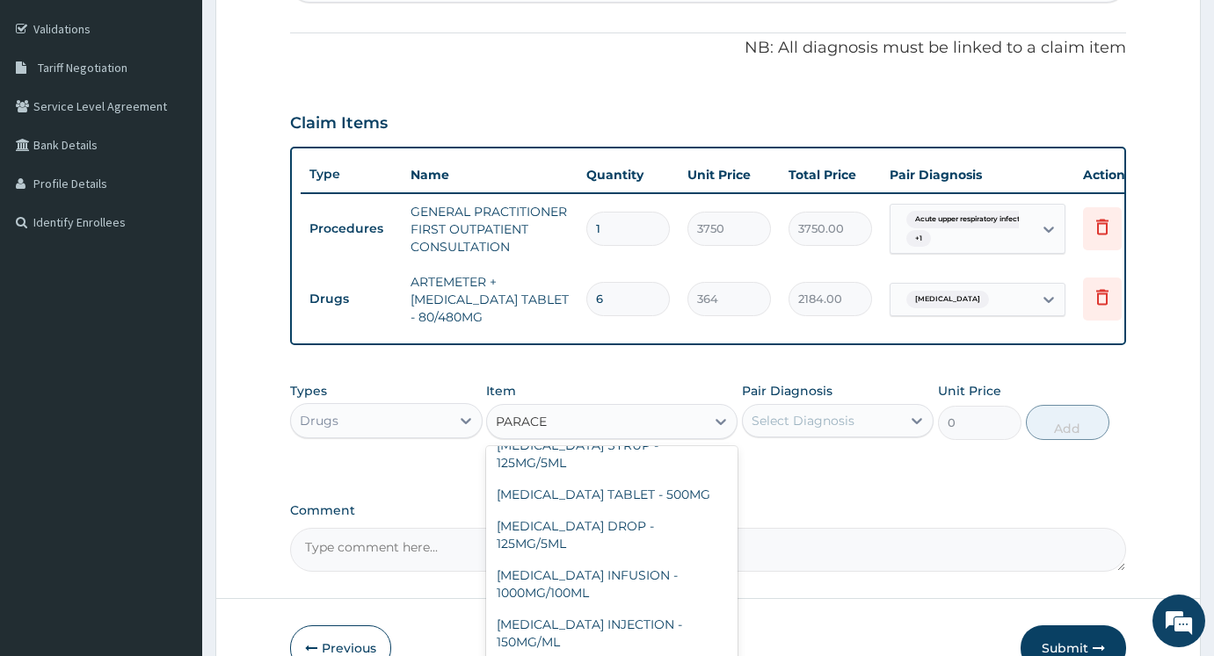
scroll to position [169, 0]
click at [685, 504] on div "PARACETAMOL TABLET - 500MG" at bounding box center [611, 494] width 250 height 32
type input "33.599999999999994"
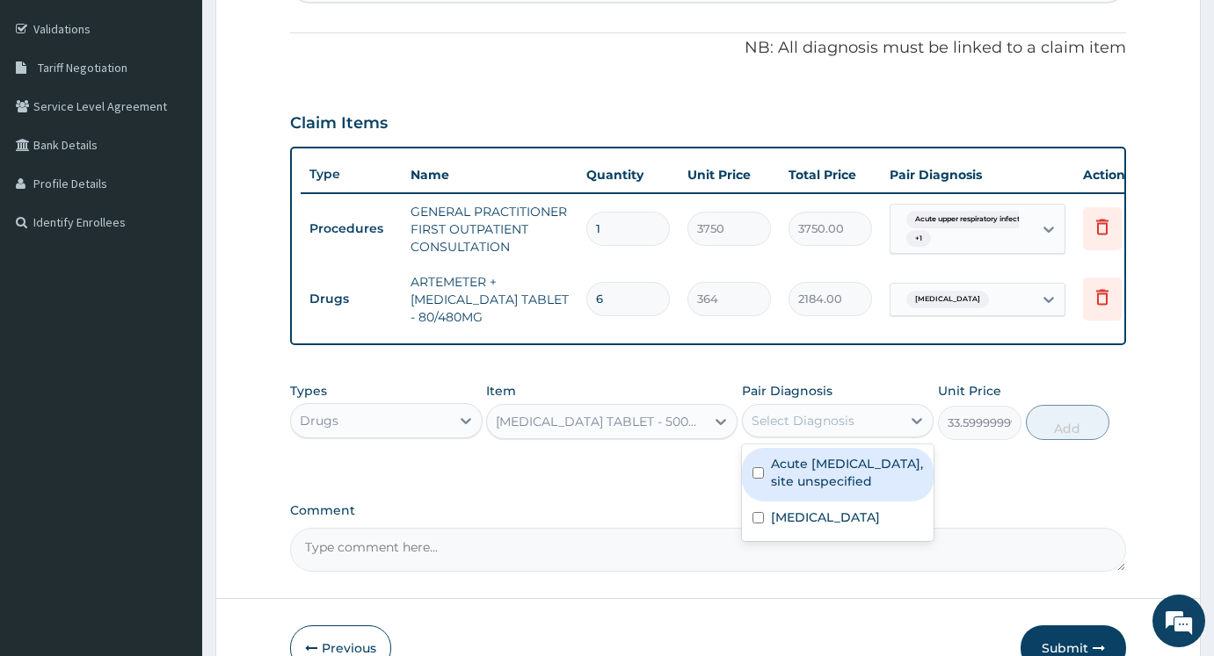
click at [815, 430] on div "Select Diagnosis" at bounding box center [802, 421] width 103 height 18
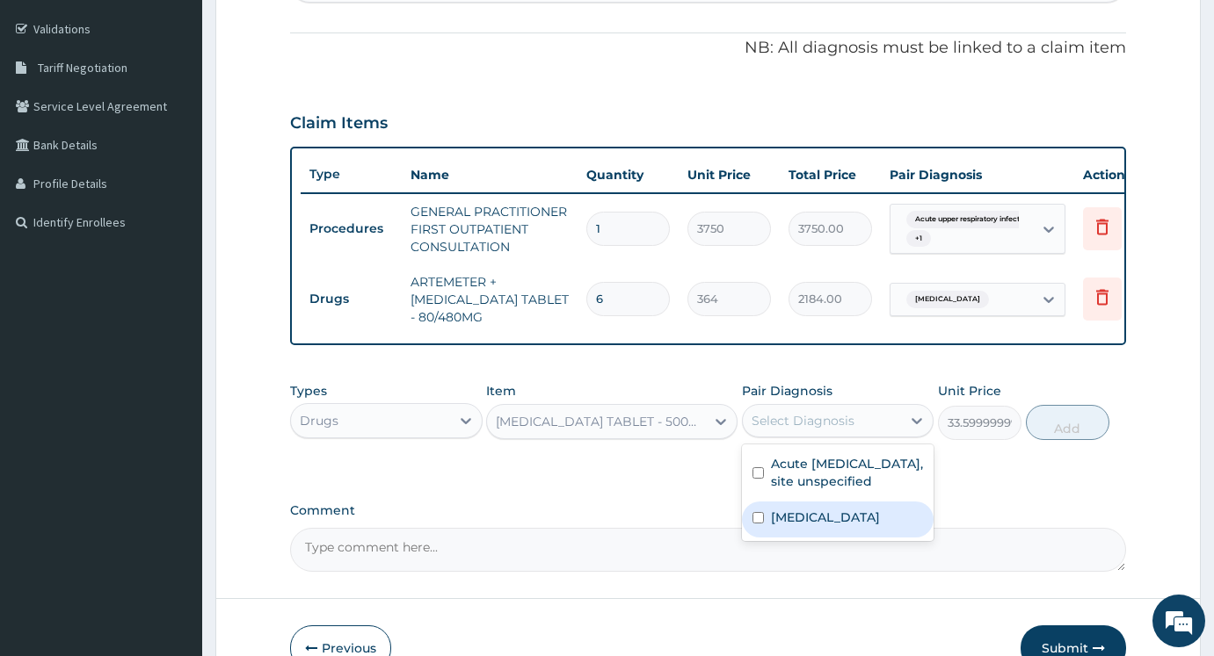
click at [810, 526] on label "Malaria, unspecified" at bounding box center [825, 518] width 109 height 18
checkbox input "true"
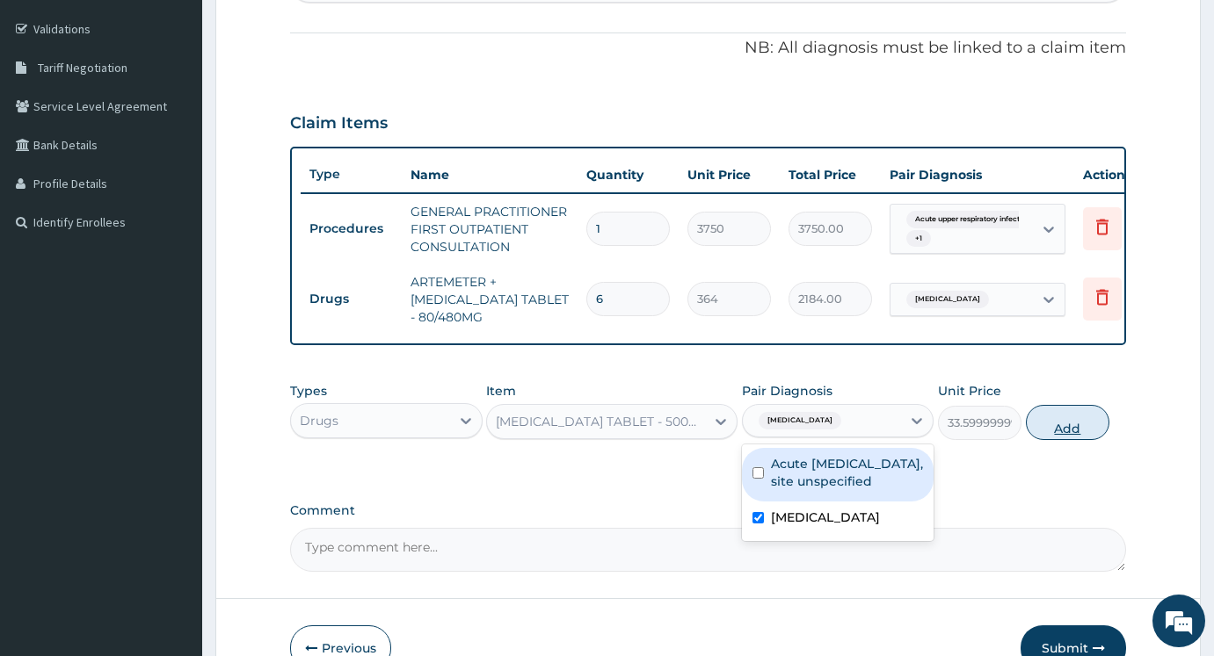
click at [1069, 439] on button "Add" at bounding box center [1066, 422] width 83 height 35
type input "0"
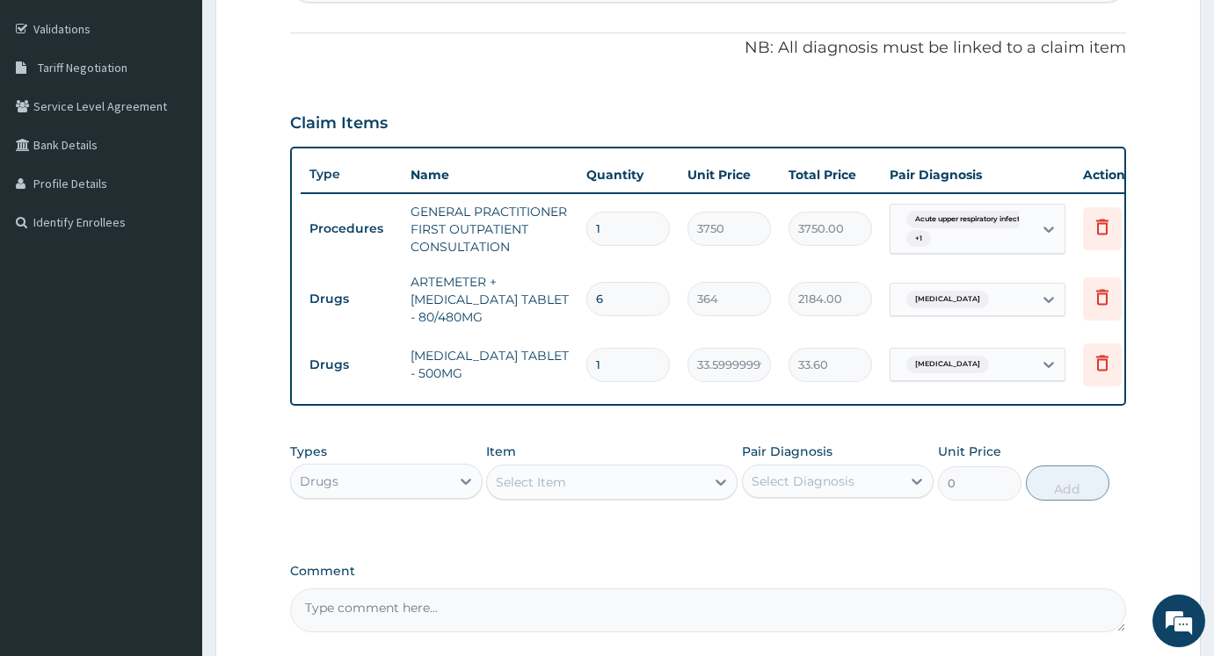
type input "18"
type input "604.80"
type input "18"
click at [602, 492] on div "Select Item" at bounding box center [595, 482] width 217 height 28
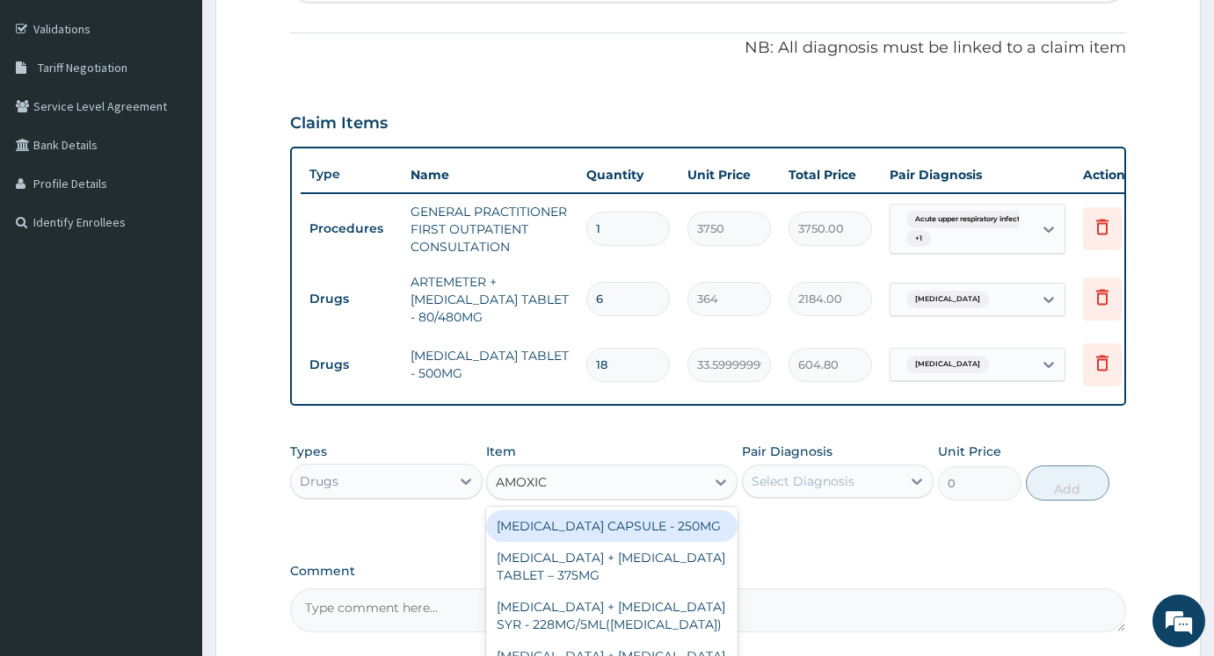
type input "AMOXICI"
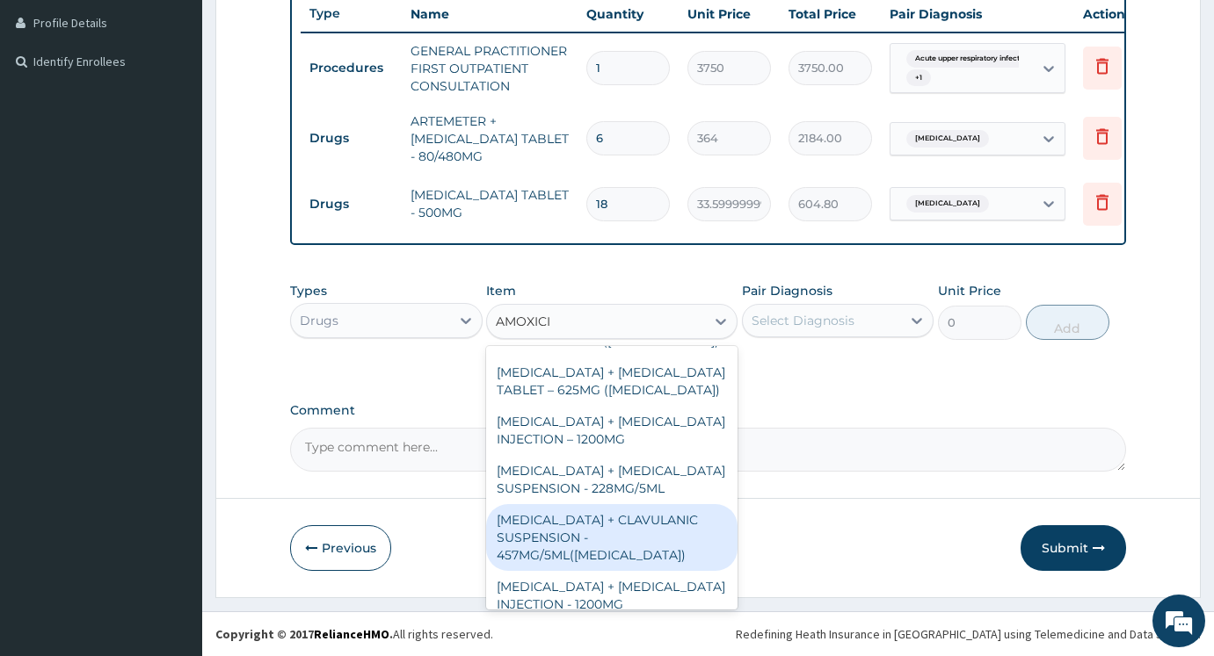
scroll to position [415, 0]
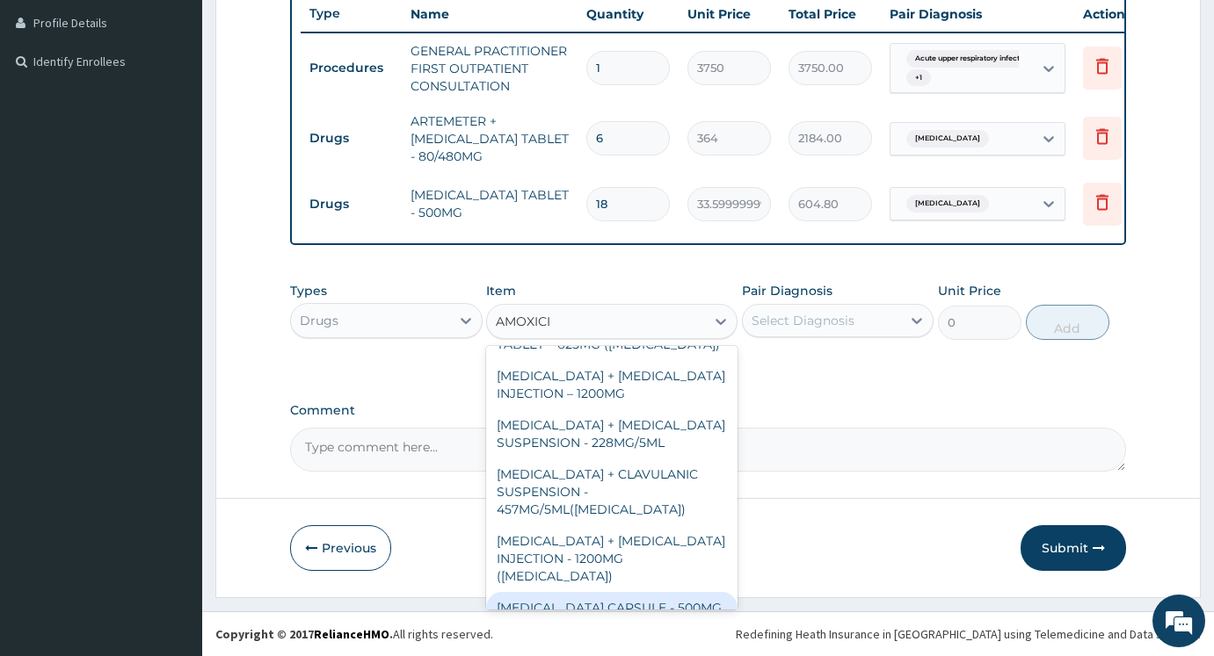
click at [639, 593] on div "AMOXICILLIN CAPSULE - 500MG" at bounding box center [611, 608] width 250 height 32
type input "112"
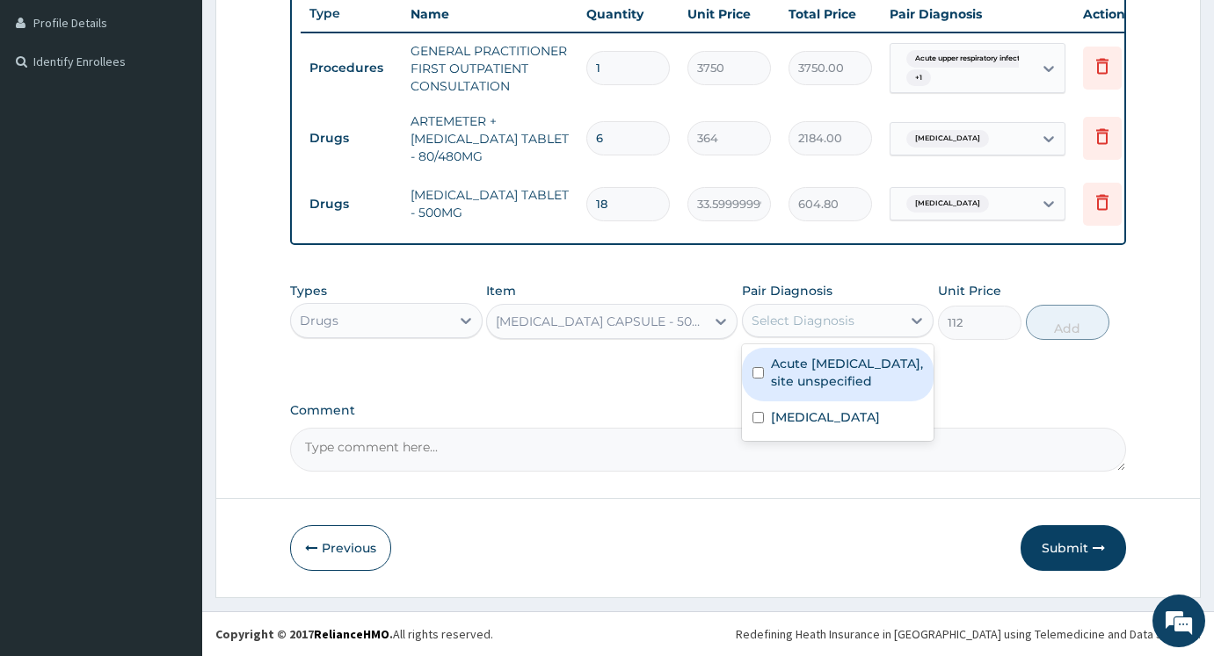
click at [880, 319] on div "Select Diagnosis" at bounding box center [822, 321] width 159 height 28
click at [838, 388] on label "Acute upper respiratory infection, site unspecified" at bounding box center [847, 372] width 153 height 35
checkbox input "true"
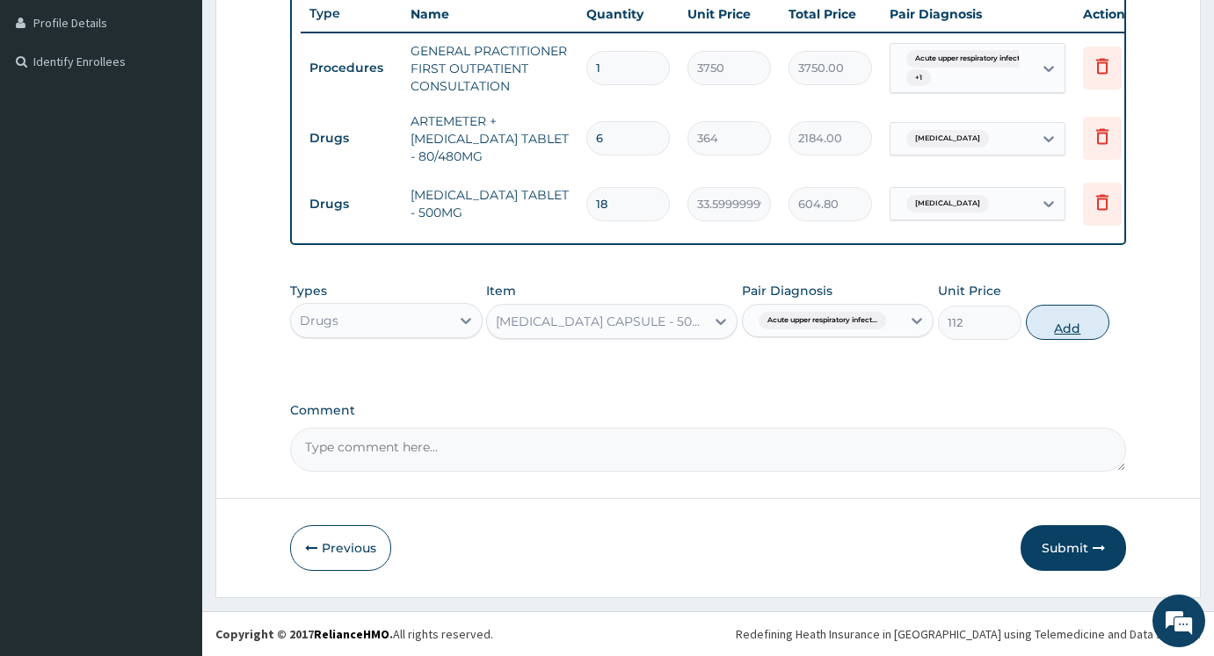
click at [1061, 322] on button "Add" at bounding box center [1066, 322] width 83 height 35
type input "0"
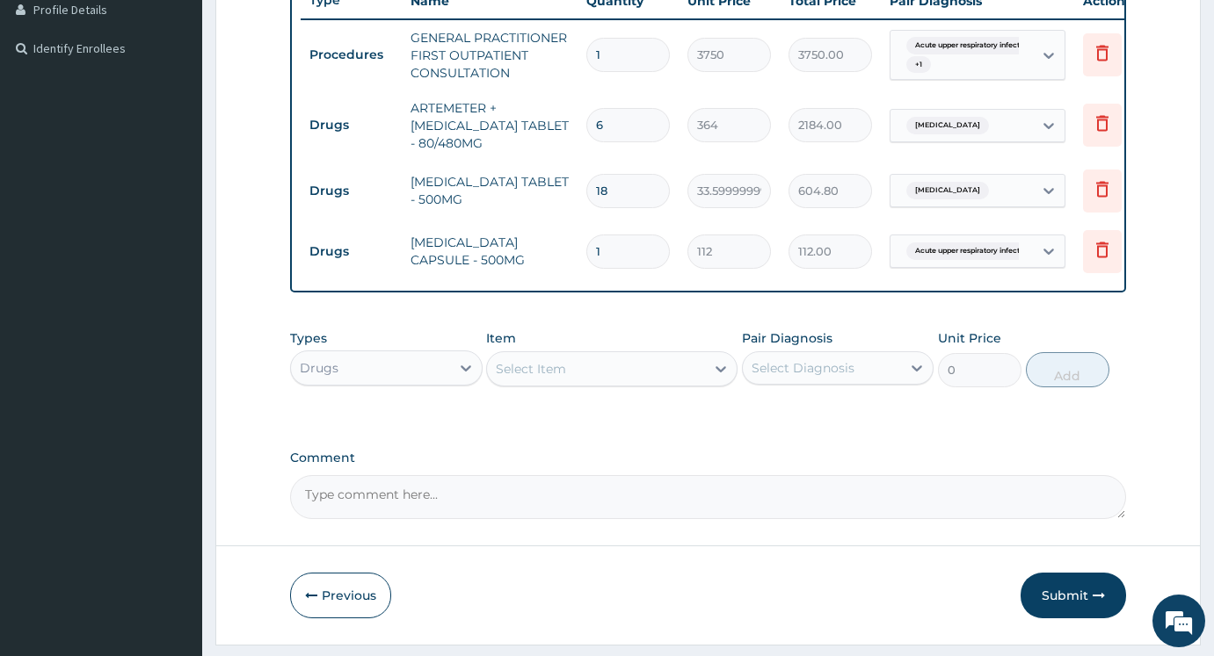
type input "15"
type input "1680.00"
type input "15"
click at [647, 387] on div "Select Item" at bounding box center [611, 368] width 250 height 35
type input "LORAT"
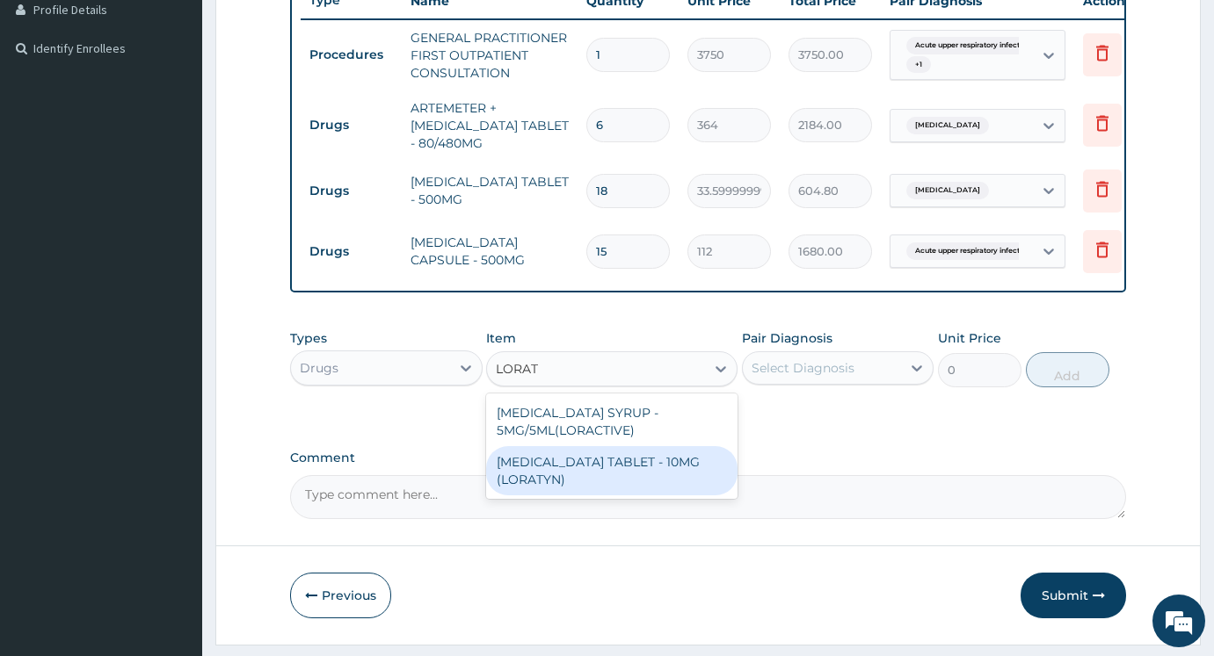
click at [667, 485] on div "LORATADINE TABLET - 10MG (LORATYN)" at bounding box center [611, 470] width 250 height 49
type input "98"
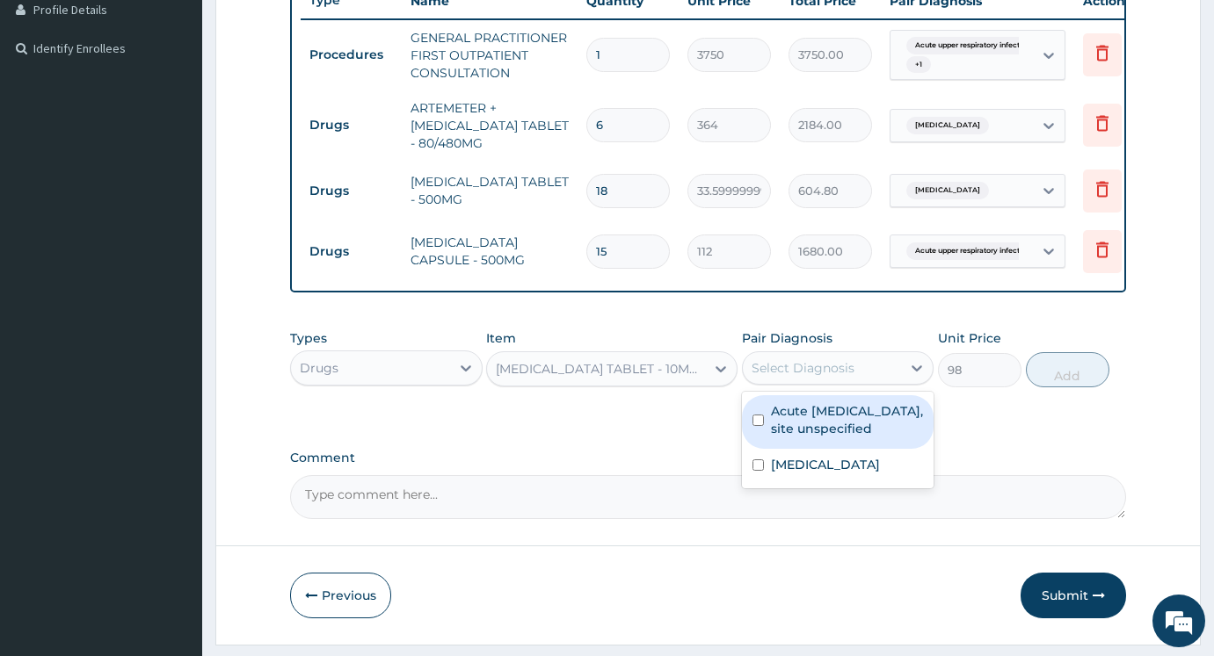
click at [873, 382] on div "Select Diagnosis" at bounding box center [822, 368] width 159 height 28
drag, startPoint x: 851, startPoint y: 453, endPoint x: 1000, endPoint y: 412, distance: 154.8
click at [852, 438] on label "Acute upper respiratory infection, site unspecified" at bounding box center [847, 419] width 153 height 35
checkbox input "true"
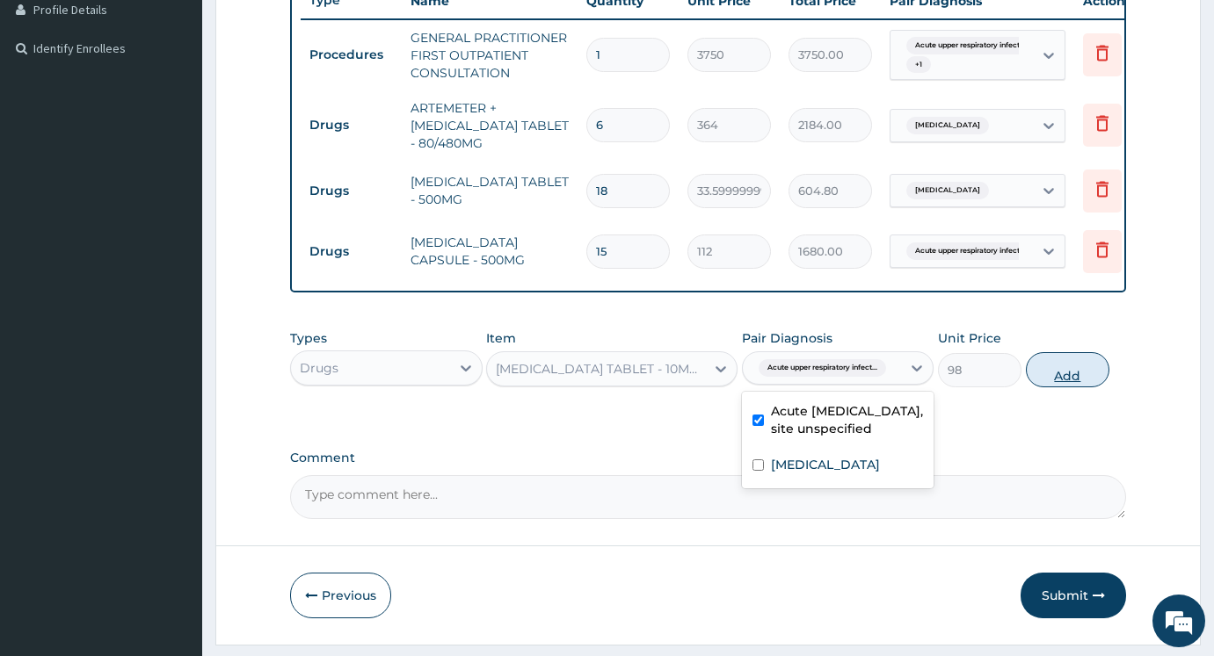
click at [1054, 385] on button "Add" at bounding box center [1066, 369] width 83 height 35
type input "0"
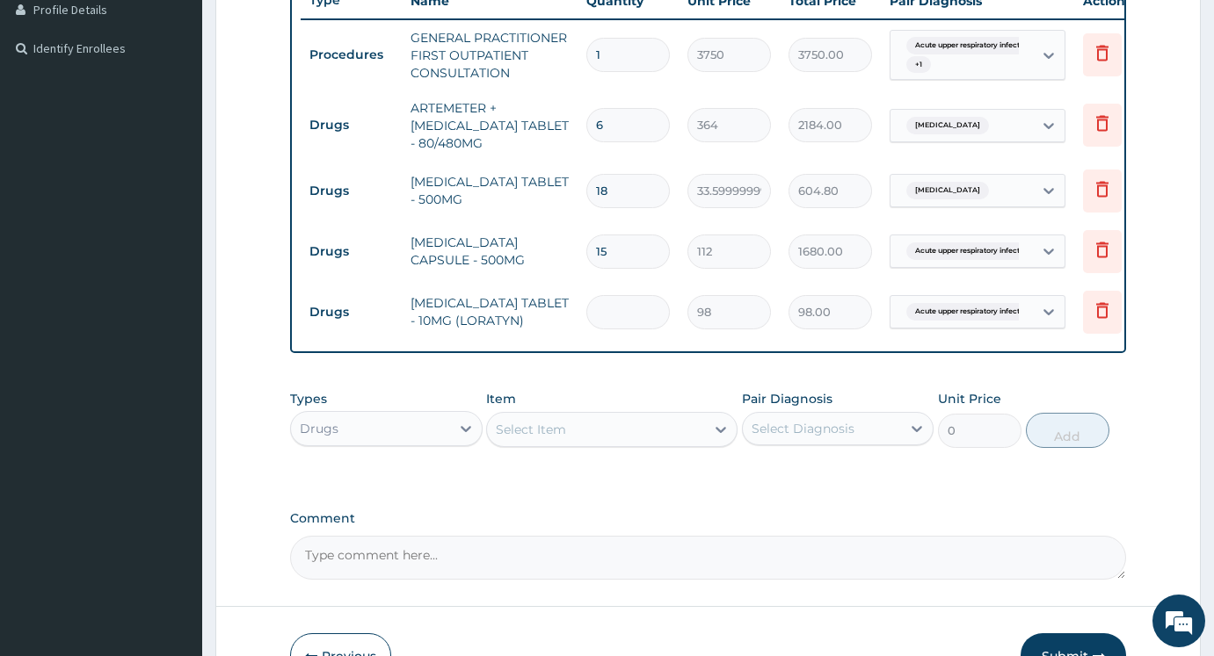
type input "0.00"
type input "3"
type input "294.00"
type input "3"
click at [547, 438] on div "Select Item" at bounding box center [531, 430] width 70 height 18
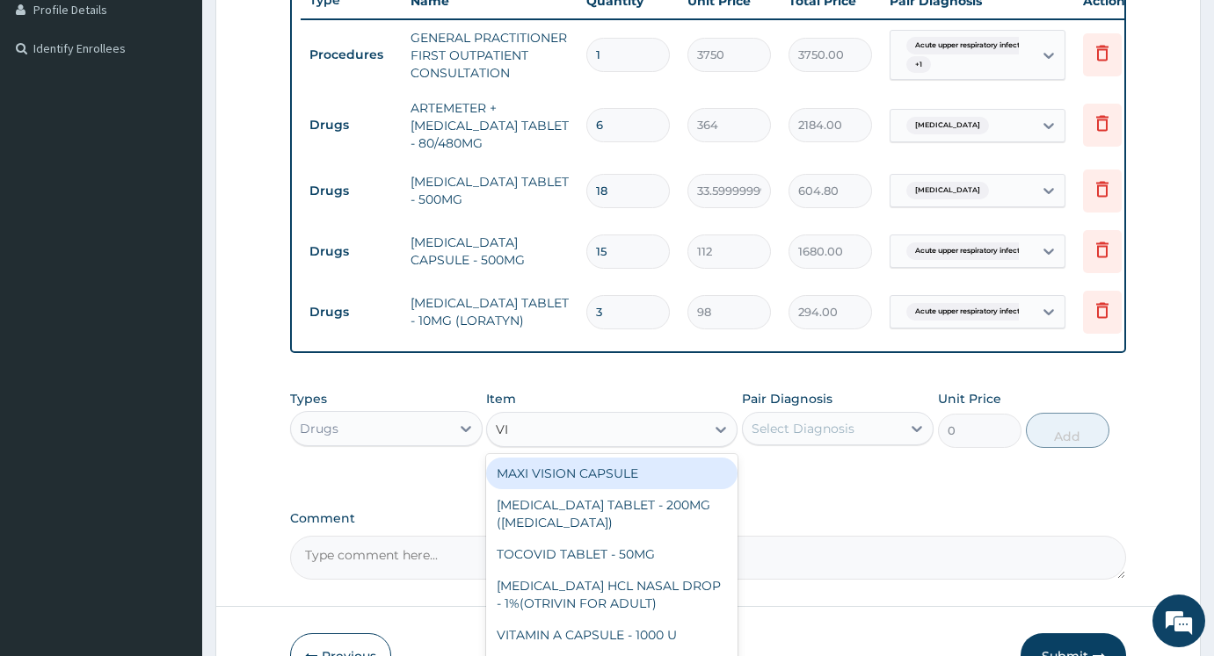
type input "VIT"
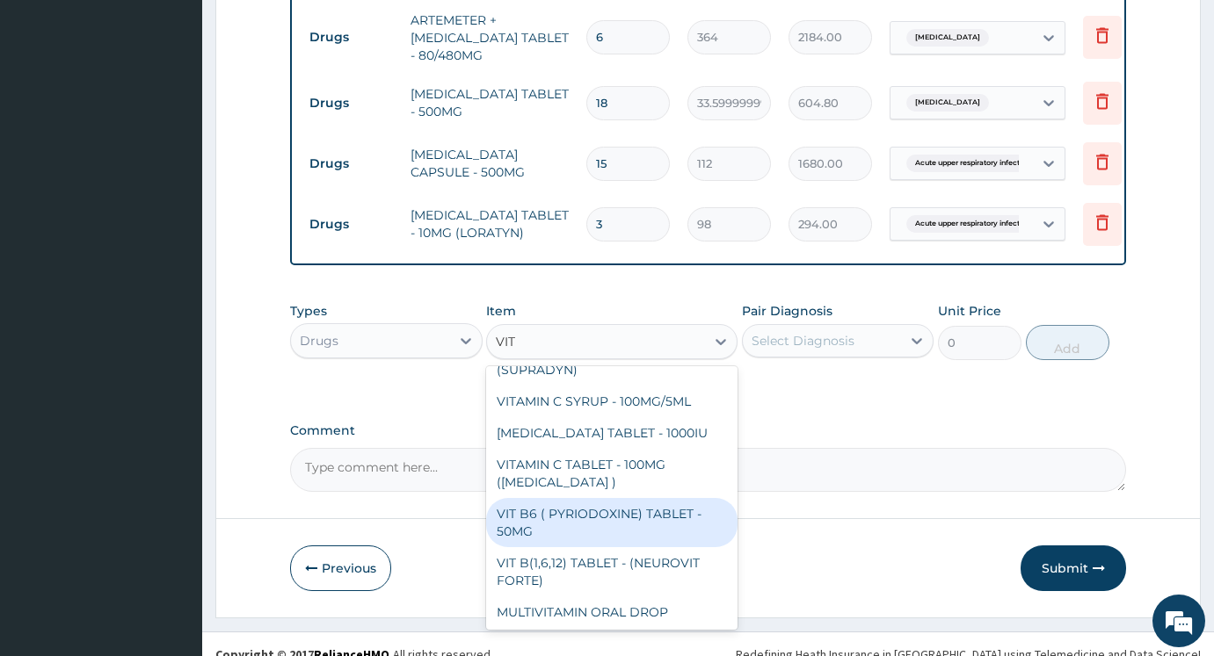
scroll to position [351, 0]
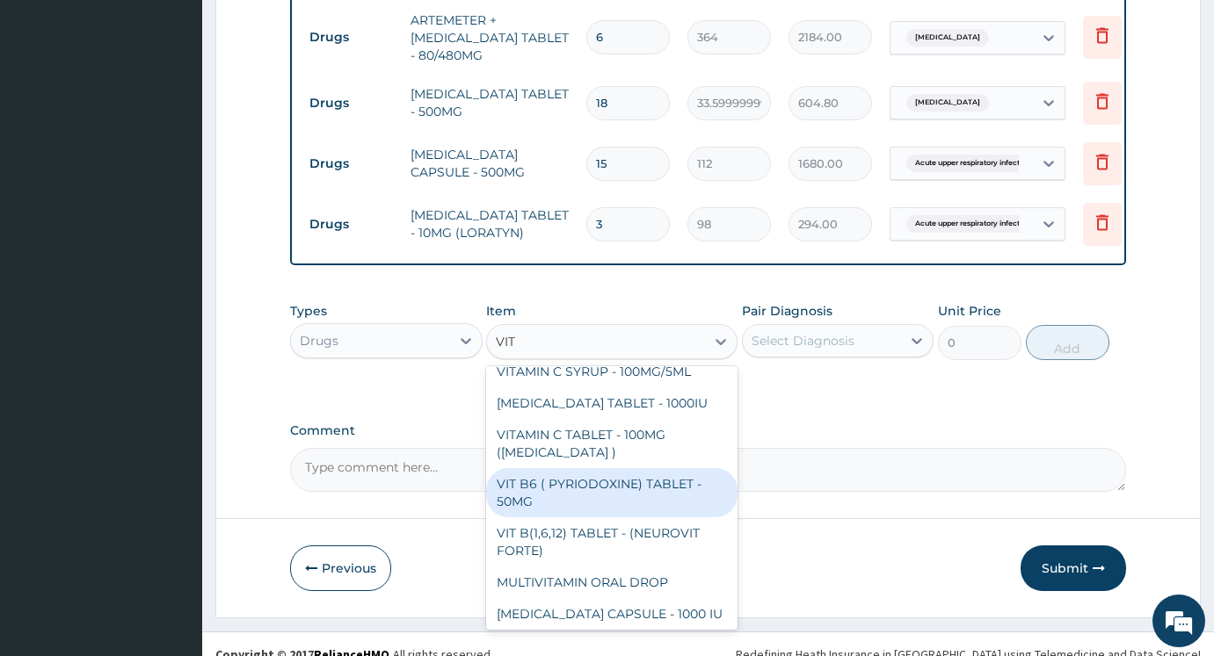
click at [615, 546] on div "VIT B(1,6,12) TABLET - (NEUROVIT FORTE)" at bounding box center [611, 542] width 250 height 49
type input "196"
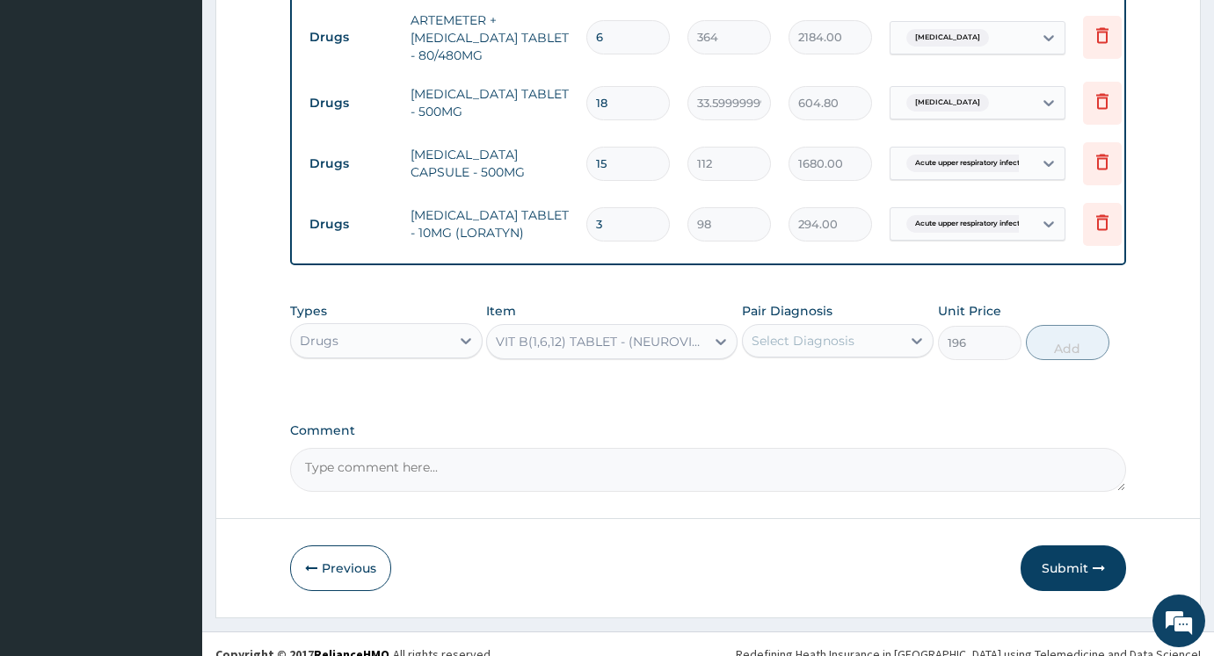
click at [627, 356] on div "VIT B(1,6,12) TABLET - (NEUROVIT FORTE)" at bounding box center [595, 342] width 217 height 28
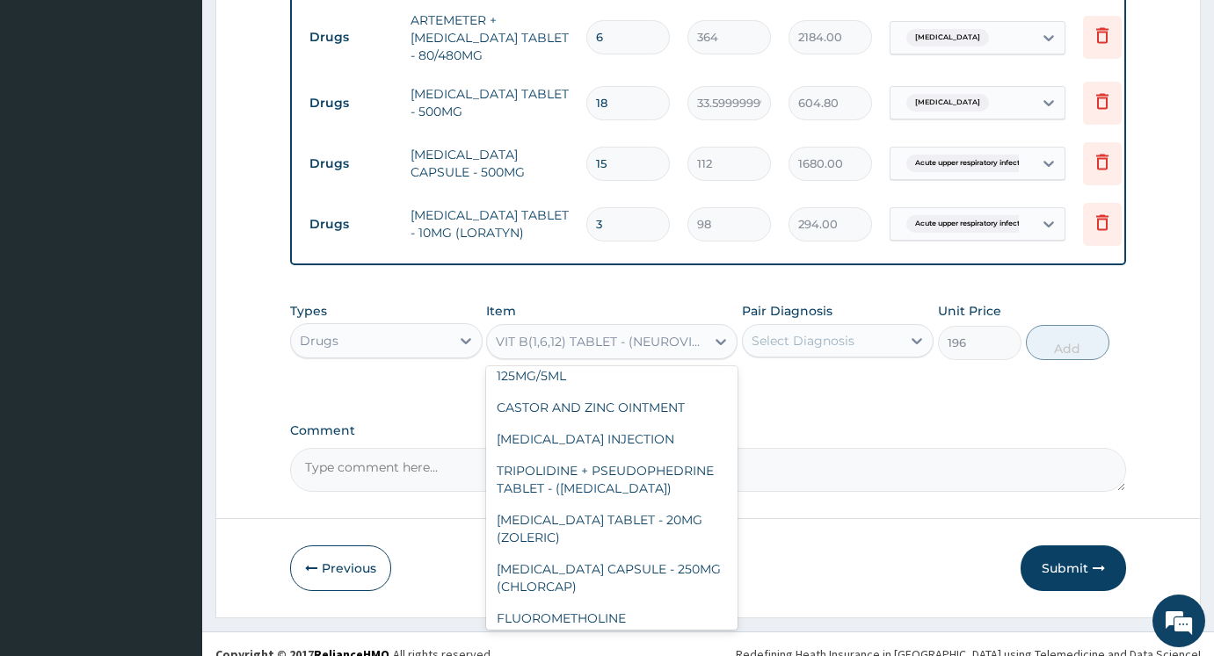
scroll to position [11117, 0]
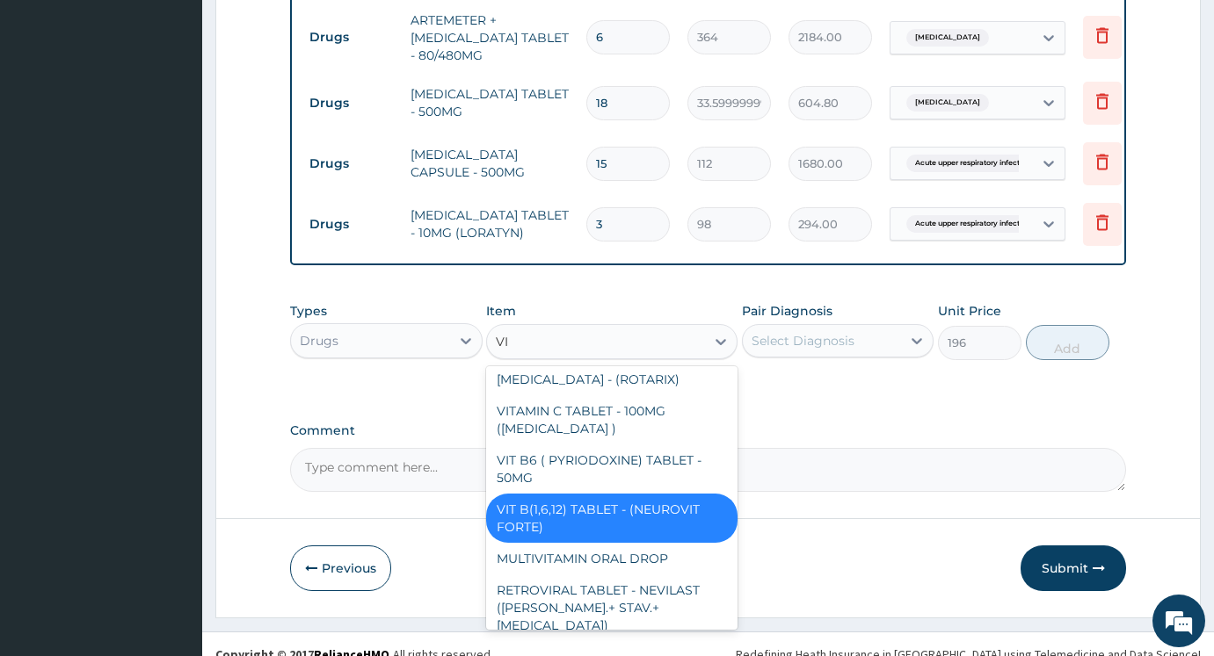
type input "VIT"
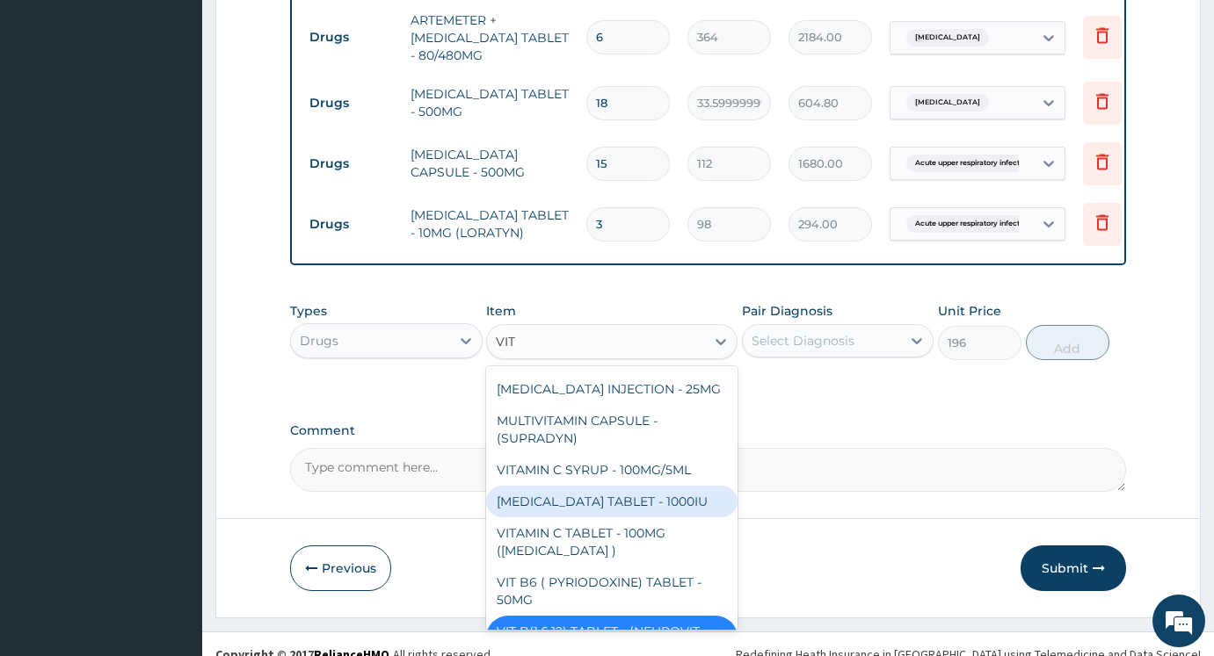
scroll to position [305, 0]
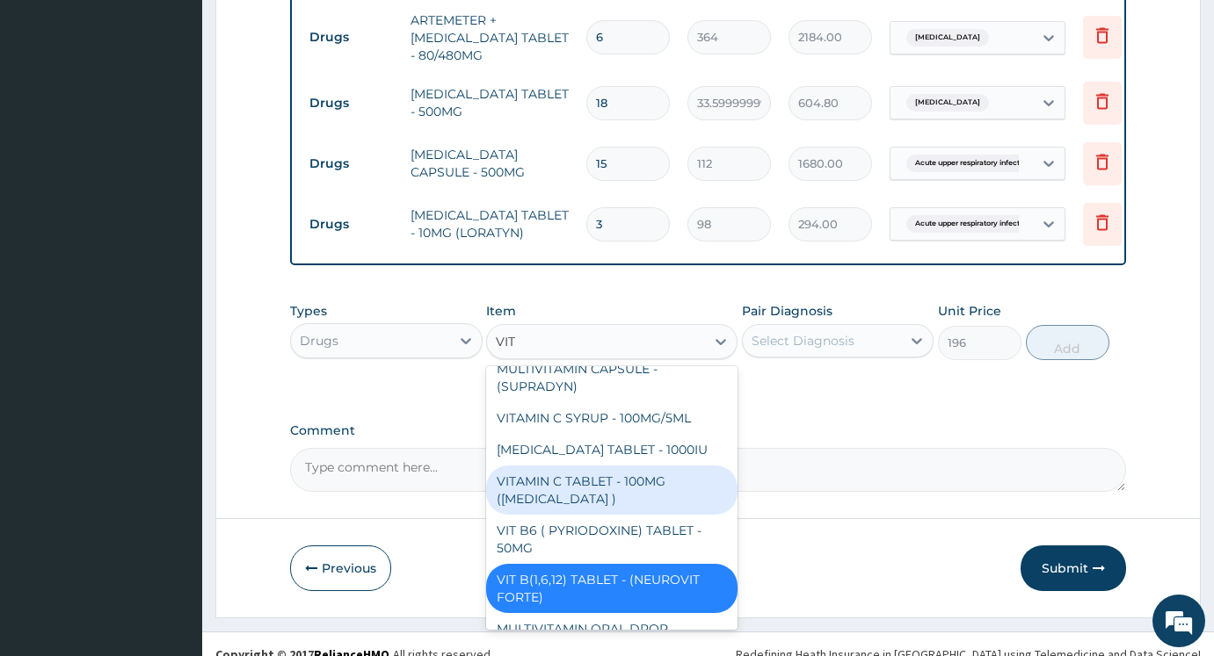
click at [614, 512] on div "VITAMIN C TABLET - 100MG (ASCORBIC ACID )" at bounding box center [611, 490] width 250 height 49
type input "16.799999999999997"
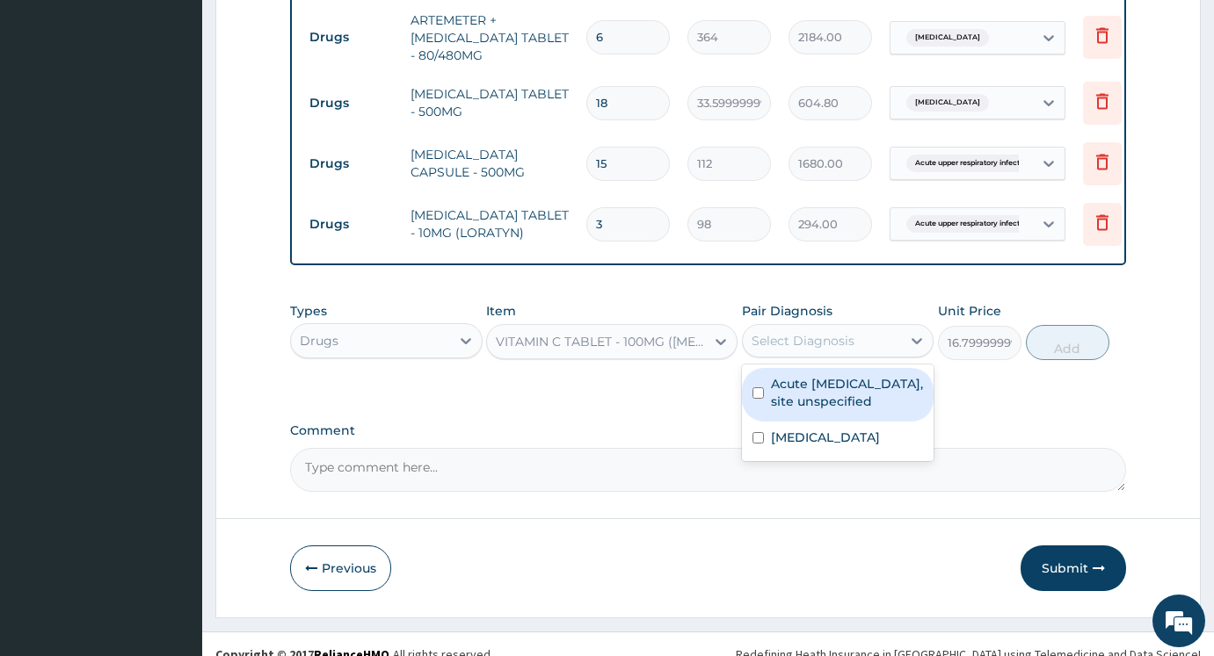
click at [850, 350] on div "Select Diagnosis" at bounding box center [802, 341] width 103 height 18
click at [801, 406] on label "Acute upper respiratory infection, site unspecified" at bounding box center [847, 392] width 153 height 35
checkbox input "true"
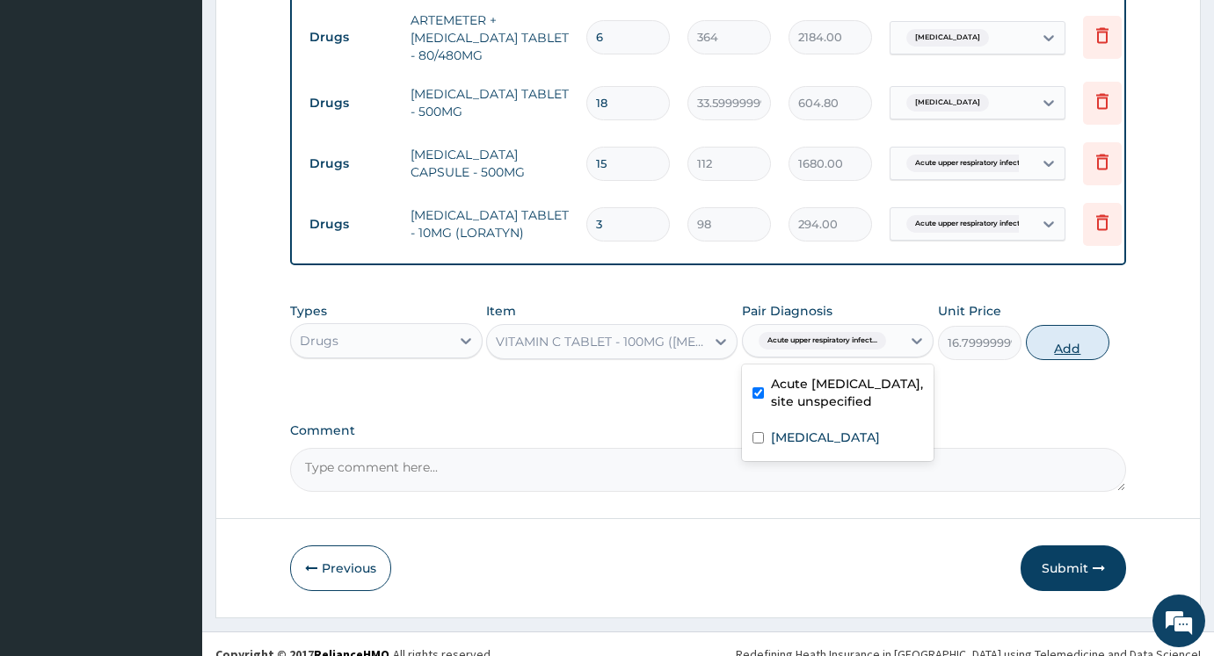
click at [1072, 360] on button "Add" at bounding box center [1066, 342] width 83 height 35
type input "0"
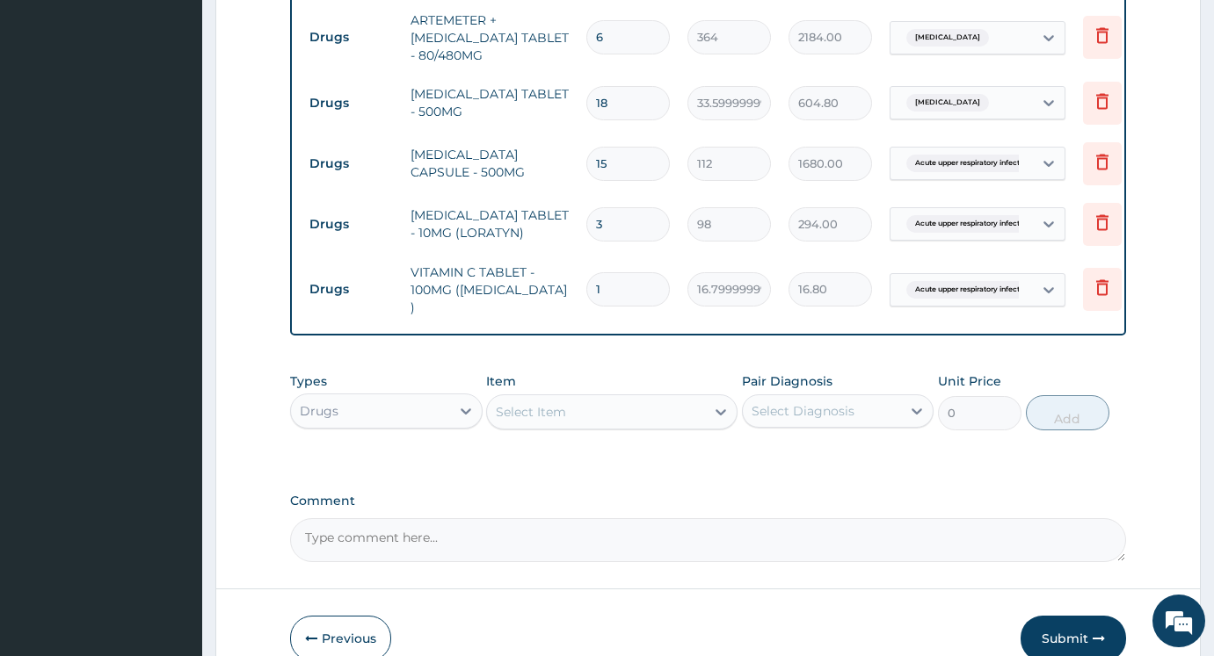
drag, startPoint x: 623, startPoint y: 288, endPoint x: 600, endPoint y: 313, distance: 33.6
click at [626, 285] on input "1" at bounding box center [627, 289] width 83 height 34
type input "0.00"
type input "2"
type input "33.60"
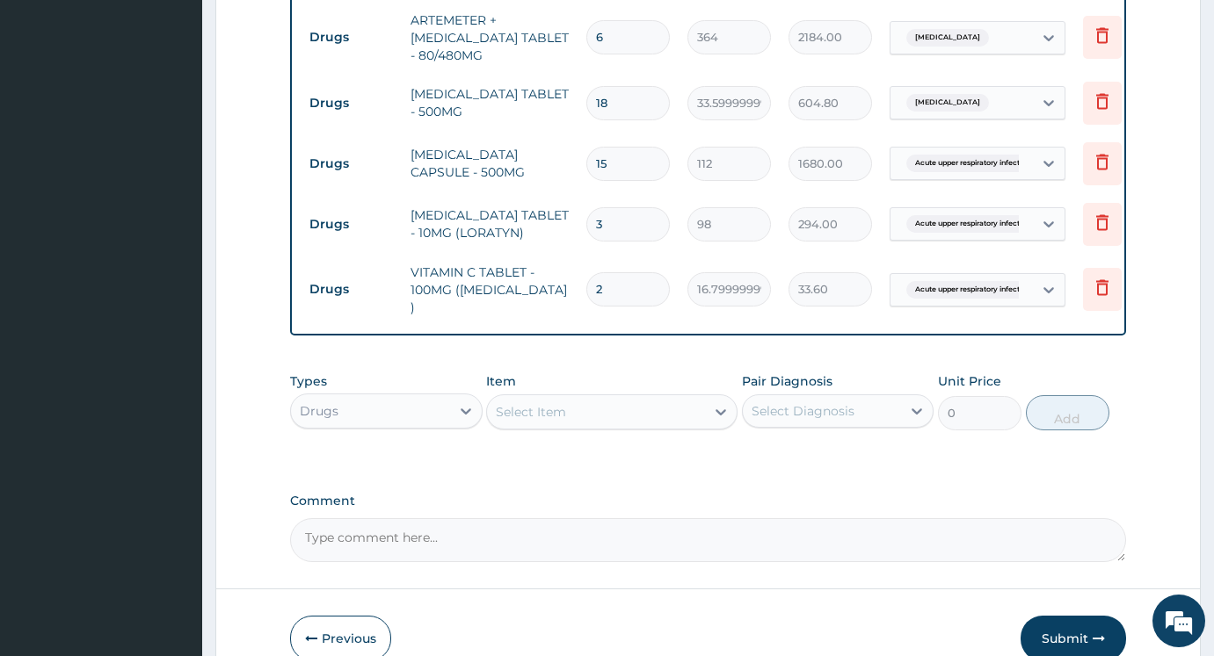
type input "21"
type input "352.80"
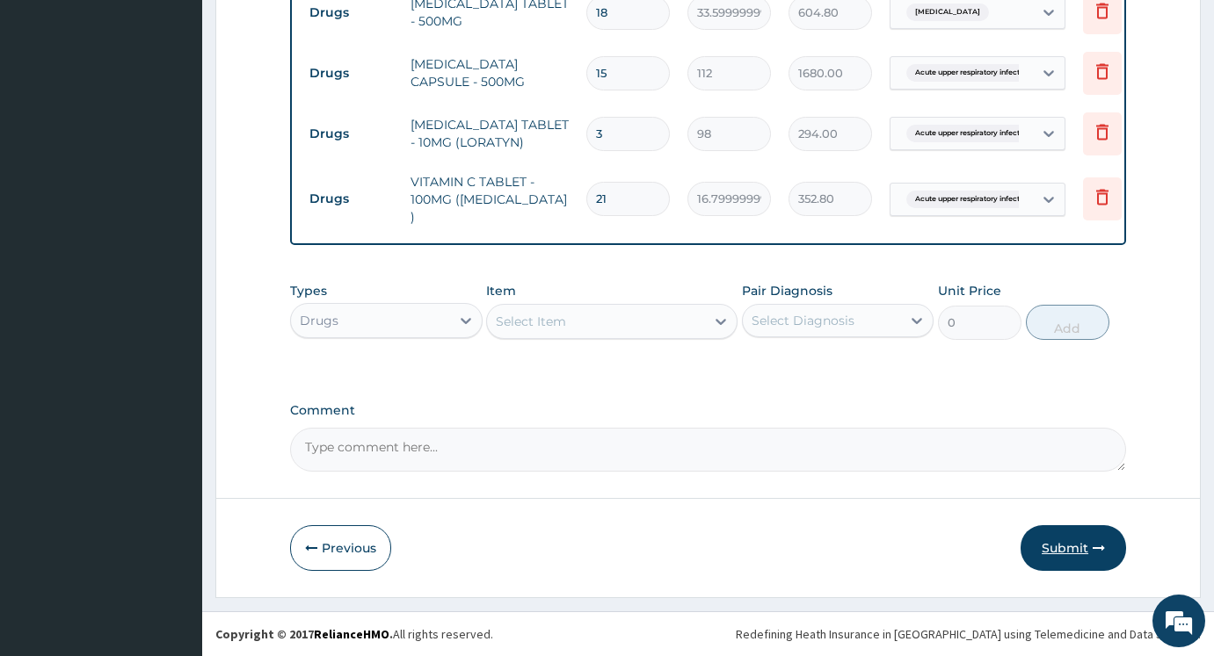
type input "21"
click at [1083, 549] on button "Submit" at bounding box center [1072, 548] width 105 height 46
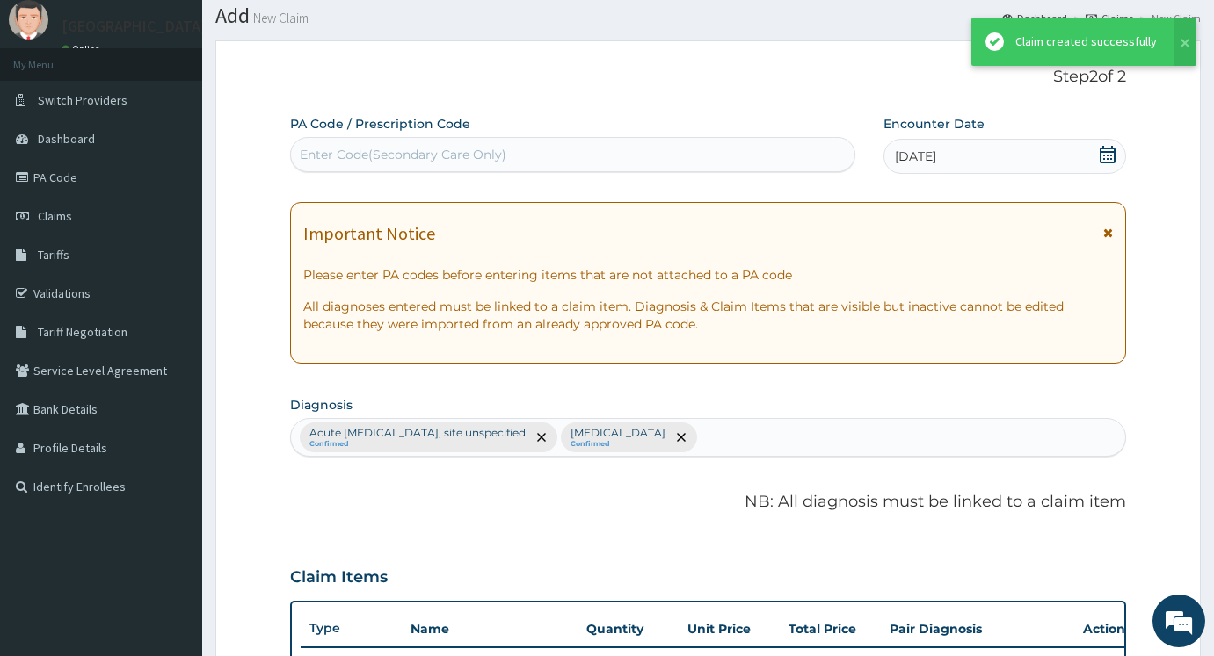
scroll to position [673, 0]
